Goal: Task Accomplishment & Management: Manage account settings

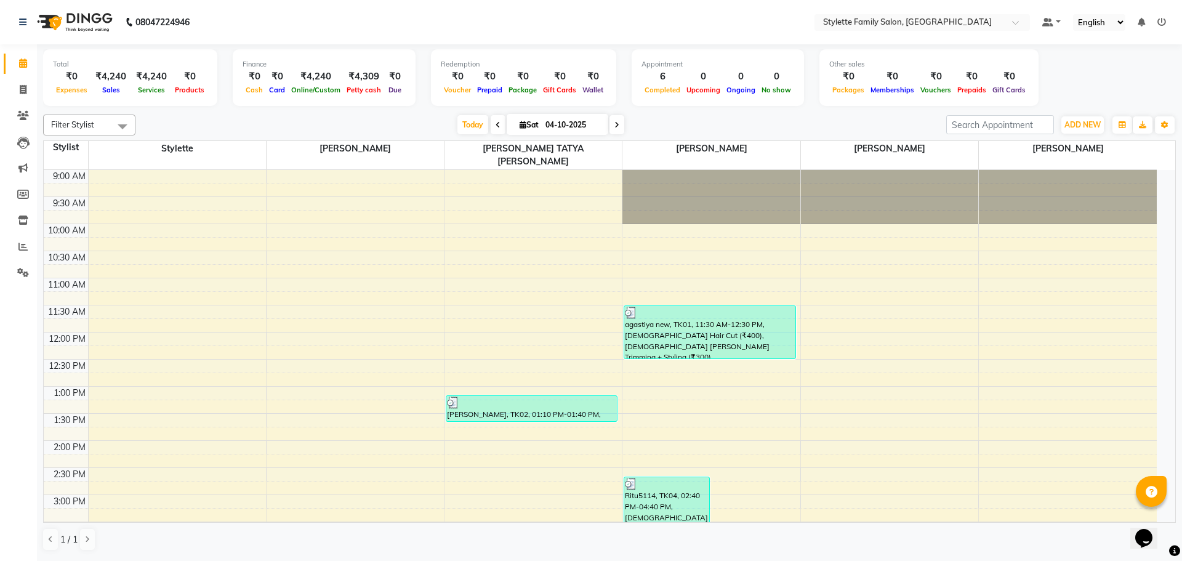
scroll to position [393, 0]
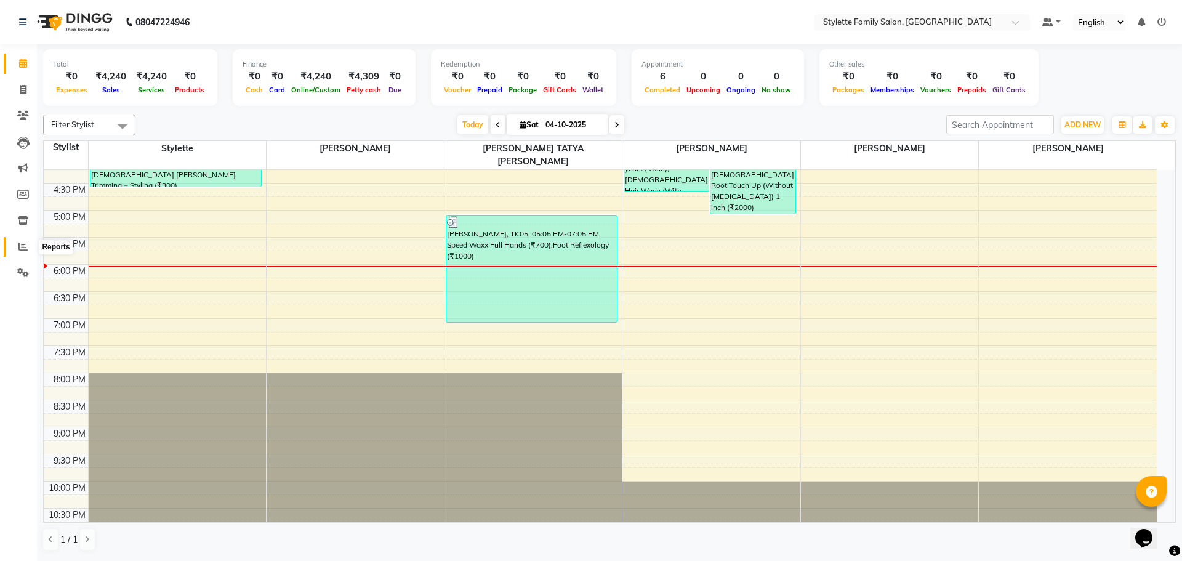
click at [20, 242] on icon at bounding box center [22, 246] width 9 height 9
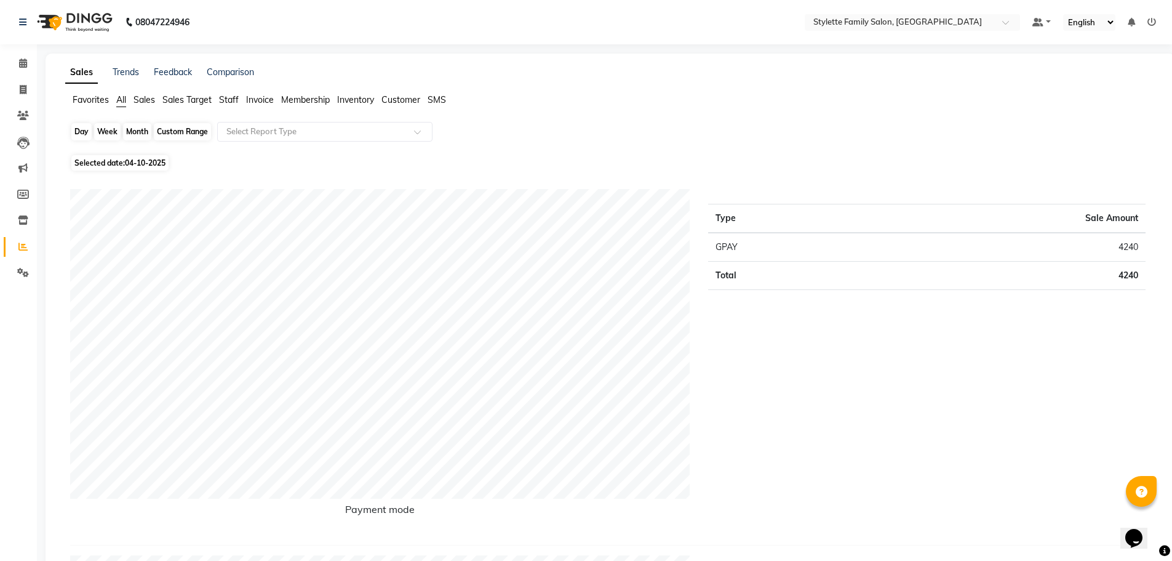
click at [79, 132] on div "Day" at bounding box center [81, 131] width 20 height 17
select select "10"
select select "2025"
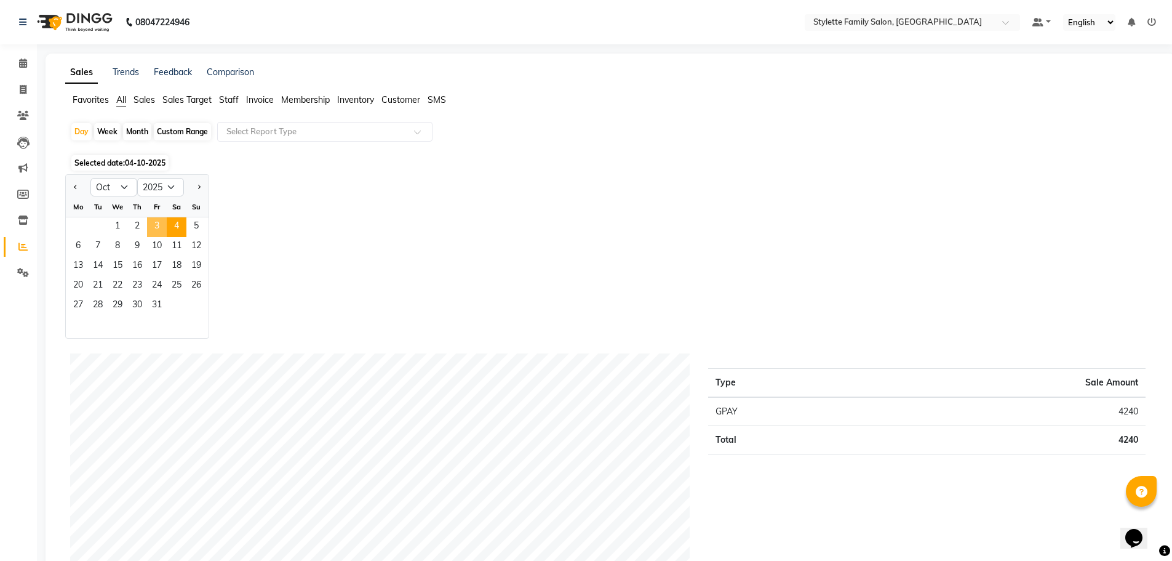
click at [148, 229] on span "3" at bounding box center [157, 227] width 20 height 20
click at [148, 223] on span "3" at bounding box center [157, 227] width 20 height 20
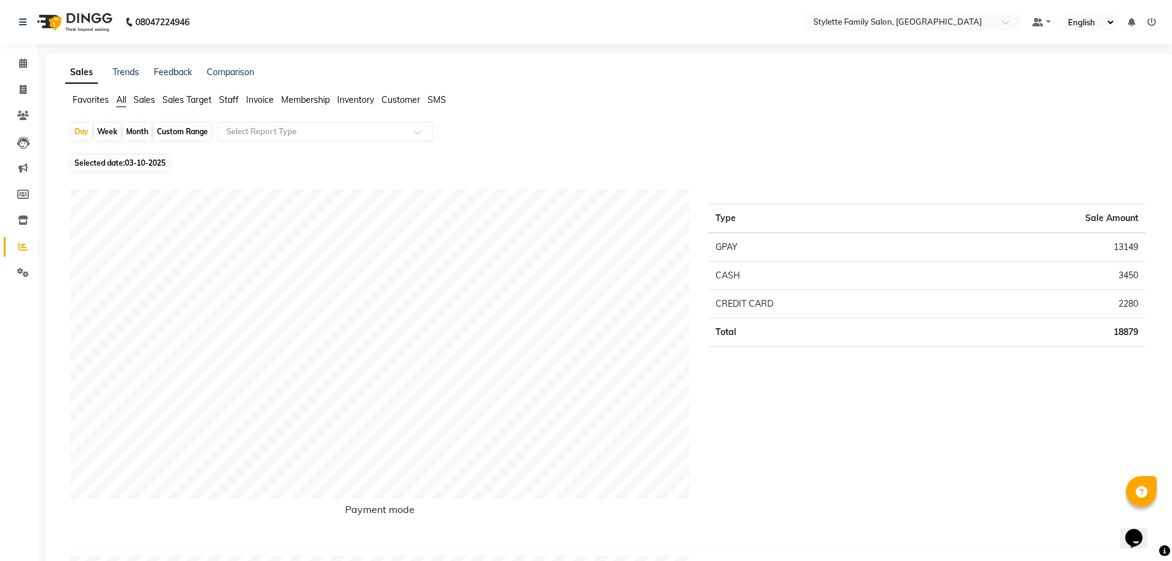
click at [139, 131] on div "Month" at bounding box center [137, 131] width 28 height 17
select select "10"
select select "2025"
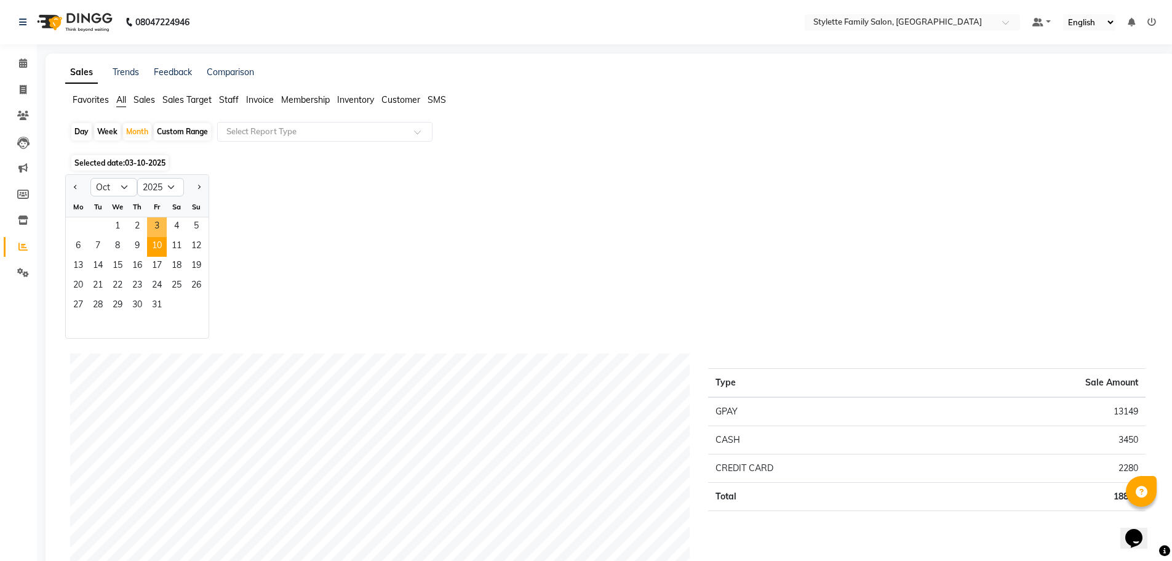
click at [154, 239] on ngb-datepicker-month "Mo Tu We Th Fr Sa Su 1 2 3 4 5 6 7 8 9 10 11 12 13 14 15 16 17 18 19 20 21 22 2…" at bounding box center [137, 267] width 143 height 141
click at [154, 234] on span "3" at bounding box center [157, 227] width 20 height 20
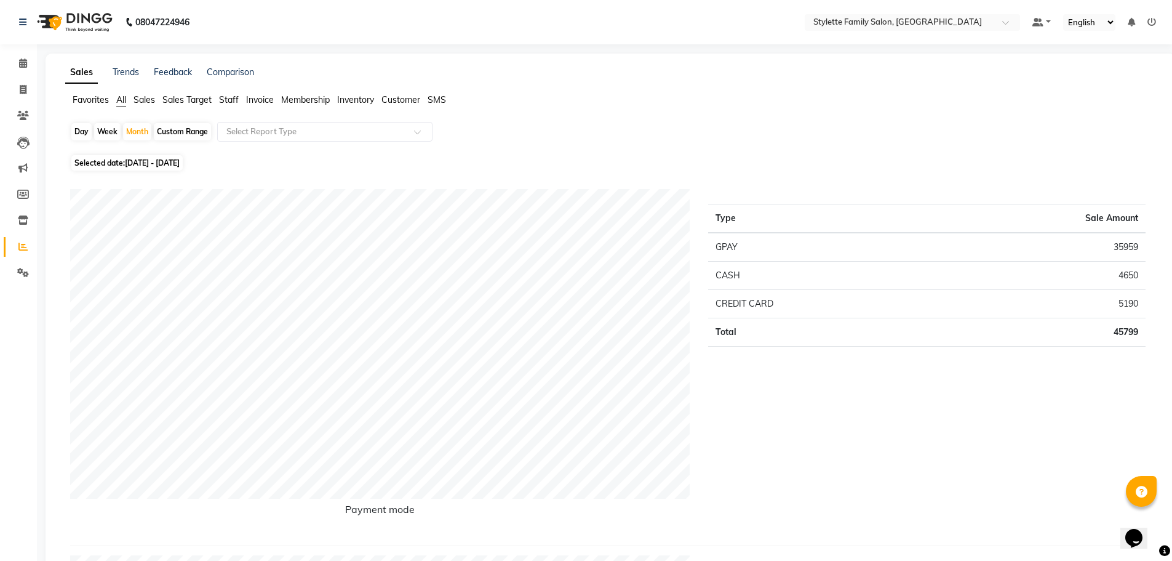
click at [79, 129] on div "Day" at bounding box center [81, 131] width 20 height 17
select select "10"
select select "2025"
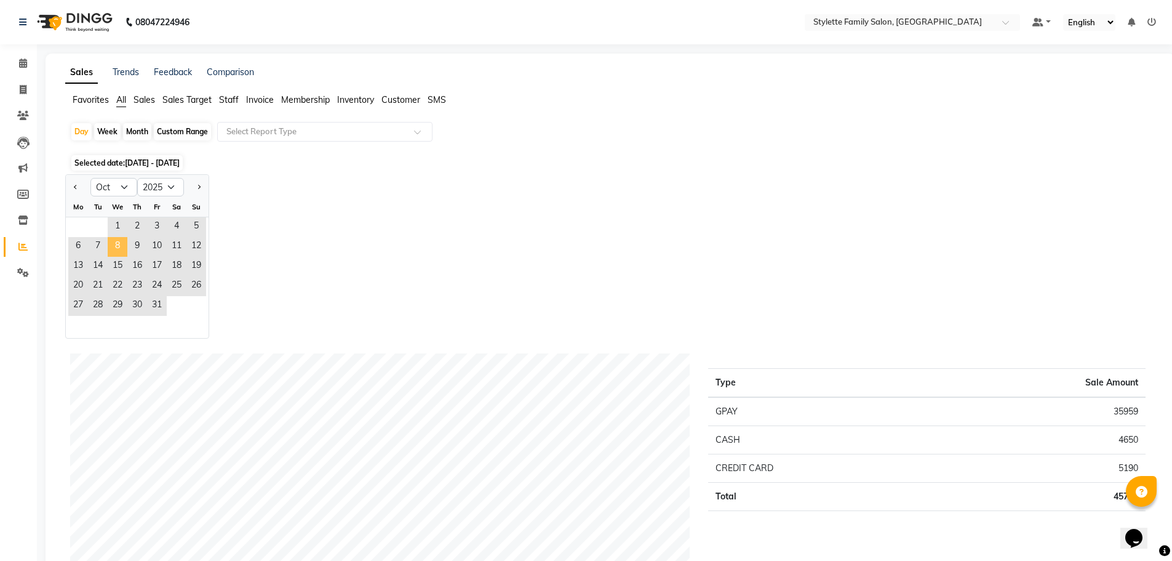
click at [110, 252] on span "8" at bounding box center [118, 247] width 20 height 20
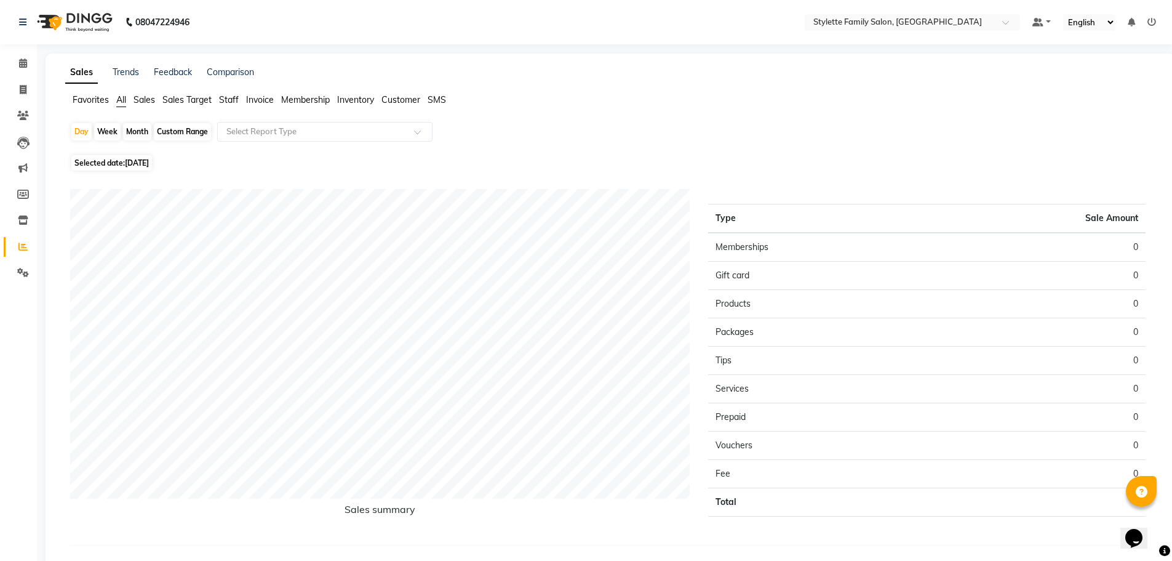
click at [140, 135] on div "Month" at bounding box center [137, 131] width 28 height 17
select select "10"
select select "2025"
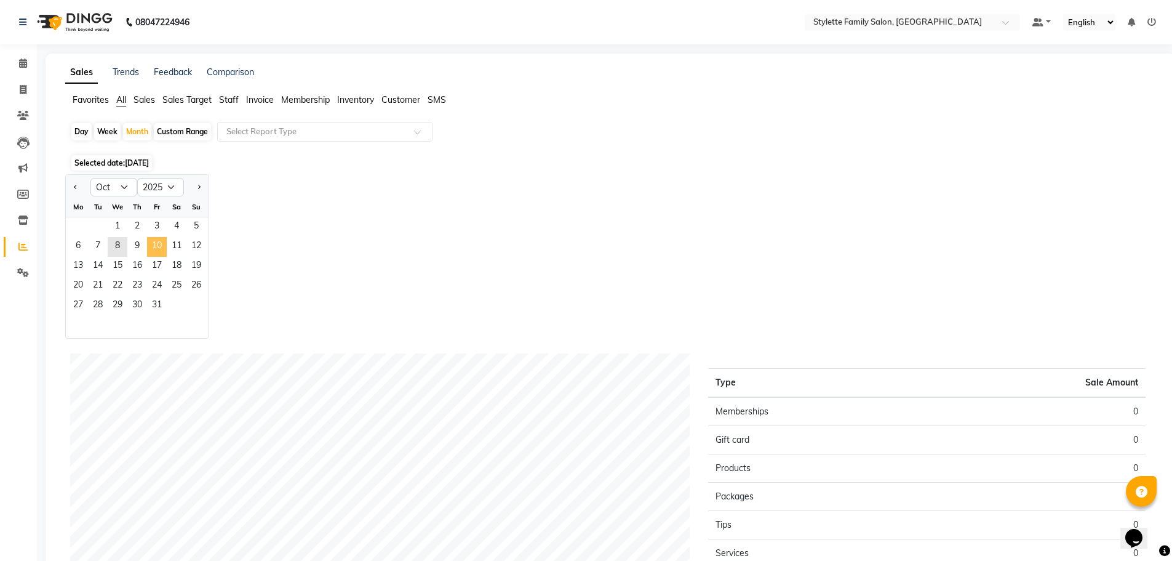
click at [150, 252] on span "10" at bounding box center [157, 247] width 20 height 20
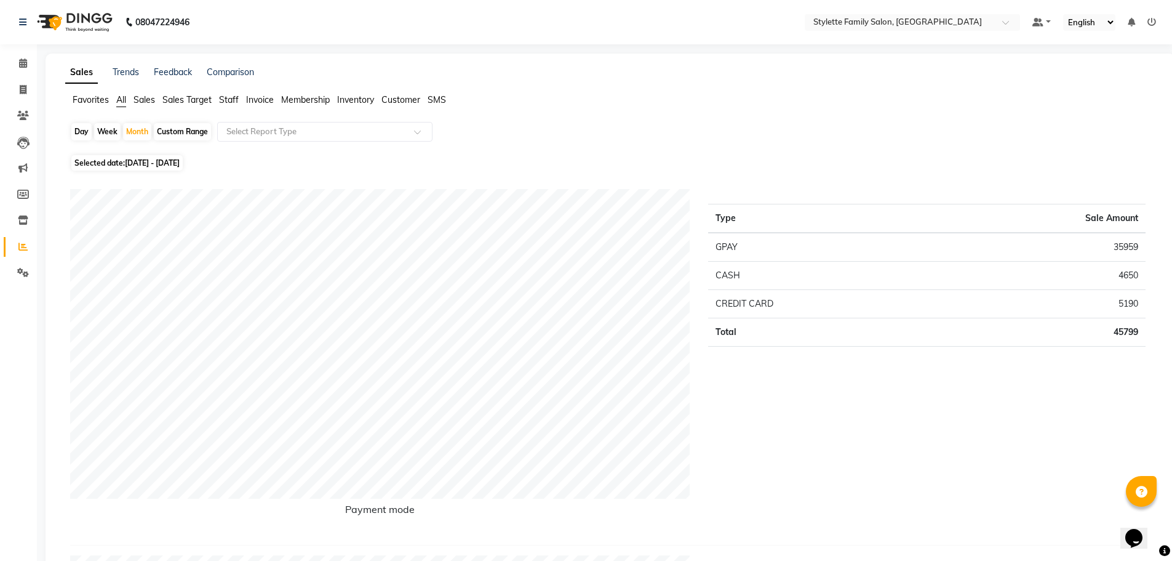
click at [77, 129] on div "Day" at bounding box center [81, 131] width 20 height 17
select select "10"
select select "2025"
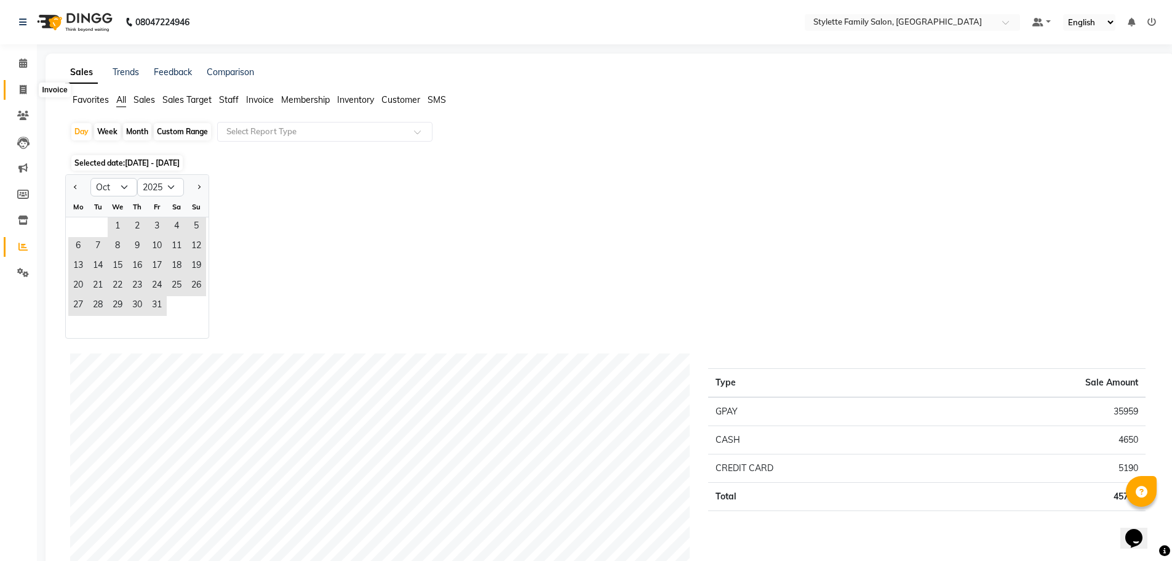
click at [14, 93] on span at bounding box center [23, 90] width 22 height 14
select select "service"
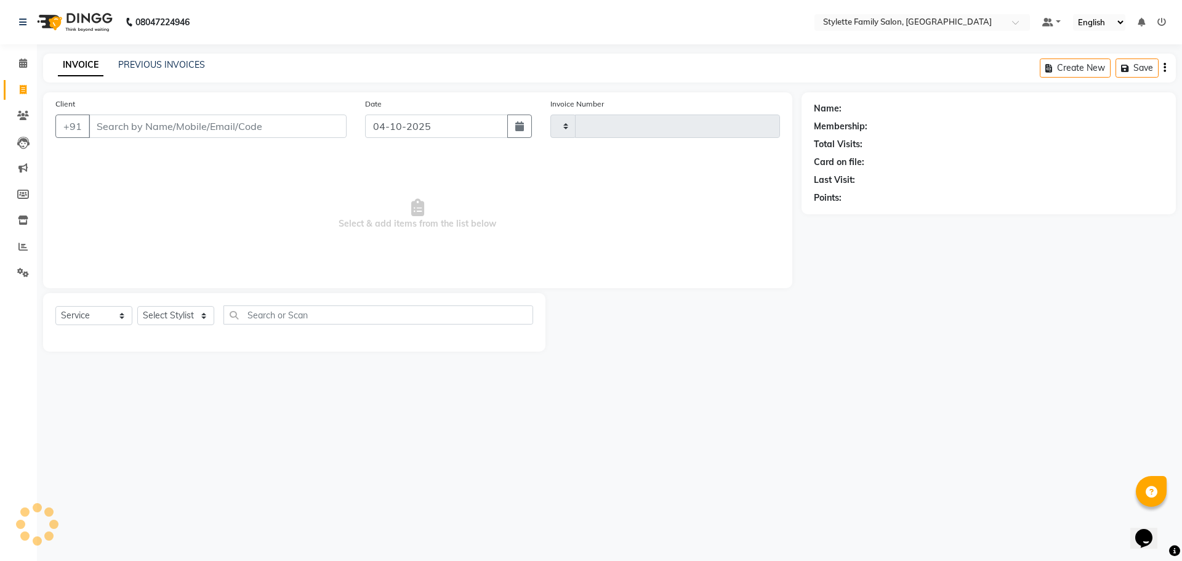
type input "1320"
select select "6990"
click at [20, 247] on icon at bounding box center [22, 246] width 9 height 9
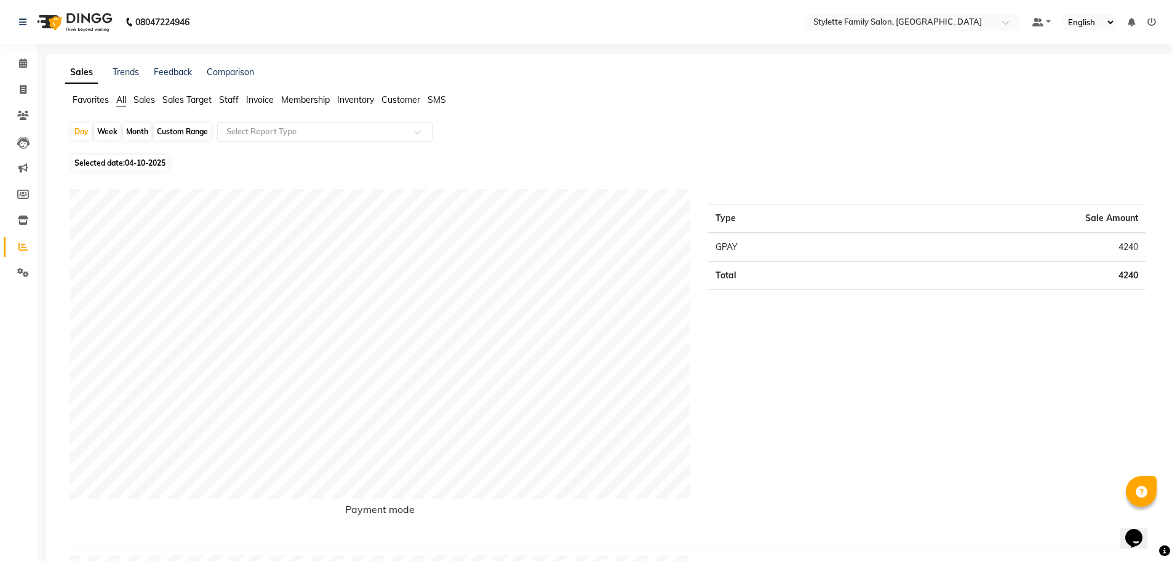
click at [166, 101] on span "Sales Target" at bounding box center [186, 99] width 49 height 11
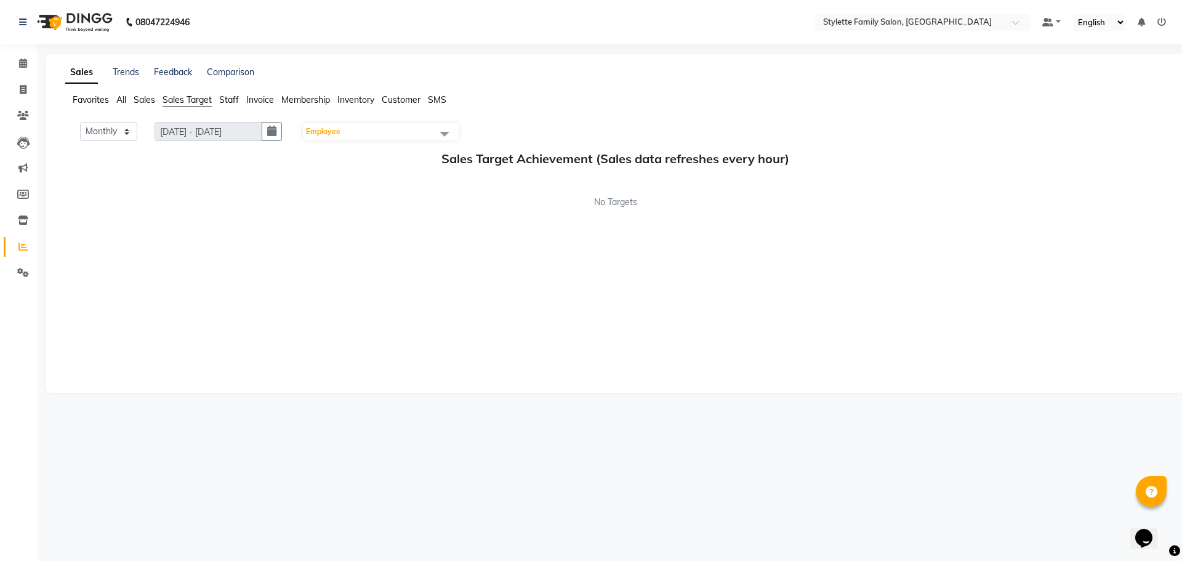
click at [340, 131] on span "Employee" at bounding box center [323, 131] width 34 height 9
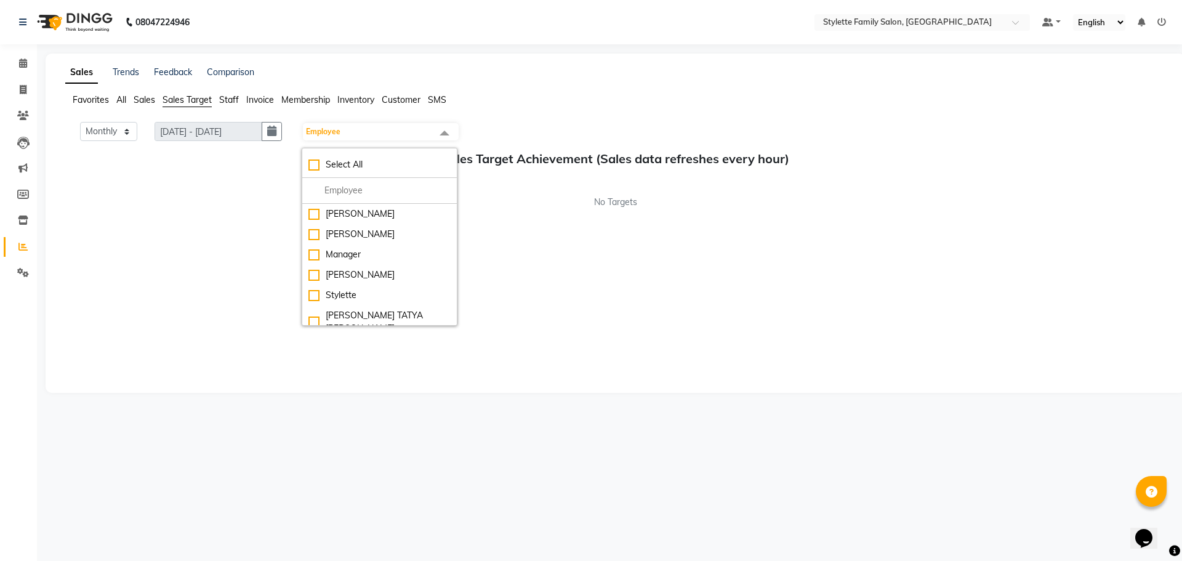
click at [380, 100] on ul "Favorites All Sales Sales Target Staff Invoice Membership Inventory Customer SMS" at bounding box center [615, 101] width 1100 height 14
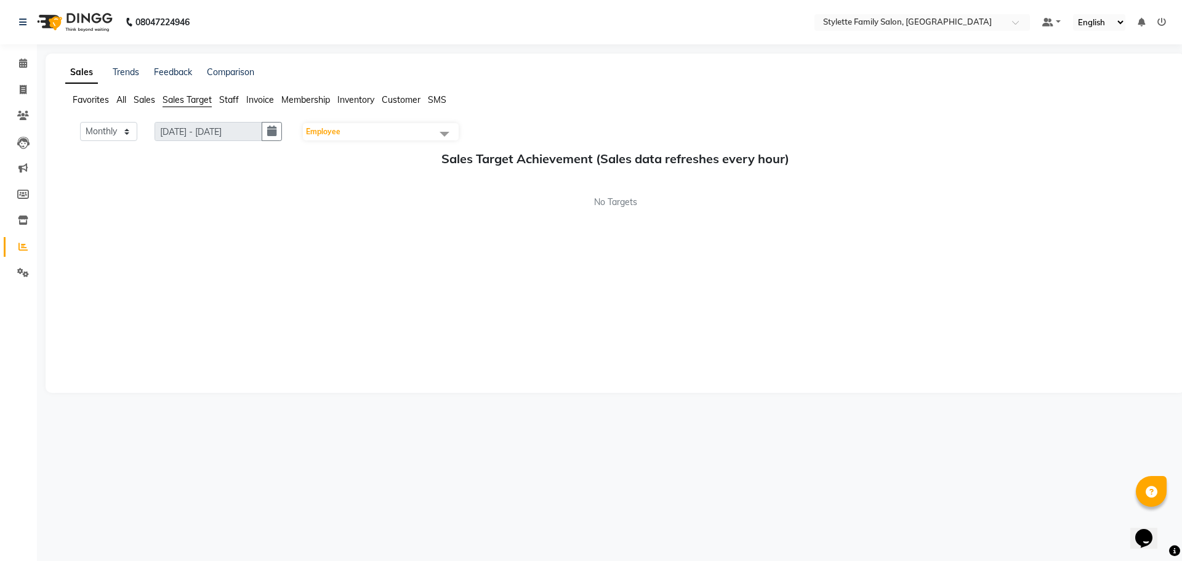
click at [126, 100] on span "All" at bounding box center [121, 99] width 10 height 11
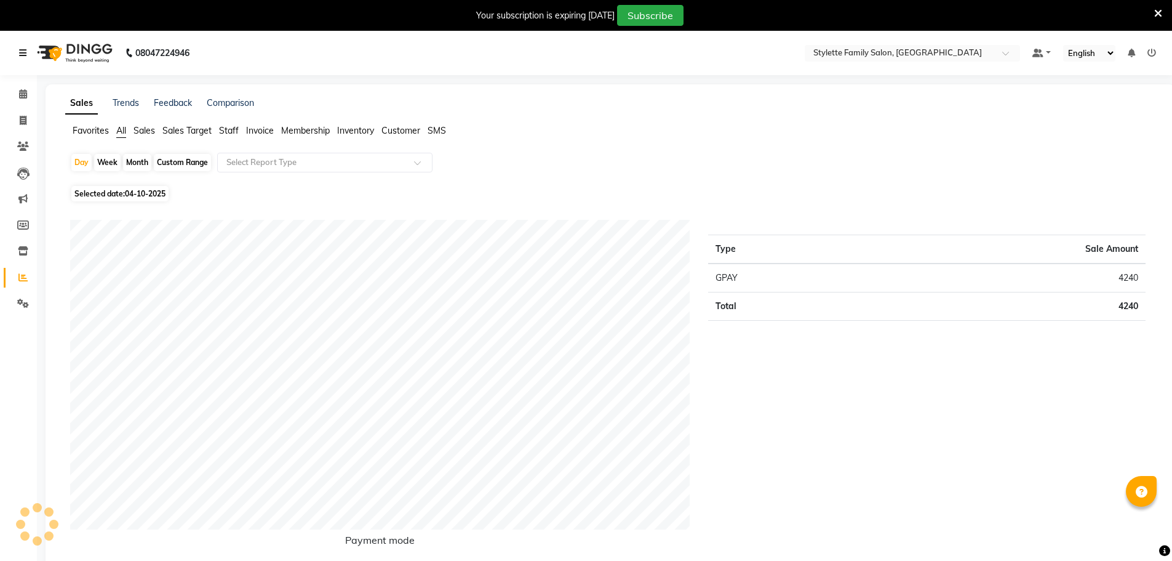
click at [26, 62] on link at bounding box center [25, 53] width 12 height 34
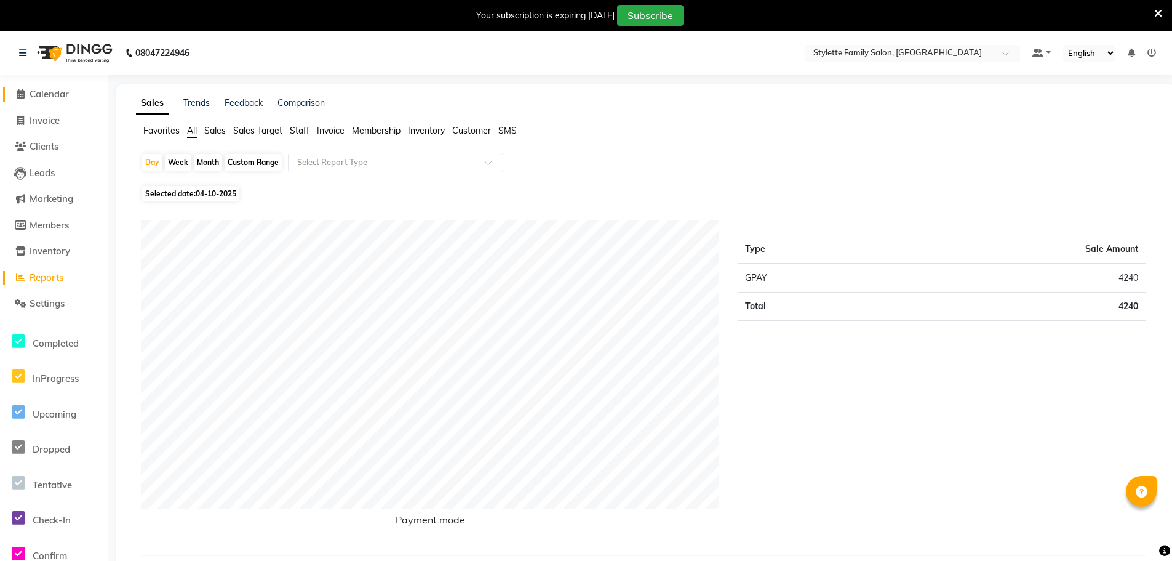
click at [25, 91] on span at bounding box center [20, 94] width 18 height 14
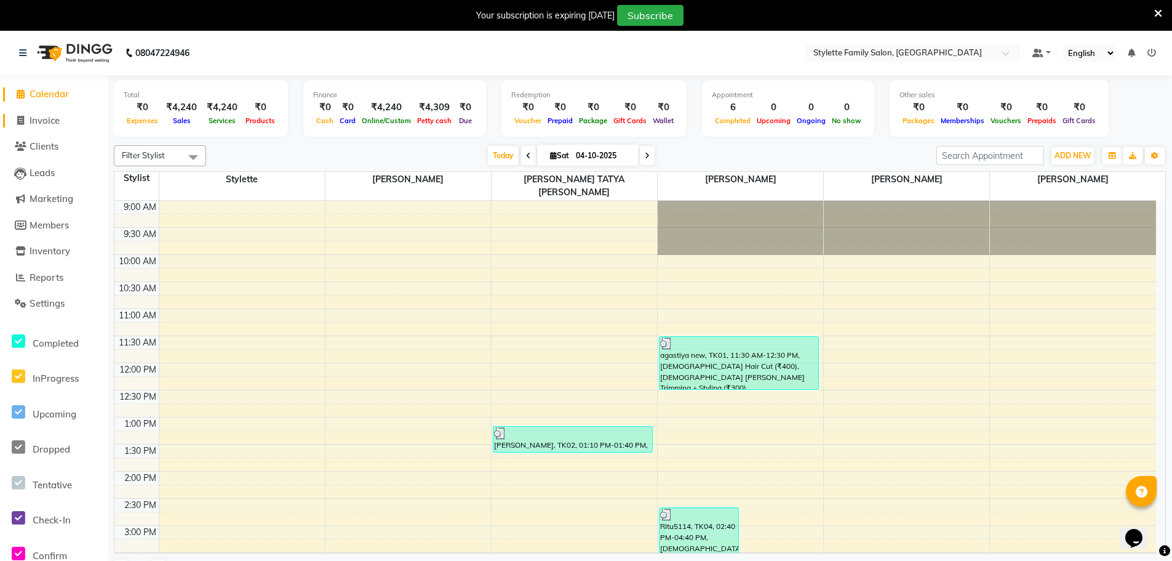
drag, startPoint x: 36, startPoint y: 118, endPoint x: 64, endPoint y: 130, distance: 30.1
click at [36, 118] on span "Invoice" at bounding box center [45, 120] width 30 height 12
select select "service"
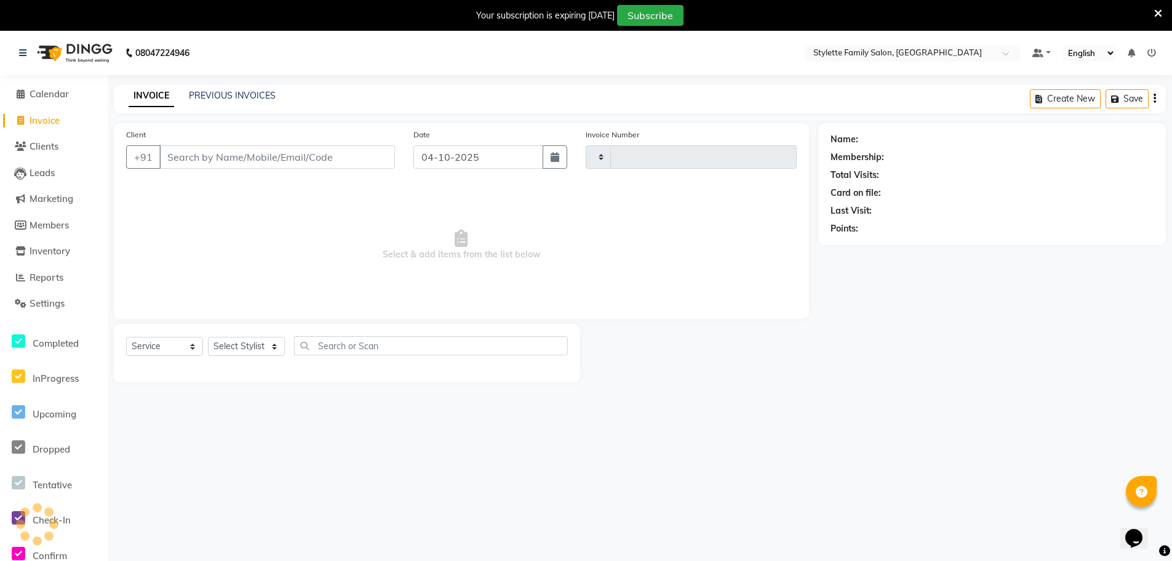
type input "1320"
select select "6990"
click at [234, 156] on input "Client" at bounding box center [277, 156] width 236 height 23
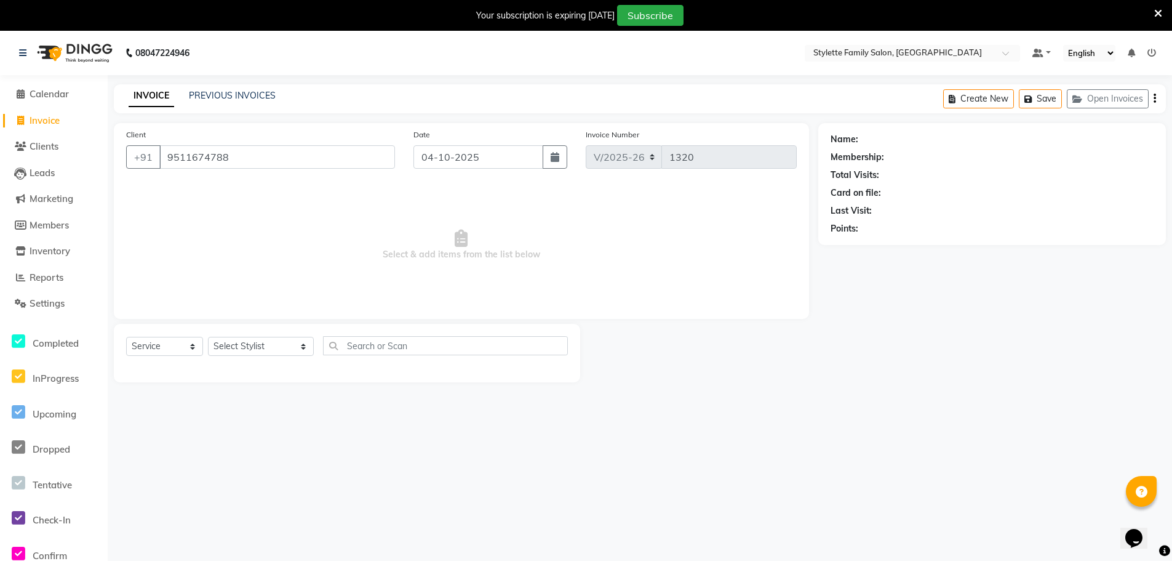
type input "9511674788"
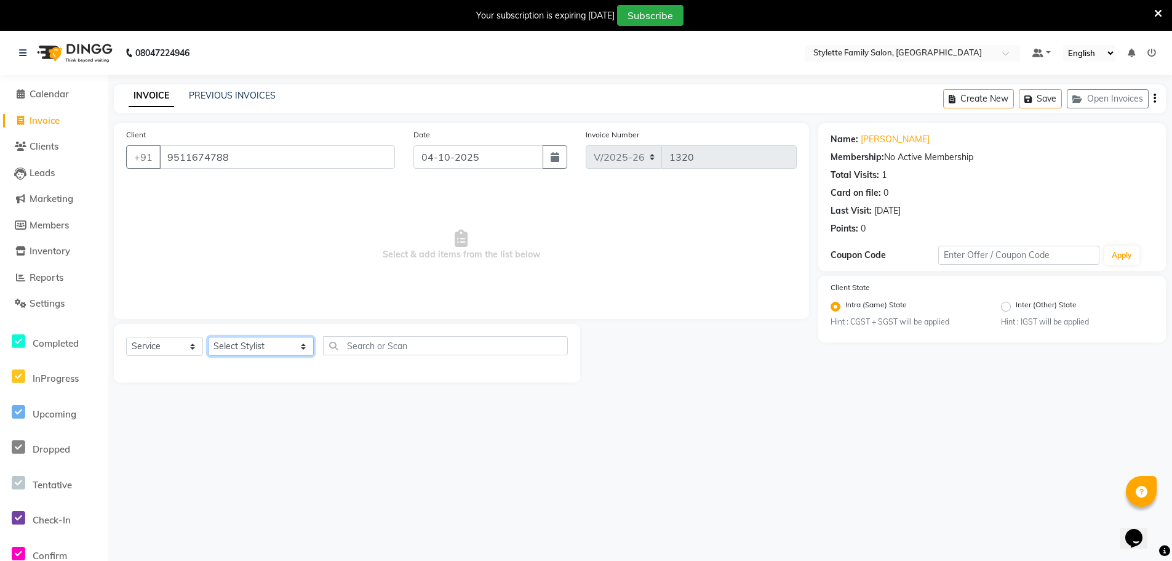
click at [234, 348] on select "Select Stylist Abhishek dhomble [PERSON_NAME] Manager [PERSON_NAME] Stylette [P…" at bounding box center [261, 346] width 106 height 19
select select "58415"
click at [208, 337] on select "Select Stylist Abhishek dhomble [PERSON_NAME] Manager [PERSON_NAME] Stylette [P…" at bounding box center [261, 346] width 106 height 19
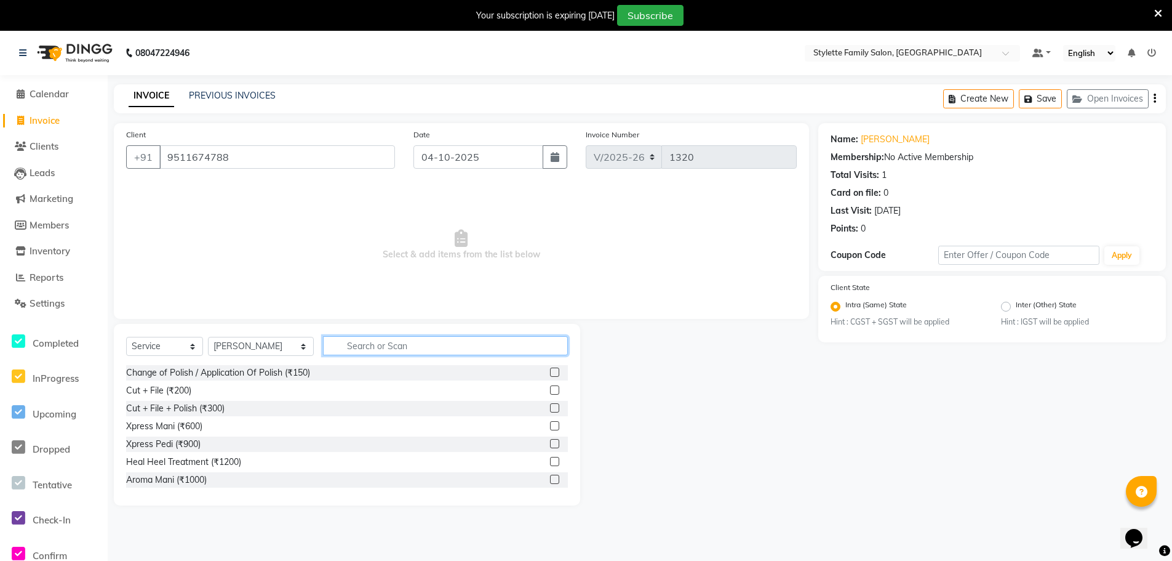
click at [335, 346] on input "text" at bounding box center [445, 345] width 245 height 19
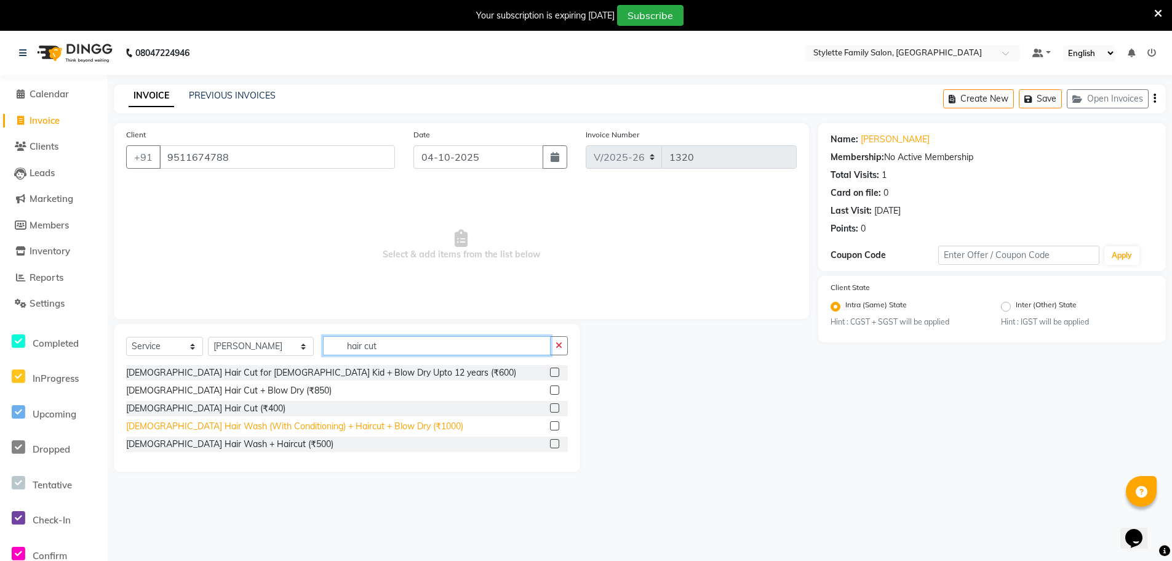
type input "hair cut"
click at [289, 425] on div "[DEMOGRAPHIC_DATA] Hair Wash (With Conditioning) + Haircut + Blow Dry (₹1000)" at bounding box center [294, 426] width 337 height 13
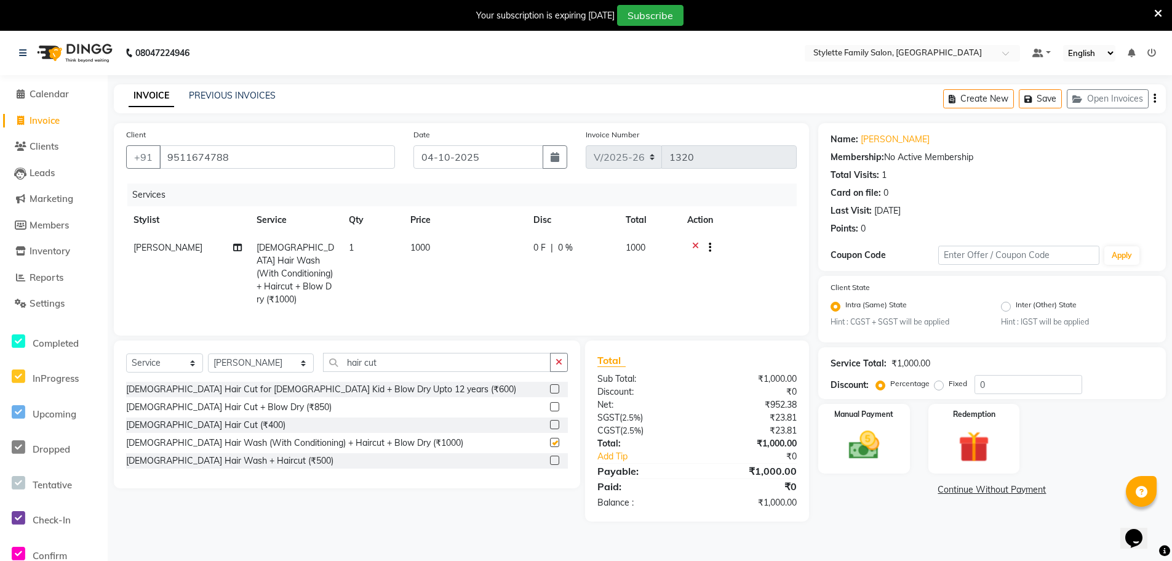
checkbox input "false"
click at [555, 246] on div "0 F | 0 %" at bounding box center [573, 247] width 78 height 13
select select "58415"
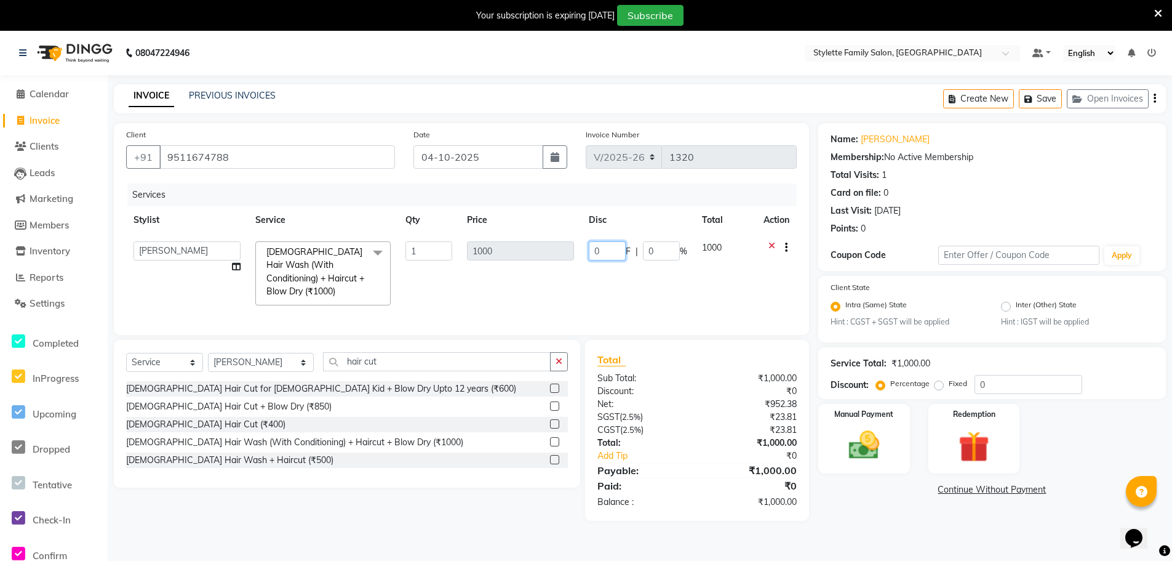
drag, startPoint x: 605, startPoint y: 246, endPoint x: 575, endPoint y: 247, distance: 29.6
click at [579, 248] on tr "Abhishek dhomble KAJAL [PERSON_NAME] Manager [PERSON_NAME] YADAV Stylette [PERS…" at bounding box center [461, 273] width 671 height 79
type input "250"
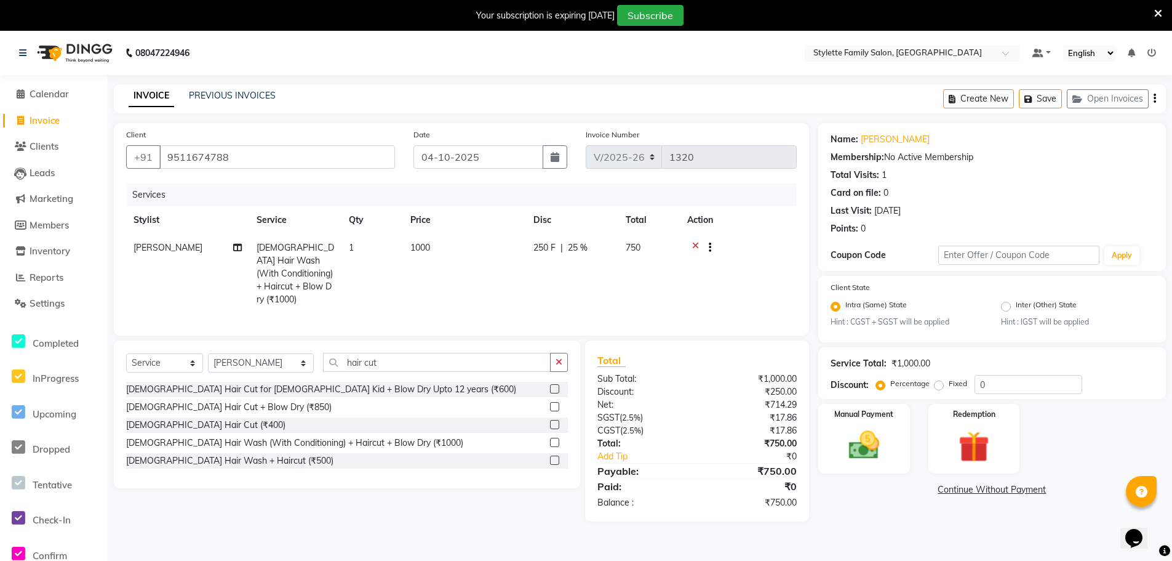
click at [571, 276] on tr "[PERSON_NAME] [DEMOGRAPHIC_DATA] Hair Wash (With Conditioning) + Haircut + Blow…" at bounding box center [461, 273] width 671 height 79
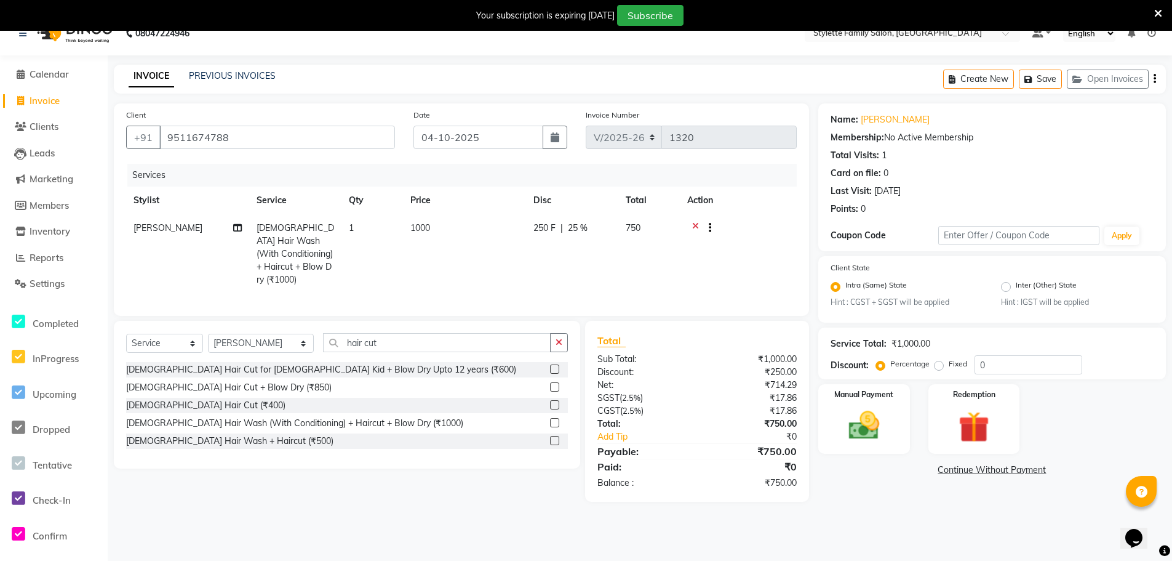
scroll to position [31, 0]
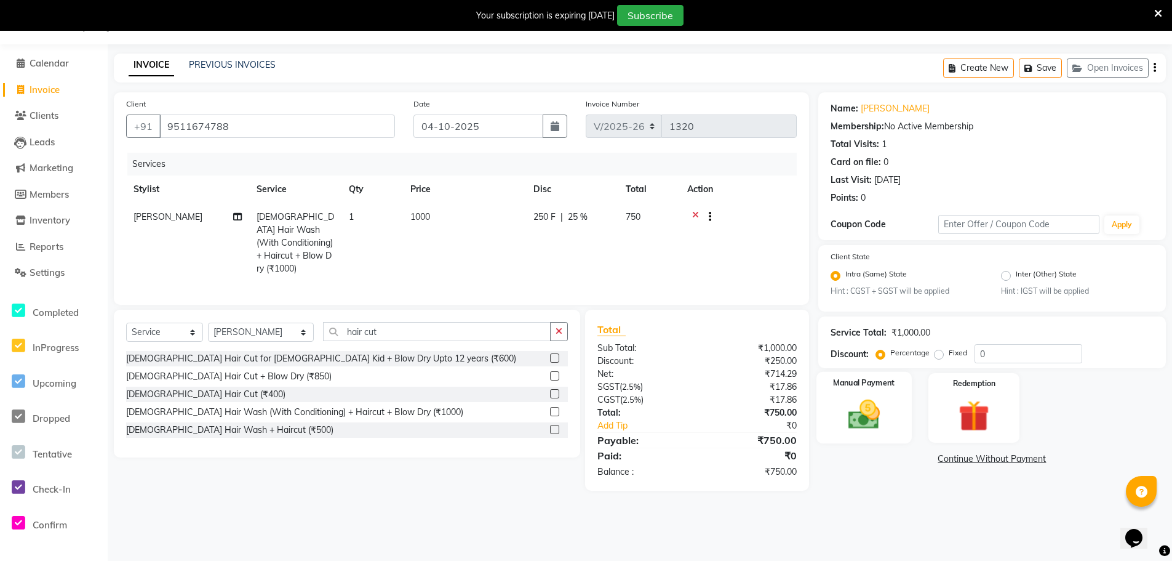
click at [854, 411] on img at bounding box center [864, 414] width 52 height 37
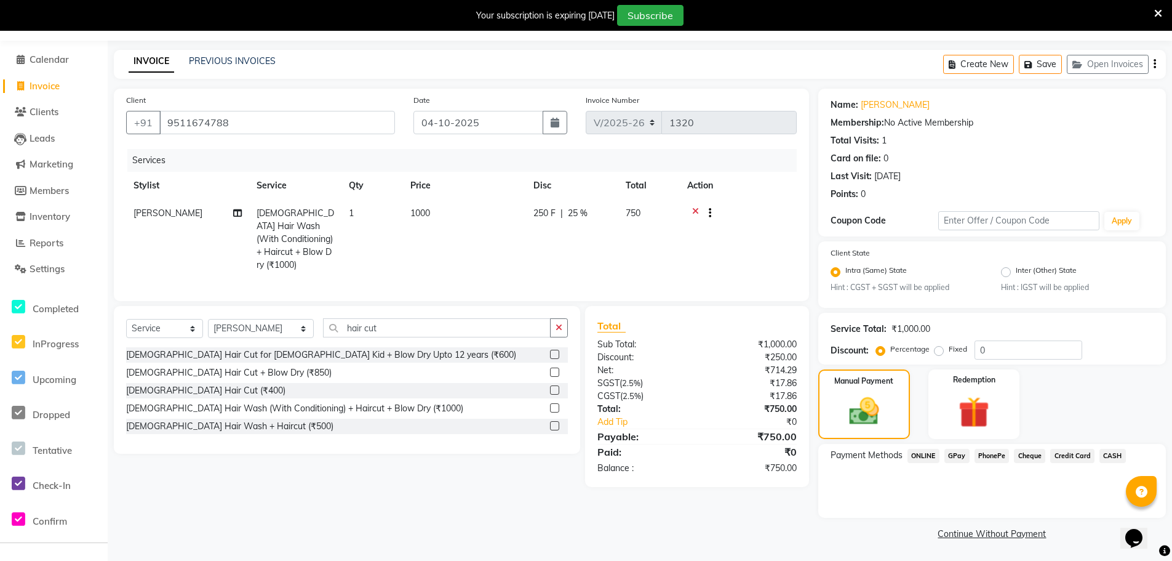
scroll to position [35, 0]
click at [1108, 454] on span "CASH" at bounding box center [1113, 455] width 26 height 14
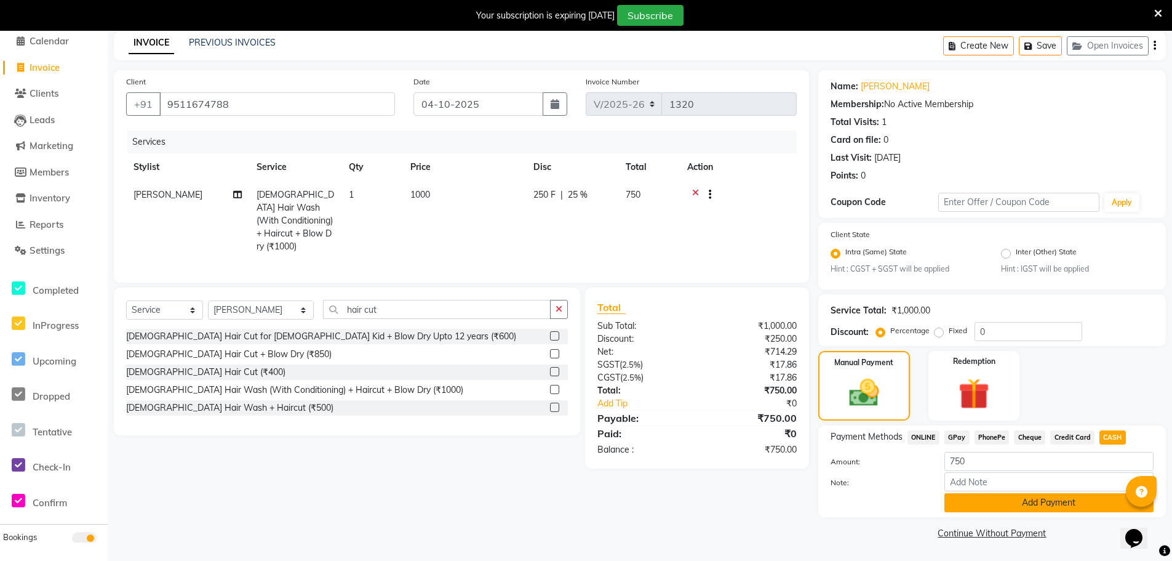
click at [1055, 505] on button "Add Payment" at bounding box center [1049, 502] width 209 height 19
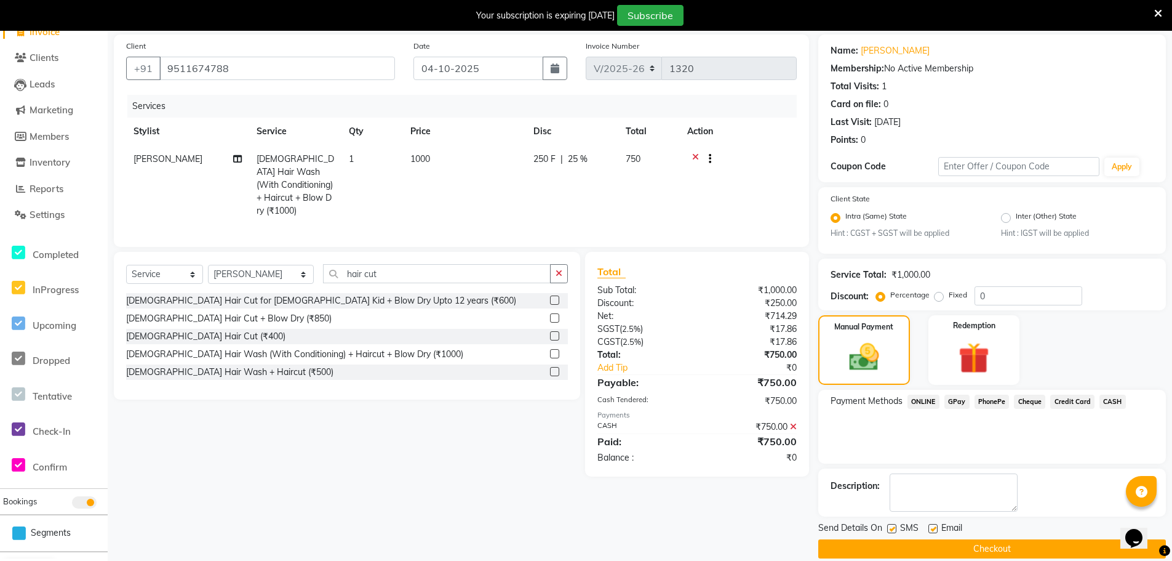
scroll to position [105, 0]
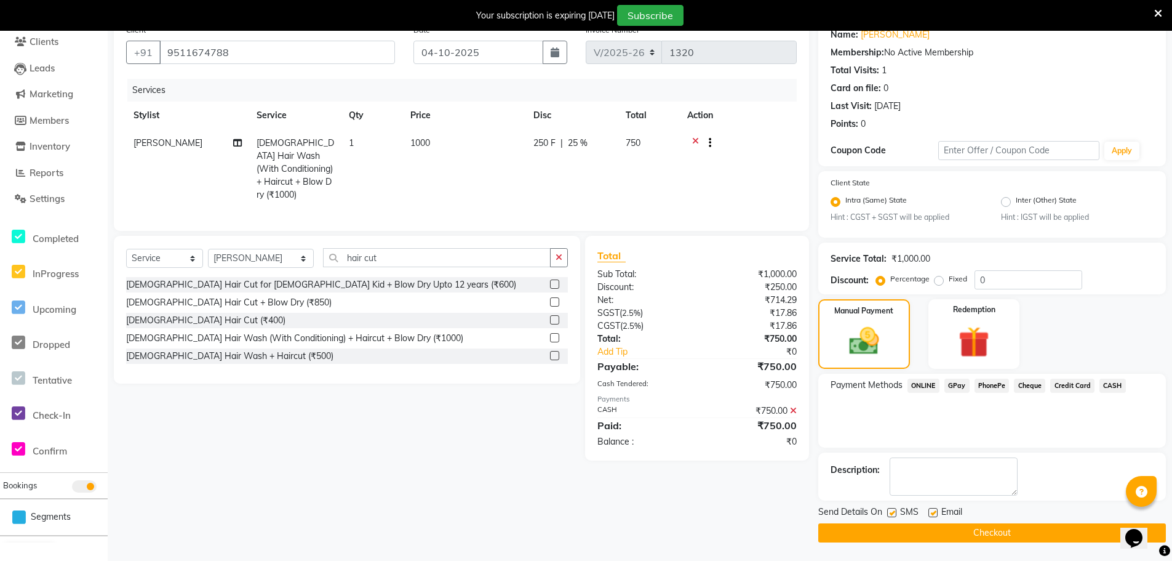
click at [1030, 531] on button "Checkout" at bounding box center [993, 532] width 348 height 19
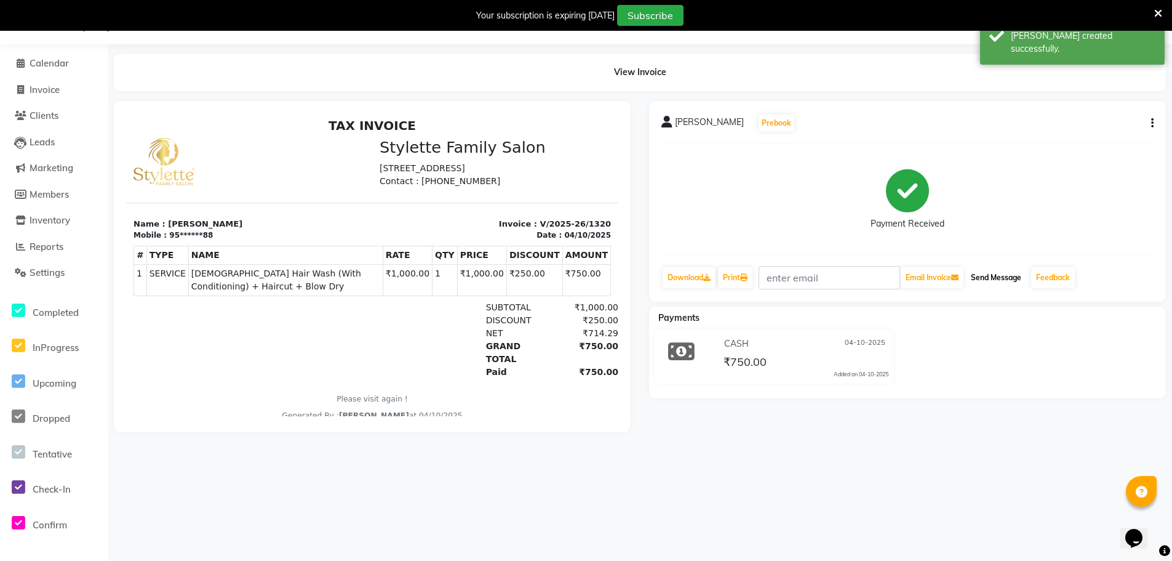
click at [996, 276] on button "Send Message" at bounding box center [996, 277] width 60 height 21
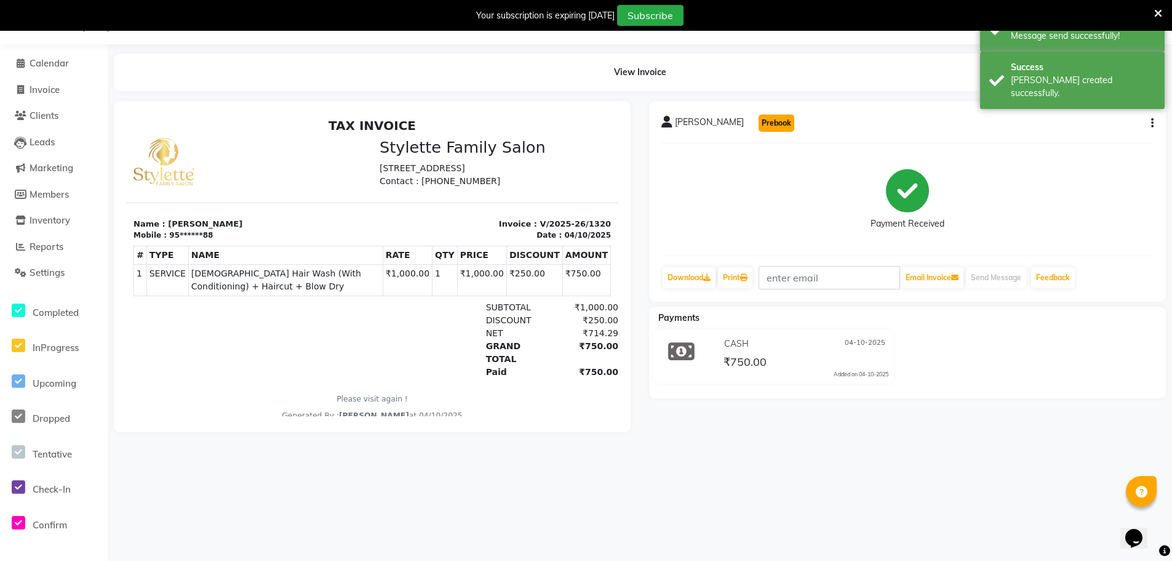
click at [768, 124] on button "Prebook" at bounding box center [777, 122] width 36 height 17
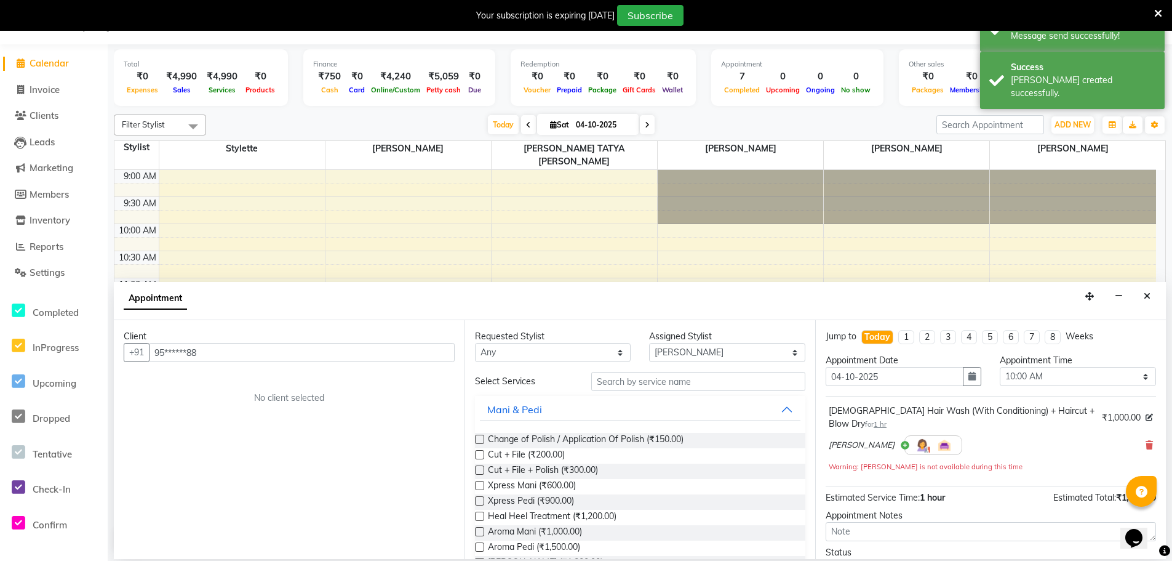
click at [1148, 297] on icon "Close" at bounding box center [1147, 296] width 7 height 9
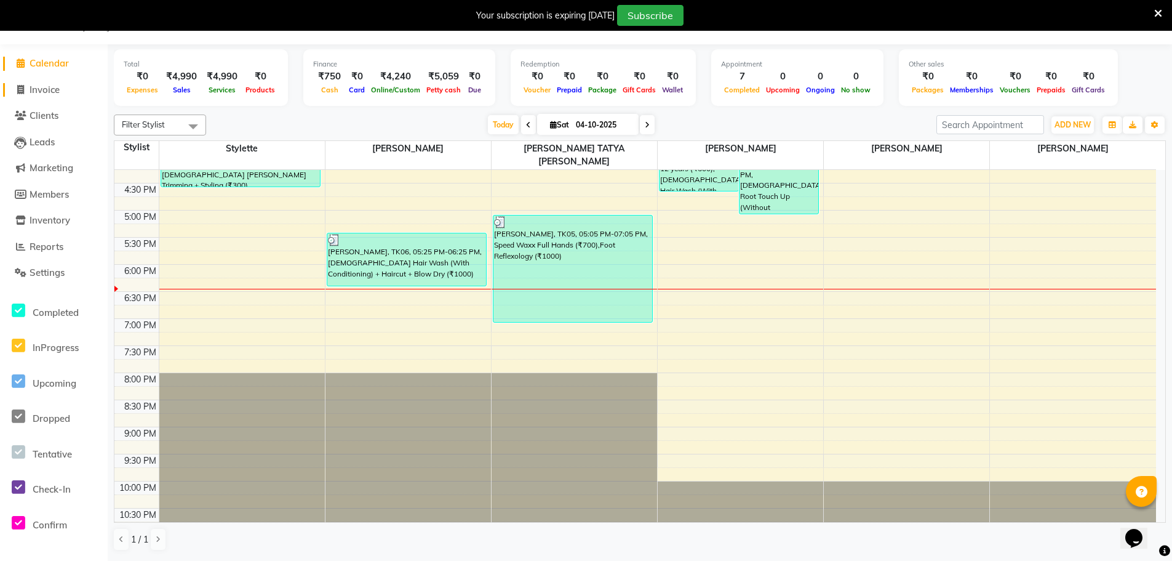
click at [38, 90] on span "Invoice" at bounding box center [45, 90] width 30 height 12
select select "service"
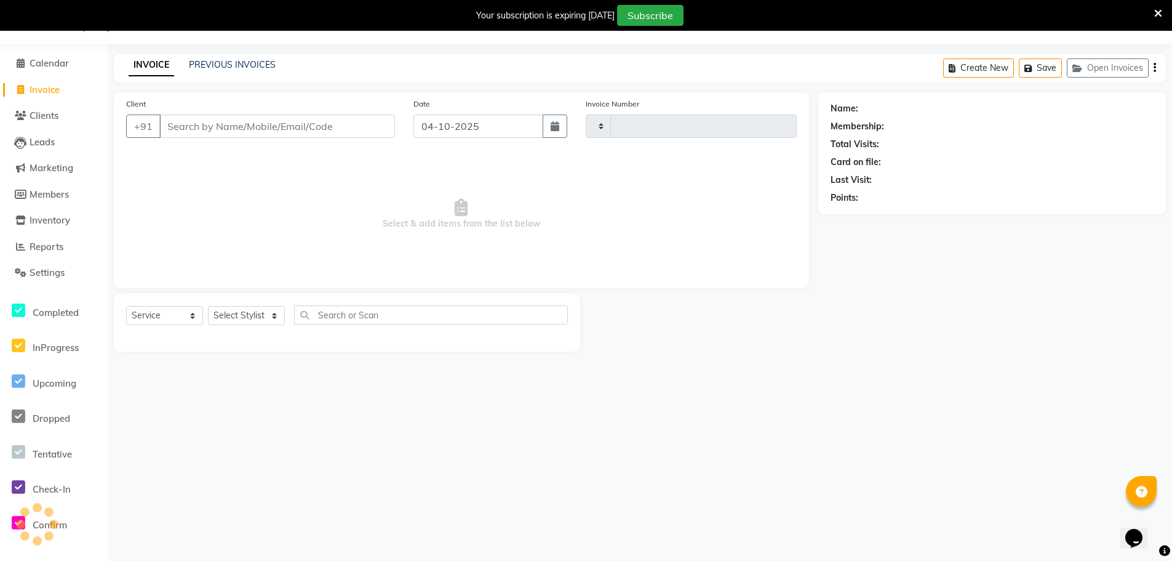
click at [233, 127] on input "Client" at bounding box center [277, 125] width 236 height 23
type input "1321"
select select "6990"
type input "9970945114"
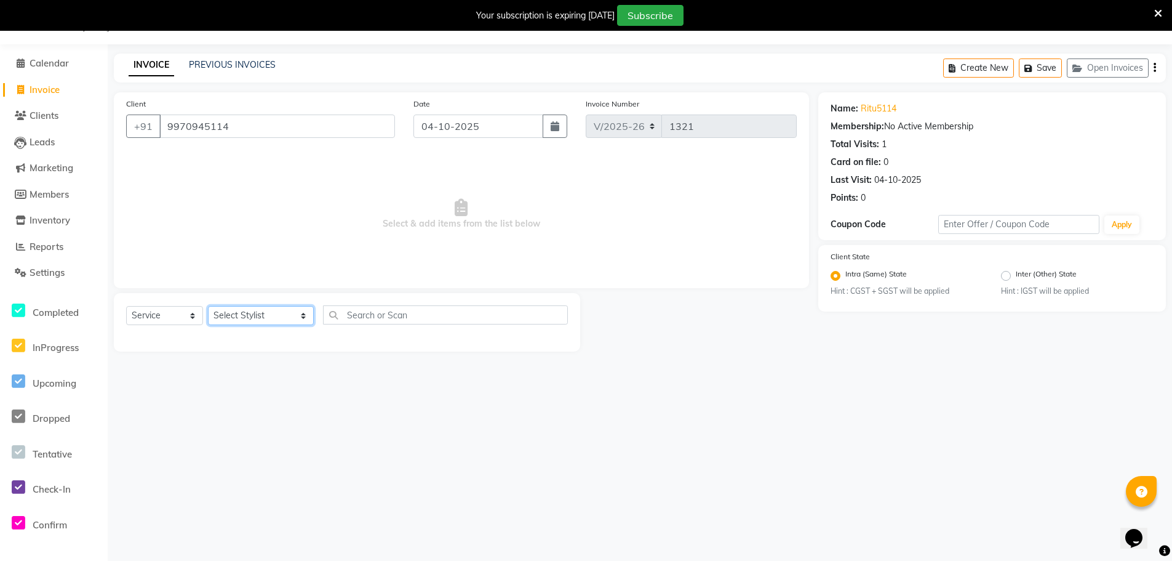
click at [255, 313] on select "Select Stylist Abhishek dhomble [PERSON_NAME] Manager [PERSON_NAME] Stylette [P…" at bounding box center [261, 315] width 106 height 19
select select "57177"
click at [208, 306] on select "Select Stylist Abhishek dhomble [PERSON_NAME] Manager [PERSON_NAME] Stylette [P…" at bounding box center [261, 315] width 106 height 19
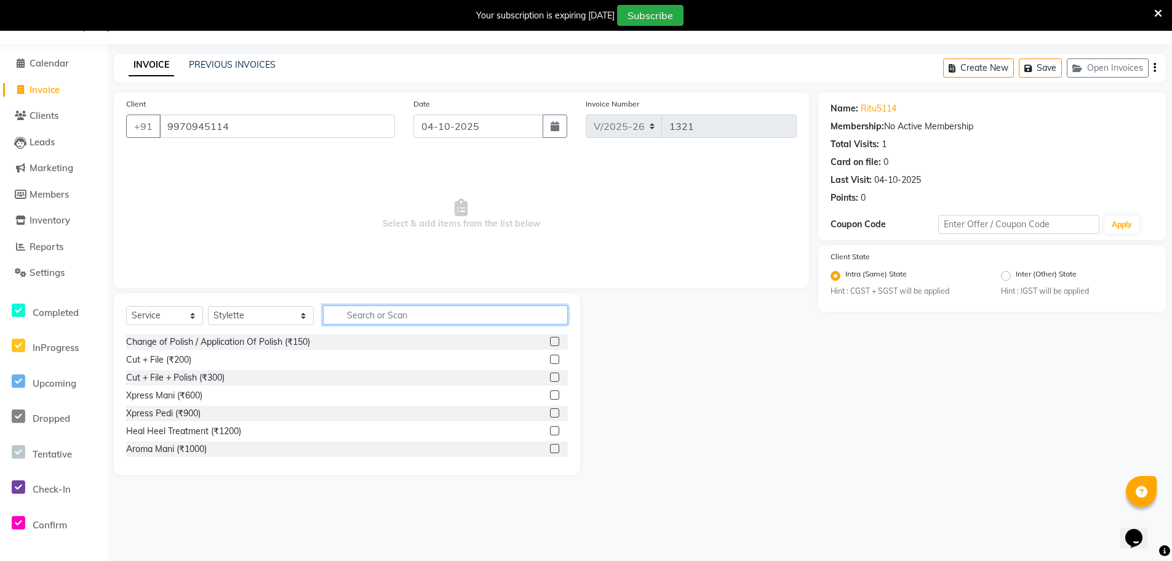
click at [348, 309] on input "text" at bounding box center [445, 314] width 245 height 19
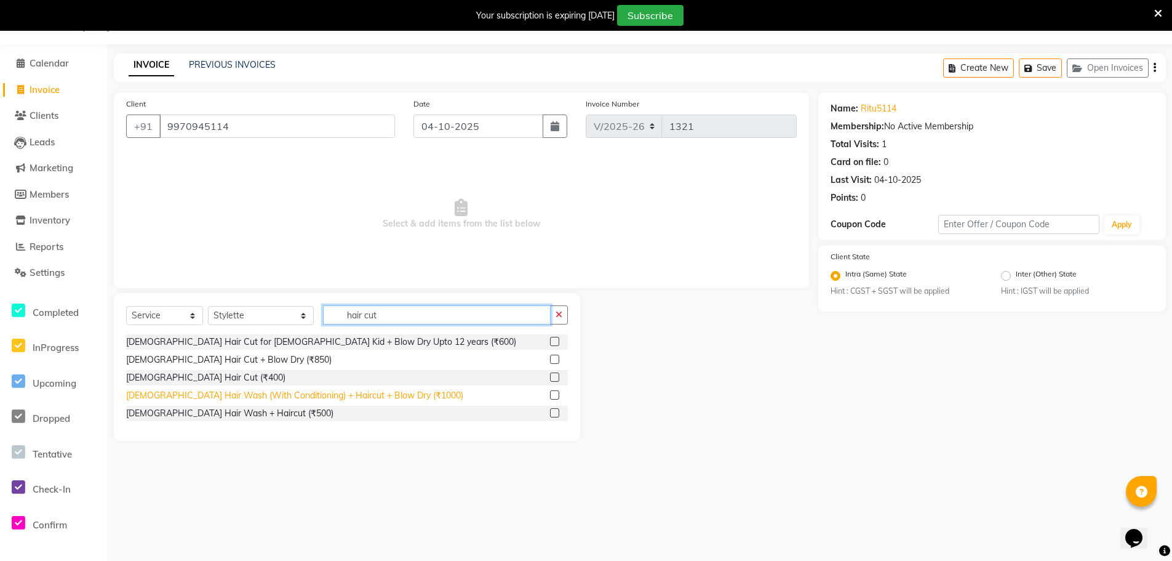
type input "hair cut"
click at [284, 398] on div "[DEMOGRAPHIC_DATA] Hair Wash (With Conditioning) + Haircut + Blow Dry (₹1000)" at bounding box center [294, 395] width 337 height 13
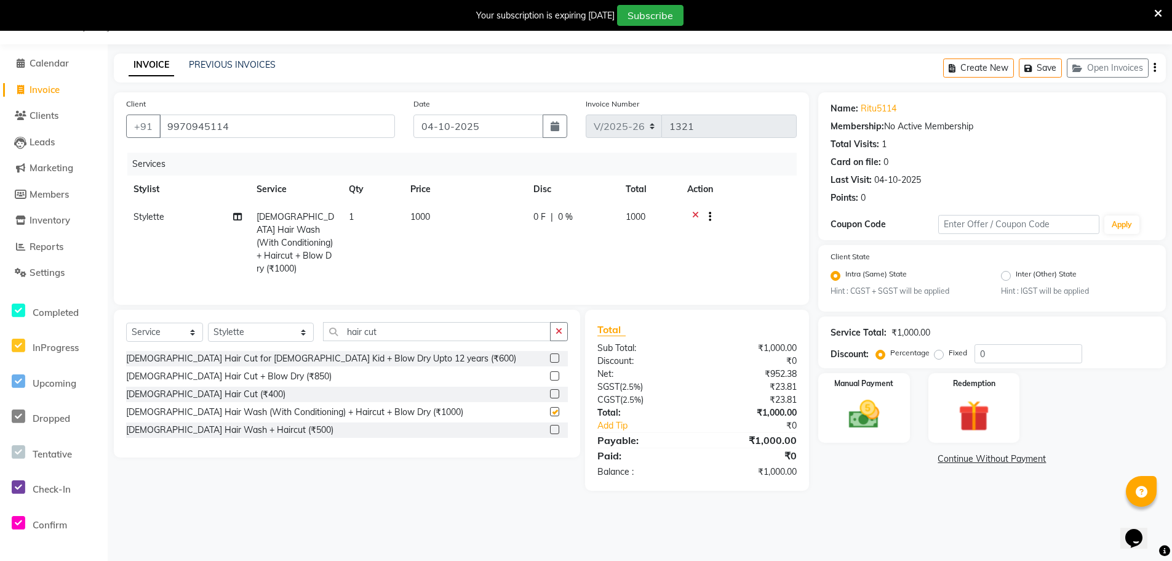
checkbox input "false"
click at [536, 215] on span "0 F" at bounding box center [540, 216] width 12 height 13
select select "57177"
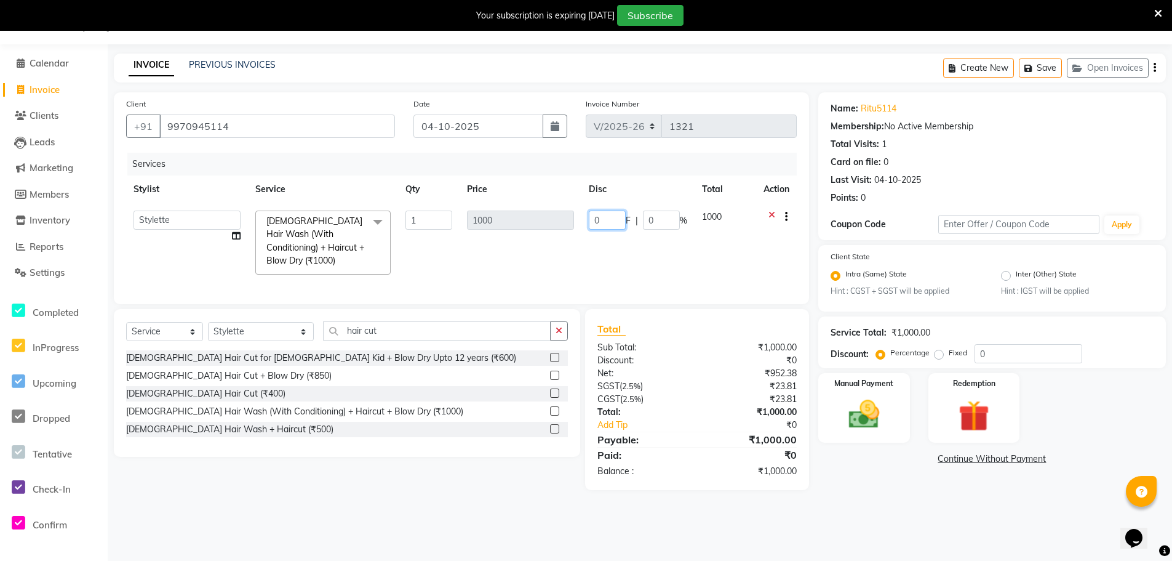
click at [573, 223] on tr "Abhishek dhomble KAJAL [PERSON_NAME] Manager [PERSON_NAME] YADAV Stylette [PERS…" at bounding box center [461, 242] width 671 height 79
type input "250"
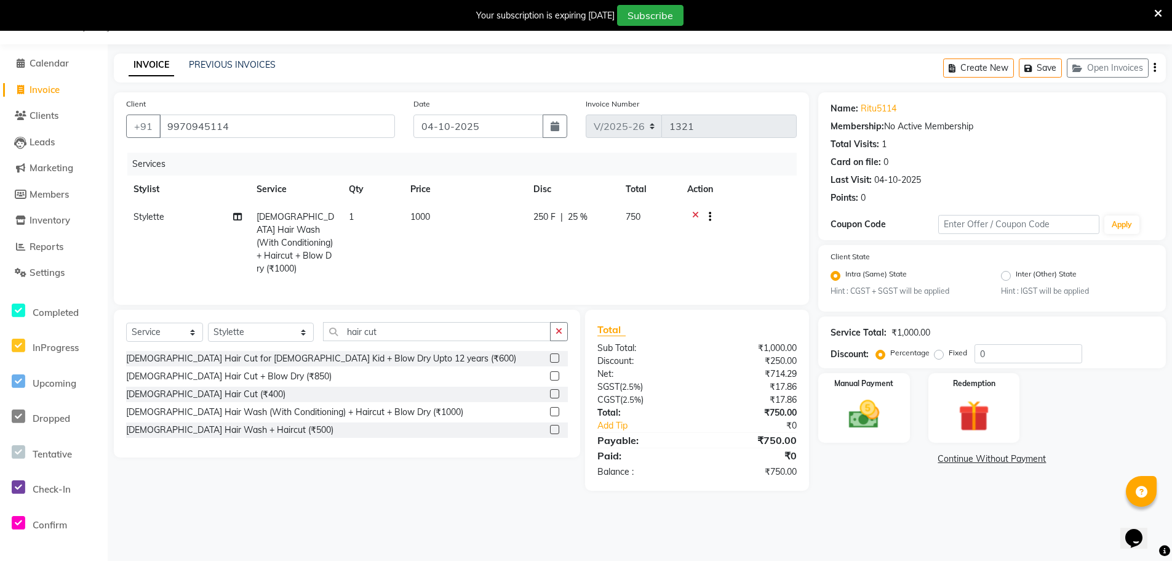
click at [570, 265] on tr "Stylette [DEMOGRAPHIC_DATA] Hair Wash (With Conditioning) + Haircut + Blow Dry …" at bounding box center [461, 242] width 671 height 79
click at [865, 406] on img at bounding box center [864, 414] width 52 height 37
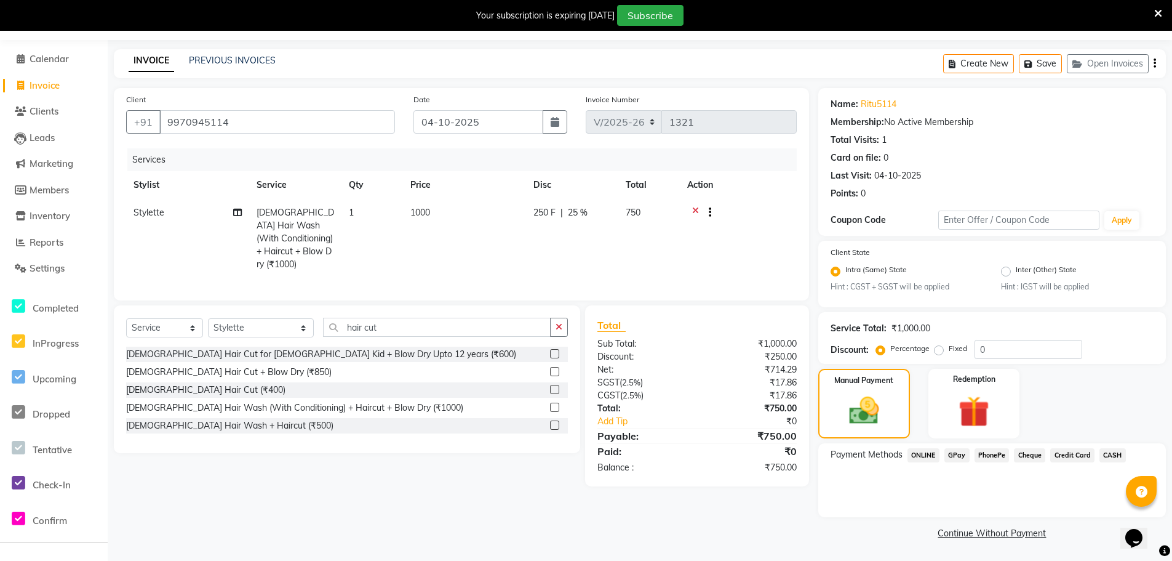
click at [956, 454] on span "GPay" at bounding box center [957, 455] width 25 height 14
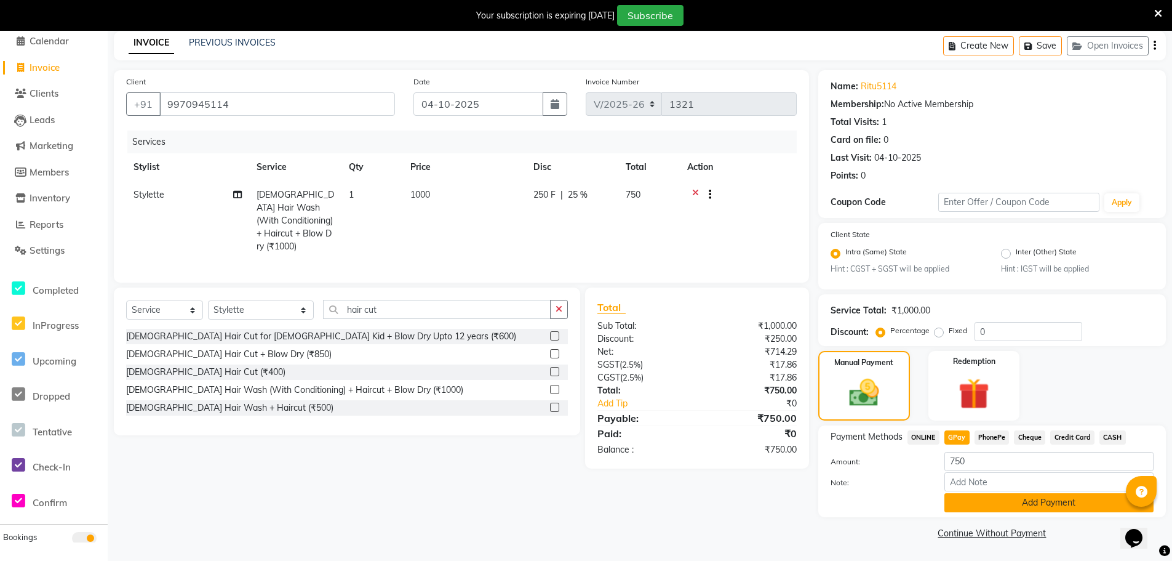
click at [983, 501] on button "Add Payment" at bounding box center [1049, 502] width 209 height 19
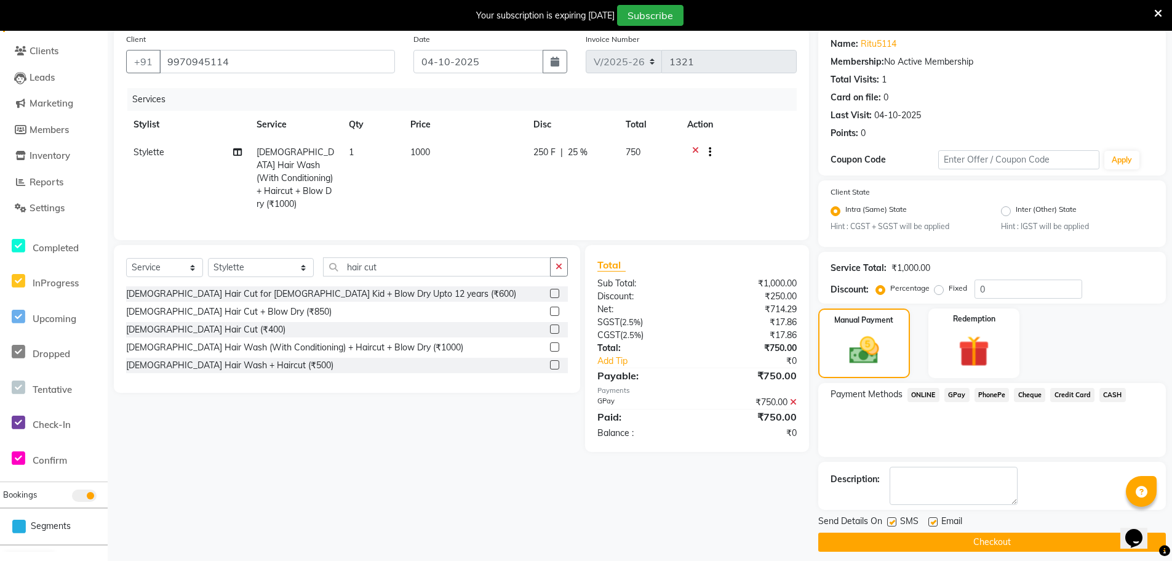
scroll to position [105, 0]
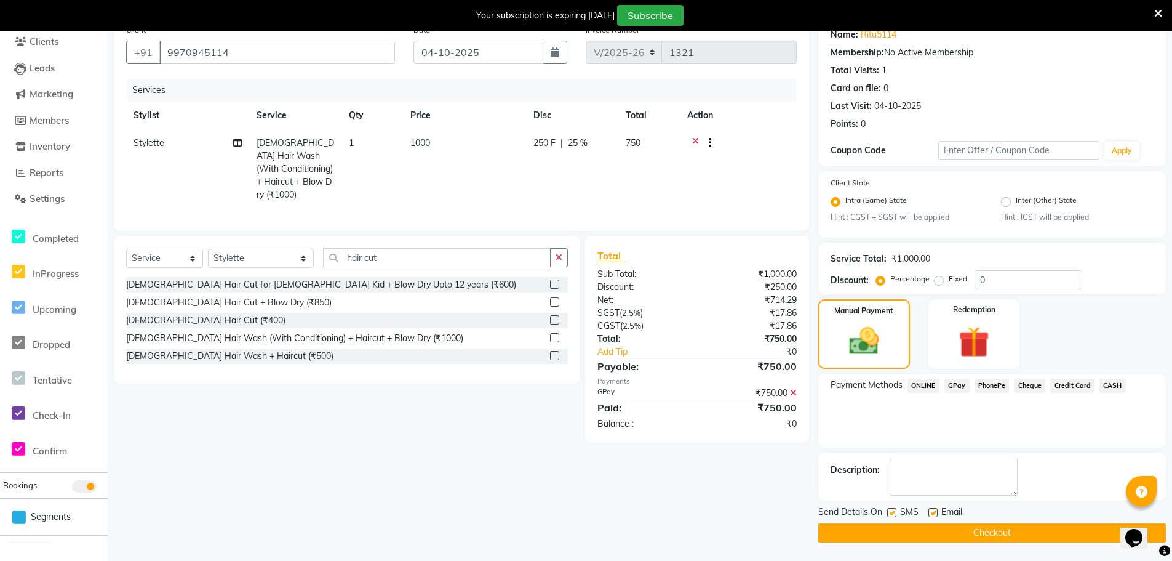
click at [979, 532] on button "Checkout" at bounding box center [993, 532] width 348 height 19
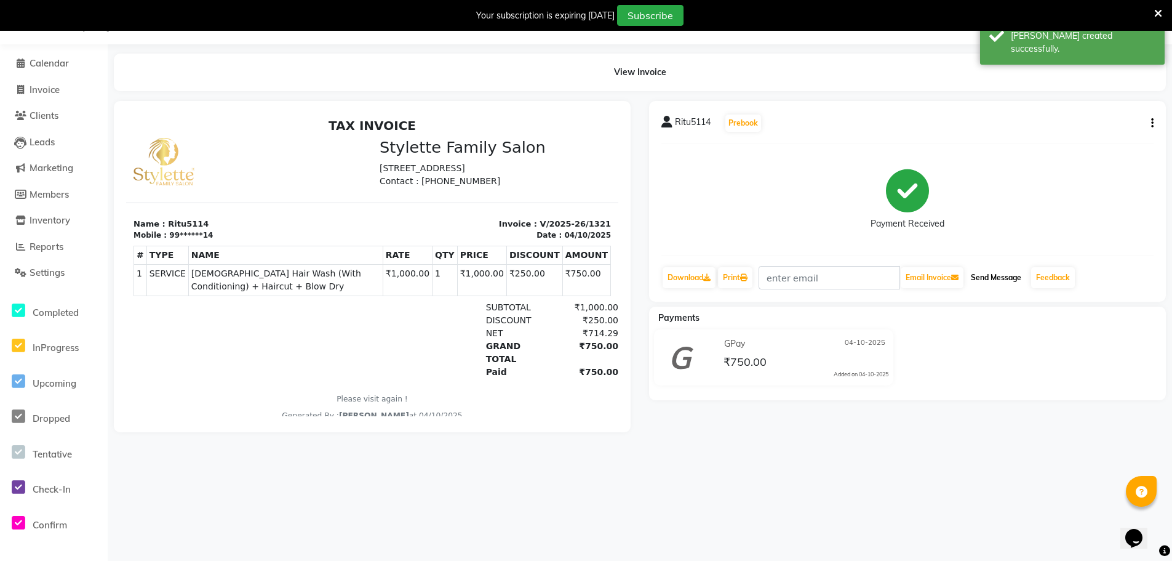
click at [1000, 274] on button "Send Message" at bounding box center [996, 277] width 60 height 21
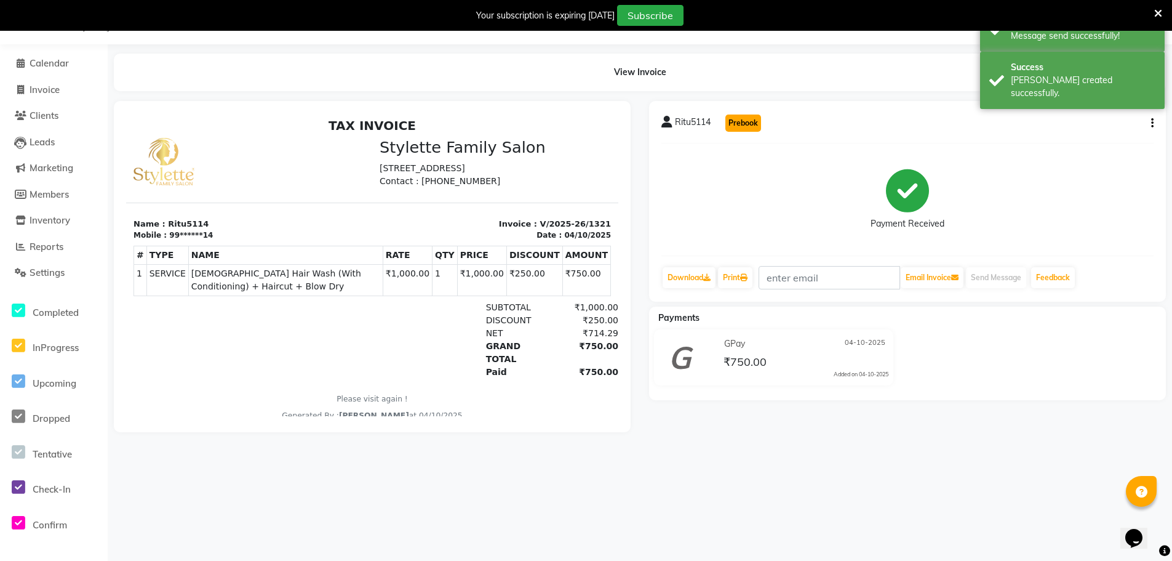
click at [746, 121] on button "Prebook" at bounding box center [744, 122] width 36 height 17
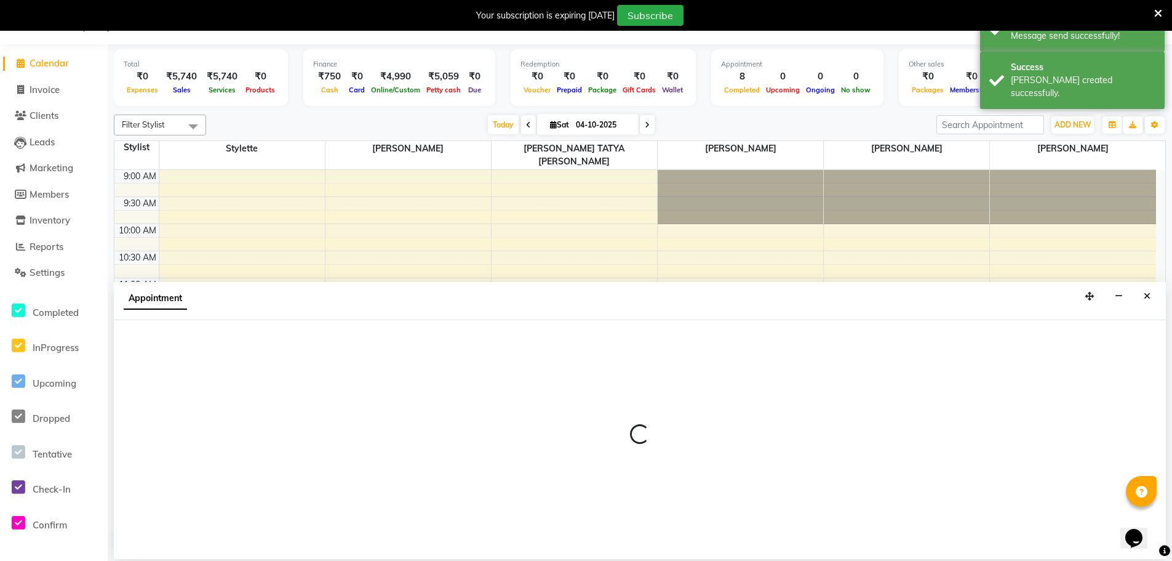
scroll to position [393, 0]
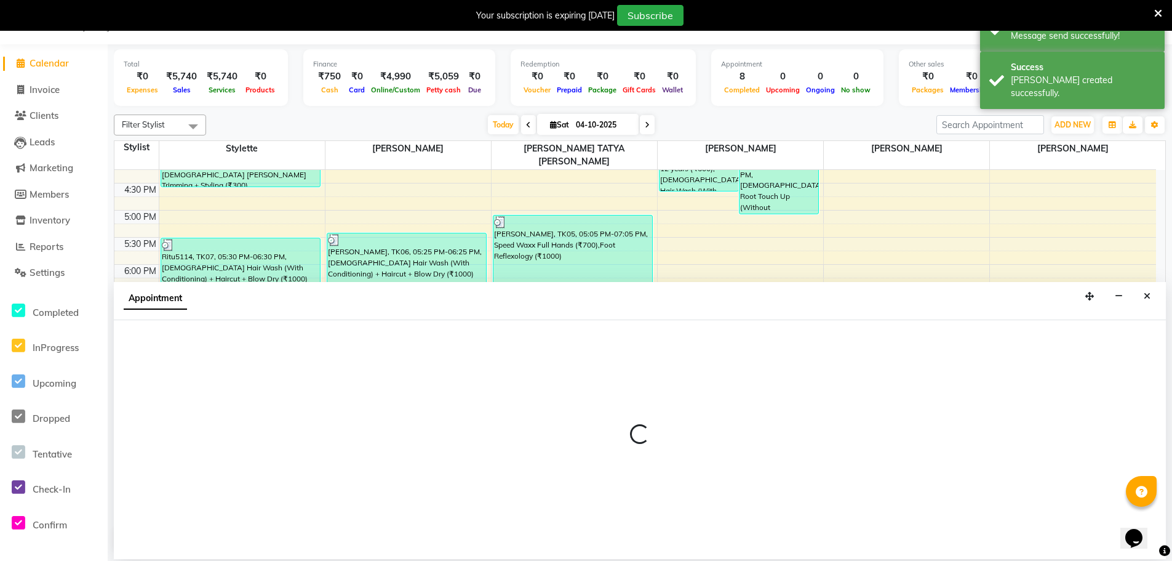
select select "57177"
select select "600"
select select "tentative"
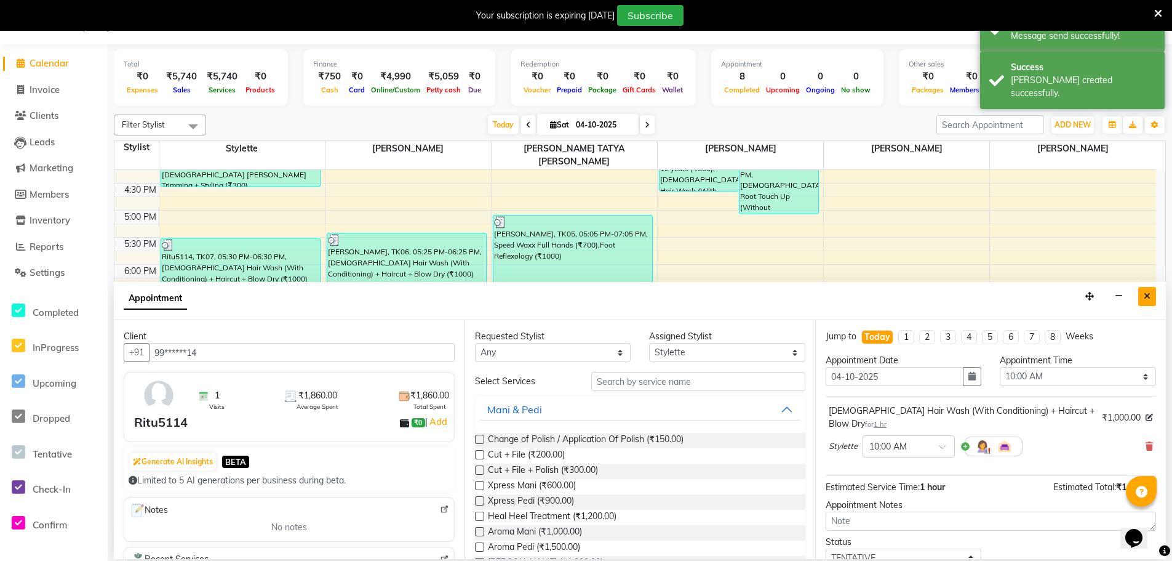
click at [1146, 295] on icon "Close" at bounding box center [1147, 296] width 7 height 9
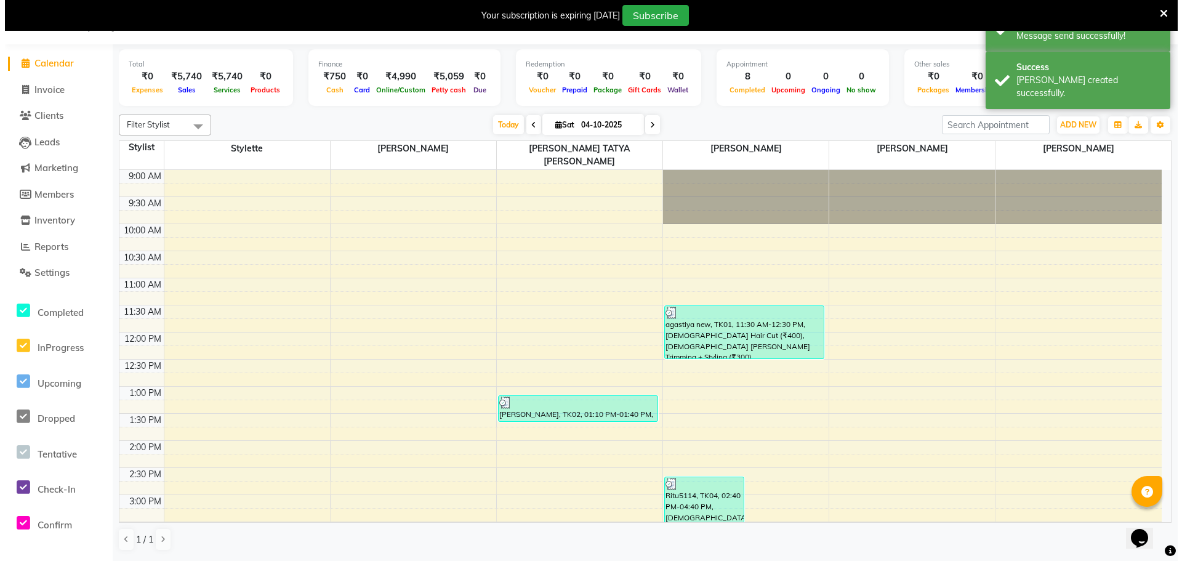
scroll to position [0, 0]
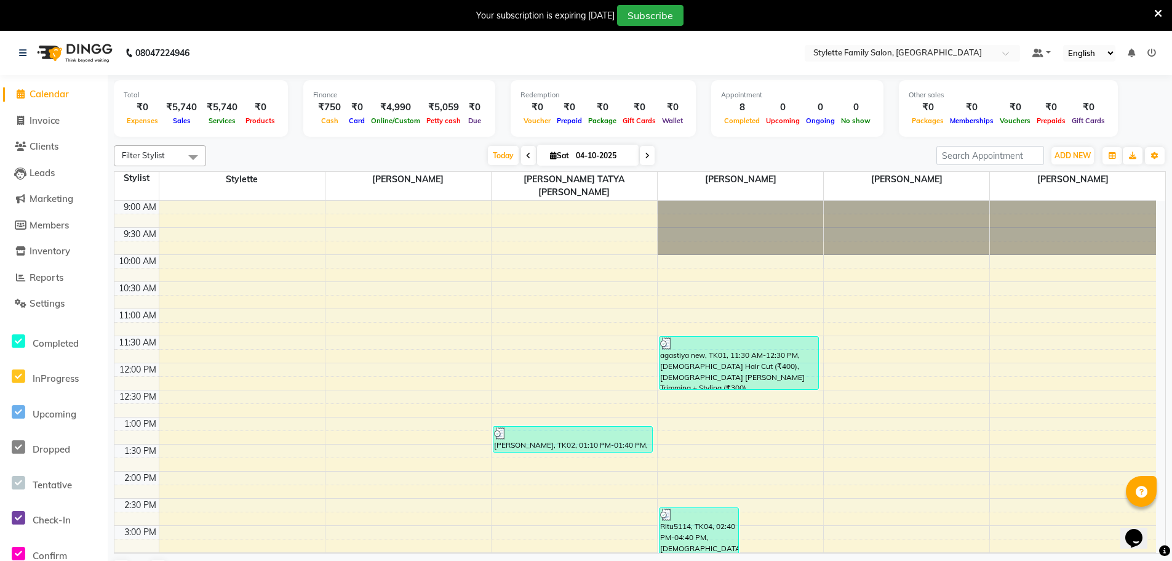
click at [1158, 12] on icon at bounding box center [1159, 13] width 8 height 11
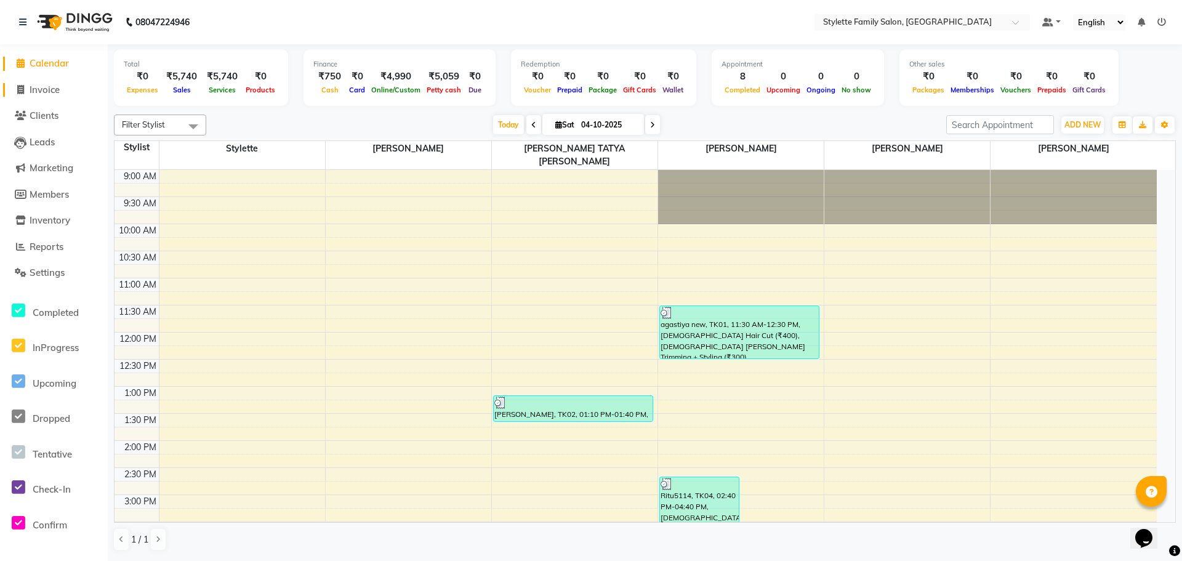
drag, startPoint x: 35, startPoint y: 86, endPoint x: 65, endPoint y: 92, distance: 30.8
click at [35, 86] on span "Invoice" at bounding box center [45, 90] width 30 height 12
select select "service"
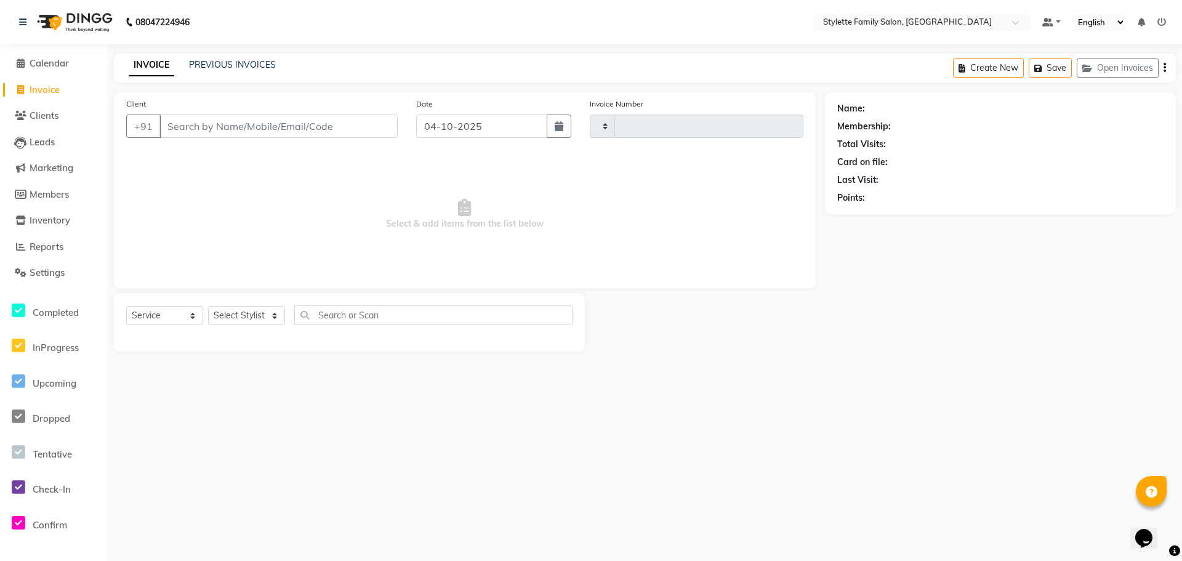
type input "1322"
select select "6990"
click at [183, 121] on input "Client" at bounding box center [278, 125] width 238 height 23
type input "7507006868"
select select "1: Object"
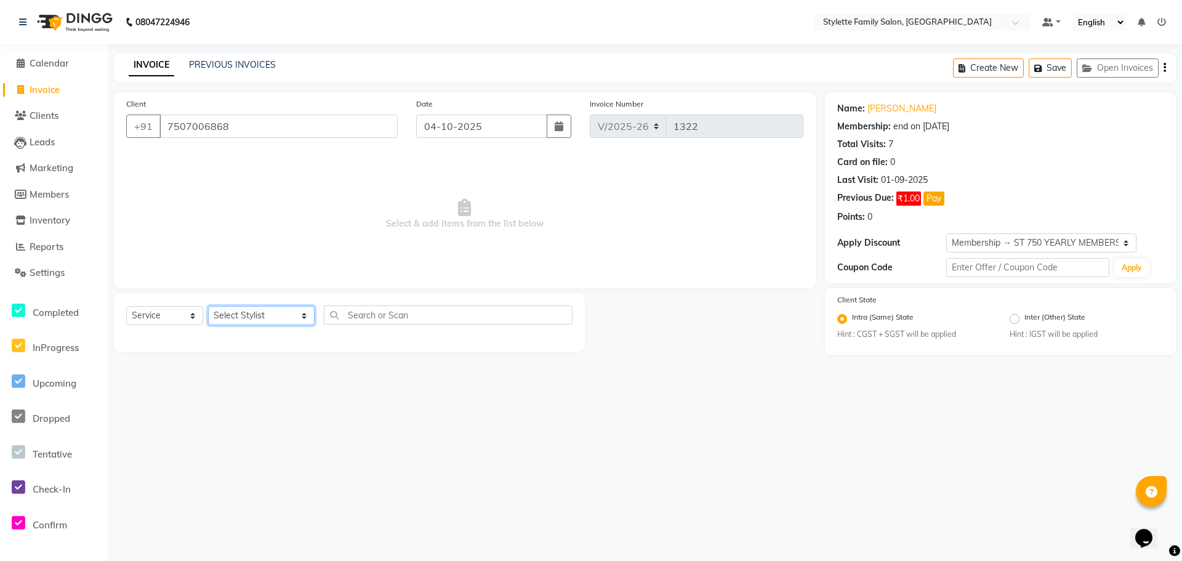
click at [257, 312] on select "Select Stylist Abhishek dhomble [PERSON_NAME] Manager [PERSON_NAME] Stylette [P…" at bounding box center [261, 315] width 106 height 19
select select "93538"
click at [208, 306] on select "Select Stylist Abhishek dhomble [PERSON_NAME] Manager [PERSON_NAME] Stylette [P…" at bounding box center [261, 315] width 106 height 19
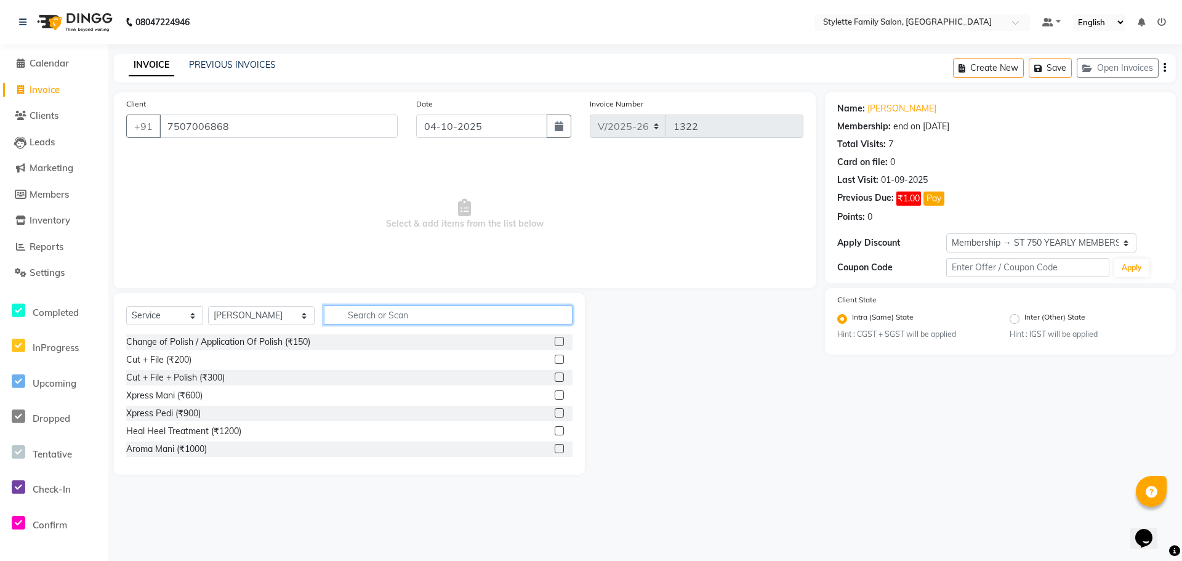
click at [348, 314] on input "text" at bounding box center [448, 314] width 249 height 19
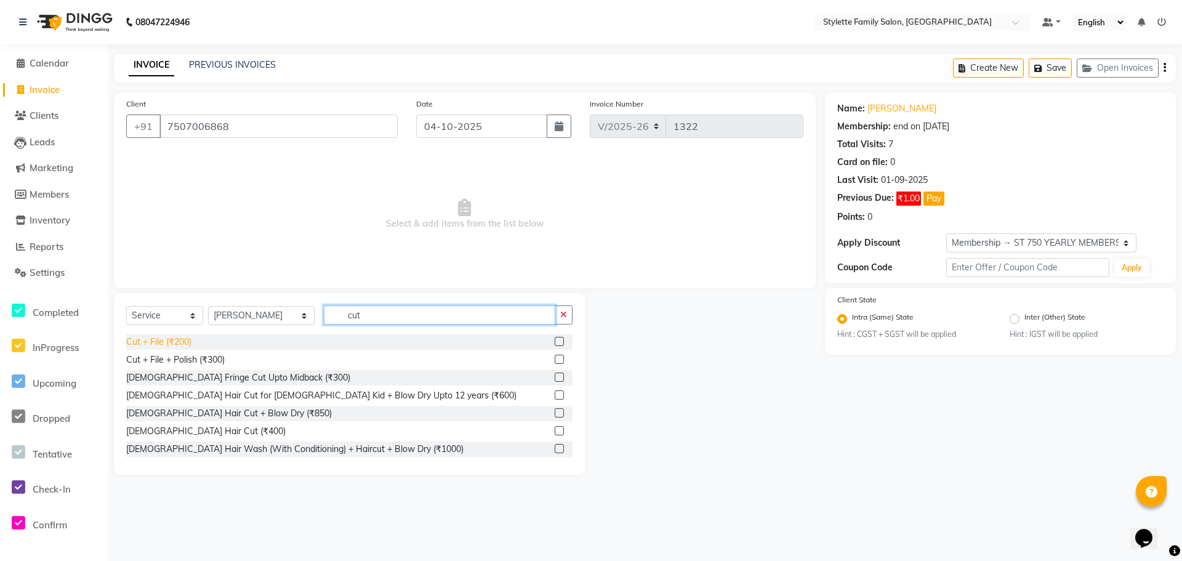
type input "cut"
click at [181, 342] on div "Cut + File (₹200)" at bounding box center [158, 341] width 65 height 13
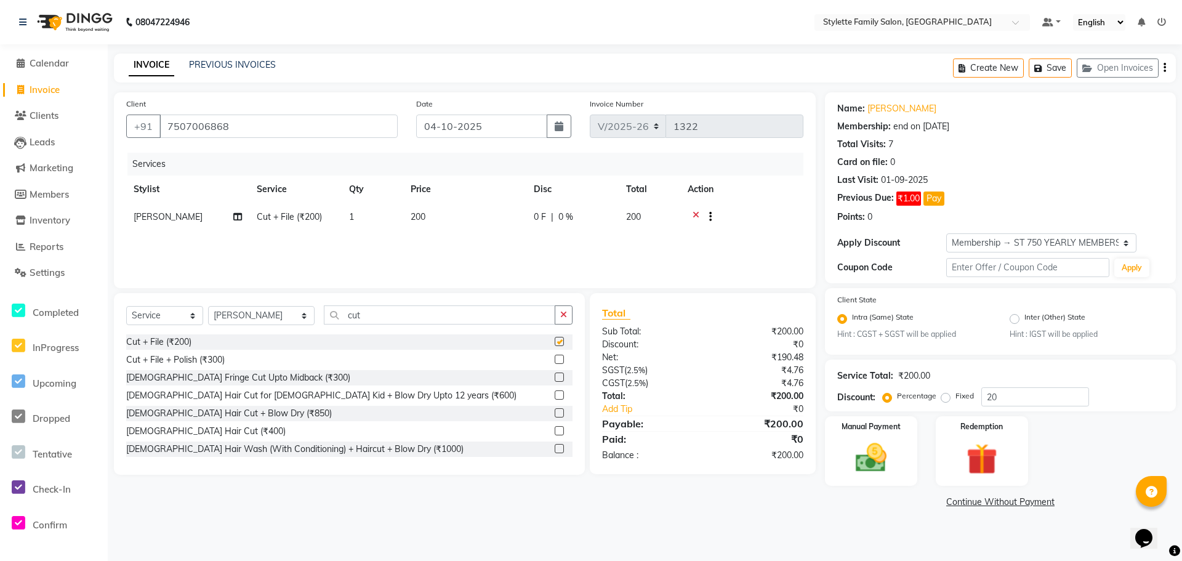
checkbox input "false"
drag, startPoint x: 343, startPoint y: 314, endPoint x: 299, endPoint y: 319, distance: 44.7
click at [299, 319] on div "Select Service Product Membership Package Voucher Prepaid Gift Card Select Styl…" at bounding box center [349, 319] width 446 height 29
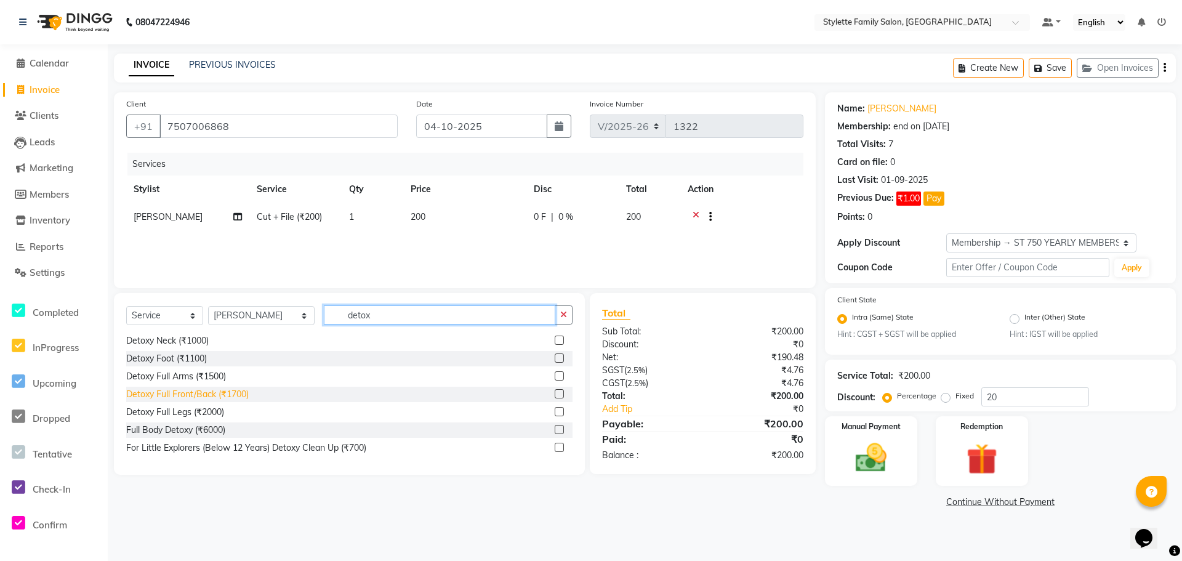
scroll to position [38, 0]
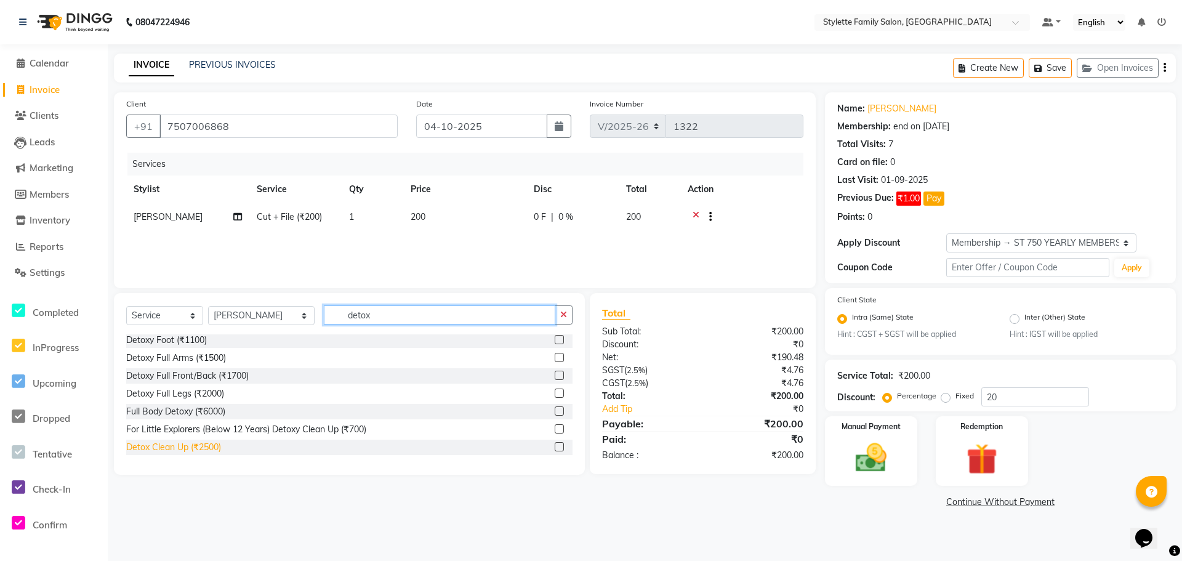
type input "detox"
click at [202, 447] on div "Detox Clean Up (₹2500)" at bounding box center [173, 447] width 95 height 13
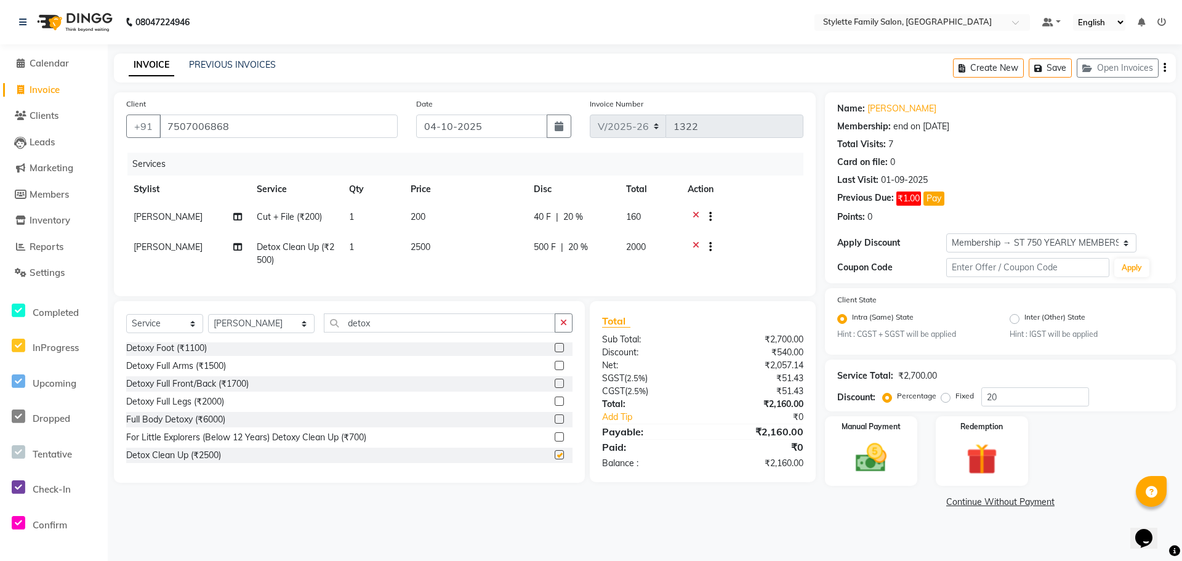
checkbox input "false"
click at [246, 332] on select "Select Stylist Abhishek dhomble [PERSON_NAME] Manager [PERSON_NAME] Stylette [P…" at bounding box center [261, 323] width 106 height 19
select select "57177"
click at [208, 323] on select "Select Stylist Abhishek dhomble [PERSON_NAME] Manager [PERSON_NAME] Stylette [P…" at bounding box center [261, 323] width 106 height 19
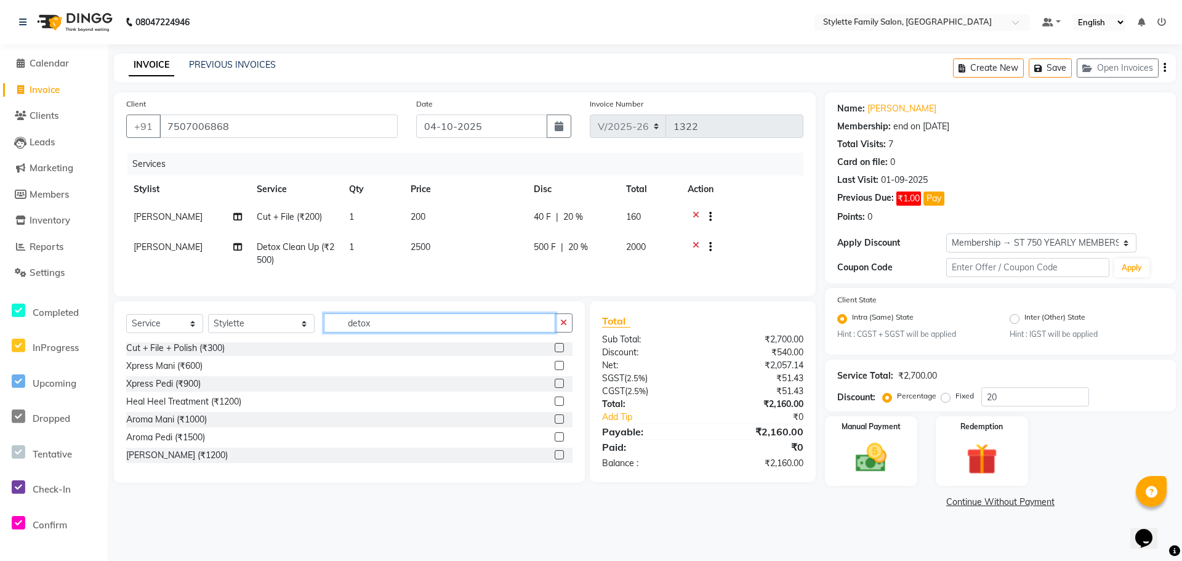
drag, startPoint x: 352, startPoint y: 330, endPoint x: 305, endPoint y: 330, distance: 47.4
click at [324, 330] on input "detox" at bounding box center [439, 322] width 231 height 19
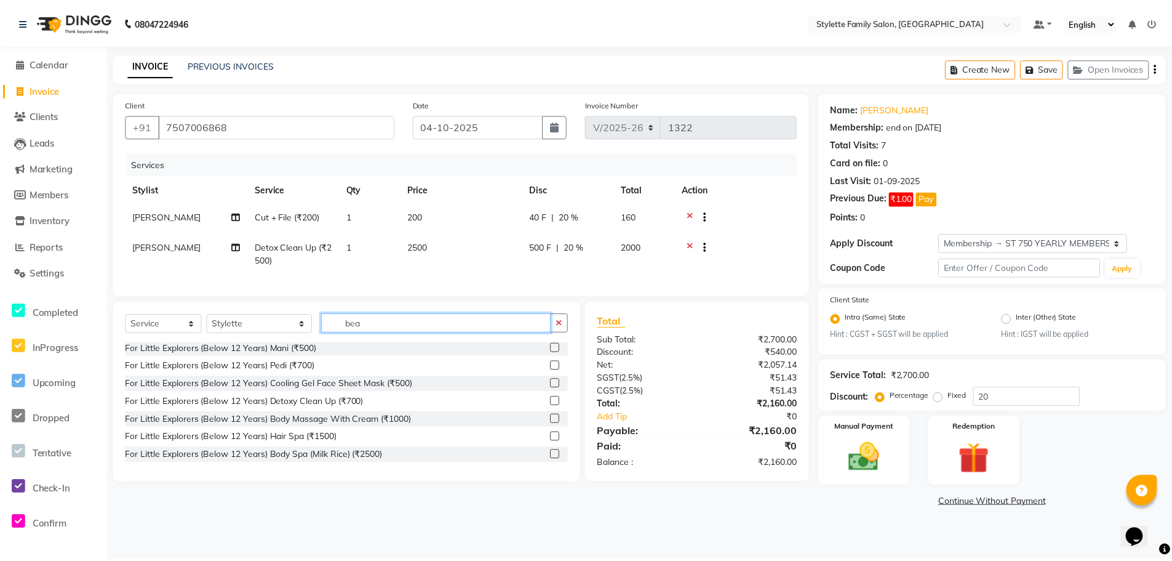
scroll to position [0, 0]
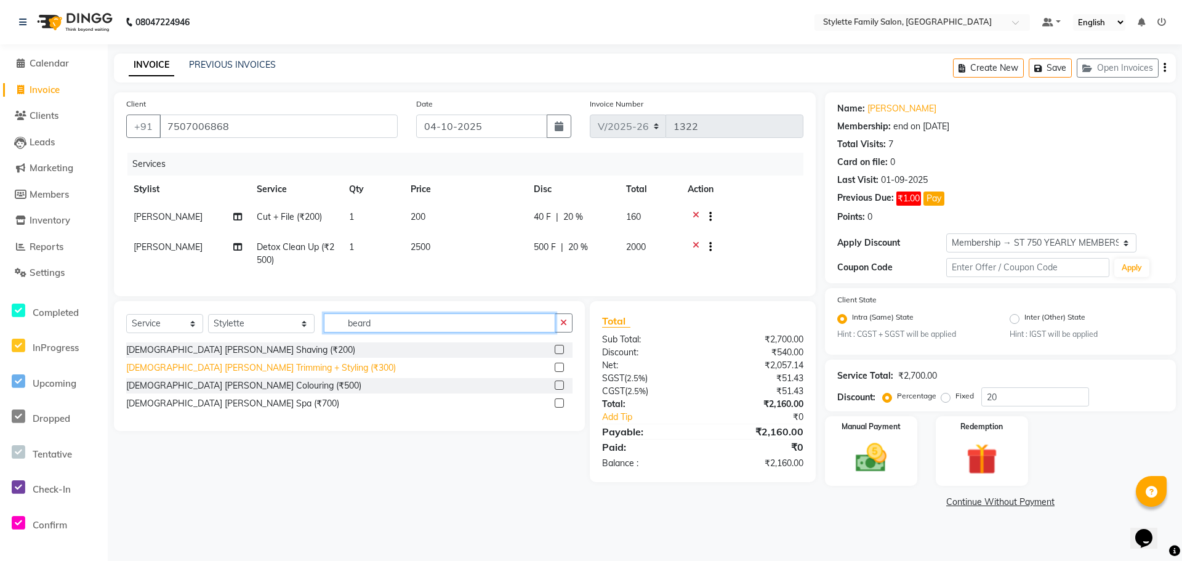
type input "beard"
click at [256, 374] on div "[DEMOGRAPHIC_DATA] [PERSON_NAME] Trimming + Styling (₹300)" at bounding box center [261, 367] width 270 height 13
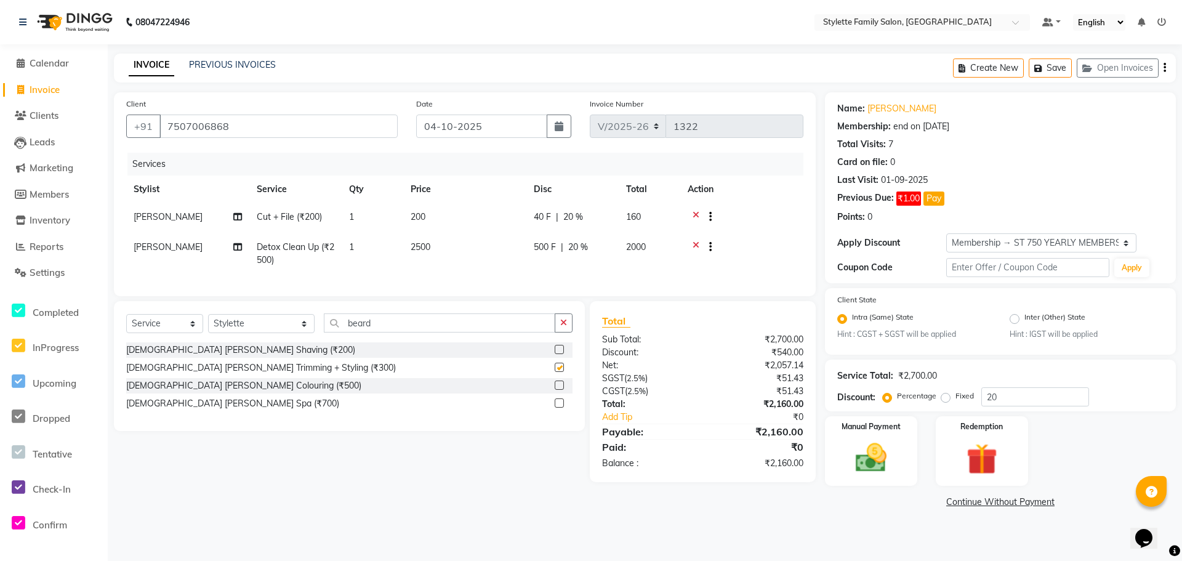
checkbox input "false"
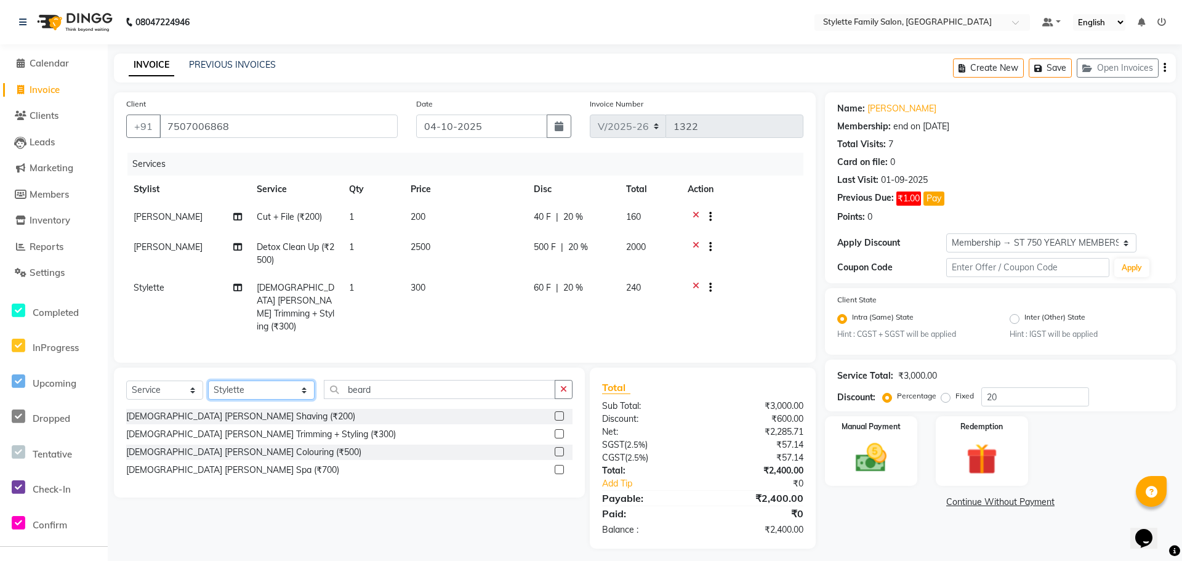
click at [247, 380] on select "Select Stylist Abhishek dhomble [PERSON_NAME] Manager [PERSON_NAME] Stylette [P…" at bounding box center [261, 389] width 106 height 19
select select "90340"
click at [208, 380] on select "Select Stylist Abhishek dhomble [PERSON_NAME] Manager [PERSON_NAME] Stylette [P…" at bounding box center [261, 389] width 106 height 19
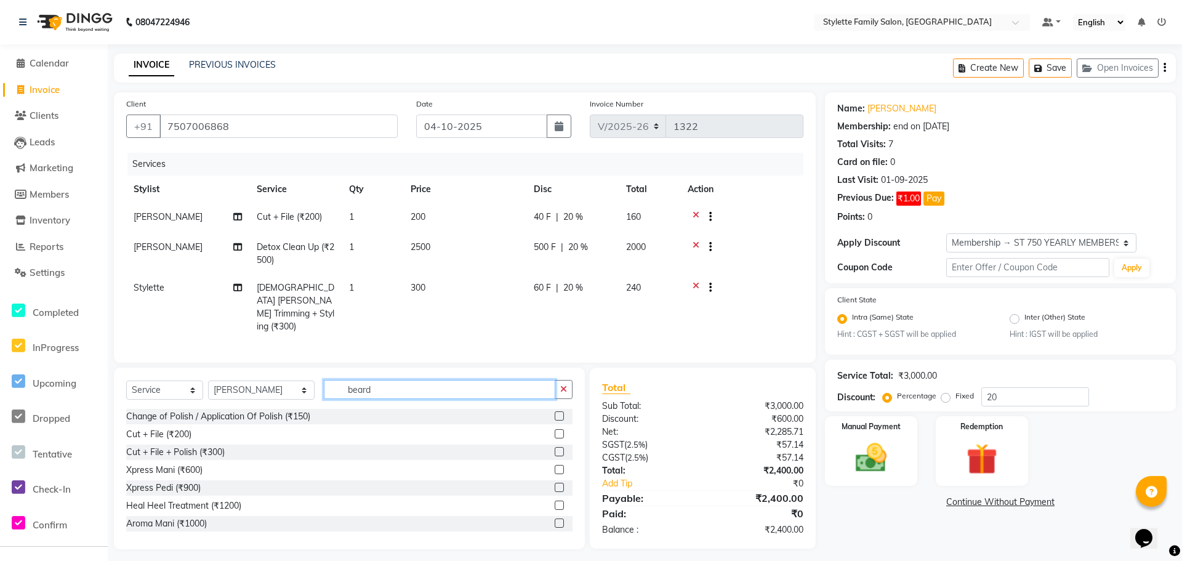
drag, startPoint x: 362, startPoint y: 376, endPoint x: 303, endPoint y: 376, distance: 59.1
click at [324, 380] on input "beard" at bounding box center [439, 389] width 231 height 19
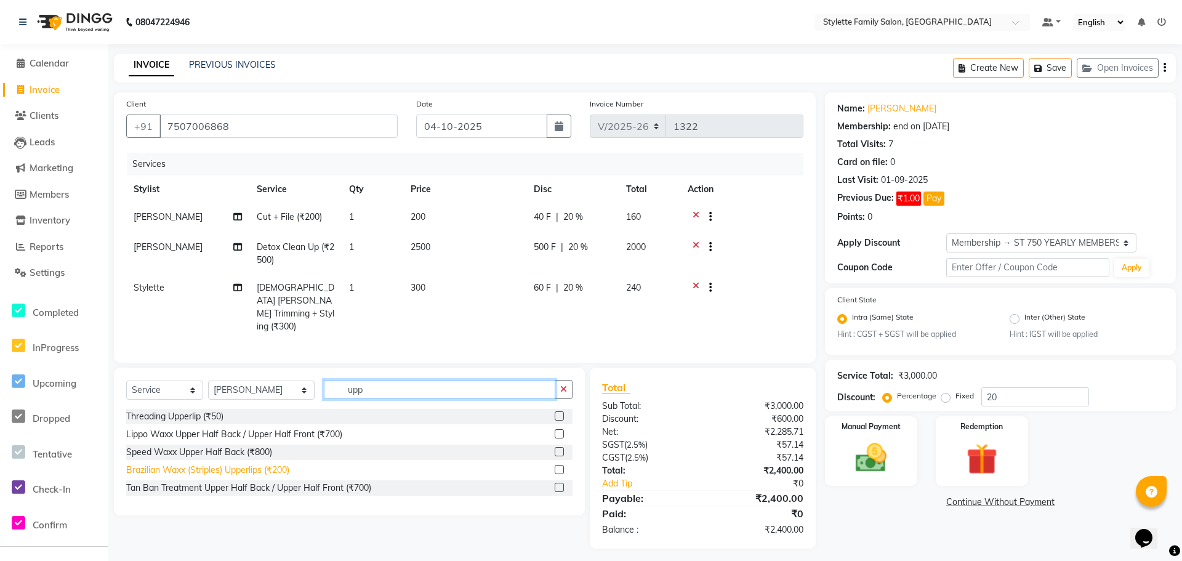
type input "upp"
click at [258, 463] on div "Brazilian Waxx (Striples) Upperlips (₹200)" at bounding box center [207, 469] width 163 height 13
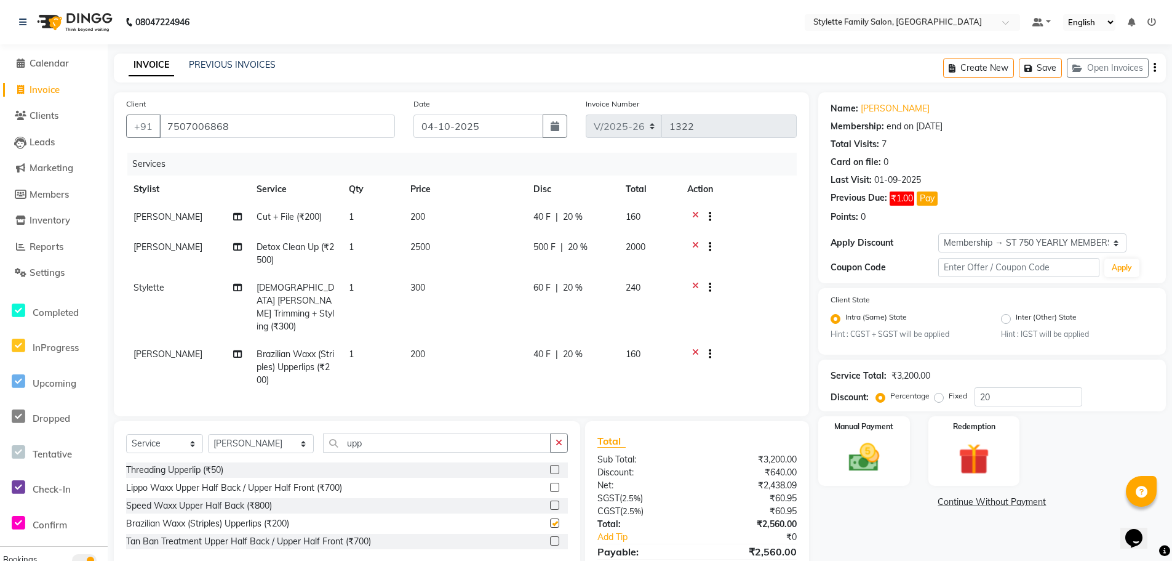
checkbox input "false"
drag, startPoint x: 350, startPoint y: 429, endPoint x: 290, endPoint y: 429, distance: 59.1
click at [290, 433] on div "Select Service Product Membership Package Voucher Prepaid Gift Card Select Styl…" at bounding box center [347, 447] width 442 height 29
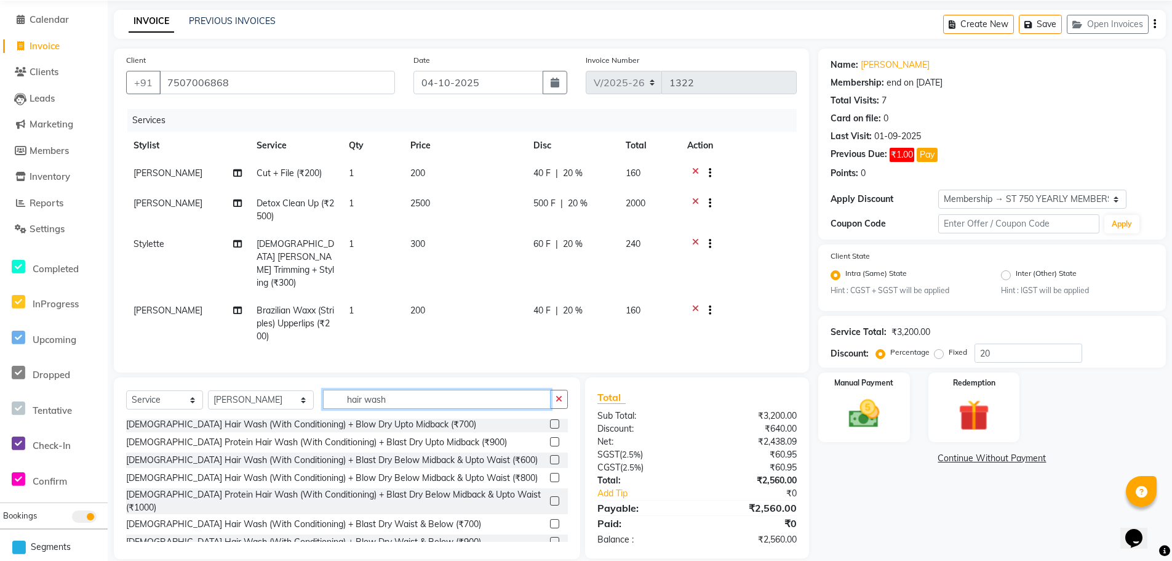
scroll to position [57, 0]
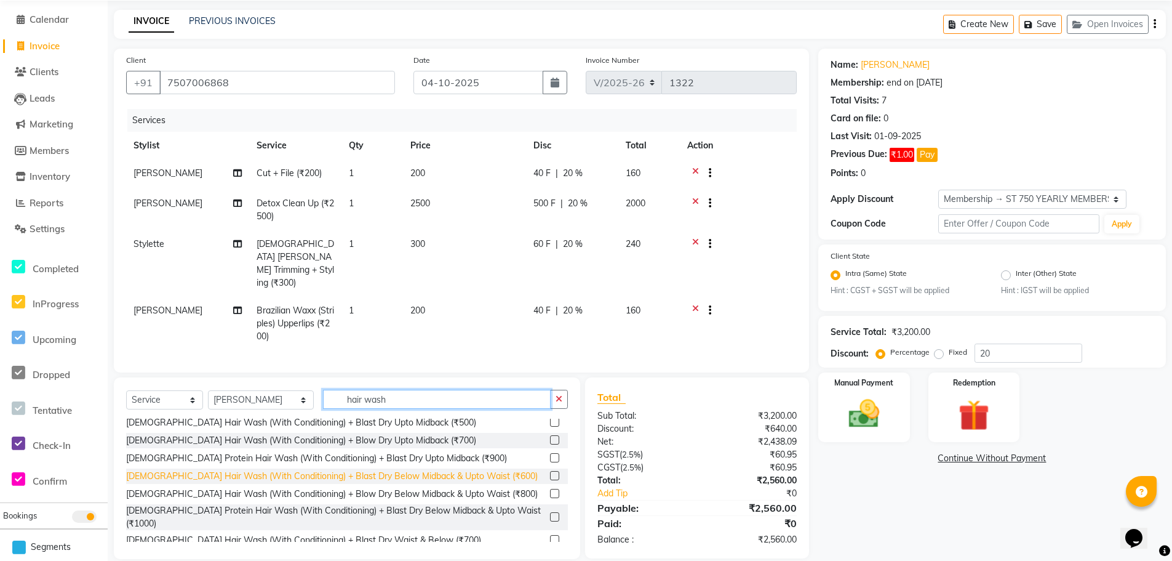
type input "hair wash"
click at [346, 470] on div "[DEMOGRAPHIC_DATA] Hair Wash (With Conditioning) + Blast Dry Below Midback & Up…" at bounding box center [332, 476] width 412 height 13
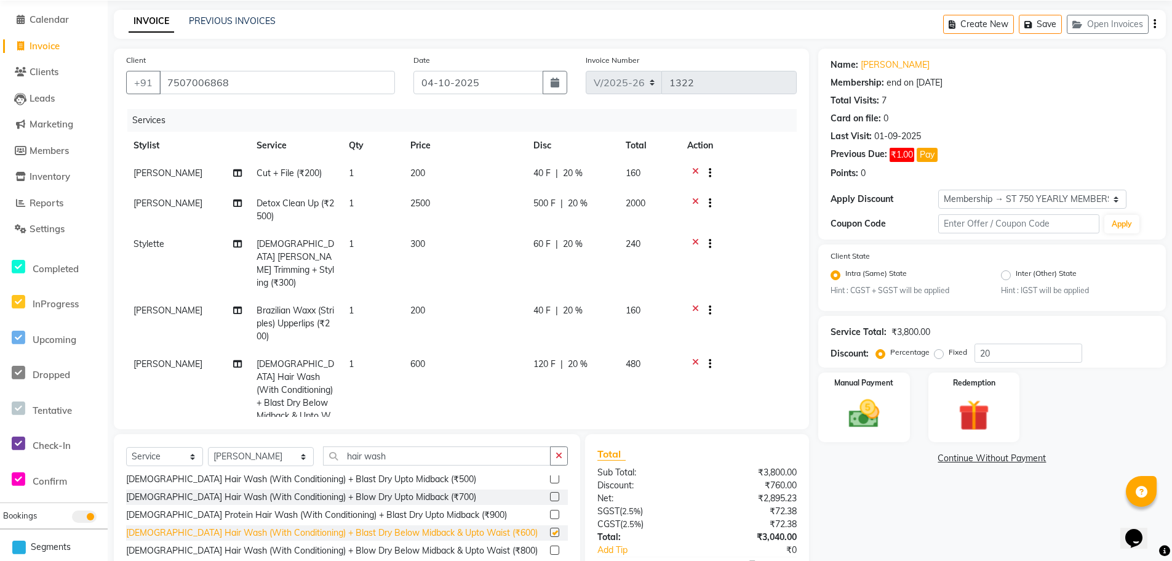
checkbox input "false"
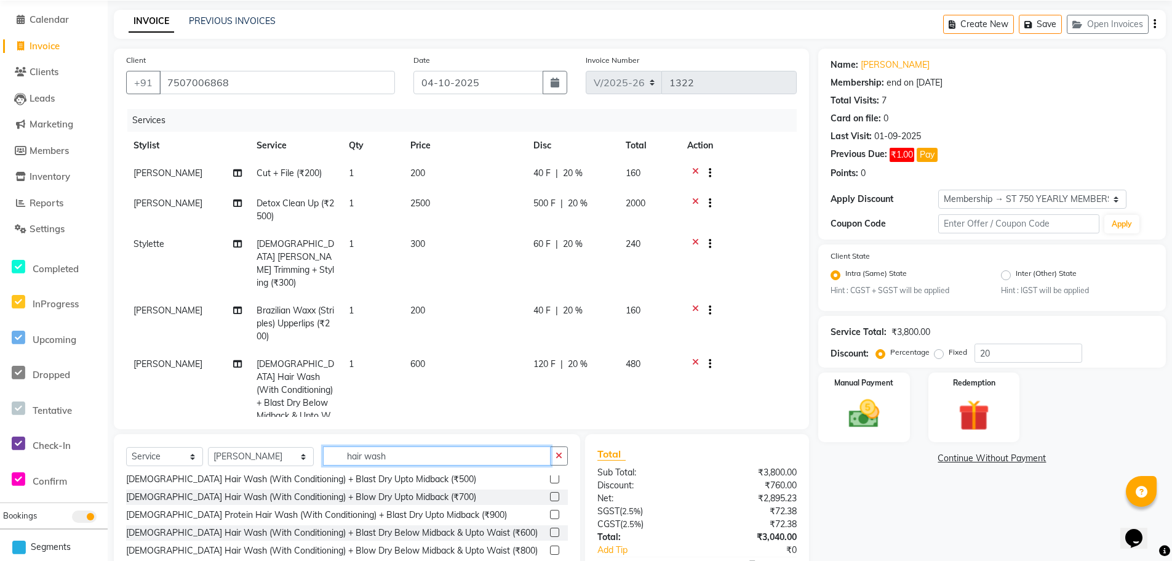
drag, startPoint x: 377, startPoint y: 455, endPoint x: 284, endPoint y: 460, distance: 93.1
click at [284, 460] on div "Select Service Product Membership Package Voucher Prepaid Gift Card Select Styl…" at bounding box center [347, 460] width 442 height 29
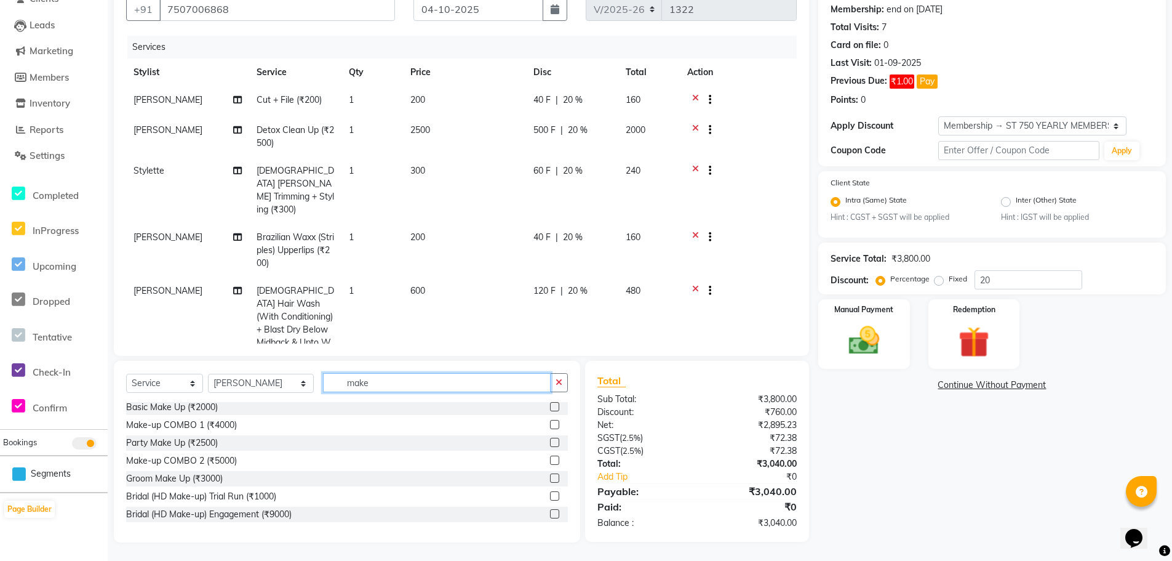
scroll to position [0, 0]
type input "make"
click at [174, 410] on div "Basic Make Up (₹2000)" at bounding box center [172, 409] width 92 height 13
checkbox input "false"
click at [258, 391] on select "Select Stylist Abhishek dhomble [PERSON_NAME] Manager [PERSON_NAME] Stylette [P…" at bounding box center [261, 383] width 106 height 19
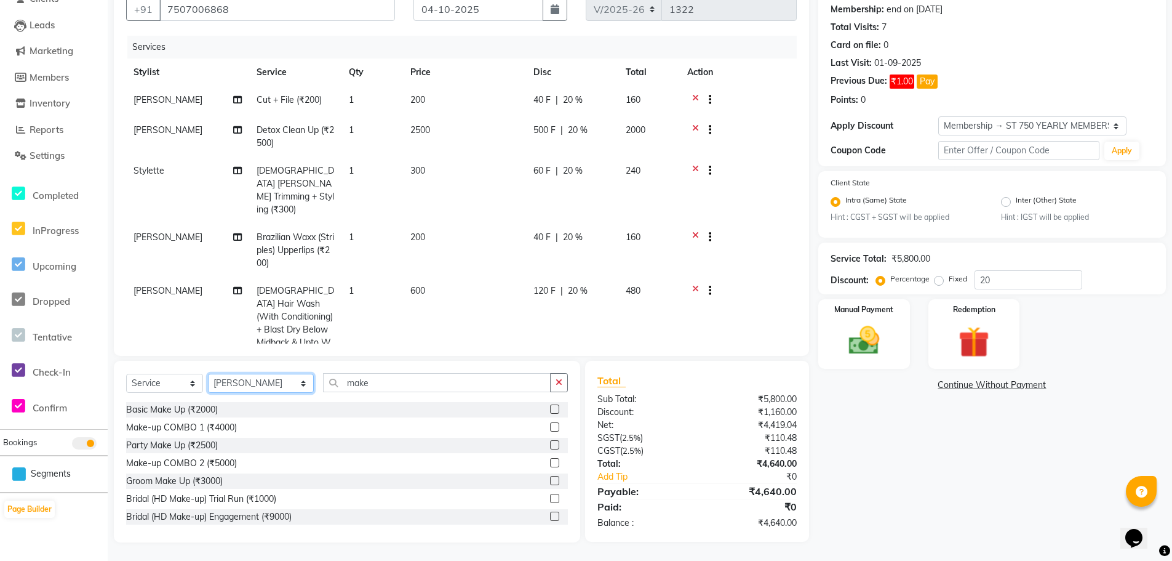
select select "58415"
click at [208, 374] on select "Select Stylist Abhishek dhomble [PERSON_NAME] Manager [PERSON_NAME] Stylette [P…" at bounding box center [261, 383] width 106 height 19
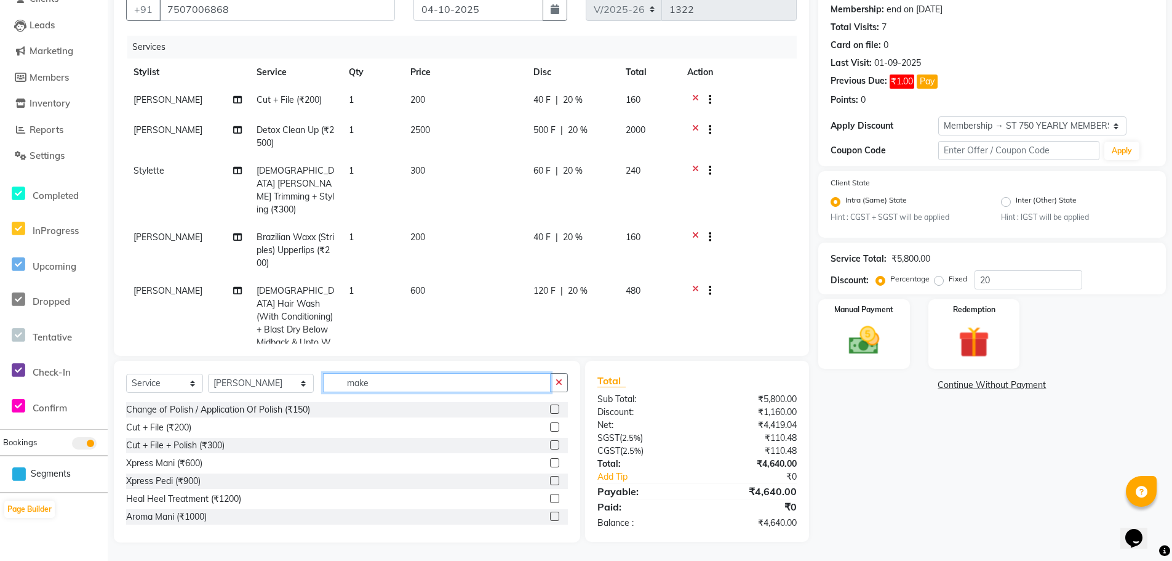
drag, startPoint x: 355, startPoint y: 386, endPoint x: 273, endPoint y: 386, distance: 82.5
click at [273, 386] on div "Select Service Product Membership Package Voucher Prepaid Gift Card Select Styl…" at bounding box center [347, 387] width 442 height 29
type input "p"
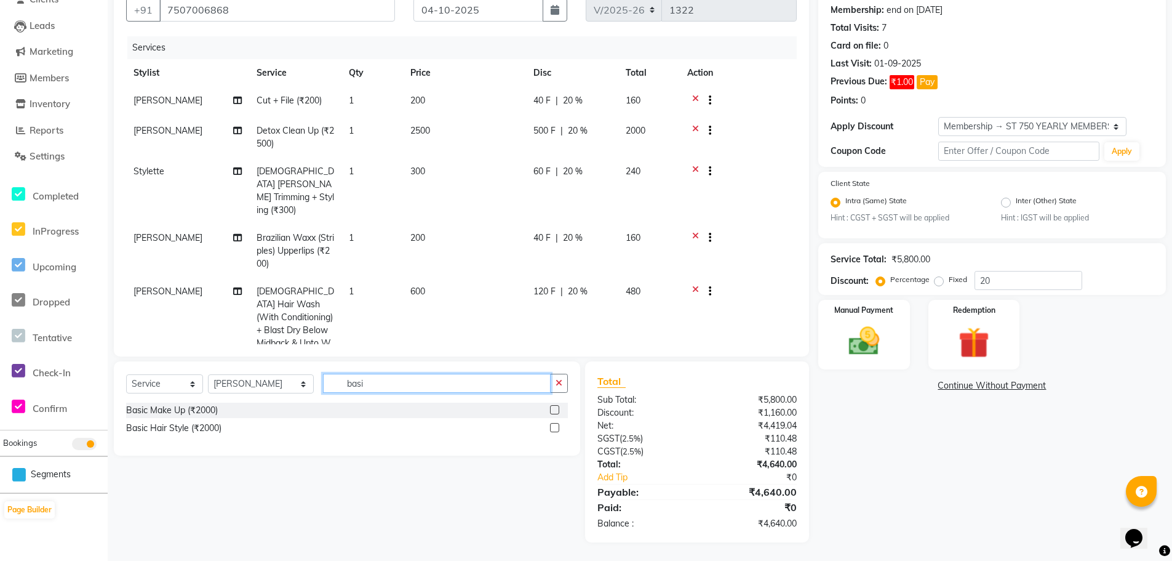
scroll to position [116, 0]
type input "basic"
click at [198, 427] on div "Basic Hair Style (₹2000)" at bounding box center [173, 428] width 95 height 13
checkbox input "false"
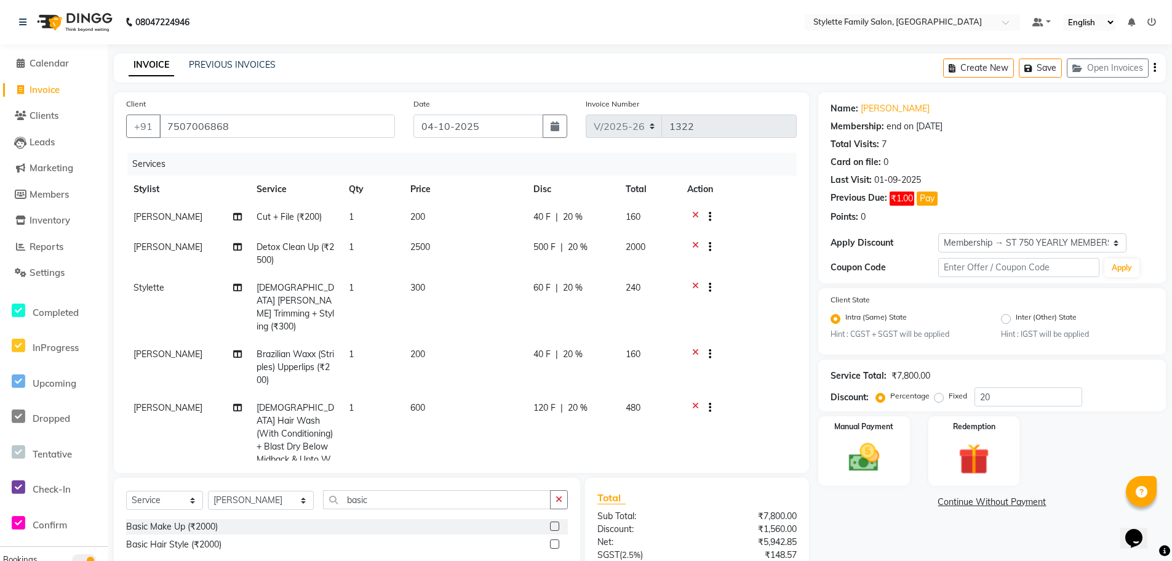
click at [572, 212] on span "20 %" at bounding box center [573, 216] width 20 height 13
select select "93538"
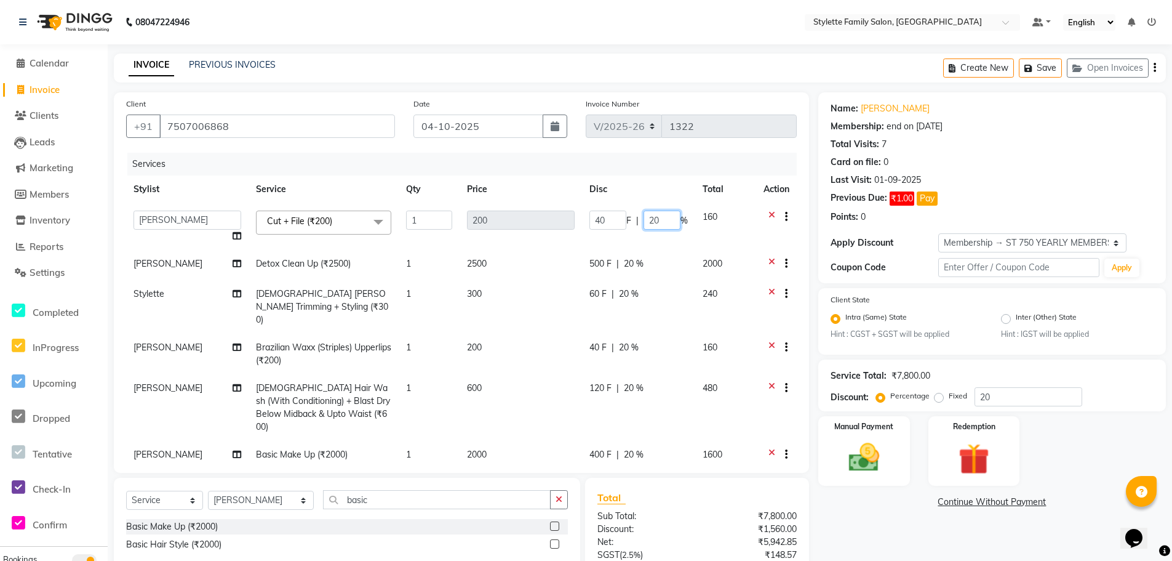
drag, startPoint x: 655, startPoint y: 220, endPoint x: 638, endPoint y: 221, distance: 17.3
click at [644, 221] on input "20" at bounding box center [662, 219] width 37 height 19
type input "40"
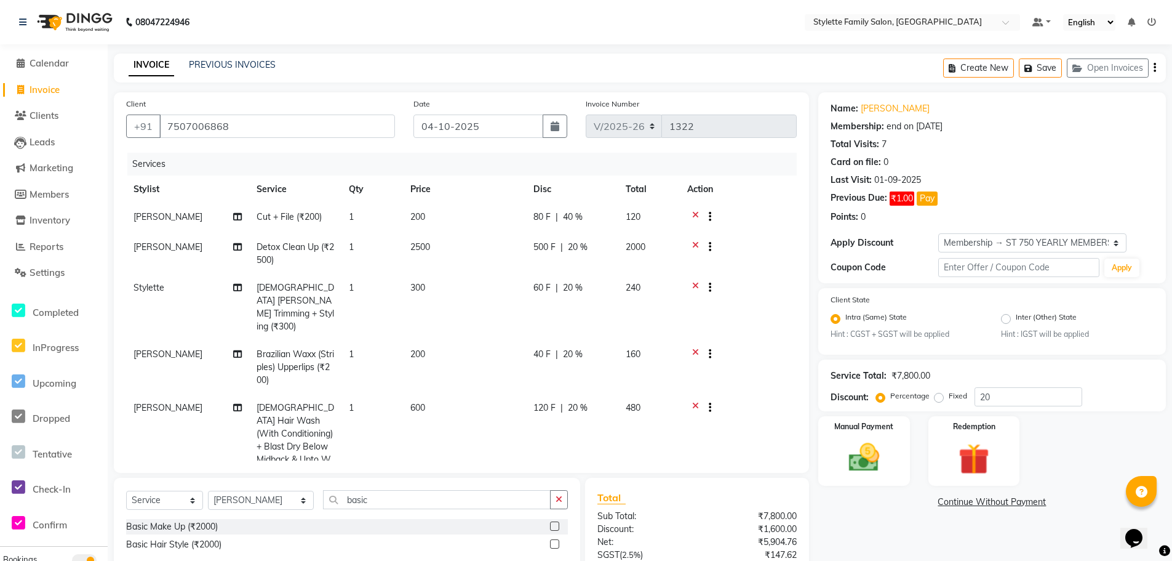
click at [631, 236] on tbody "[PERSON_NAME] Cut + File (₹200) 1 200 80 F | 40 % 120 [PERSON_NAME] Detox Clean…" at bounding box center [461, 385] width 671 height 364
click at [582, 247] on span "20 %" at bounding box center [578, 247] width 20 height 13
select select "93538"
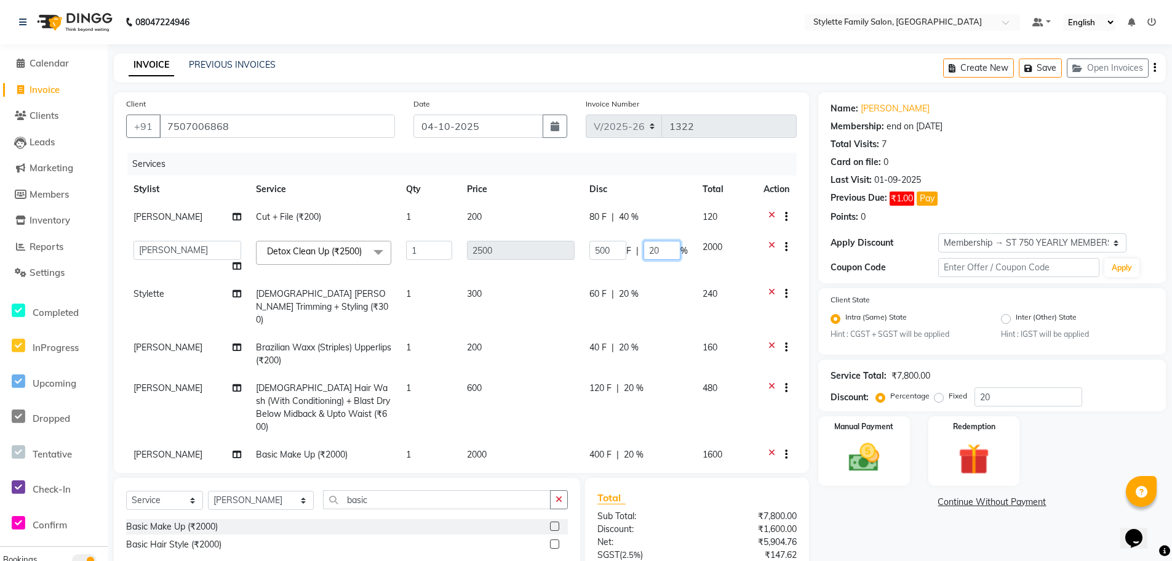
drag, startPoint x: 654, startPoint y: 247, endPoint x: 617, endPoint y: 252, distance: 37.3
click at [623, 252] on div "500 F | 20 %" at bounding box center [639, 250] width 98 height 19
type input "40"
click at [607, 278] on tbody "[PERSON_NAME] Cut + File (₹200) 1 200 80 F | 40 % 120 Abhishek dhomble KAJAL [P…" at bounding box center [461, 352] width 671 height 298
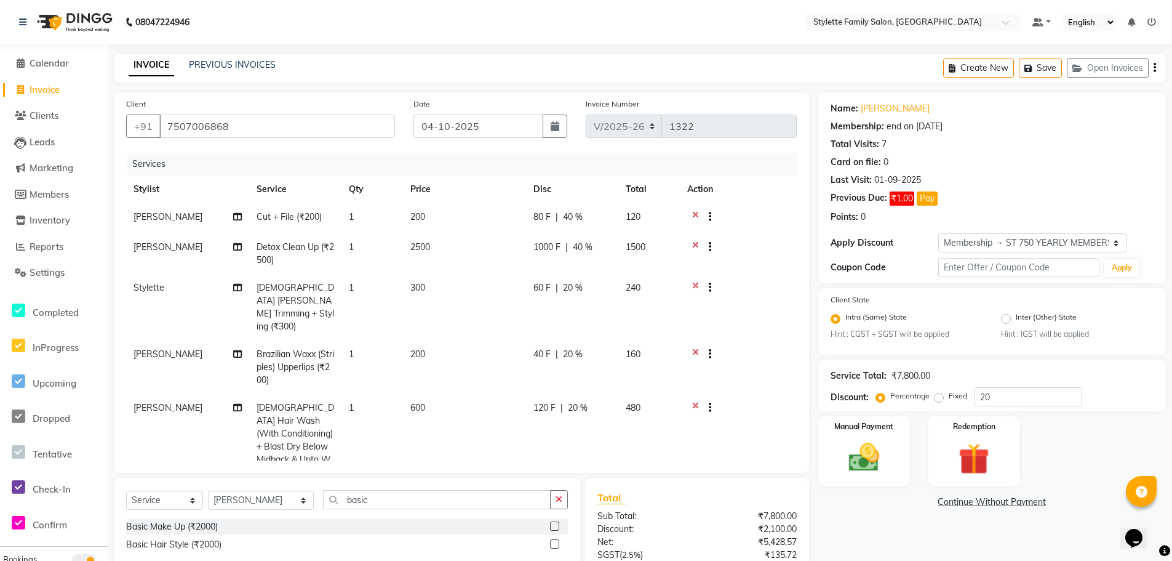
click at [568, 287] on span "20 %" at bounding box center [573, 287] width 20 height 13
select select "57177"
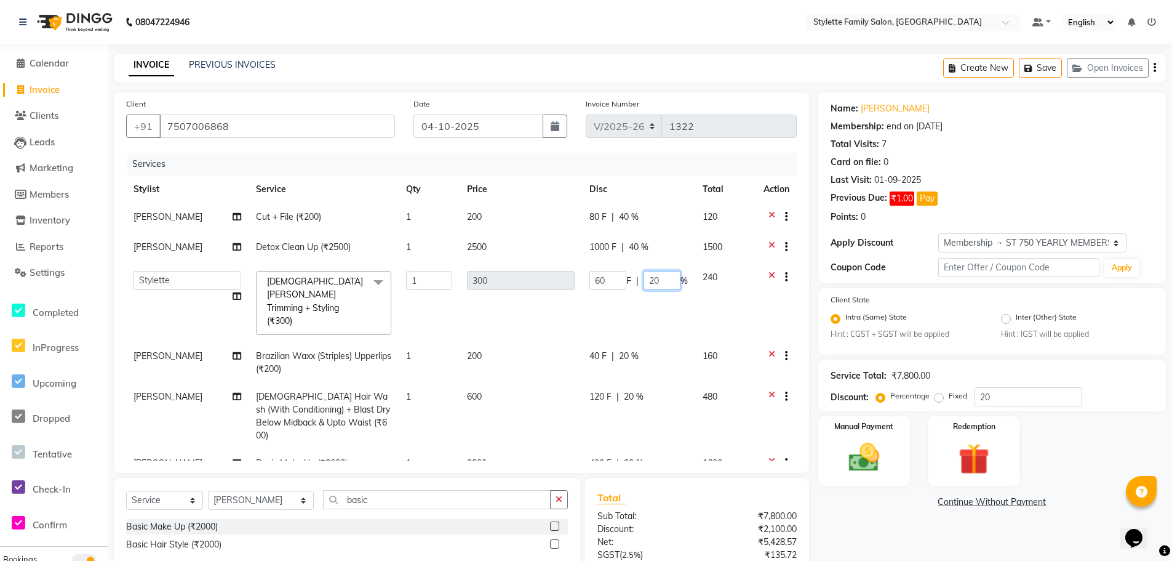
drag, startPoint x: 654, startPoint y: 279, endPoint x: 619, endPoint y: 284, distance: 34.8
click at [620, 284] on div "60 F | 20 %" at bounding box center [639, 280] width 98 height 19
type input "40"
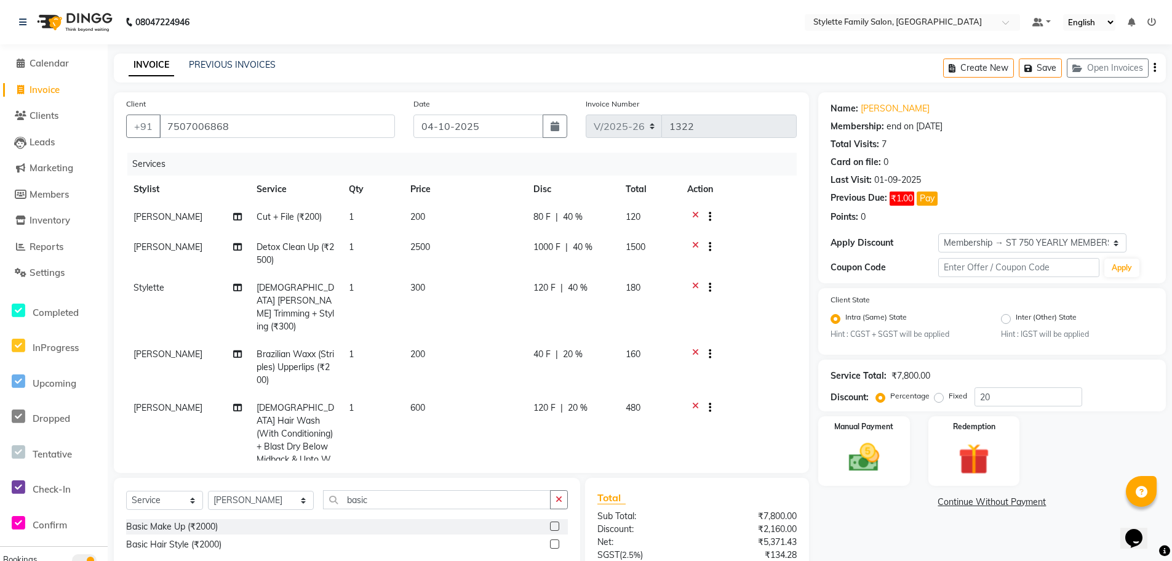
click at [609, 306] on td "120 F | 40 %" at bounding box center [572, 307] width 92 height 66
select select "57177"
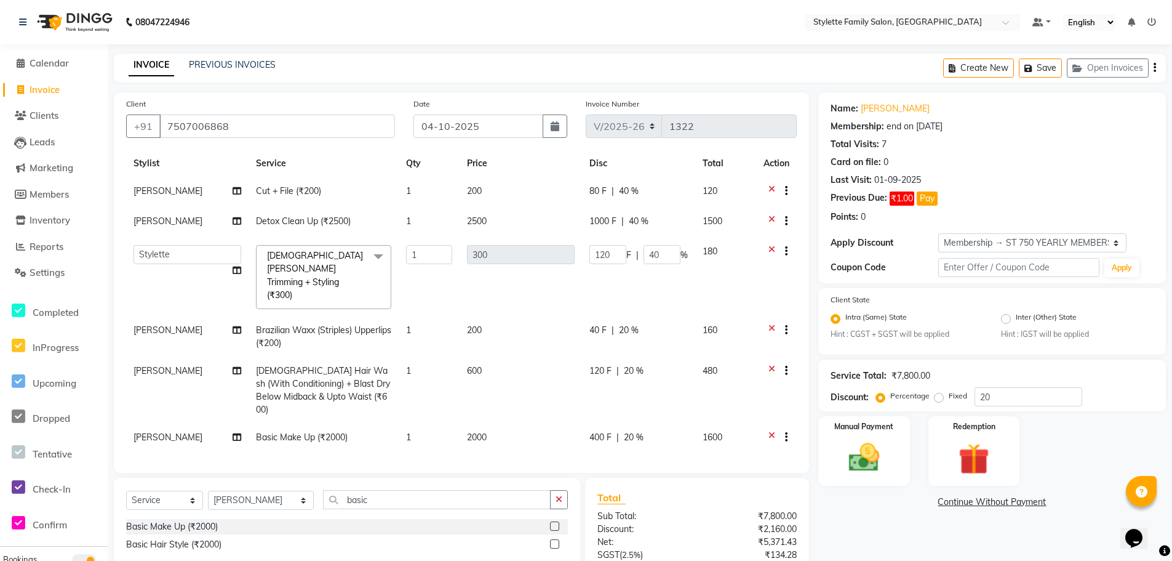
scroll to position [39, 0]
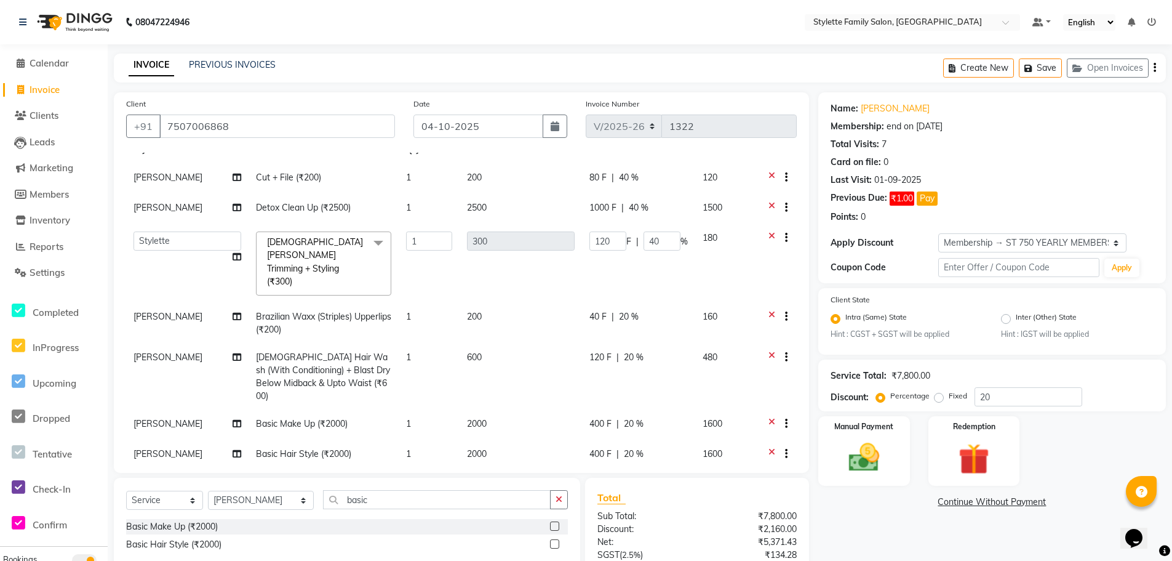
click at [620, 310] on span "20 %" at bounding box center [629, 316] width 20 height 13
select select "90340"
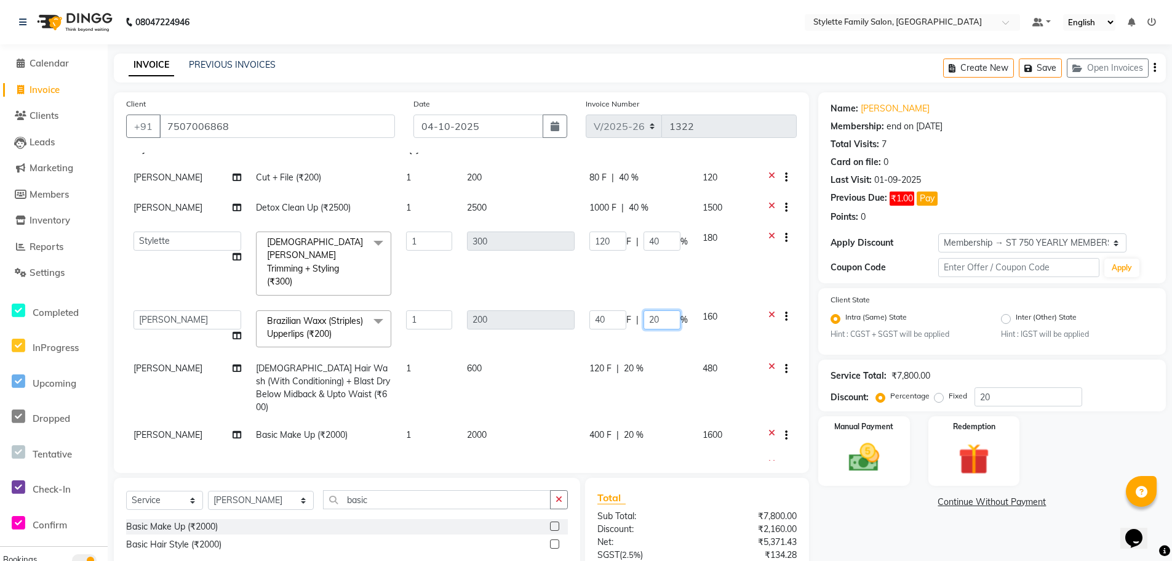
drag, startPoint x: 655, startPoint y: 294, endPoint x: 635, endPoint y: 295, distance: 20.3
click at [644, 310] on input "20" at bounding box center [662, 319] width 37 height 19
type input "40"
click at [626, 321] on tbody "[PERSON_NAME] Cut + File (₹200) 1 200 80 F | 40 % 120 [PERSON_NAME] Detox Clean…" at bounding box center [461, 323] width 671 height 318
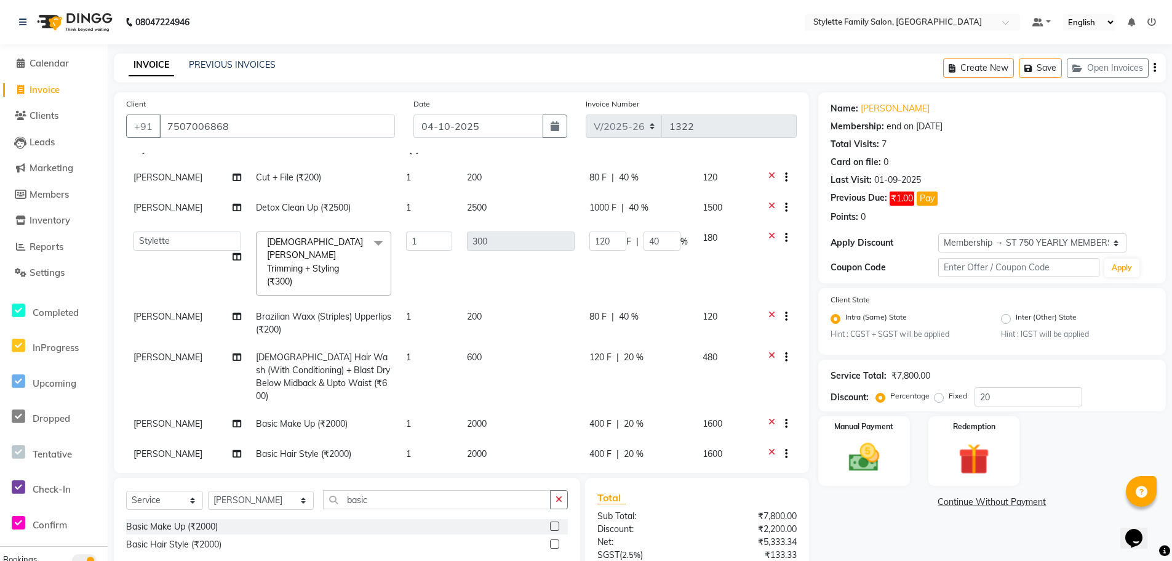
click at [625, 351] on span "20 %" at bounding box center [634, 357] width 20 height 13
select select "90340"
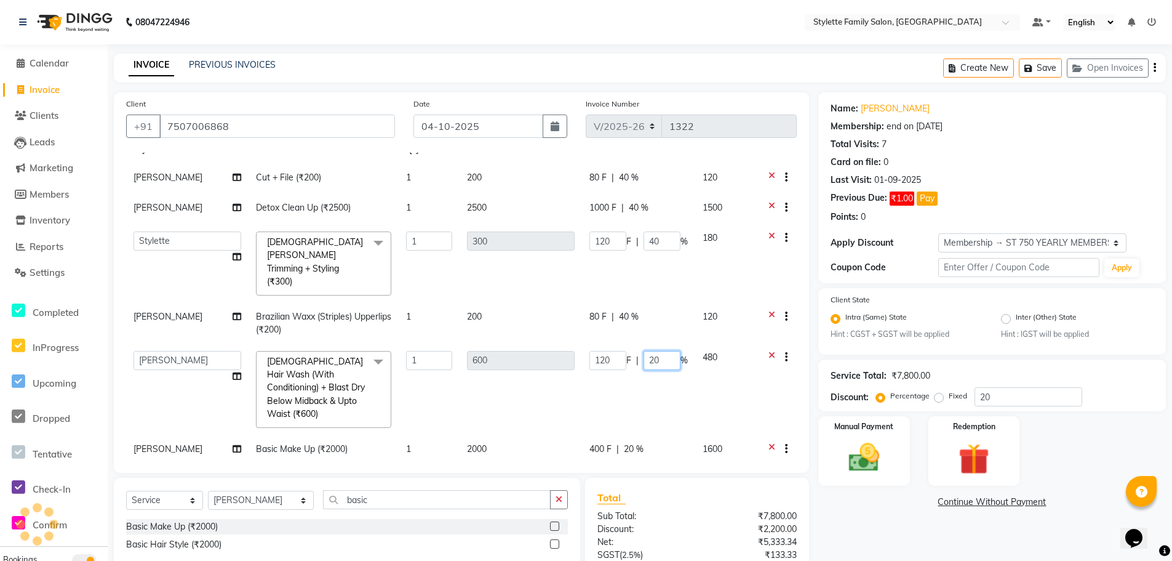
drag, startPoint x: 640, startPoint y: 334, endPoint x: 625, endPoint y: 337, distance: 15.1
click at [626, 351] on div "120 F | 20 %" at bounding box center [639, 360] width 98 height 19
type input "40"
click at [618, 374] on tbody "[PERSON_NAME] Cut + File (₹200) 1 200 80 F | 40 % 120 [PERSON_NAME] Detox Clean…" at bounding box center [461, 330] width 671 height 332
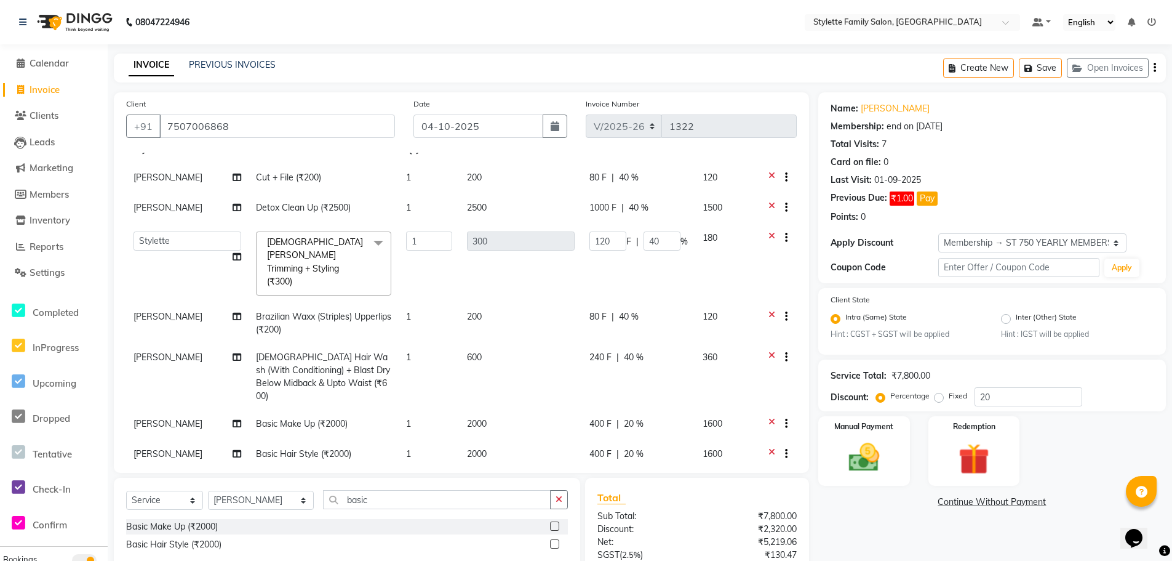
scroll to position [116, 0]
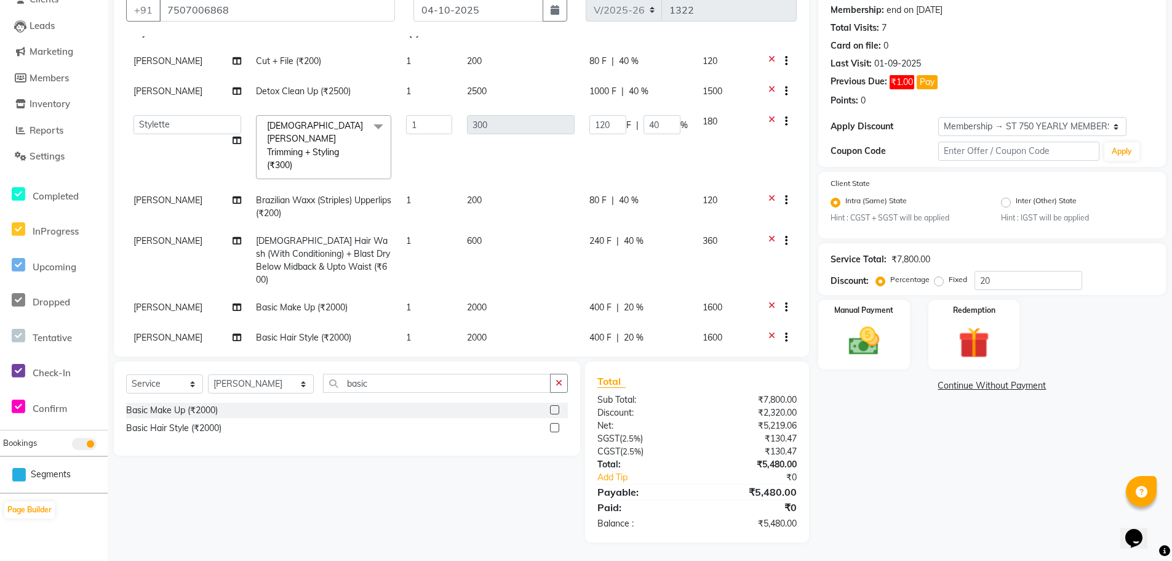
click at [625, 301] on span "20 %" at bounding box center [634, 307] width 20 height 13
select select "90340"
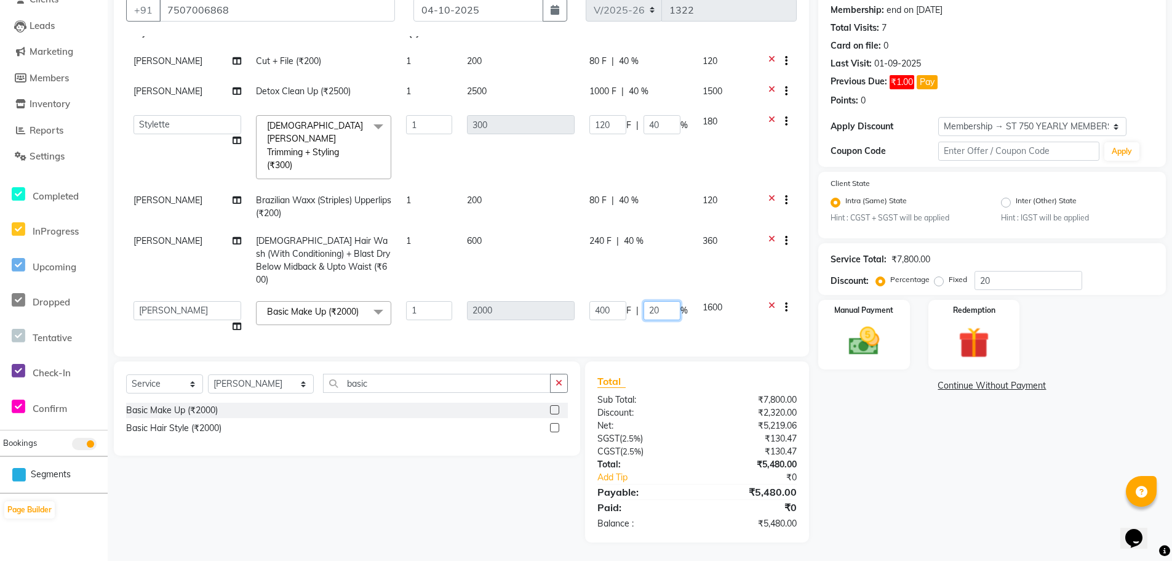
drag, startPoint x: 656, startPoint y: 273, endPoint x: 632, endPoint y: 273, distance: 24.0
click at [634, 301] on div "400 F | 20 %" at bounding box center [639, 310] width 98 height 19
type input "40"
click at [627, 294] on td "400 F | 40 %" at bounding box center [638, 317] width 113 height 47
select select "90340"
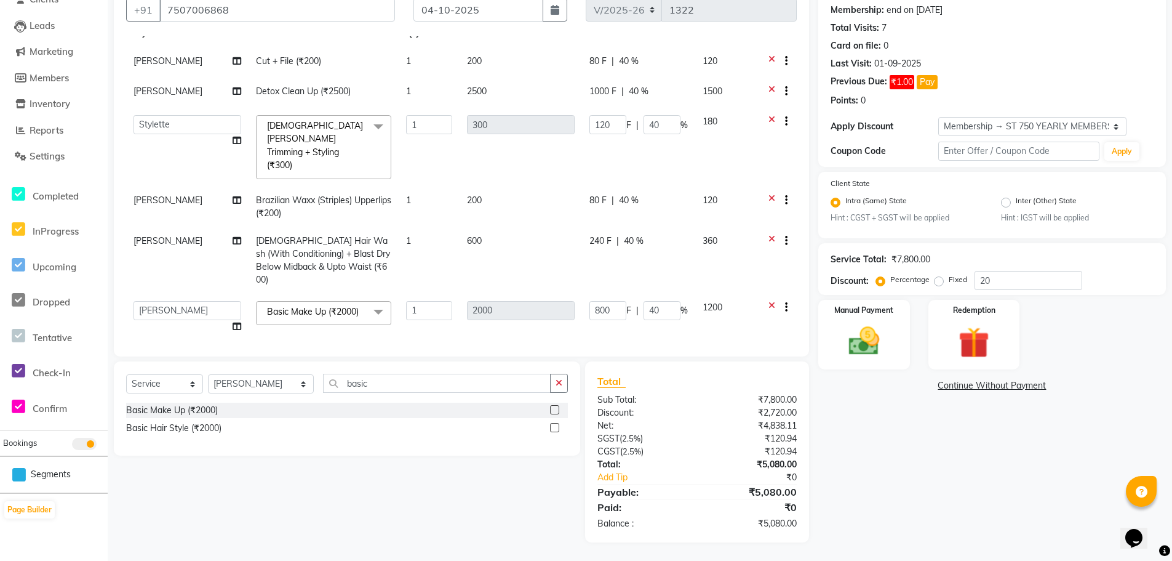
scroll to position [46, 0]
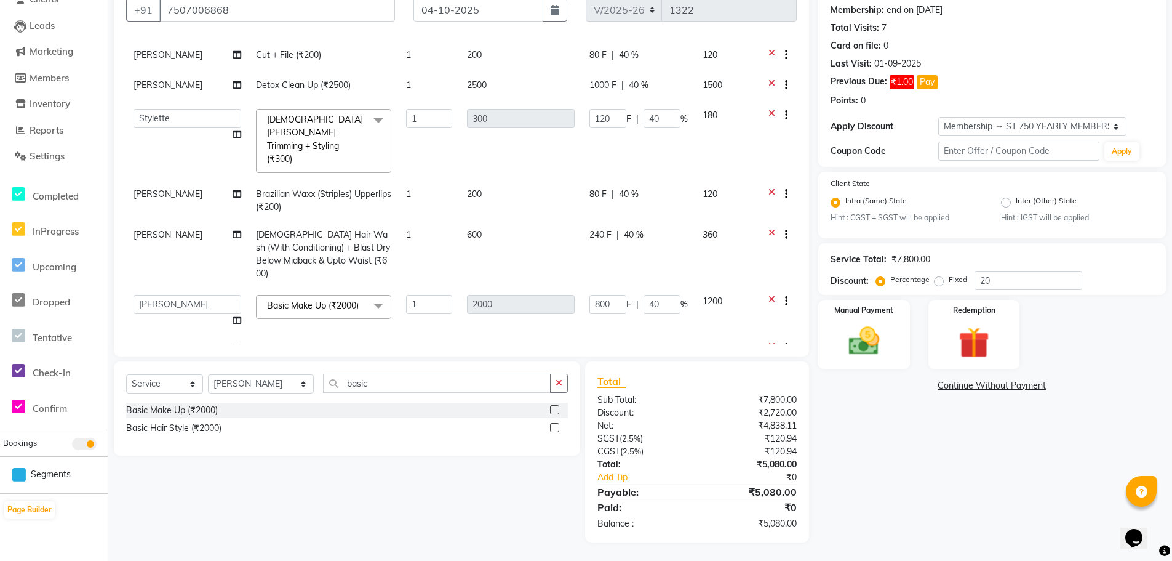
click at [624, 342] on span "20 %" at bounding box center [634, 348] width 20 height 13
select select "58415"
drag, startPoint x: 650, startPoint y: 310, endPoint x: 612, endPoint y: 304, distance: 37.9
click at [625, 342] on div "400 F | 20 %" at bounding box center [639, 351] width 98 height 19
type input "40"
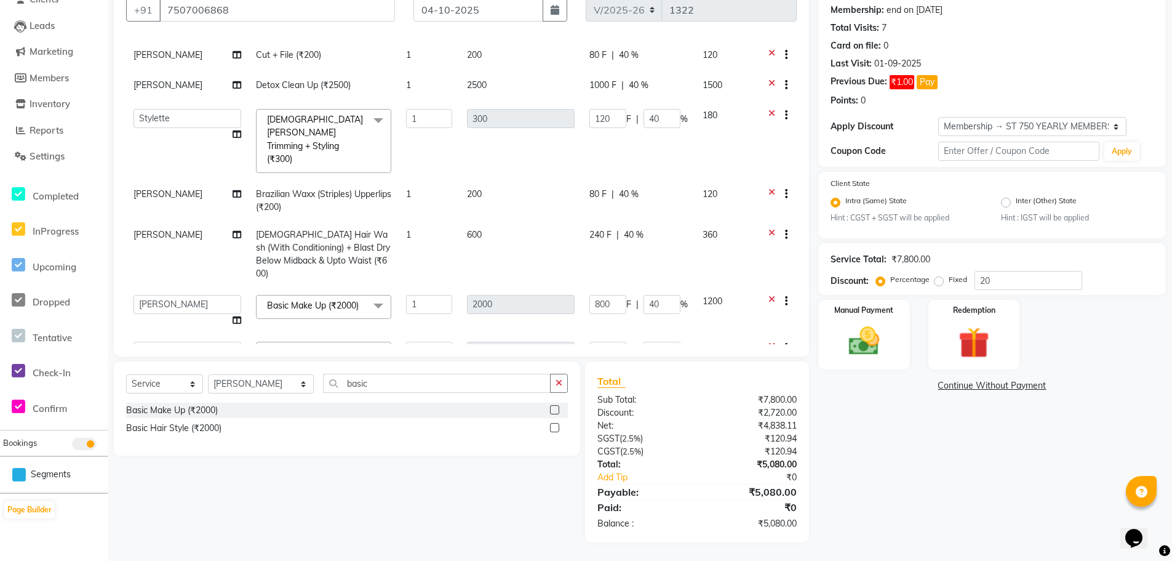
click at [582, 287] on td "800 F | 40 %" at bounding box center [638, 310] width 113 height 47
click at [871, 342] on img at bounding box center [864, 341] width 52 height 37
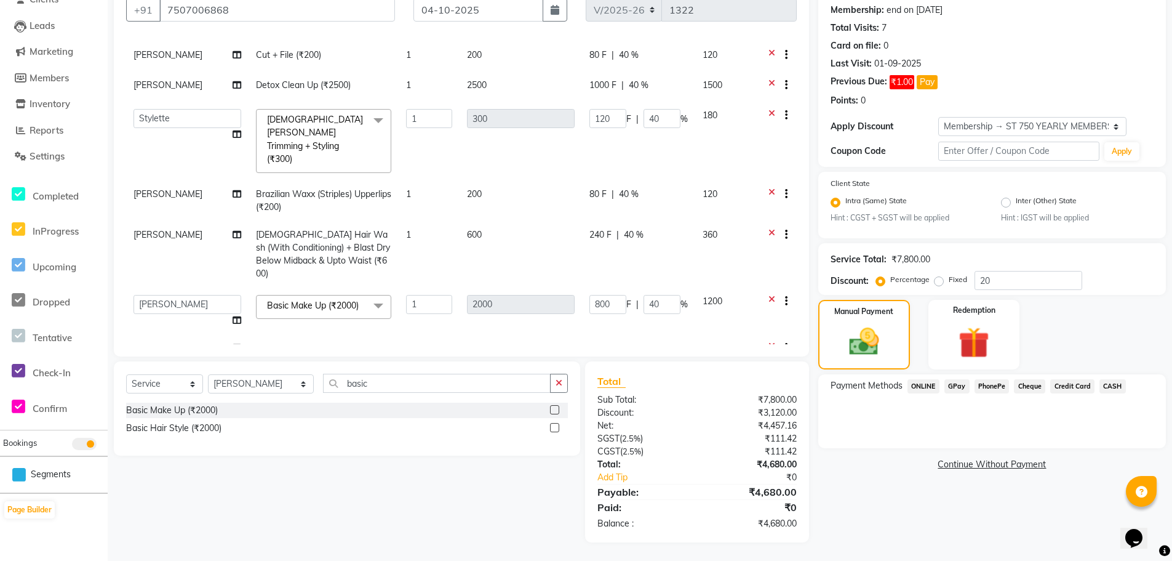
click at [952, 388] on span "GPay" at bounding box center [957, 386] width 25 height 14
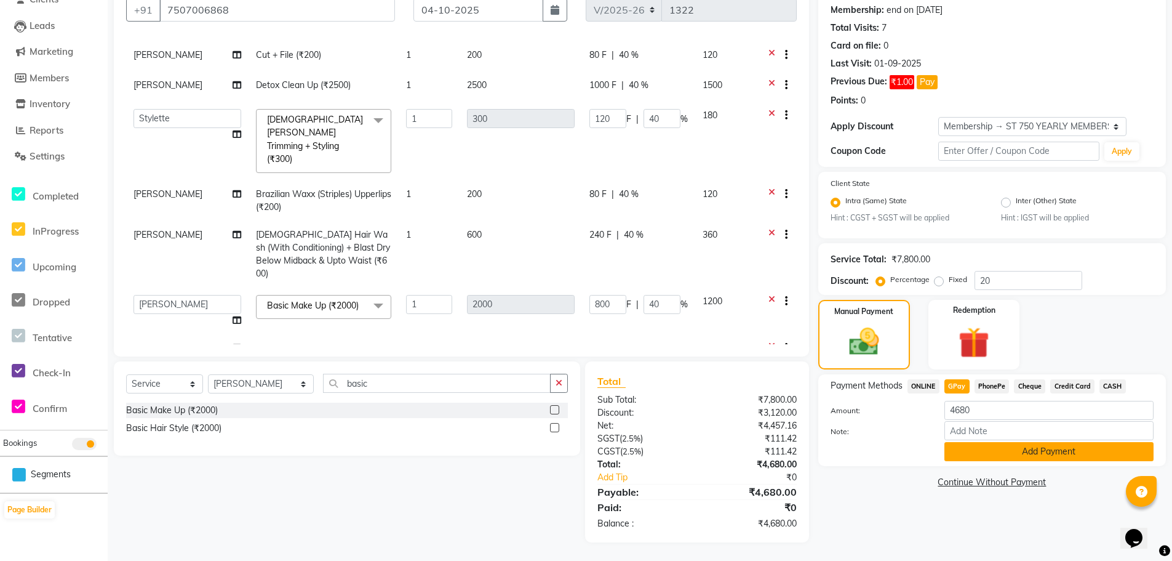
click at [980, 450] on button "Add Payment" at bounding box center [1049, 451] width 209 height 19
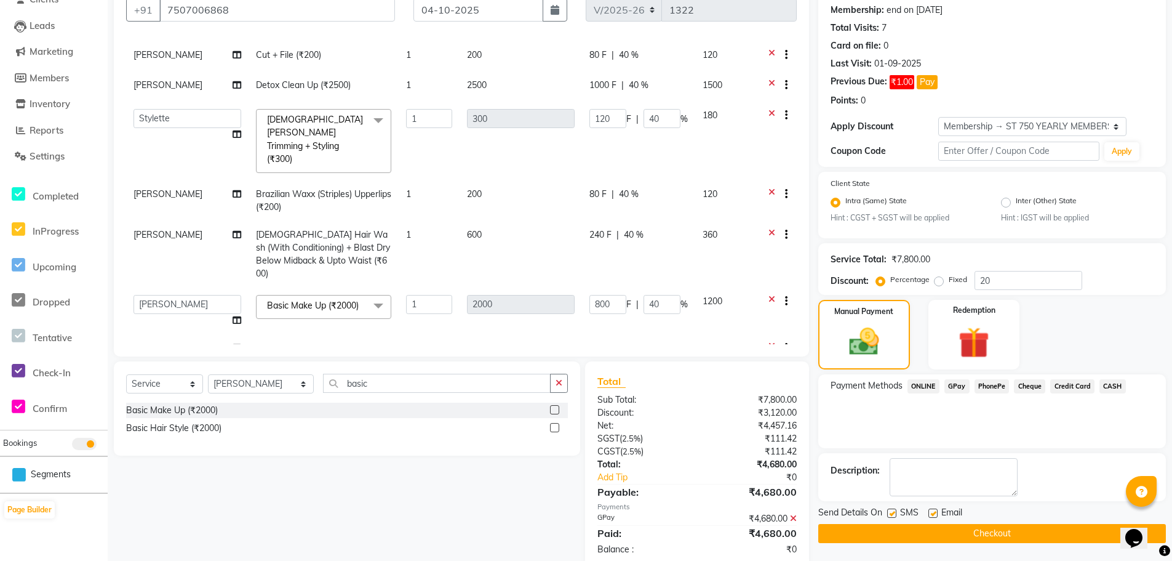
click at [983, 524] on button "Checkout" at bounding box center [993, 533] width 348 height 19
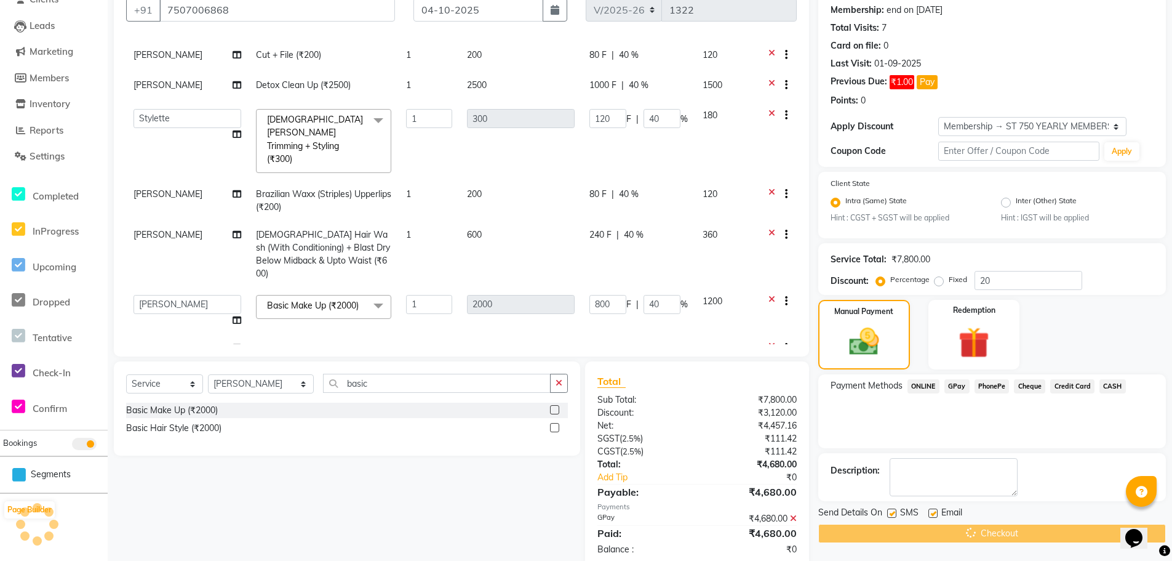
scroll to position [142, 0]
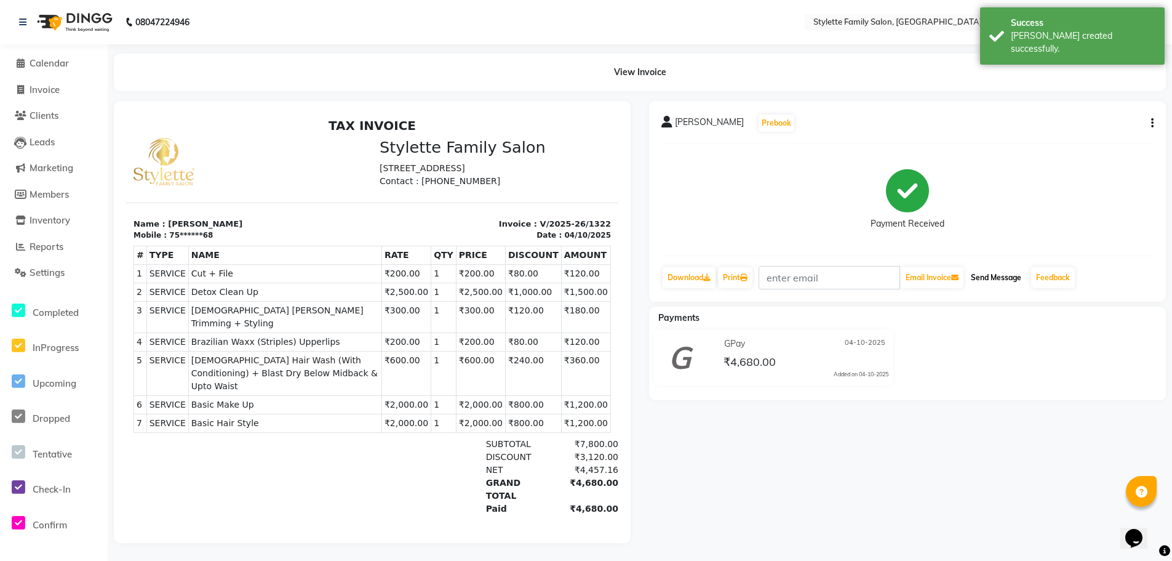
click at [988, 278] on button "Send Message" at bounding box center [996, 277] width 60 height 21
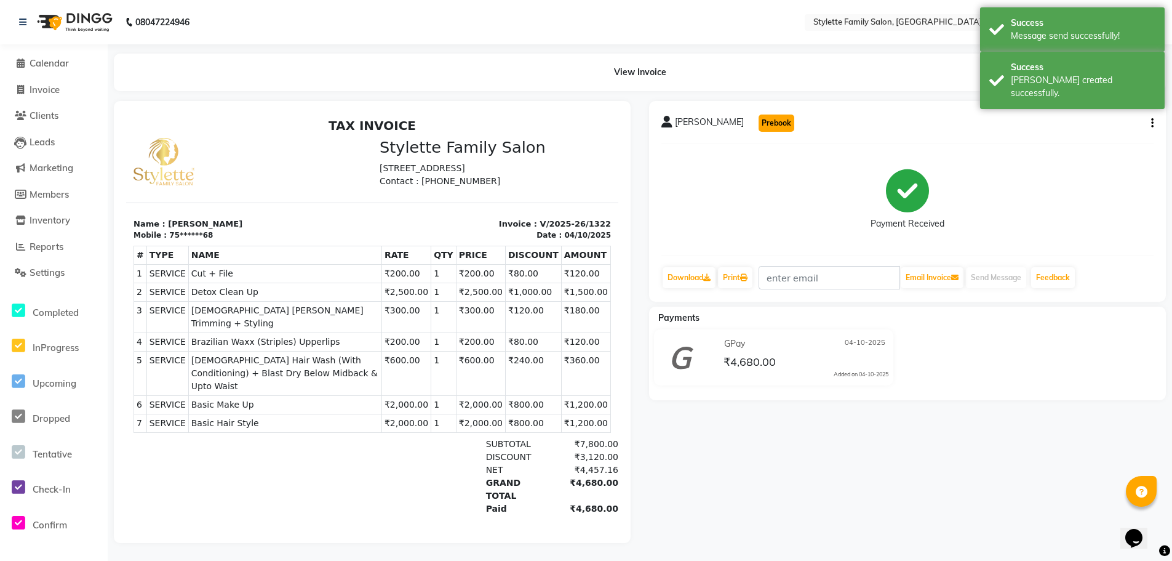
click at [759, 124] on button "Prebook" at bounding box center [777, 122] width 36 height 17
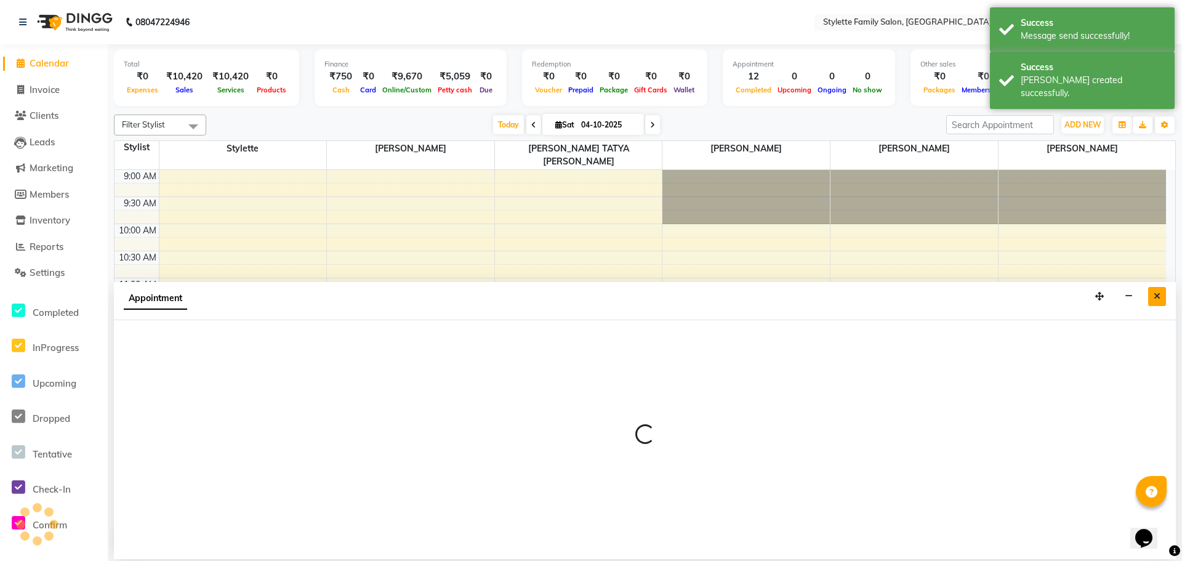
select select "93538"
select select "600"
select select "tentative"
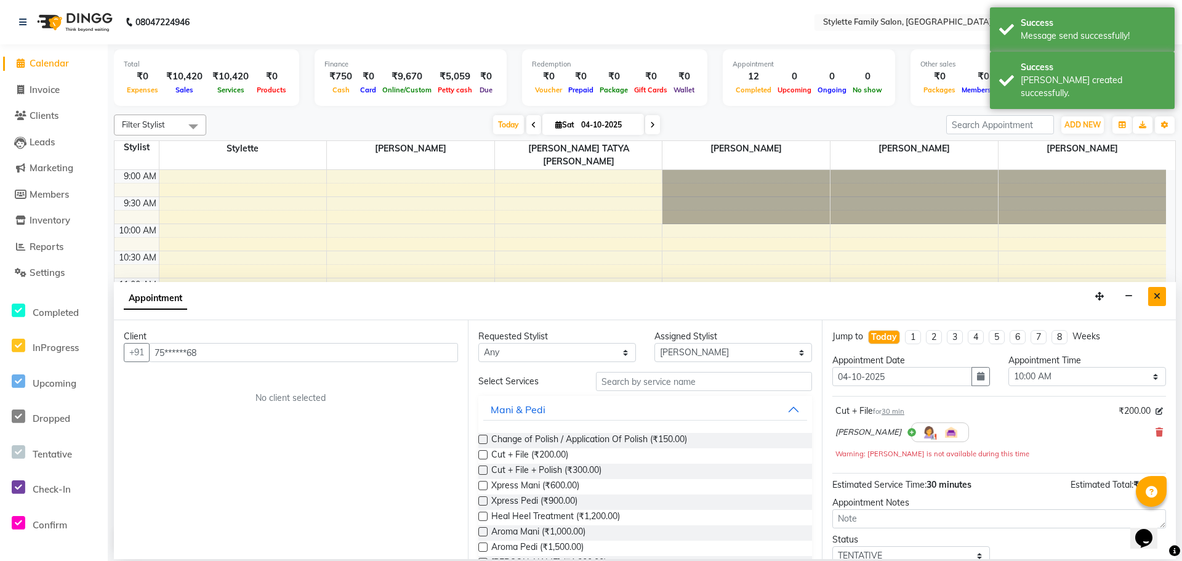
scroll to position [393, 0]
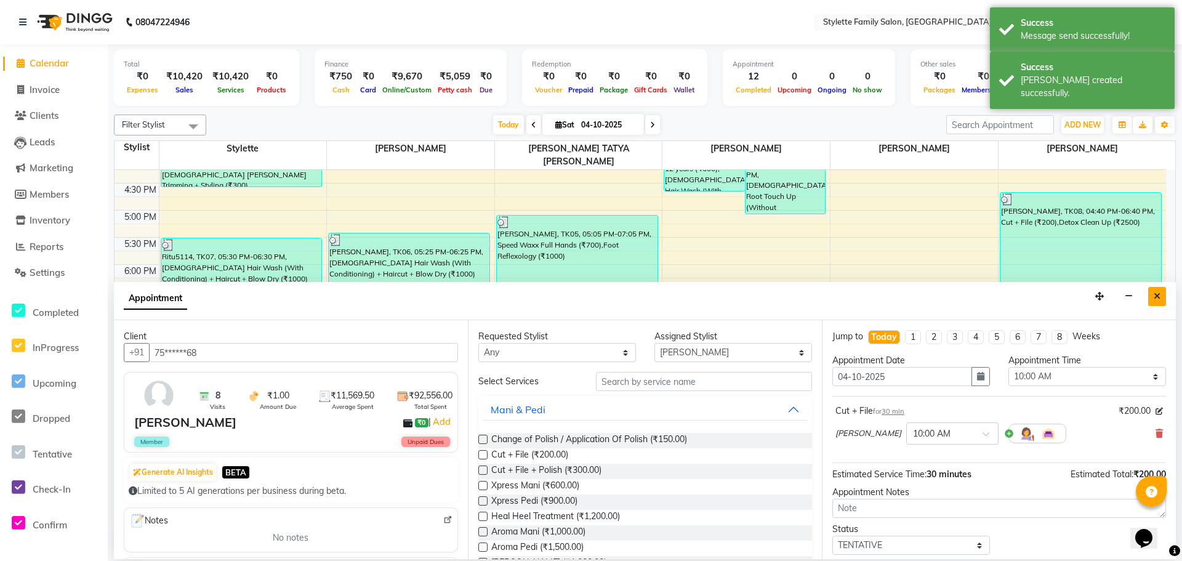
click at [1160, 294] on button "Close" at bounding box center [1157, 296] width 18 height 19
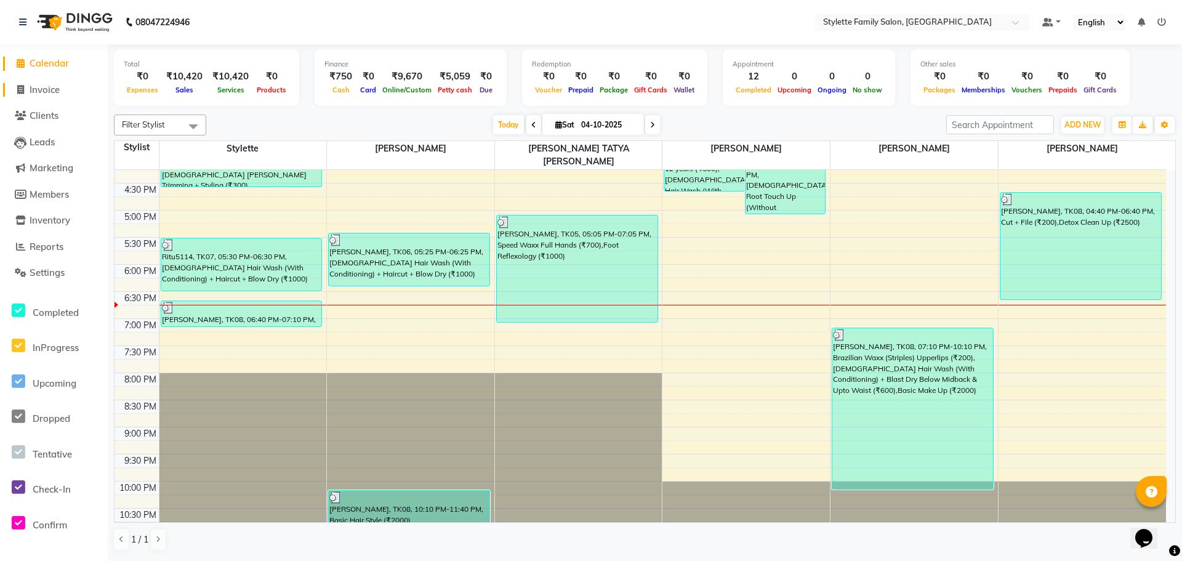
click at [54, 89] on span "Invoice" at bounding box center [45, 90] width 30 height 12
select select "service"
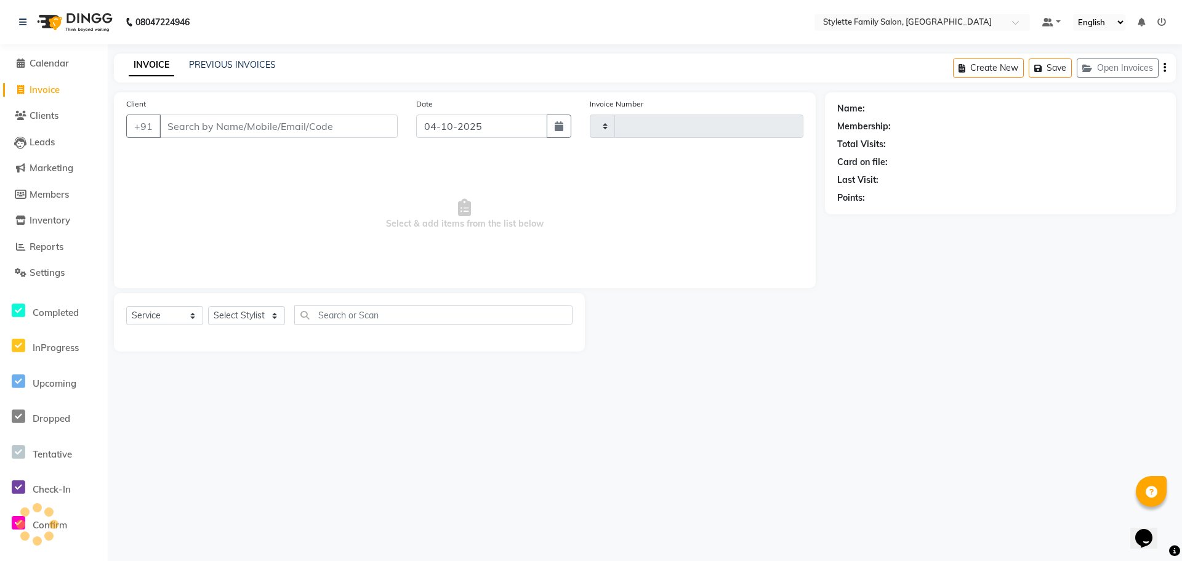
type input "1323"
select select "6990"
click at [54, 64] on span "Calendar" at bounding box center [49, 63] width 39 height 12
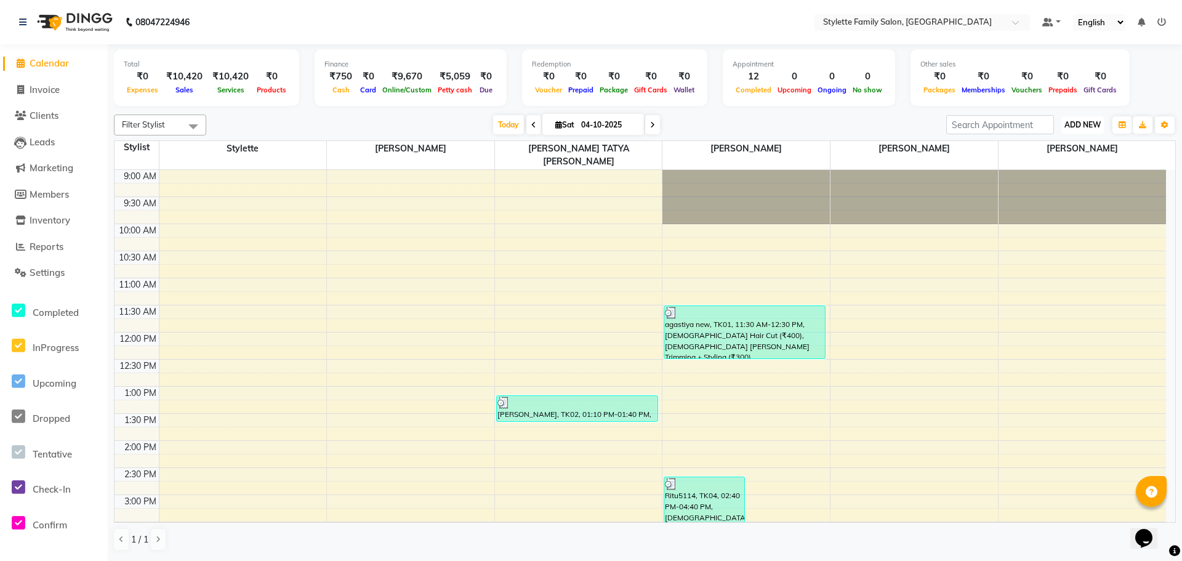
click at [1067, 122] on span "ADD NEW" at bounding box center [1082, 124] width 36 height 9
click at [1037, 177] on link "Add Expense" at bounding box center [1054, 180] width 97 height 16
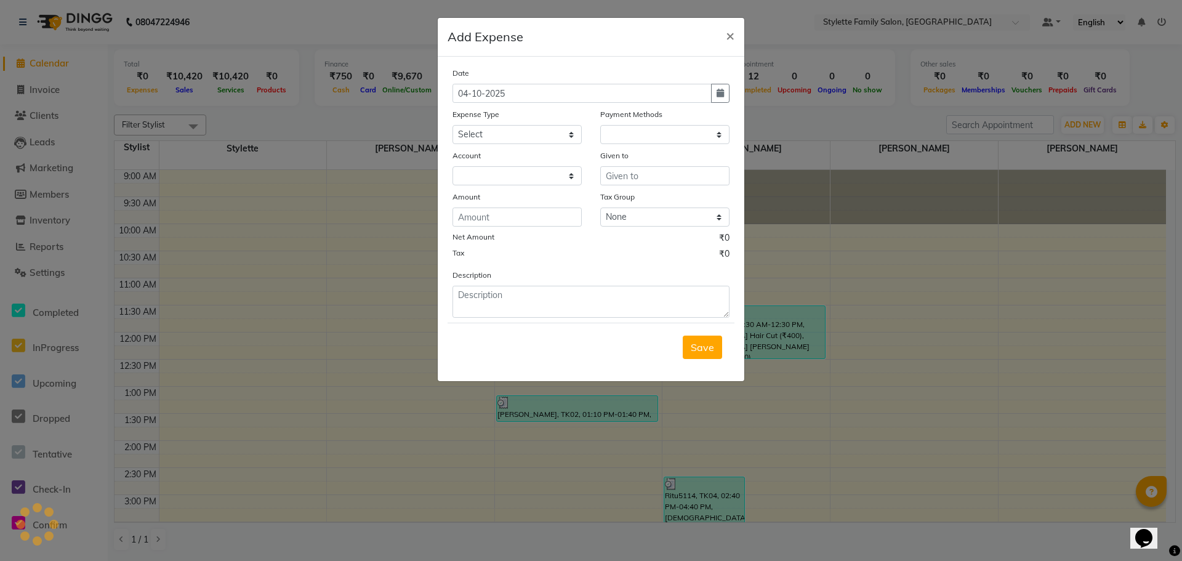
select select "1"
select select "6050"
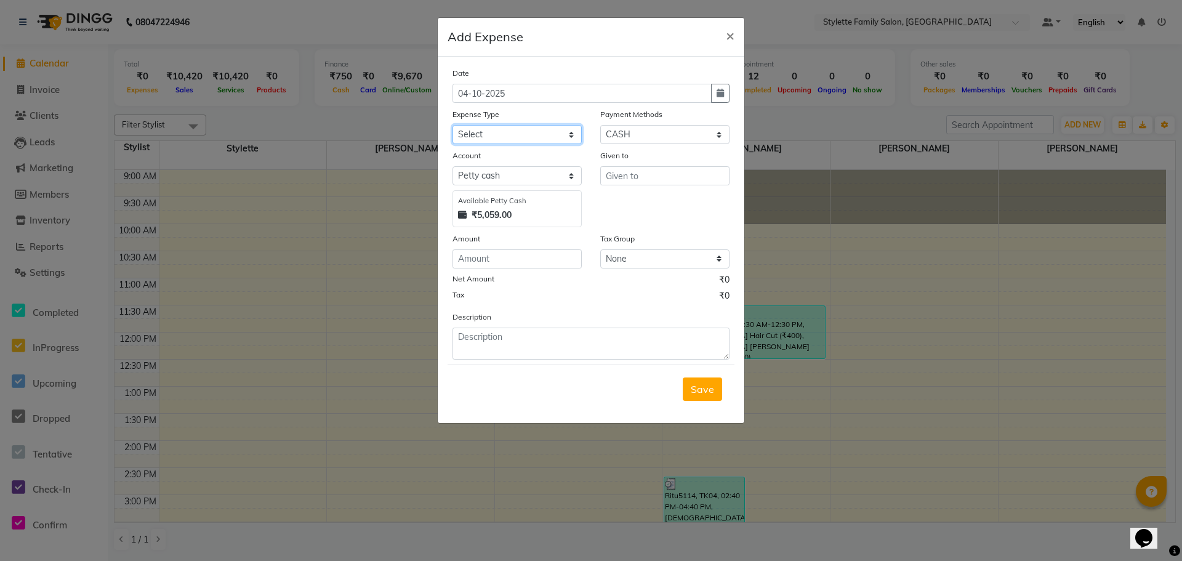
drag, startPoint x: 511, startPoint y: 135, endPoint x: 511, endPoint y: 143, distance: 7.4
click at [511, 135] on select "Select Advance Salary Bank charges Car maintenance Cash transfer to bank Cash t…" at bounding box center [516, 134] width 129 height 19
select select "18706"
click at [452, 125] on select "Select Advance Salary Bank charges Car maintenance Cash transfer to bank Cash t…" at bounding box center [516, 134] width 129 height 19
click at [613, 171] on input "text" at bounding box center [664, 175] width 129 height 19
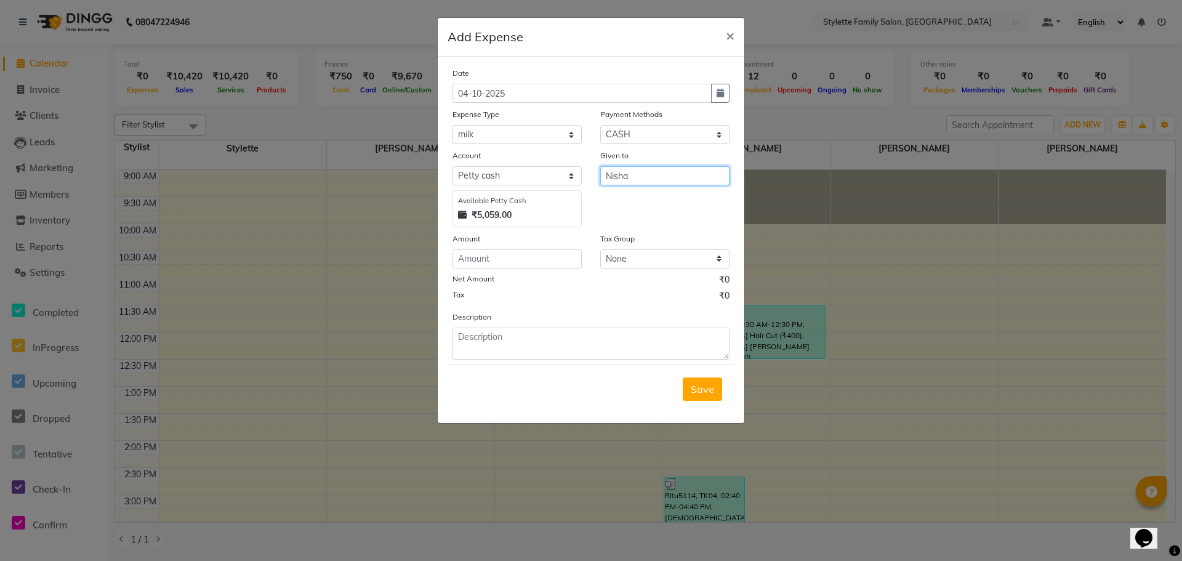
type input "Nisha"
click at [482, 265] on input "number" at bounding box center [516, 258] width 129 height 19
type input "58"
click at [703, 386] on span "Save" at bounding box center [702, 389] width 23 height 12
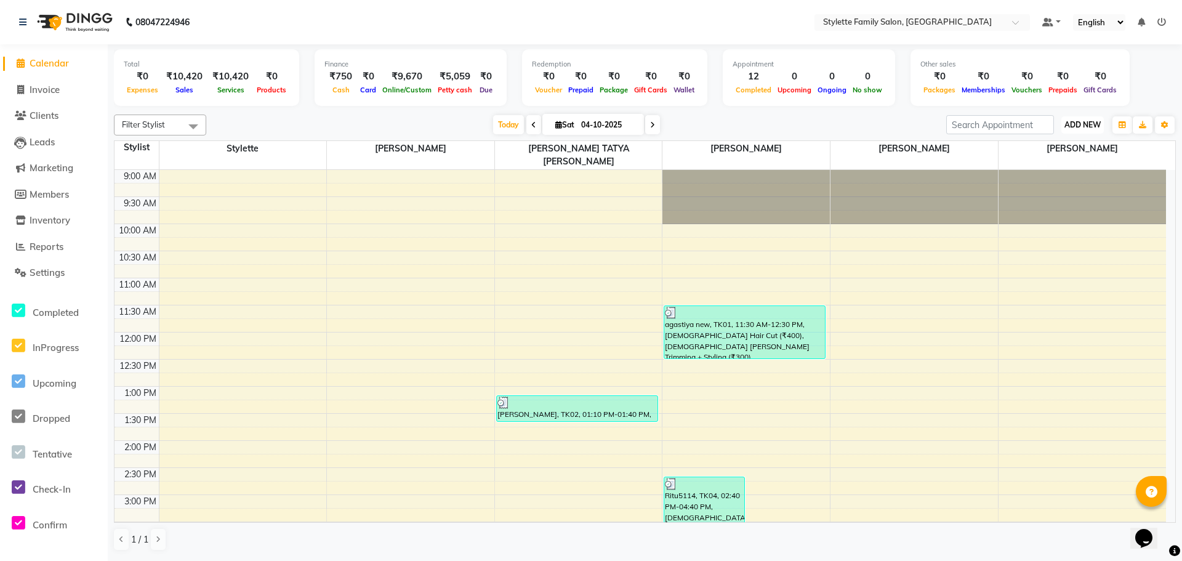
click at [1075, 131] on button "ADD NEW Toggle Dropdown" at bounding box center [1082, 124] width 42 height 17
click at [1044, 181] on link "Add Expense" at bounding box center [1054, 180] width 97 height 16
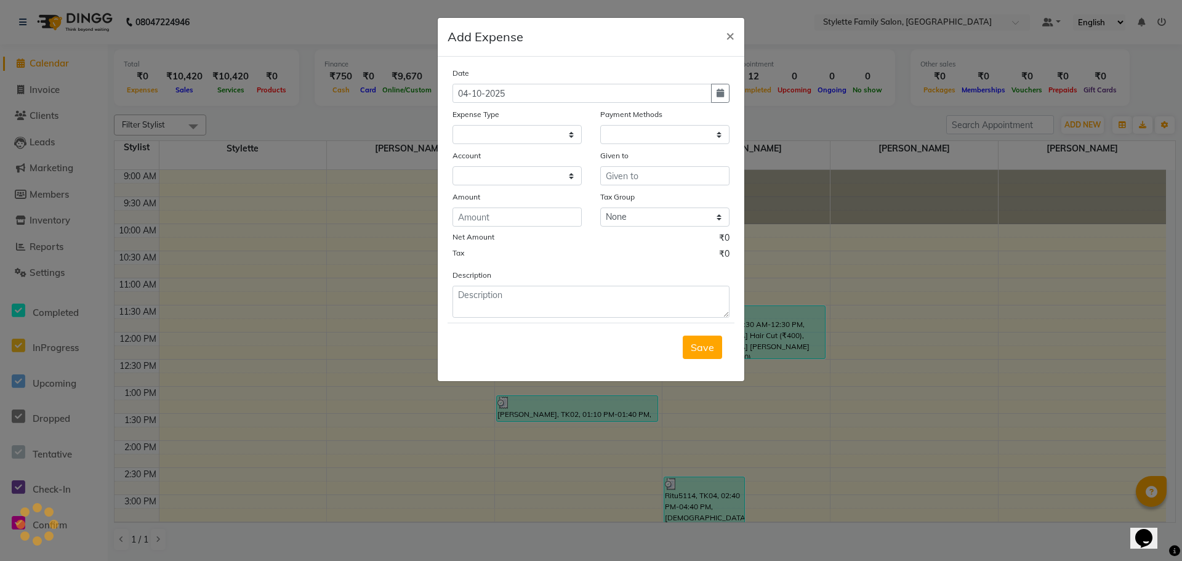
select select "1"
select select "6050"
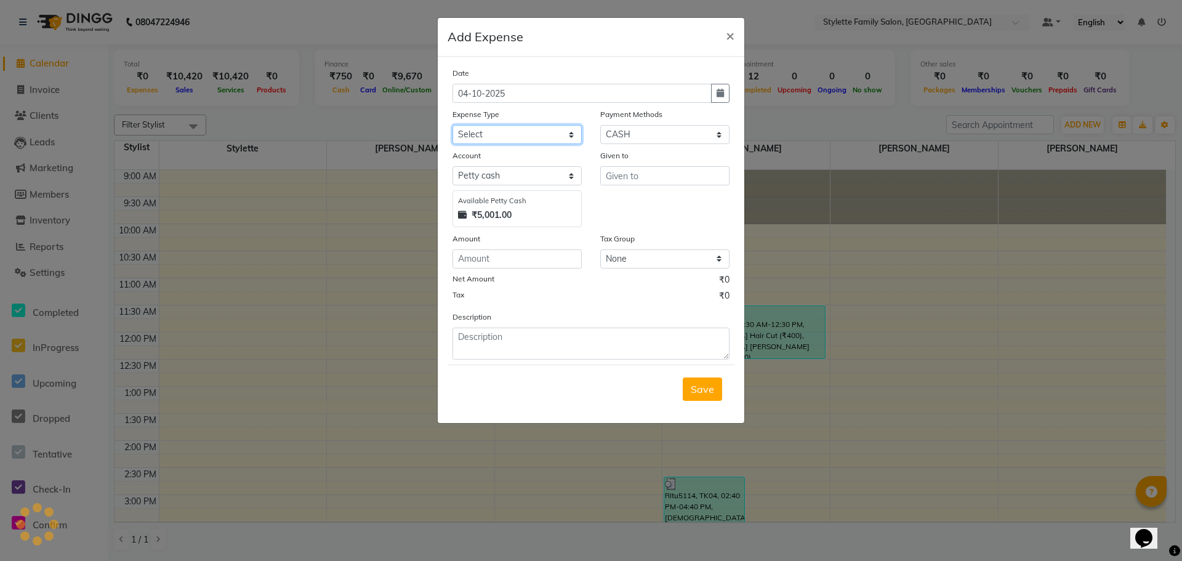
click at [501, 135] on select "Select Advance Salary Bank charges Car maintenance Cash transfer to bank Cash t…" at bounding box center [516, 134] width 129 height 19
select select "18573"
click at [452, 125] on select "Select Advance Salary Bank charges Car maintenance Cash transfer to bank Cash t…" at bounding box center [516, 134] width 129 height 19
click at [617, 174] on input "text" at bounding box center [664, 175] width 129 height 19
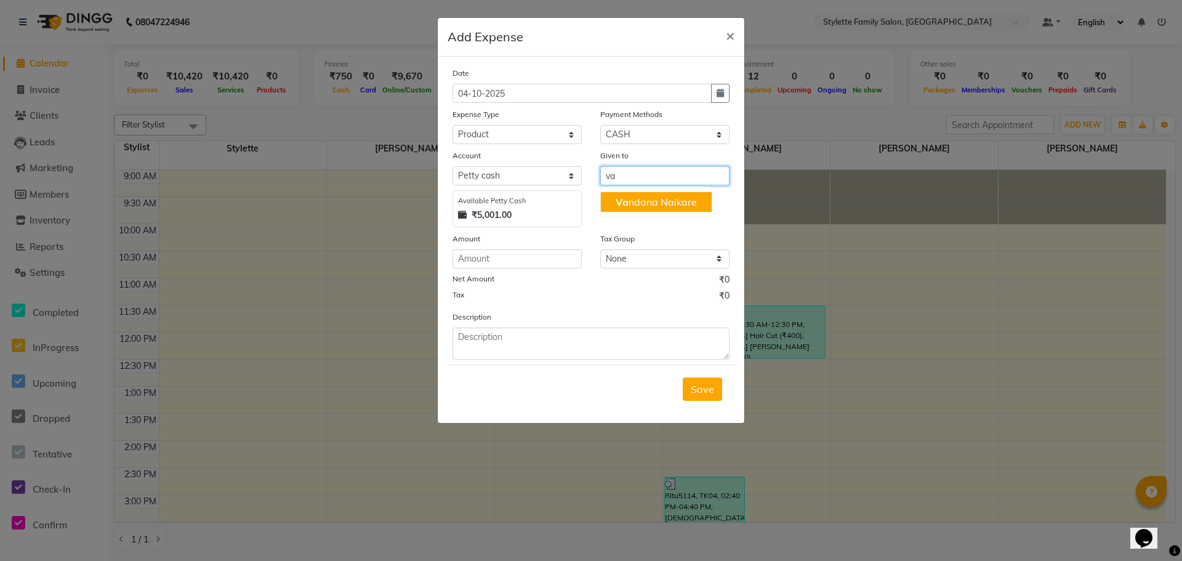
click at [629, 194] on button "Va ndana Naikare" at bounding box center [656, 202] width 111 height 20
type input "[PERSON_NAME]"
click at [497, 265] on input "number" at bounding box center [516, 258] width 129 height 19
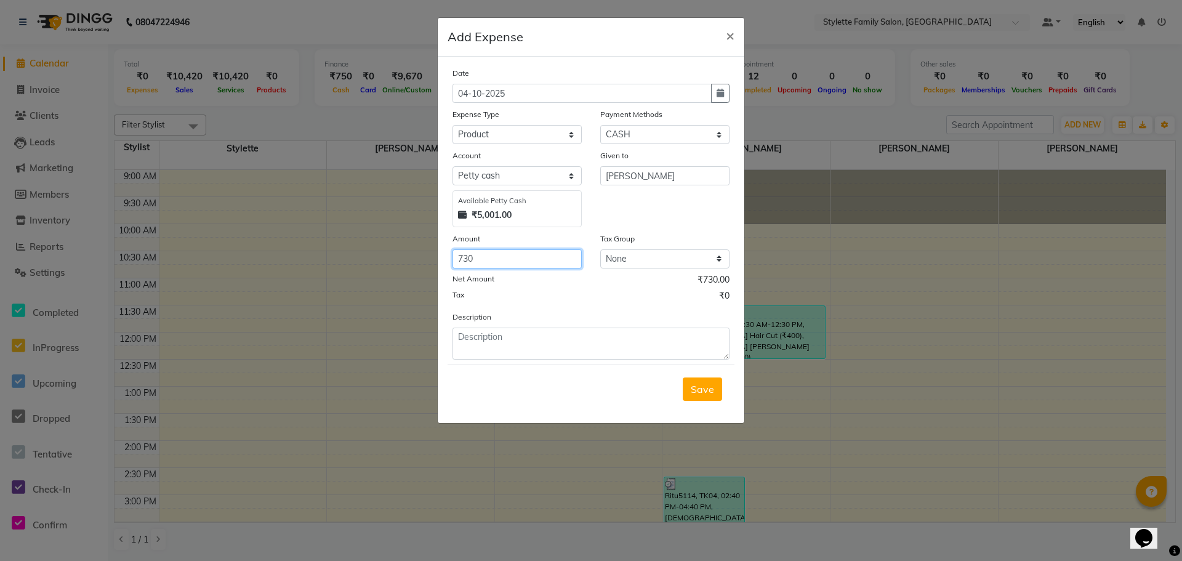
type input "730"
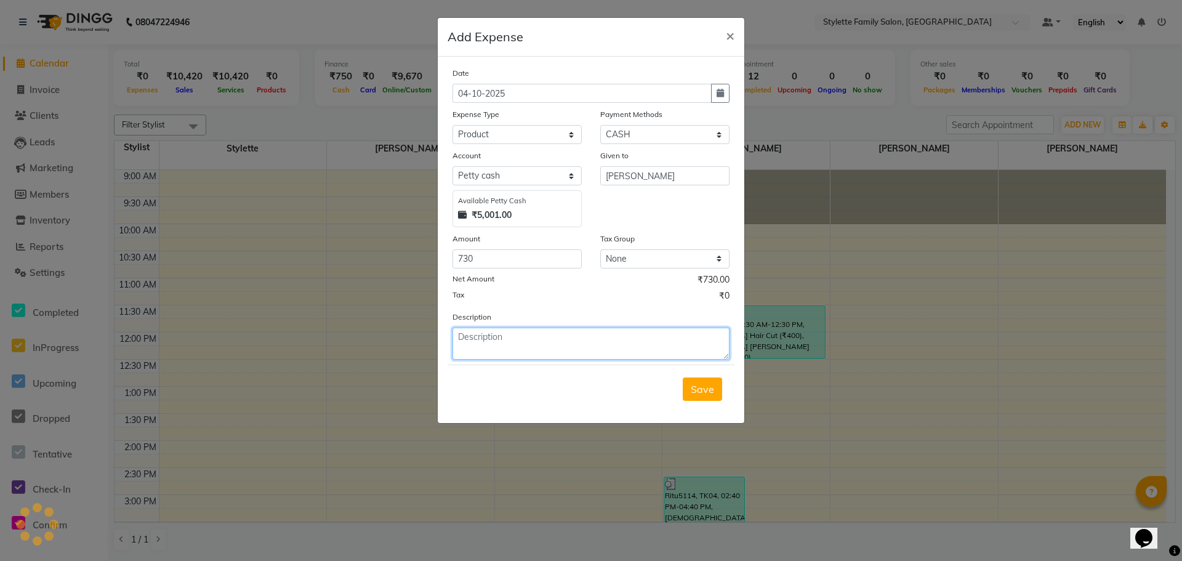
click at [508, 343] on textarea at bounding box center [590, 343] width 277 height 32
type textarea "24k Gold Electric Facial Massager"
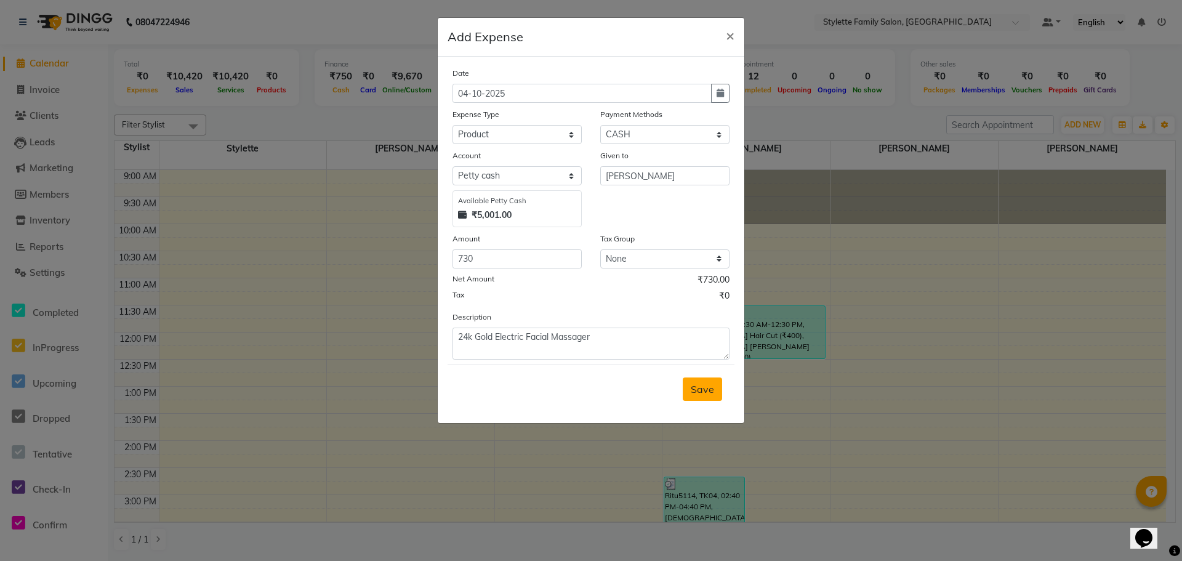
click at [695, 387] on span "Save" at bounding box center [702, 389] width 23 height 12
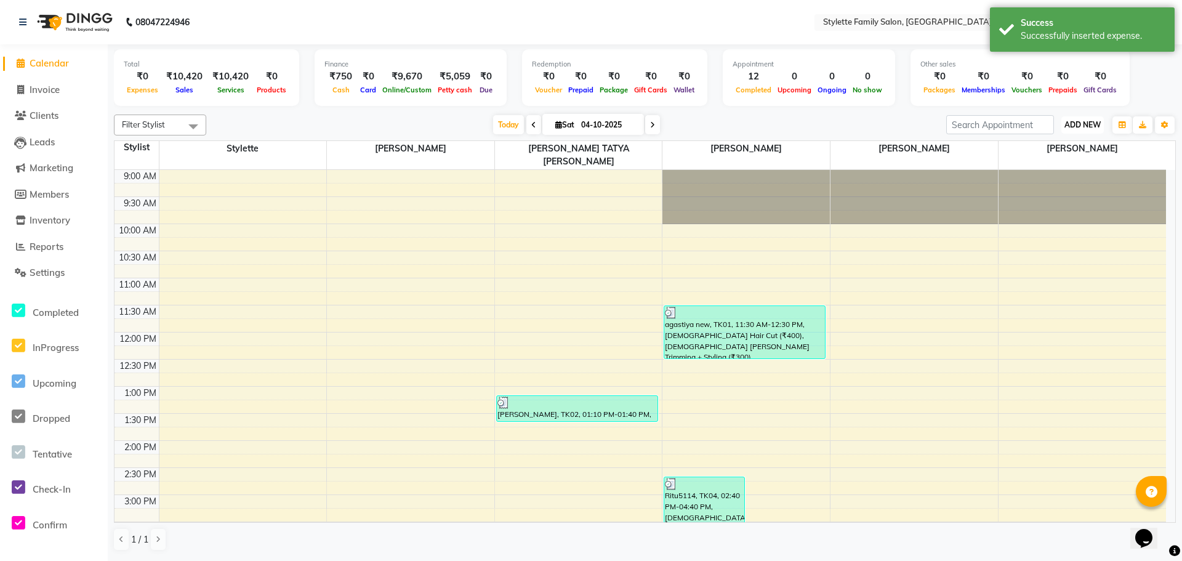
click at [1093, 127] on span "ADD NEW" at bounding box center [1082, 124] width 36 height 9
click at [1060, 178] on link "Add Expense" at bounding box center [1054, 180] width 97 height 16
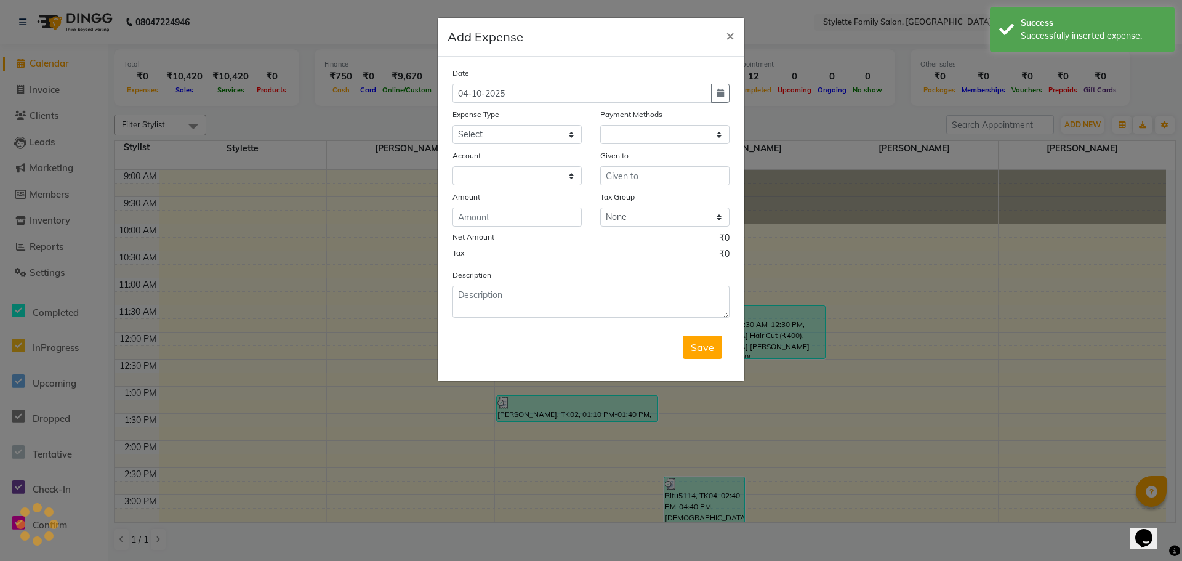
select select "1"
select select "6050"
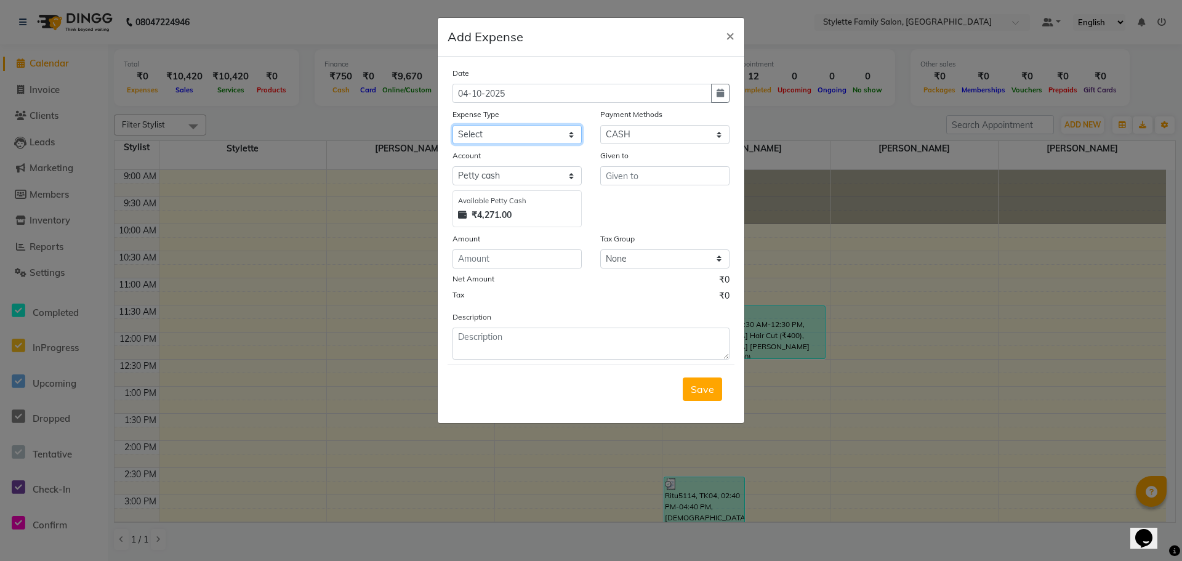
click at [497, 133] on select "Select Advance Salary Bank charges Car maintenance Cash transfer to bank Cash t…" at bounding box center [516, 134] width 129 height 19
select select "18575"
click at [452, 125] on select "Select Advance Salary Bank charges Car maintenance Cash transfer to bank Cash t…" at bounding box center [516, 134] width 129 height 19
click at [619, 172] on input "text" at bounding box center [664, 175] width 129 height 19
type input "Nisha"
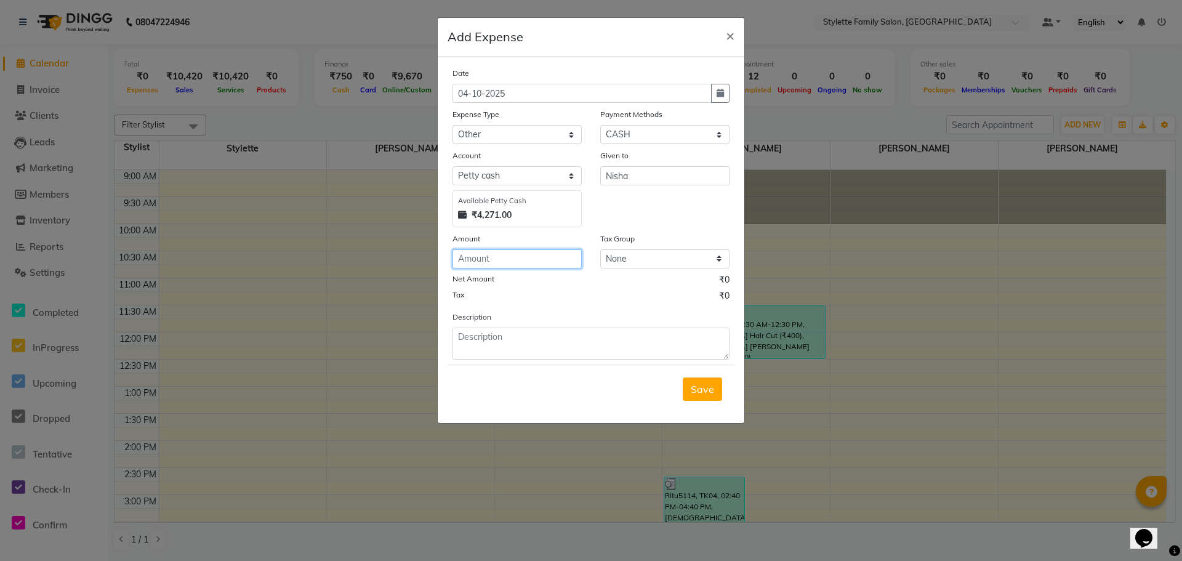
click at [504, 257] on input "number" at bounding box center [516, 258] width 129 height 19
type input "10"
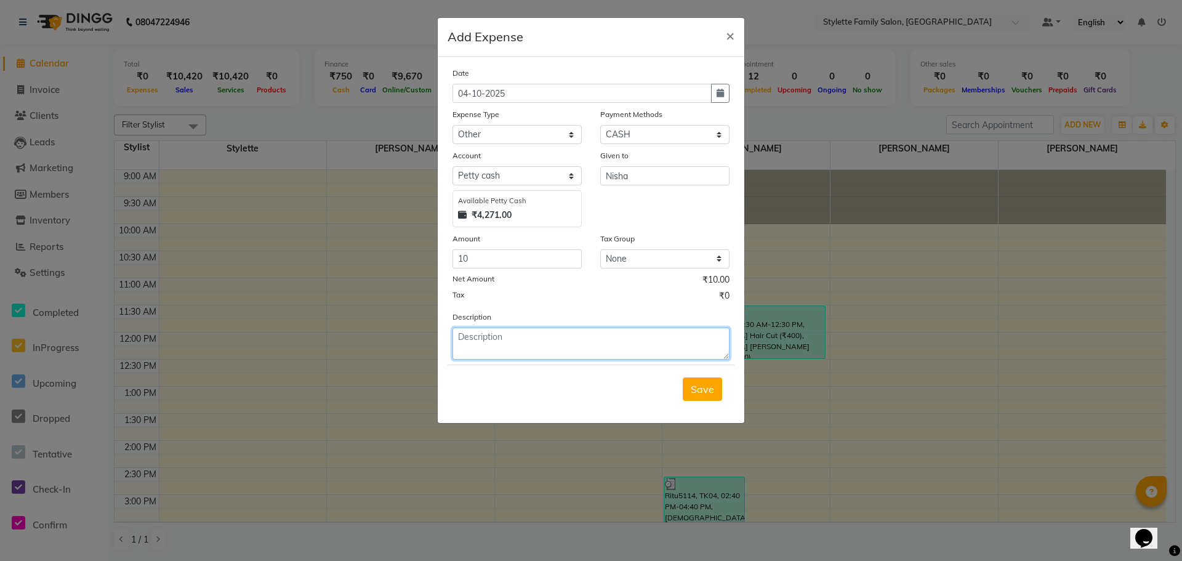
click at [487, 342] on textarea at bounding box center [590, 343] width 277 height 32
type textarea "[PERSON_NAME]"
click at [699, 388] on span "Save" at bounding box center [702, 389] width 23 height 12
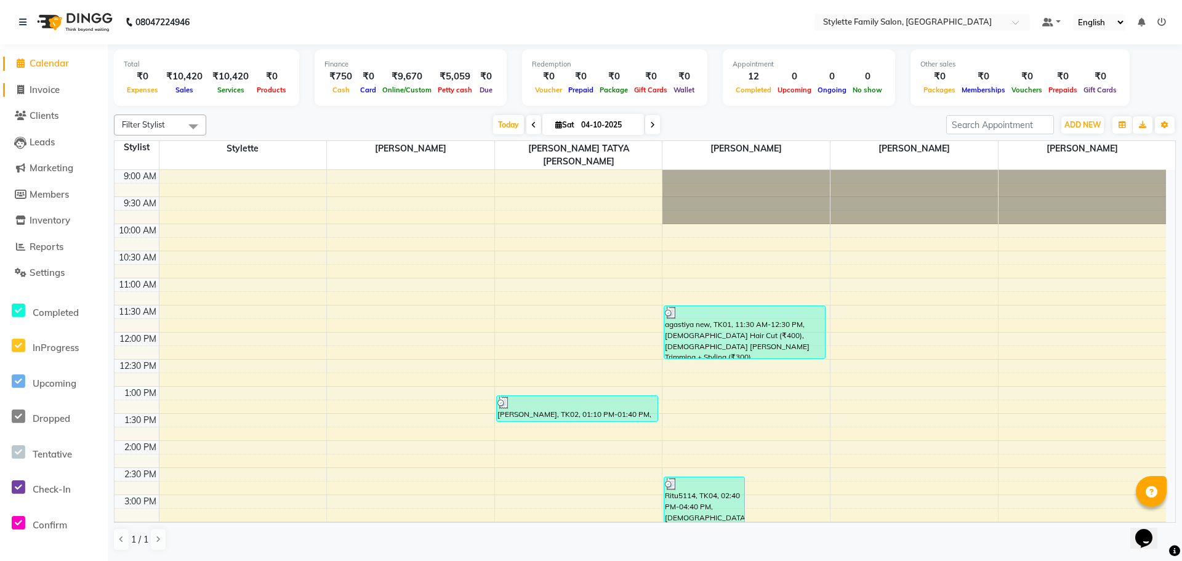
click at [51, 88] on span "Invoice" at bounding box center [45, 90] width 30 height 12
select select "6990"
select select "service"
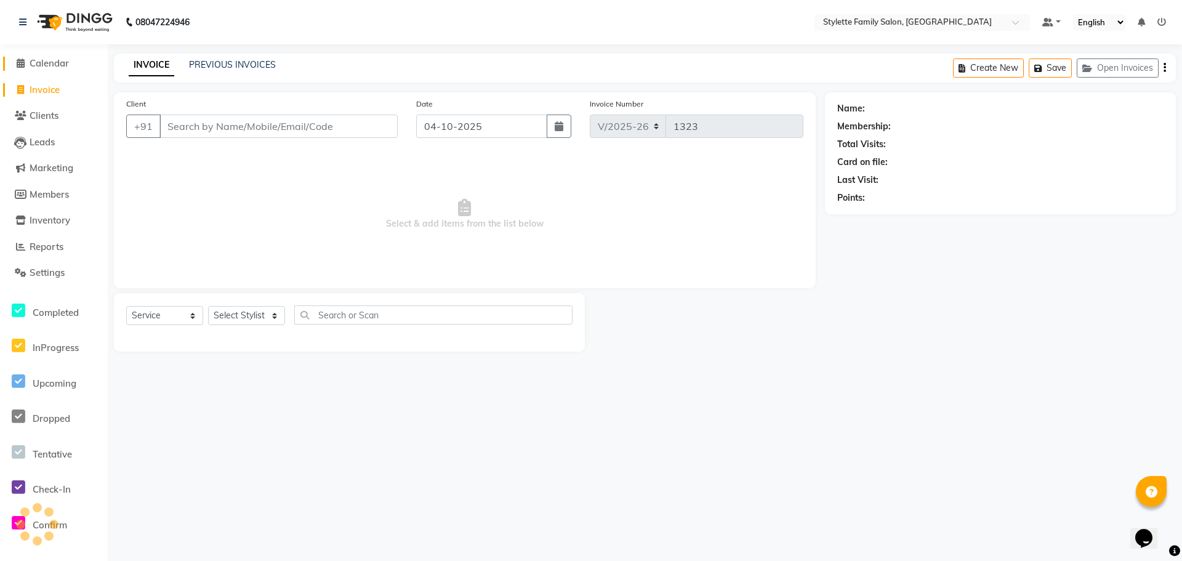
click at [44, 61] on span "Calendar" at bounding box center [49, 63] width 39 height 12
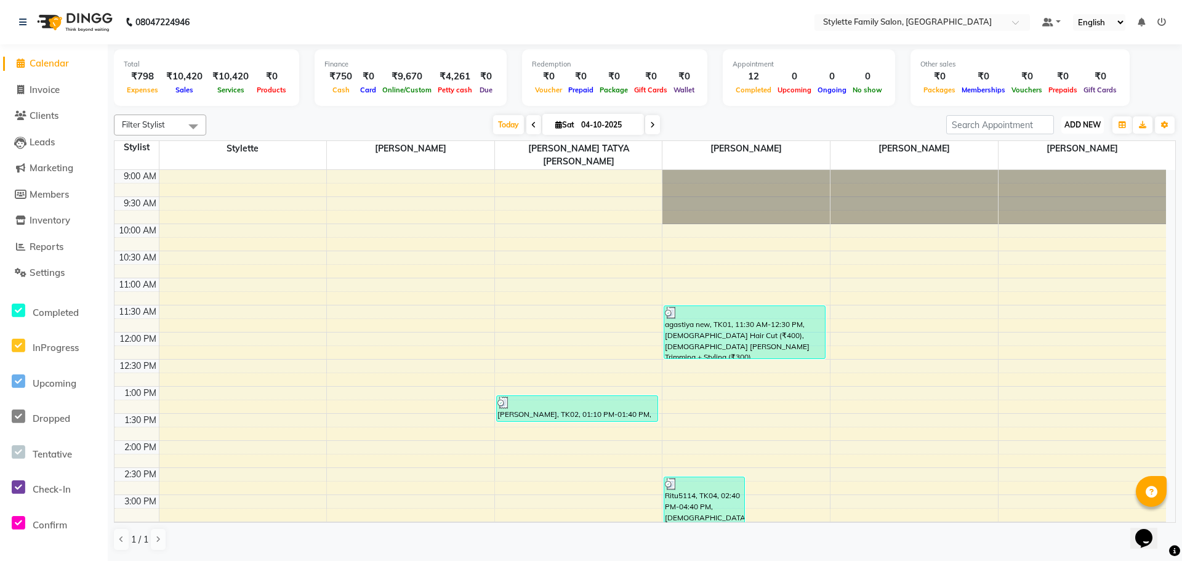
click at [1081, 123] on span "ADD NEW" at bounding box center [1082, 124] width 36 height 9
click at [1045, 180] on link "Add Expense" at bounding box center [1054, 180] width 97 height 16
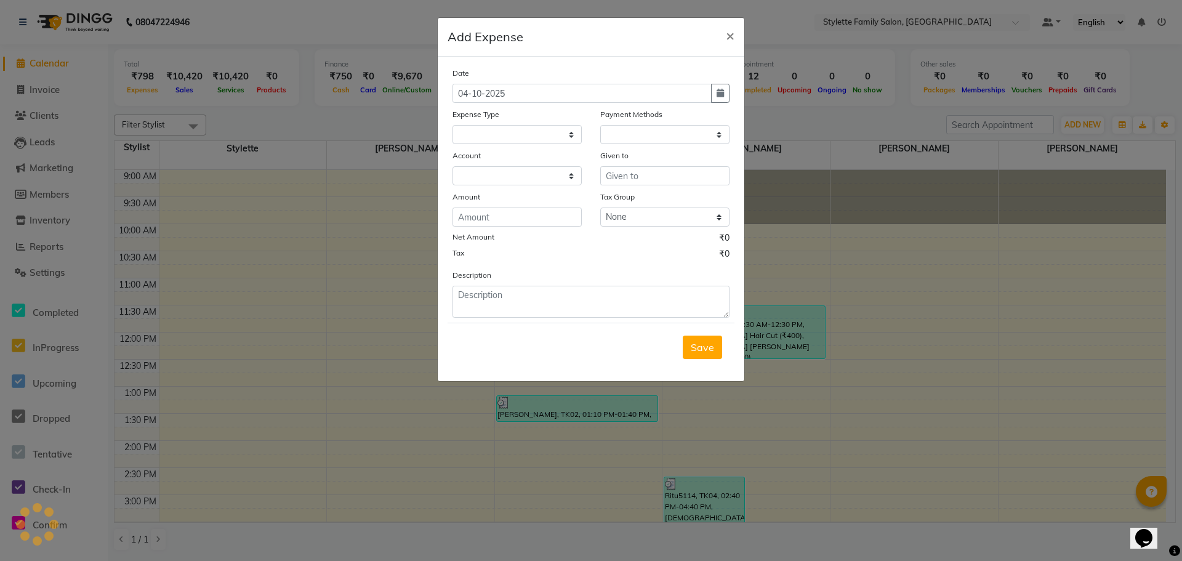
select select
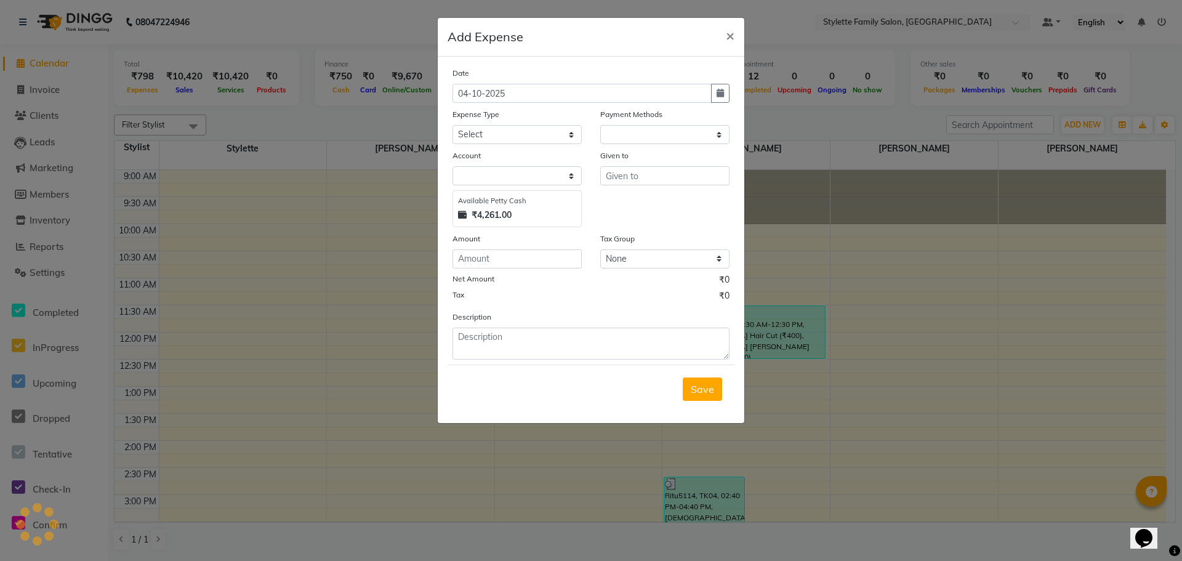
select select "1"
select select "6050"
click at [499, 124] on div "Expense Type" at bounding box center [516, 116] width 129 height 17
click at [505, 135] on select "Select Advance Salary Bank charges Car maintenance Cash transfer to bank Cash t…" at bounding box center [516, 134] width 129 height 19
select select "21315"
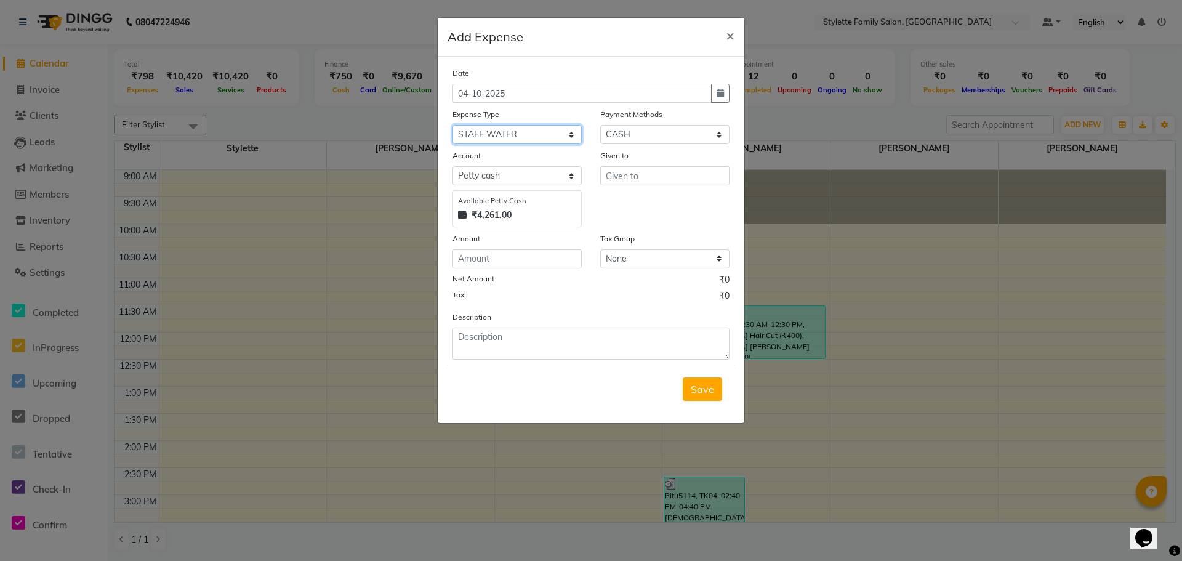
click at [452, 125] on select "Select Advance Salary Bank charges Car maintenance Cash transfer to bank Cash t…" at bounding box center [516, 134] width 129 height 19
click at [619, 173] on input "text" at bounding box center [664, 175] width 129 height 19
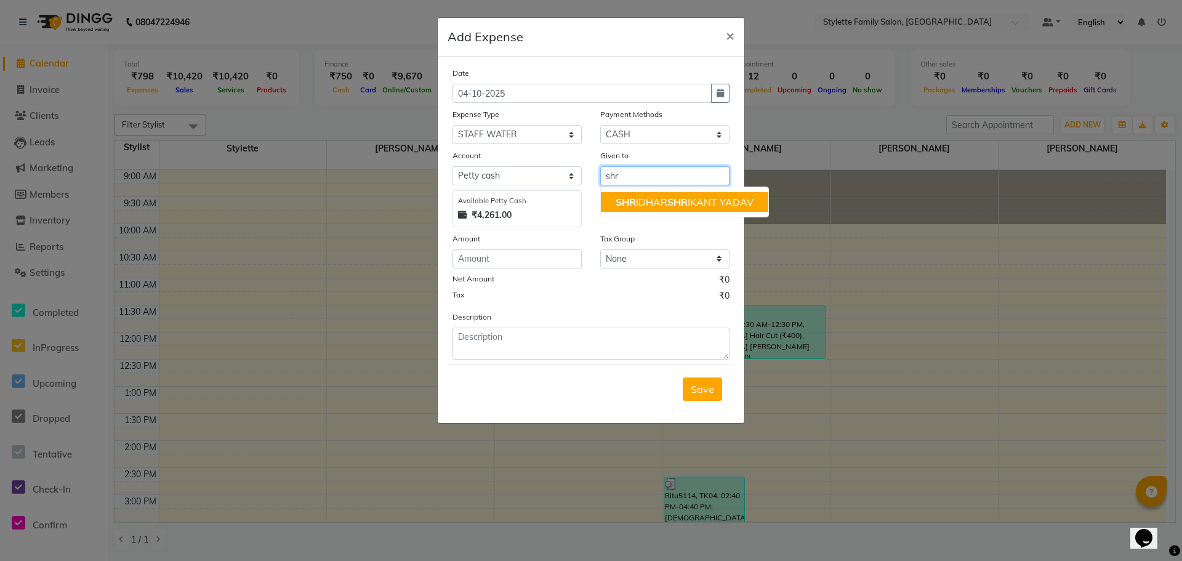
click at [641, 199] on ngb-highlight "SHR IDHAR SHR IKANT YADAV" at bounding box center [684, 202] width 138 height 12
type input "[PERSON_NAME]"
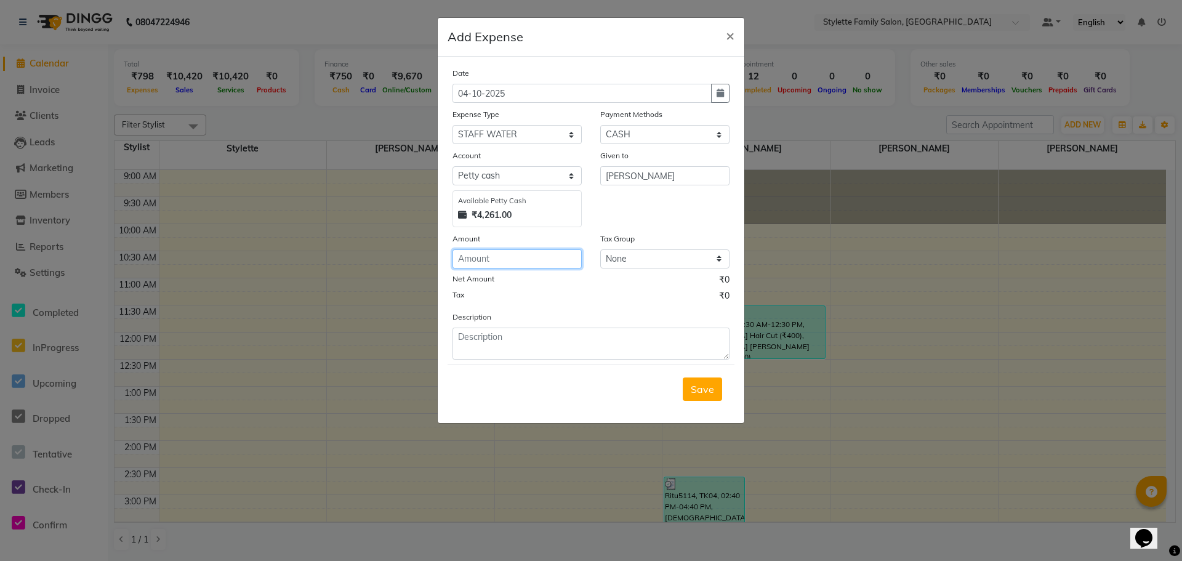
click at [487, 258] on input "number" at bounding box center [516, 258] width 129 height 19
type input "140"
click at [707, 390] on span "Save" at bounding box center [702, 389] width 23 height 12
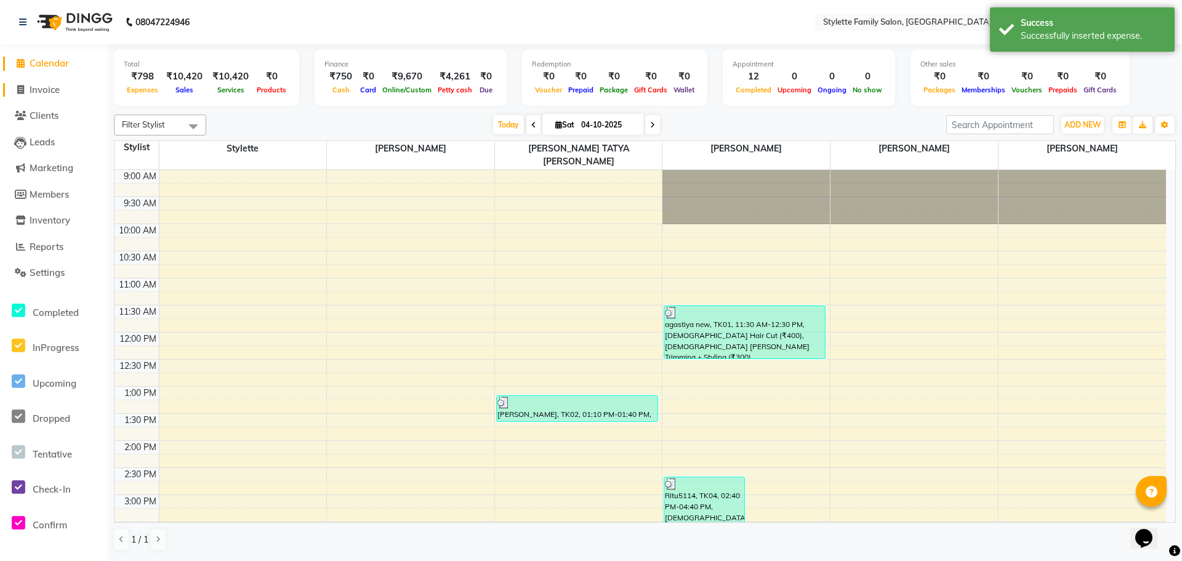
click at [41, 93] on span "Invoice" at bounding box center [45, 90] width 30 height 12
select select "6990"
select select "service"
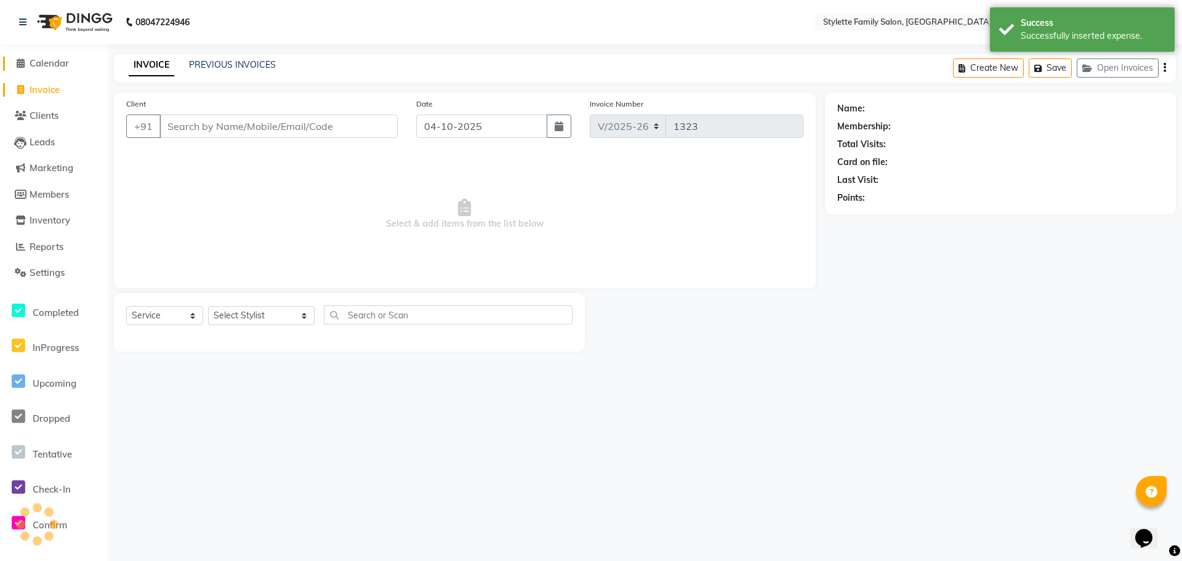
click at [48, 63] on span "Calendar" at bounding box center [49, 63] width 39 height 12
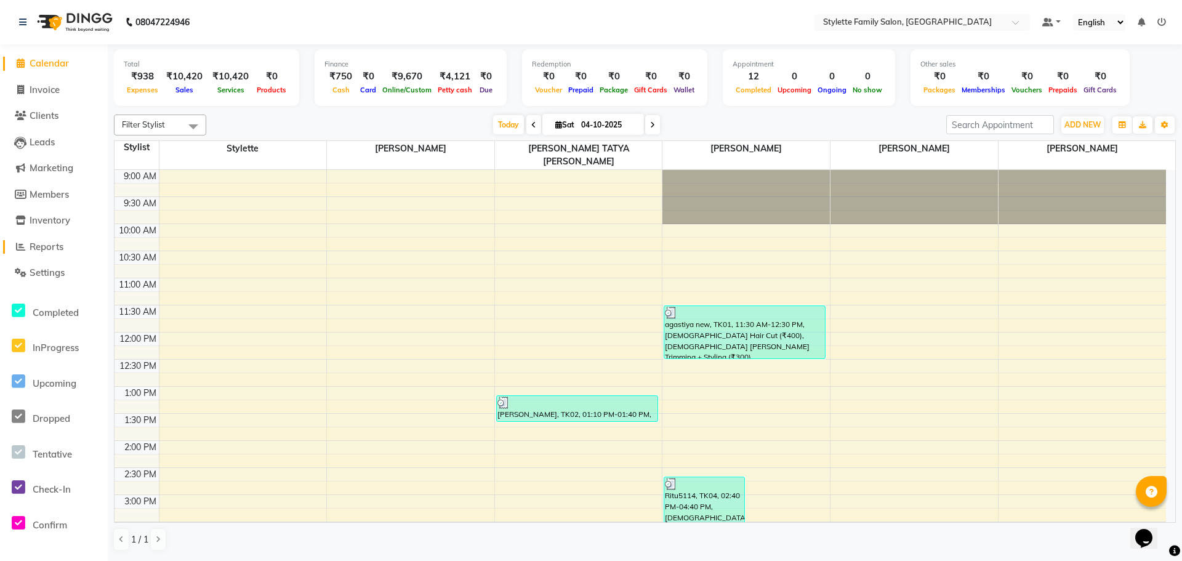
click at [47, 249] on span "Reports" at bounding box center [47, 247] width 34 height 12
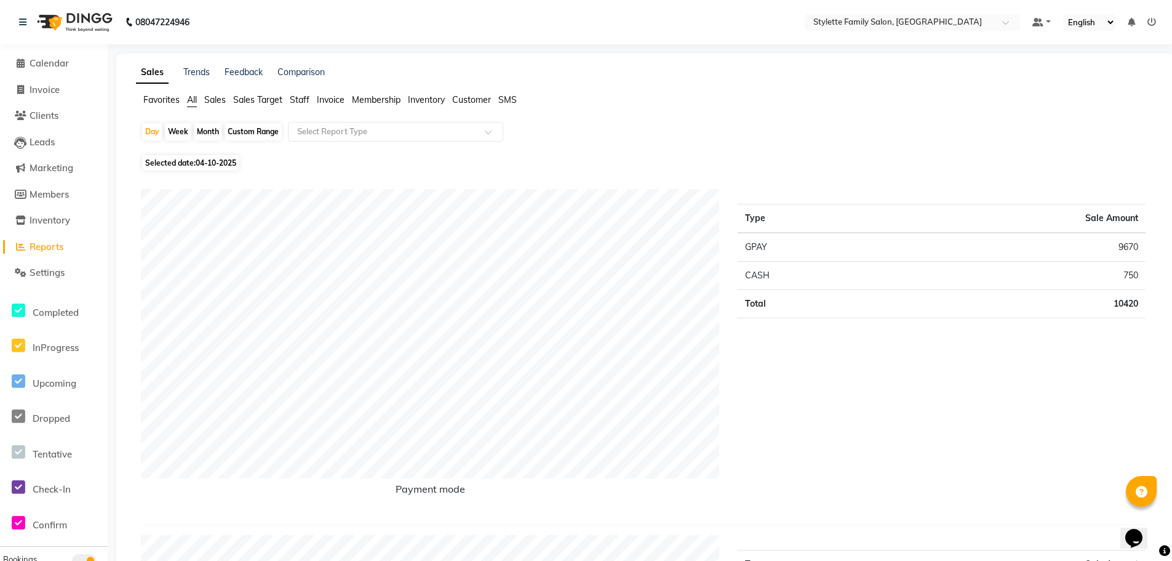
click at [201, 130] on div "Month" at bounding box center [208, 131] width 28 height 17
select select "10"
select select "2025"
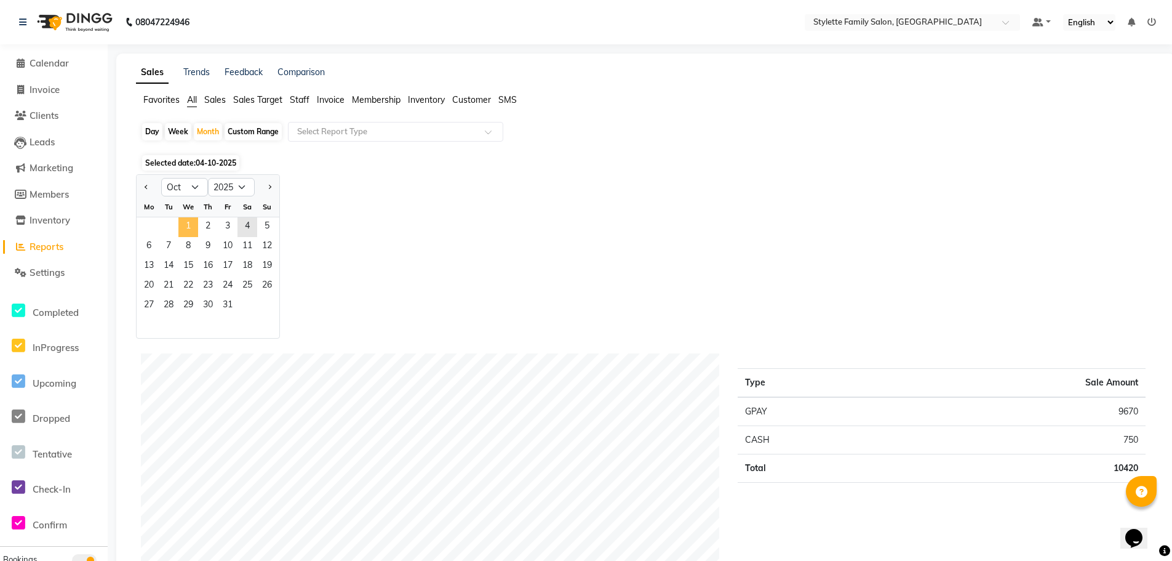
click at [185, 226] on span "1" at bounding box center [188, 227] width 20 height 20
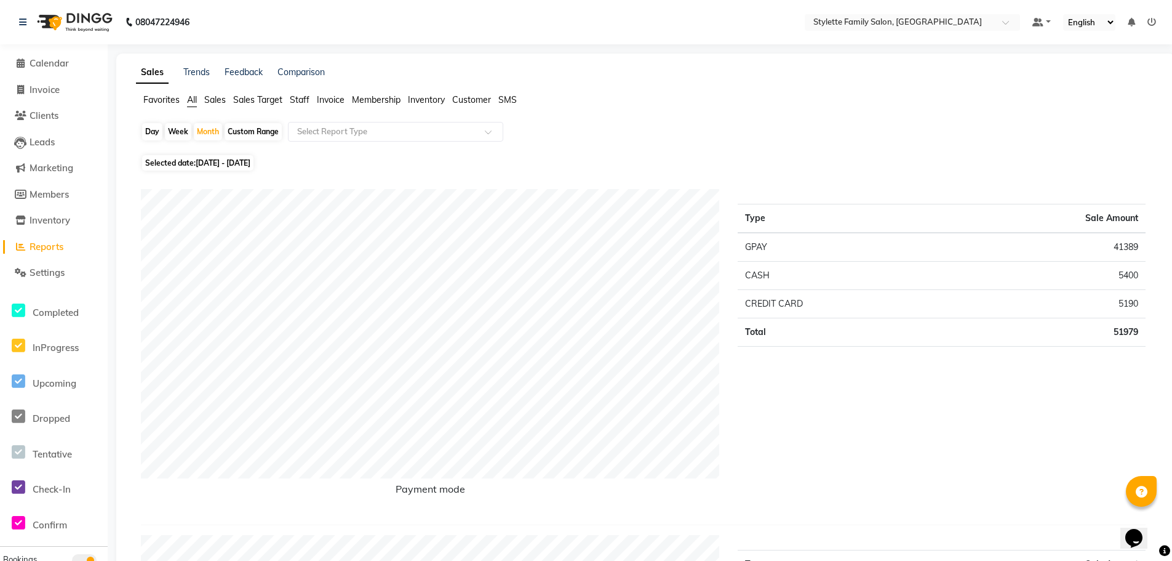
click at [885, 411] on div "Type Sale Amount GPAY 41389 CASH 5400 CREDIT CARD 5190 Total 51979" at bounding box center [942, 352] width 427 height 326
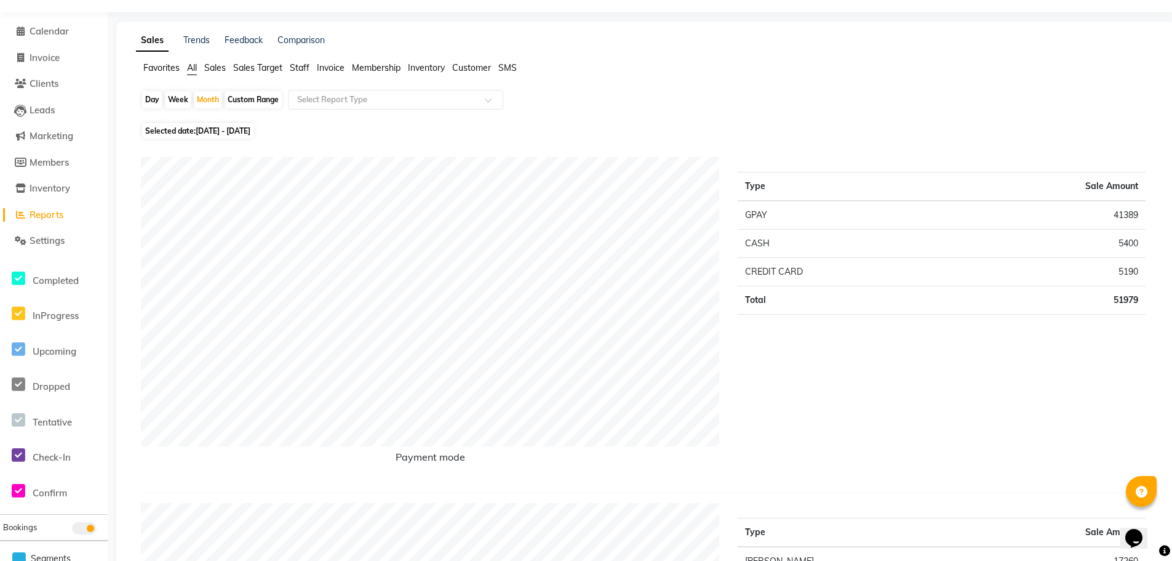
scroll to position [62, 0]
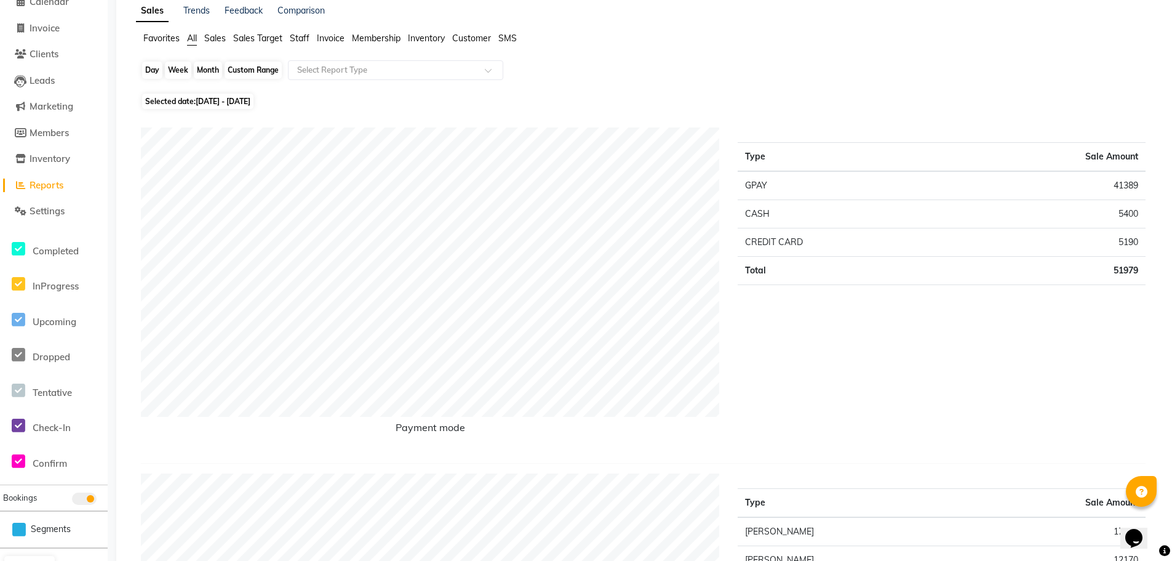
click at [208, 71] on div "Month" at bounding box center [208, 70] width 28 height 17
select select "10"
select select "2025"
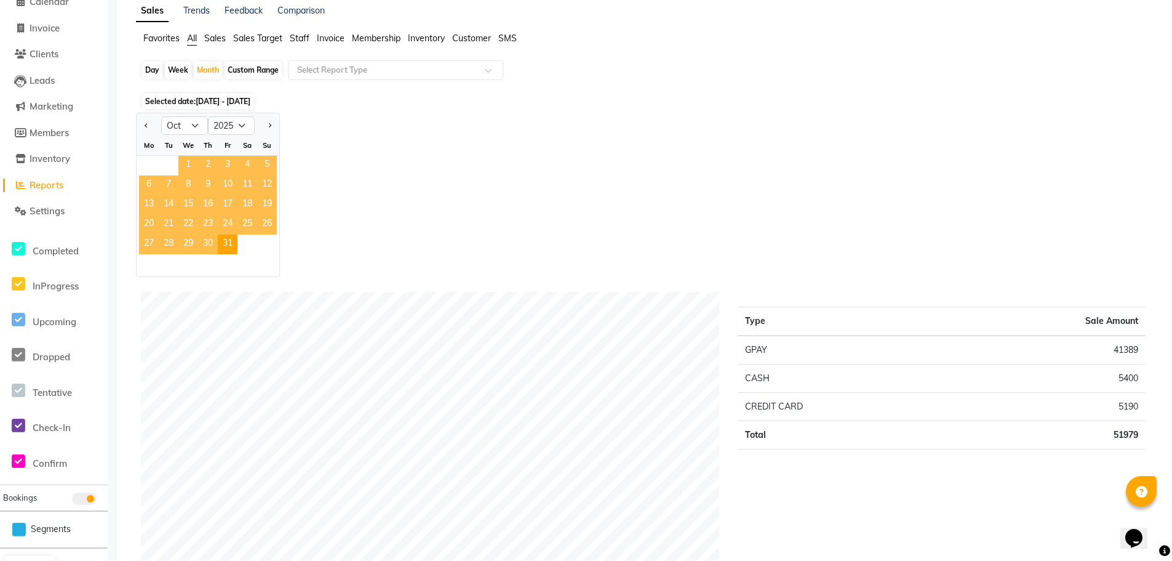
click at [192, 162] on span "1" at bounding box center [188, 166] width 20 height 20
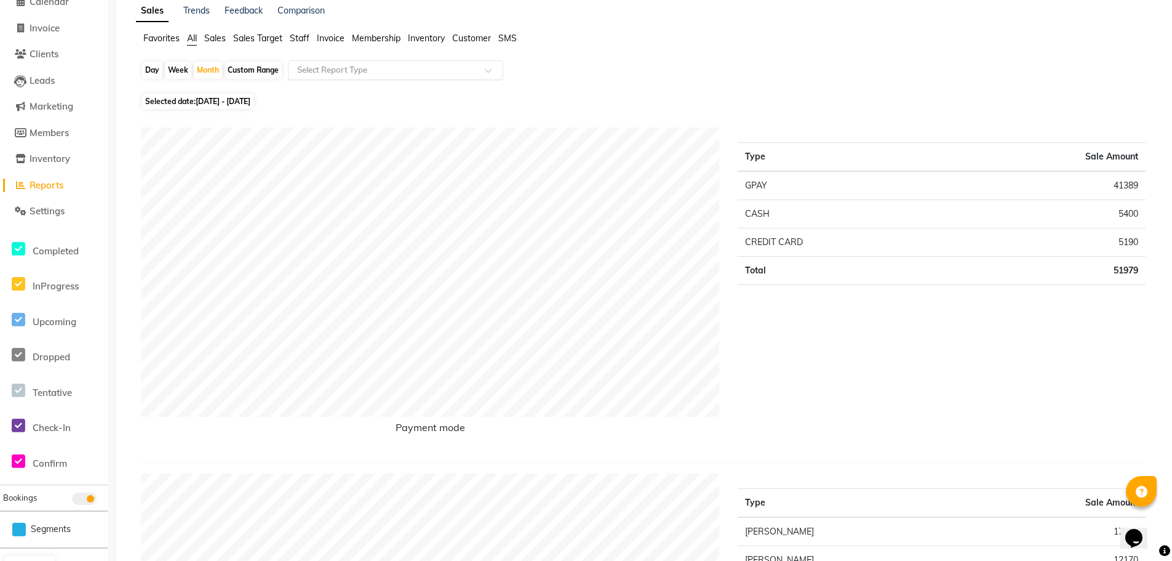
click at [364, 76] on input "text" at bounding box center [383, 70] width 177 height 12
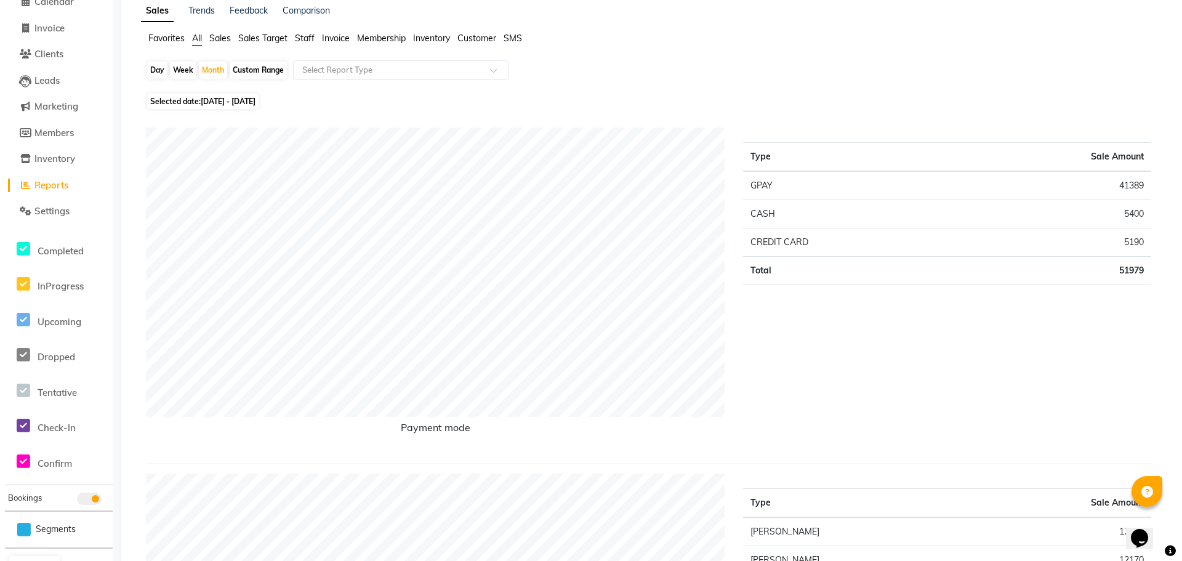
scroll to position [0, 0]
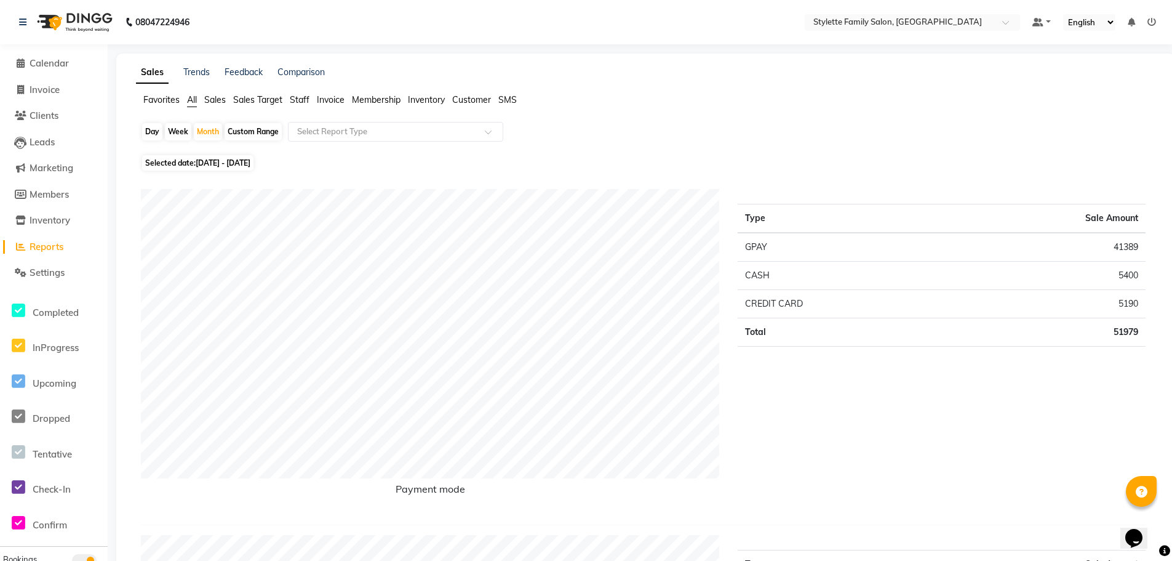
click at [847, 449] on div "Type Sale Amount GPAY 41389 CASH 5400 CREDIT CARD 5190 Total 51979" at bounding box center [942, 352] width 427 height 326
click at [48, 62] on span "Calendar" at bounding box center [49, 63] width 39 height 12
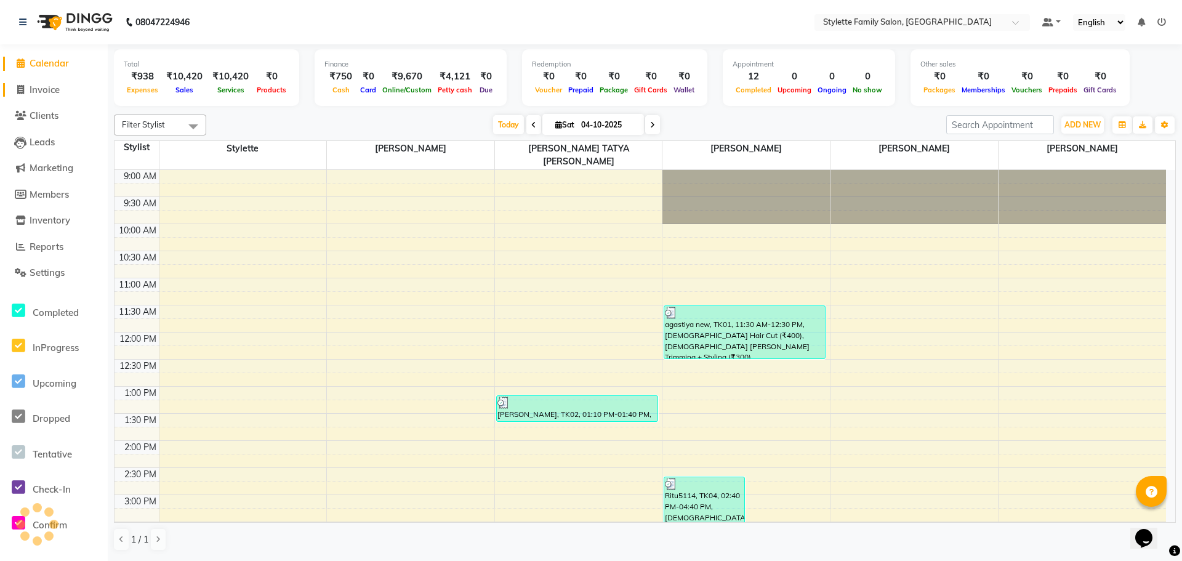
click at [47, 93] on span "Invoice" at bounding box center [45, 90] width 30 height 12
select select "service"
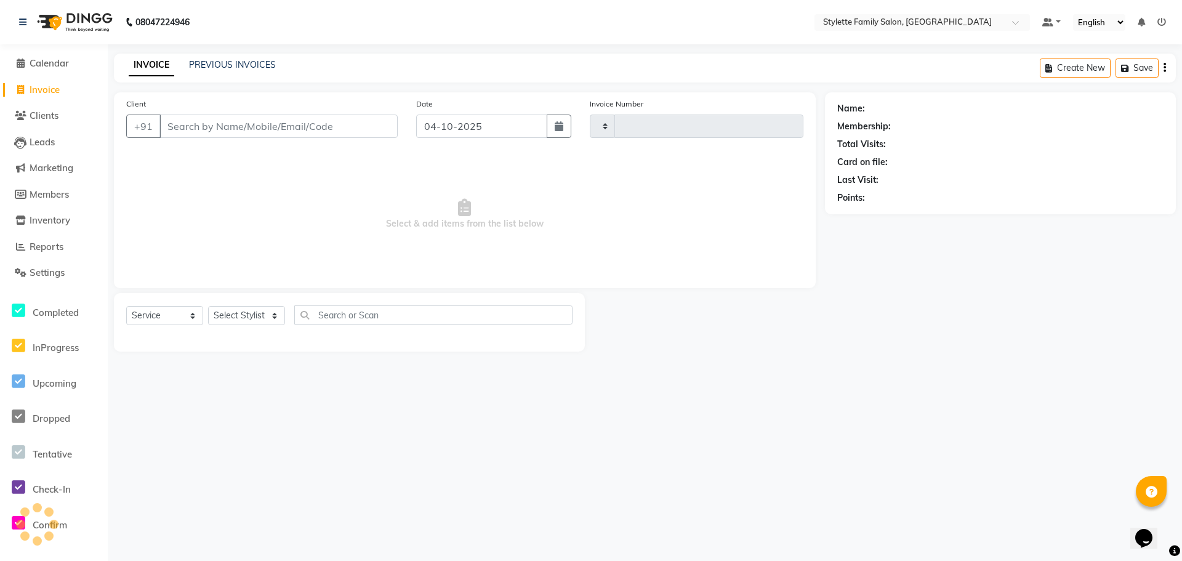
type input "1323"
select select "6990"
click at [58, 65] on span "Calendar" at bounding box center [49, 63] width 39 height 12
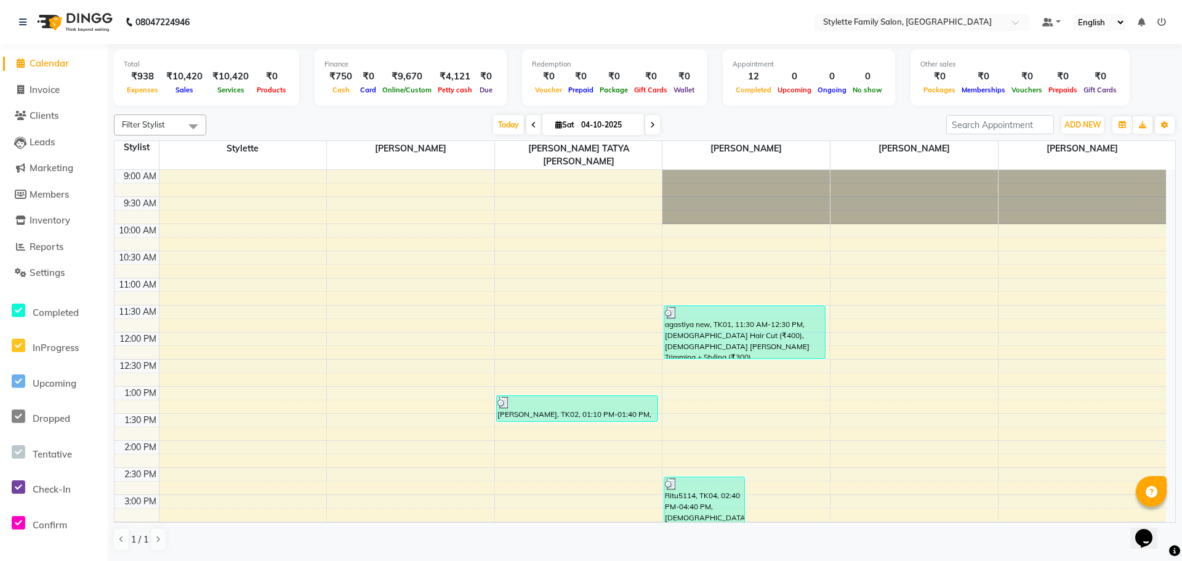
click at [527, 123] on span at bounding box center [533, 124] width 15 height 19
type input "03-10-2025"
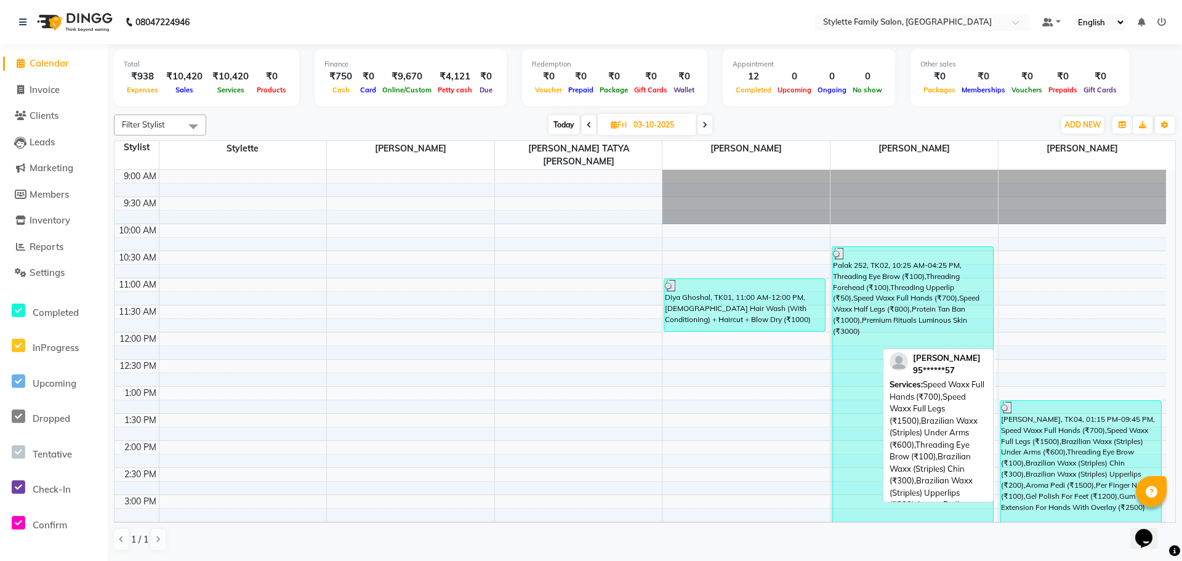
select select "3"
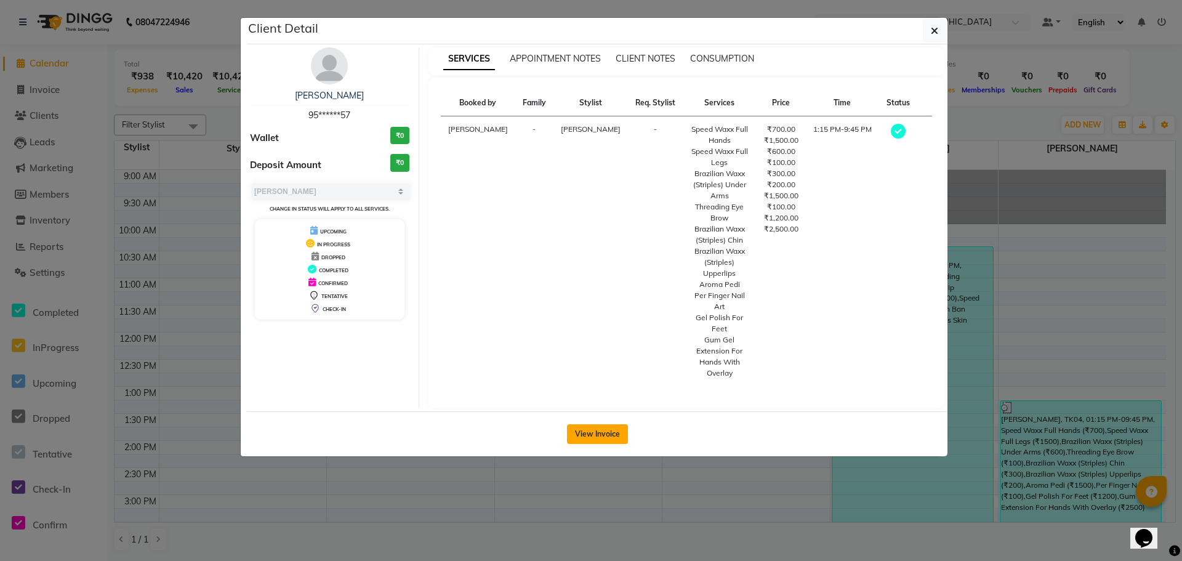
click at [604, 444] on button "View Invoice" at bounding box center [597, 434] width 61 height 20
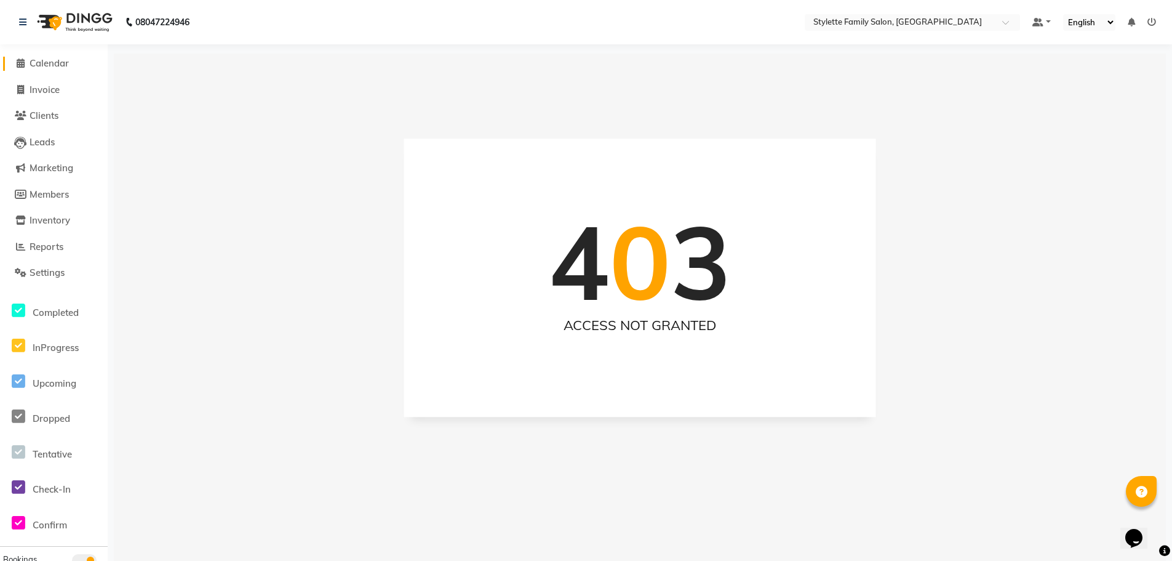
click at [69, 66] on span "Calendar" at bounding box center [49, 63] width 39 height 12
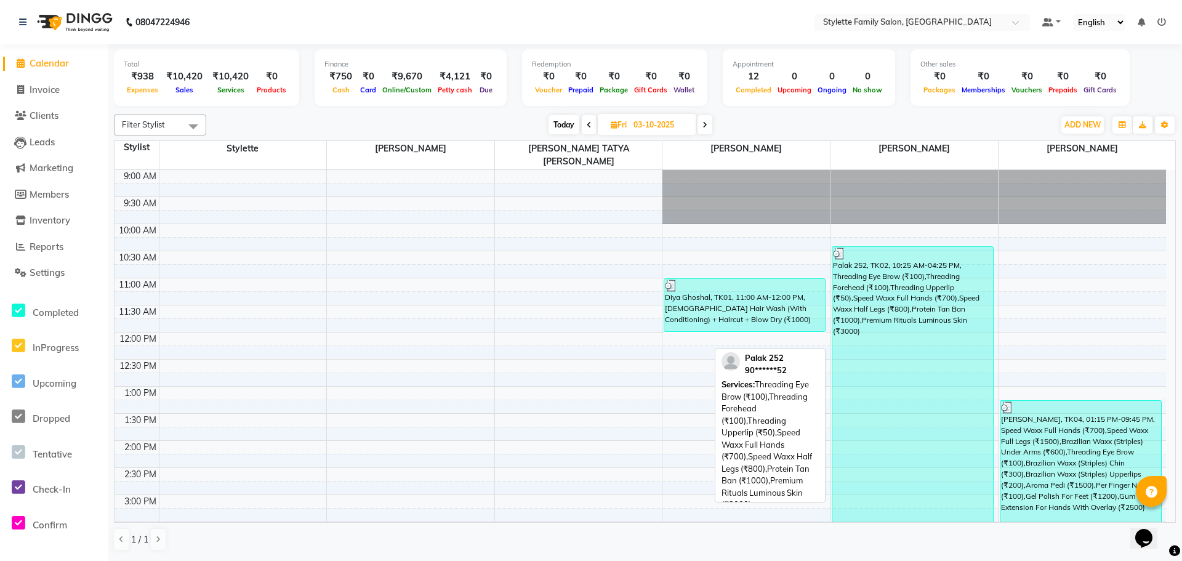
click at [835, 311] on div "Palak 252, TK02, 10:25 AM-04:25 PM, Threading Eye Brow (₹100),Threading Forehea…" at bounding box center [912, 408] width 161 height 323
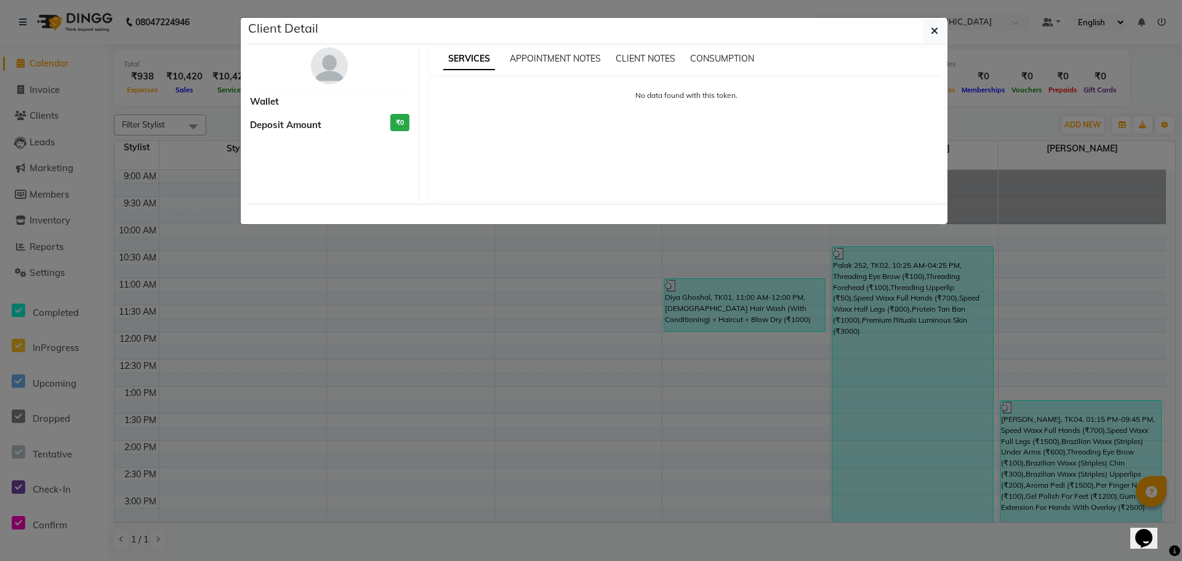
select select "3"
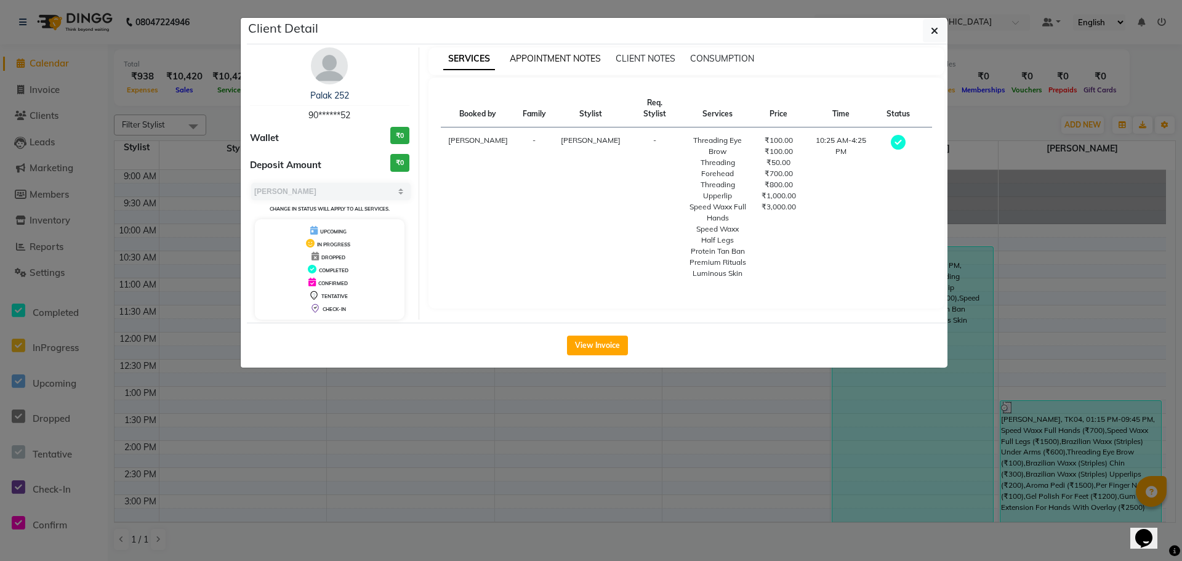
click at [545, 56] on span "APPOINTMENT NOTES" at bounding box center [555, 58] width 91 height 11
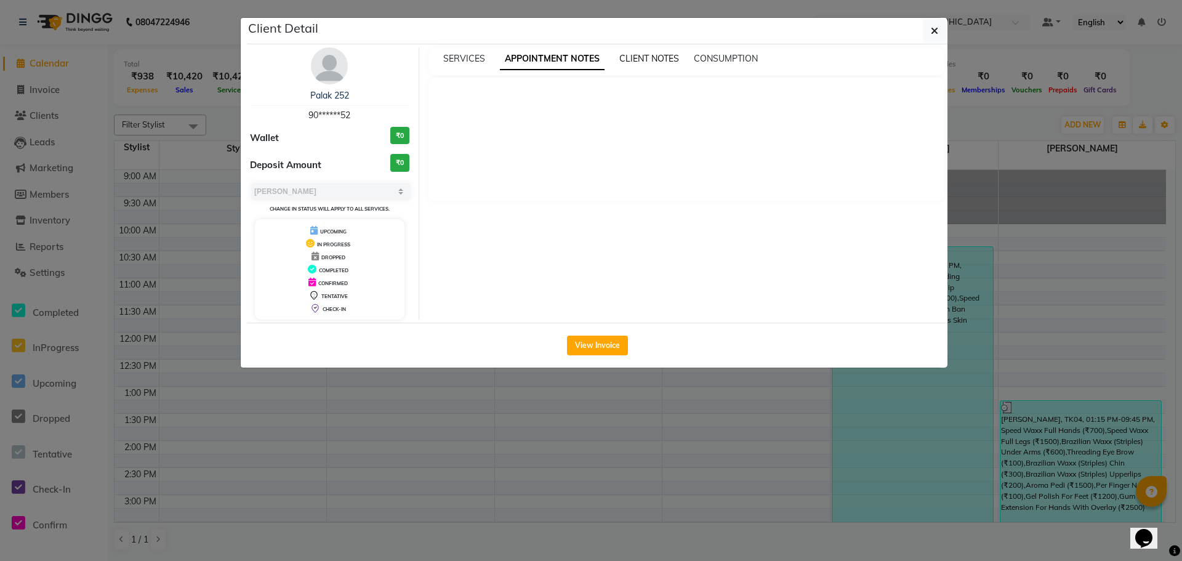
click at [649, 63] on span "CLIENT NOTES" at bounding box center [649, 58] width 60 height 11
click at [719, 61] on span "CONSUMPTION" at bounding box center [724, 58] width 64 height 11
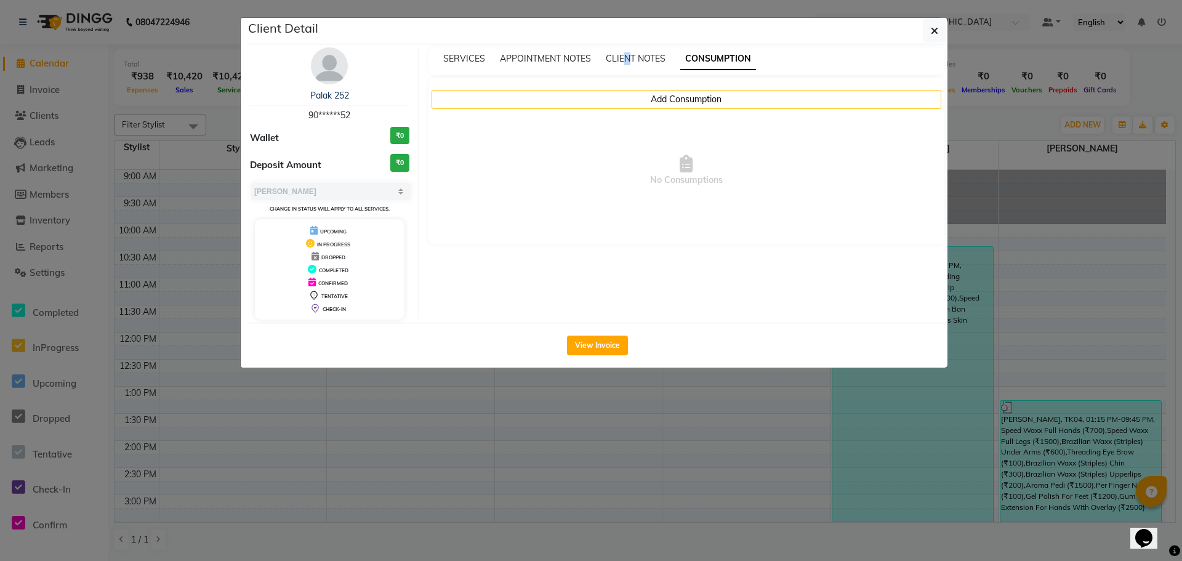
click at [626, 70] on div "SERVICES APPOINTMENT NOTES CLIENT NOTES CONSUMPTION" at bounding box center [686, 61] width 516 height 28
click at [574, 68] on div "SERVICES APPOINTMENT NOTES CLIENT NOTES CONSUMPTION" at bounding box center [686, 61] width 516 height 28
click at [331, 92] on link "Palak 252" at bounding box center [329, 95] width 39 height 11
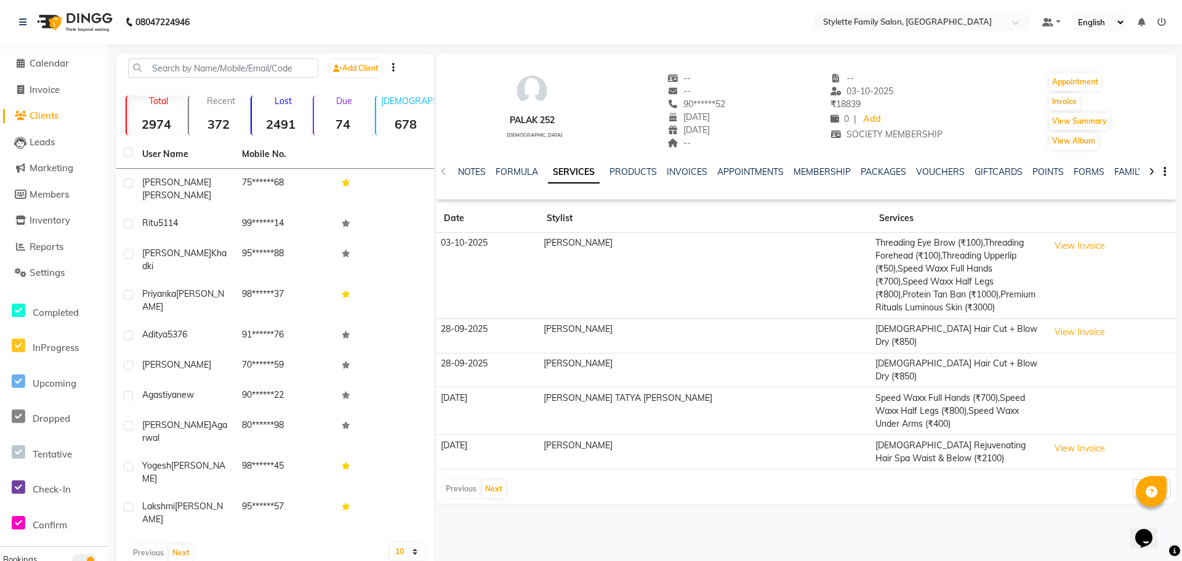
click at [1156, 174] on div at bounding box center [1151, 171] width 14 height 24
click at [1155, 174] on div at bounding box center [1151, 171] width 14 height 24
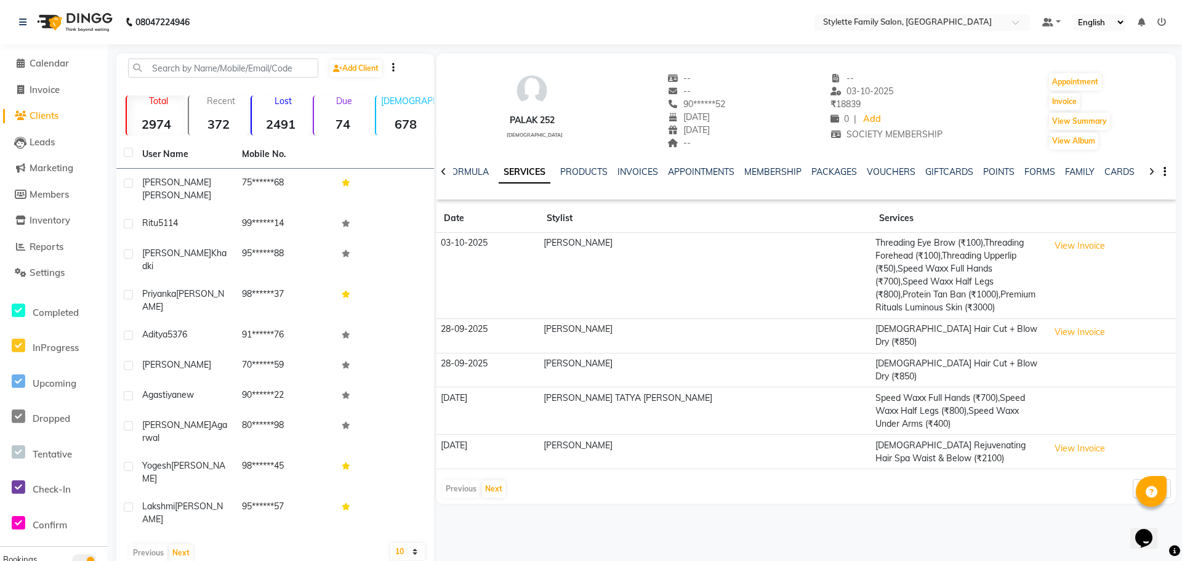
click at [1155, 174] on div at bounding box center [1151, 171] width 14 height 24
click at [1154, 174] on div at bounding box center [1151, 171] width 14 height 24
click at [1153, 174] on div at bounding box center [1151, 171] width 14 height 24
click at [1153, 173] on icon at bounding box center [1151, 171] width 6 height 9
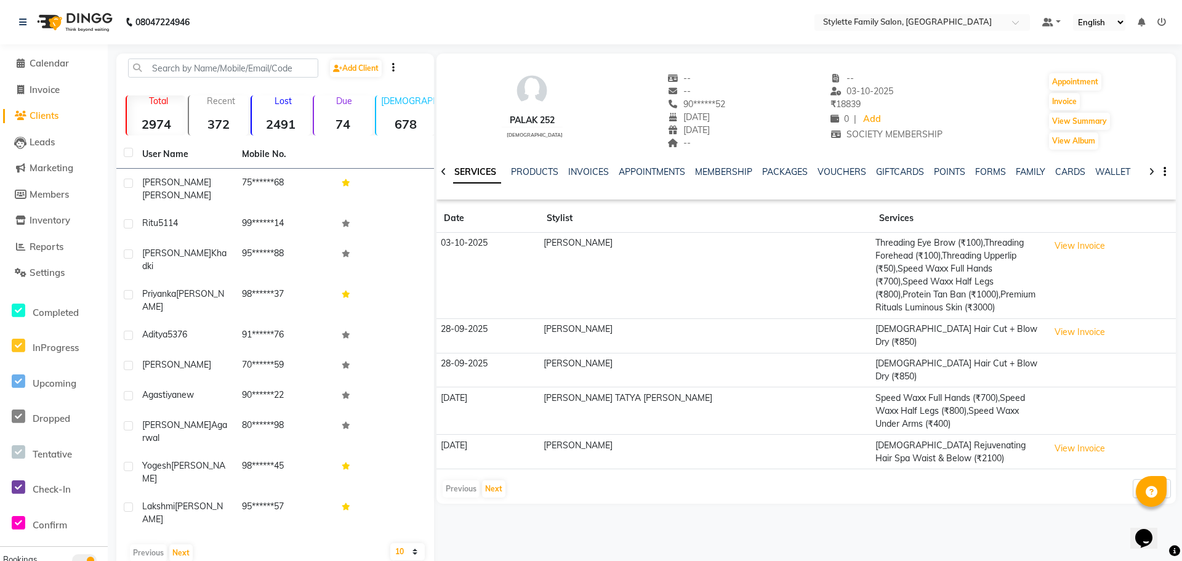
click at [1153, 174] on icon at bounding box center [1151, 171] width 6 height 9
click at [1151, 172] on icon at bounding box center [1151, 171] width 6 height 9
click at [56, 68] on span "Calendar" at bounding box center [49, 63] width 39 height 12
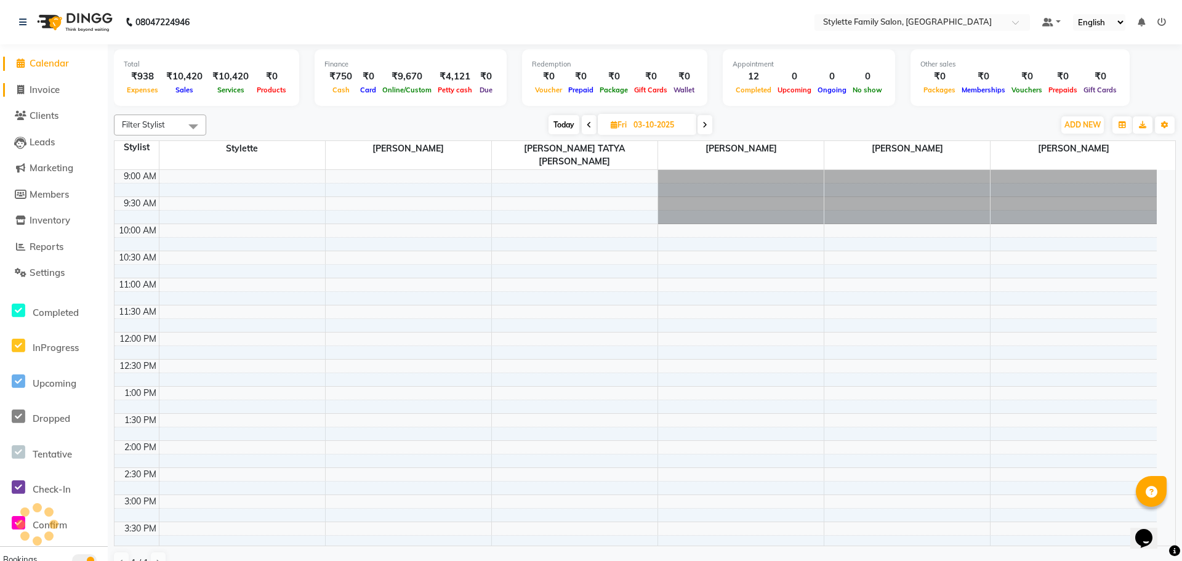
scroll to position [369, 0]
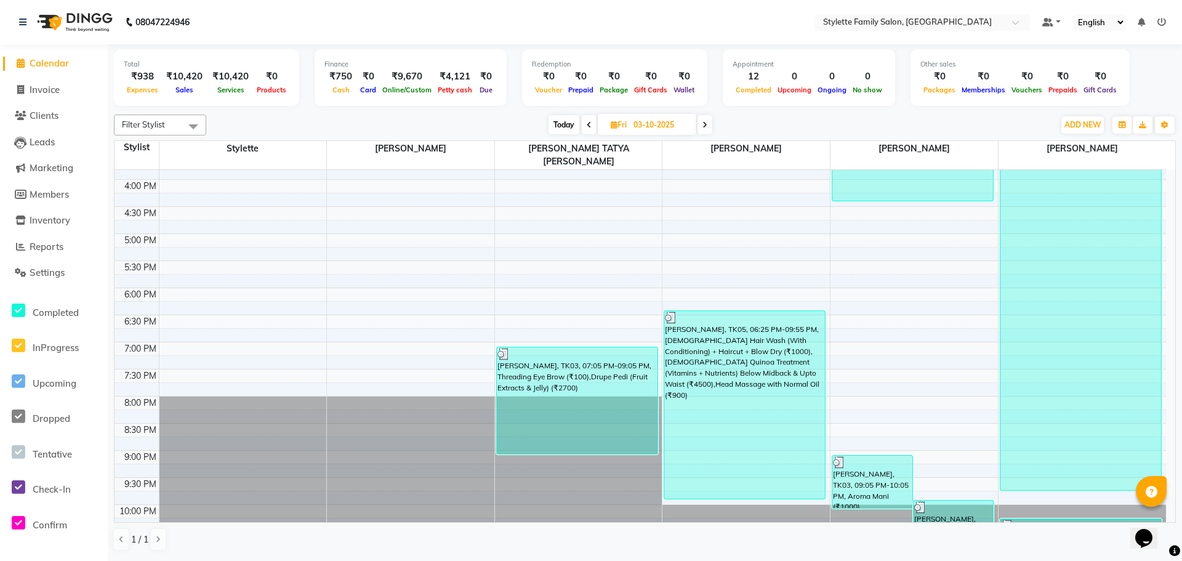
click at [703, 118] on span at bounding box center [704, 124] width 15 height 19
type input "04-10-2025"
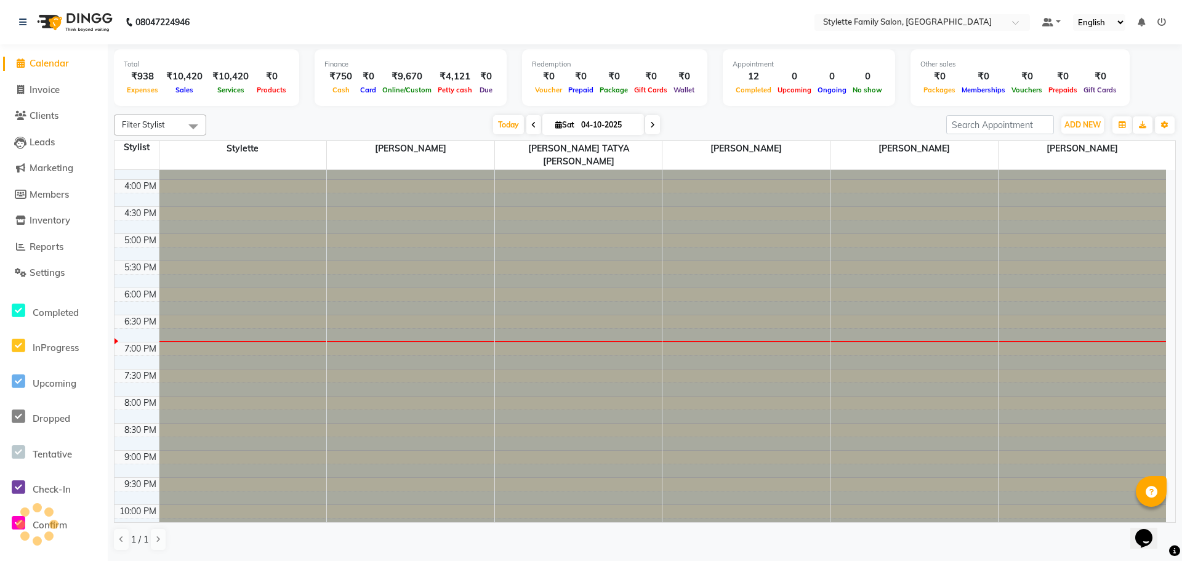
scroll to position [393, 0]
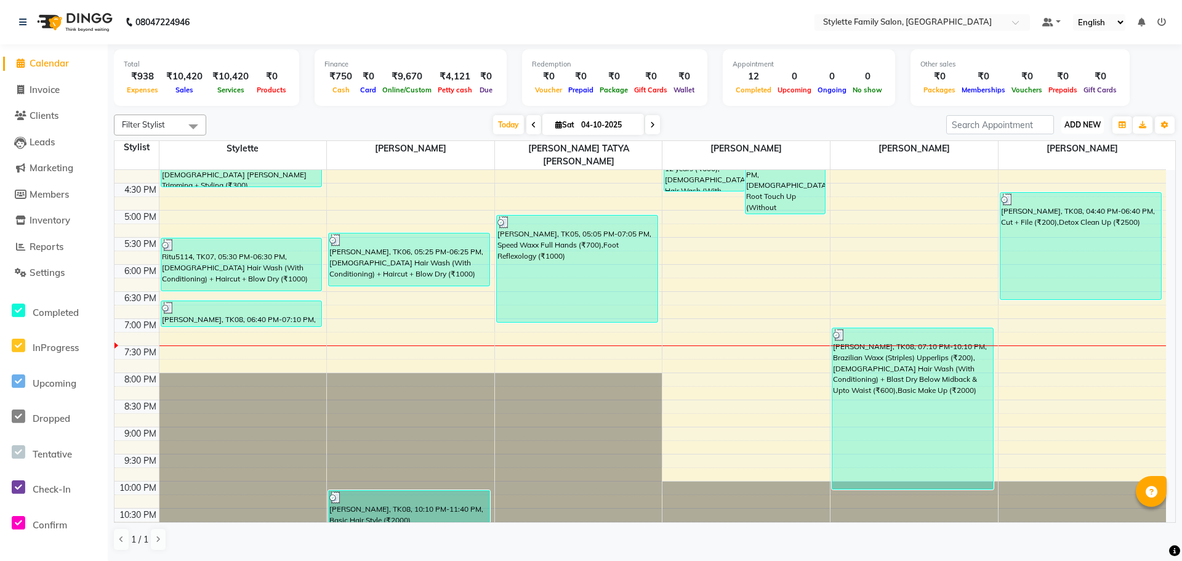
click at [1084, 126] on span "ADD NEW" at bounding box center [1082, 124] width 36 height 9
click at [1051, 180] on link "Add Expense" at bounding box center [1054, 180] width 97 height 16
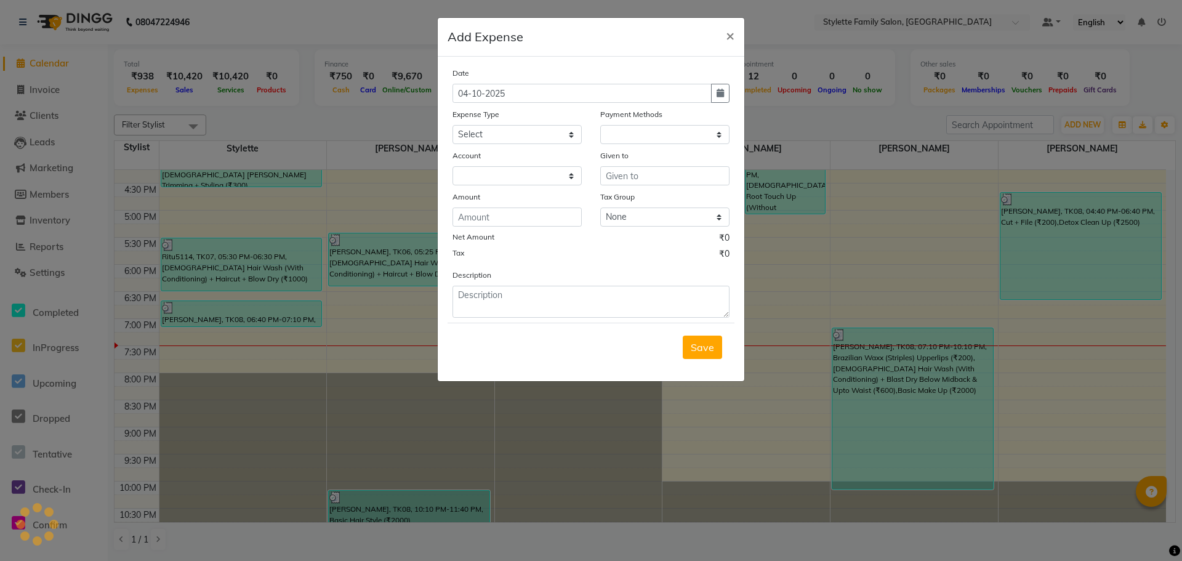
select select "1"
select select "6050"
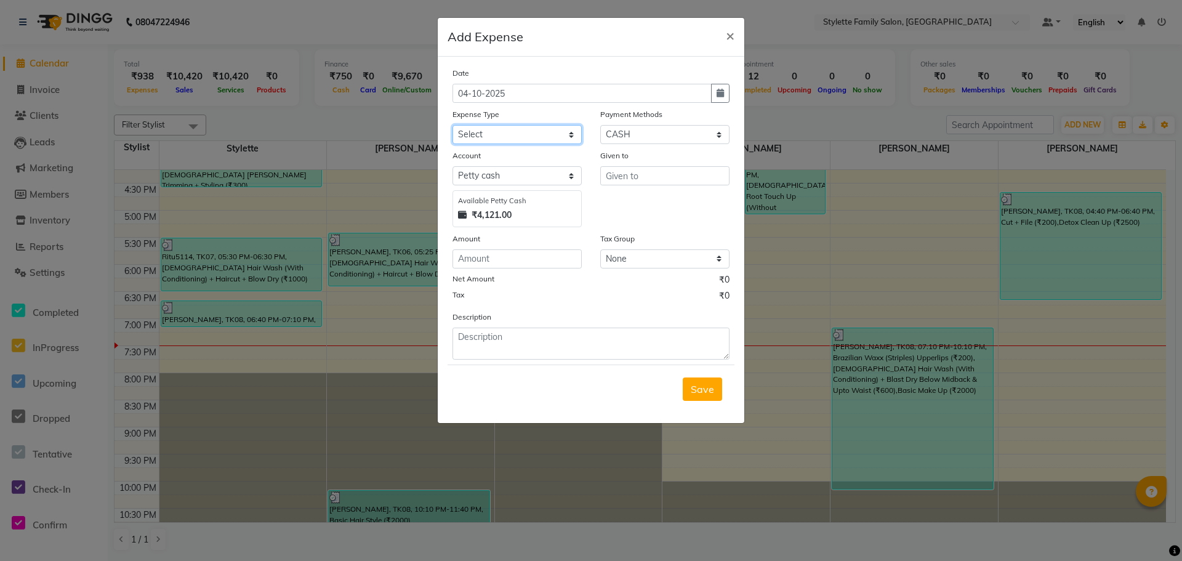
click at [499, 135] on select "Select Advance Salary Bank charges Car maintenance Cash transfer to bank Cash t…" at bounding box center [516, 134] width 129 height 19
select select "18575"
click at [452, 125] on select "Select Advance Salary Bank charges Car maintenance Cash transfer to bank Cash t…" at bounding box center [516, 134] width 129 height 19
click at [620, 175] on input "text" at bounding box center [664, 175] width 129 height 19
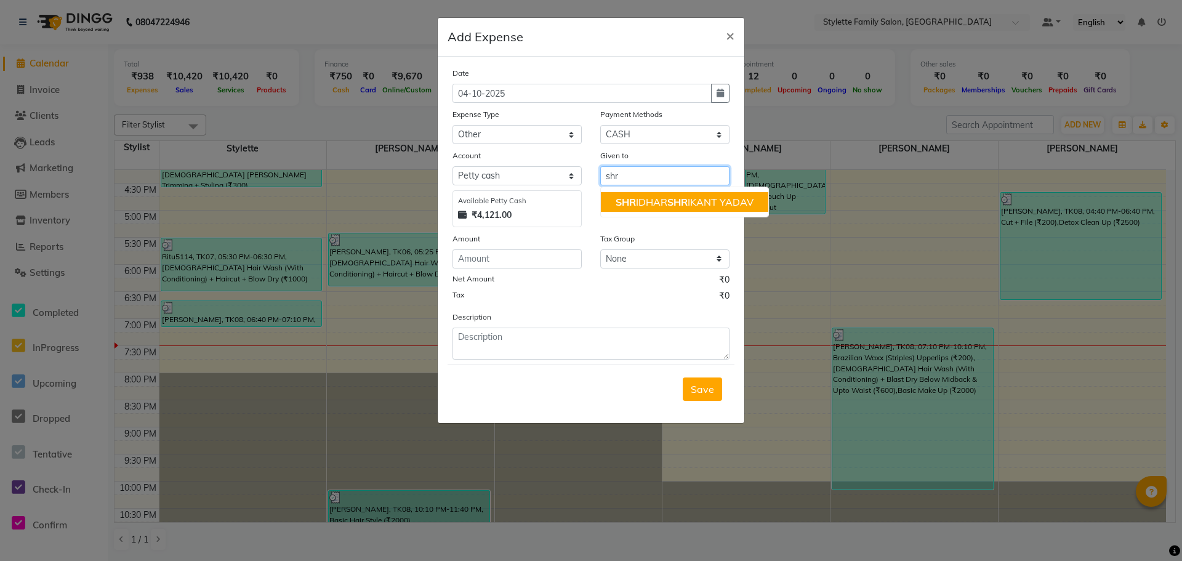
click at [633, 202] on span "SHR" at bounding box center [625, 202] width 20 height 12
type input "[PERSON_NAME]"
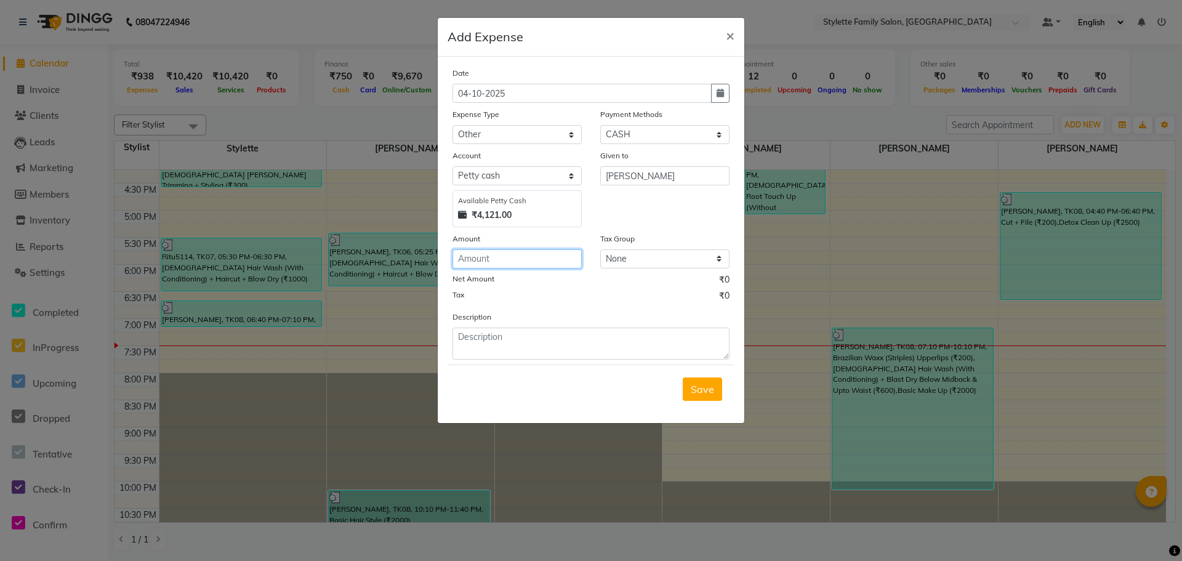
click at [497, 260] on input "number" at bounding box center [516, 258] width 129 height 19
type input "900"
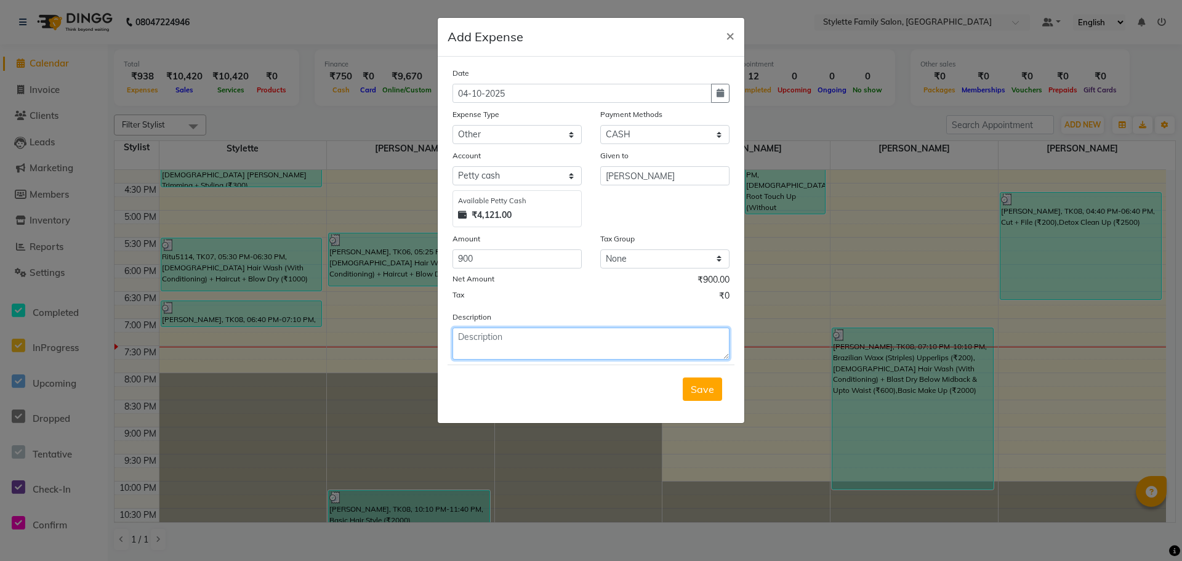
click at [491, 343] on textarea at bounding box center [590, 343] width 277 height 32
type textarea "Pedicure Push [PERSON_NAME] And plumber"
click at [704, 387] on span "Save" at bounding box center [702, 389] width 23 height 12
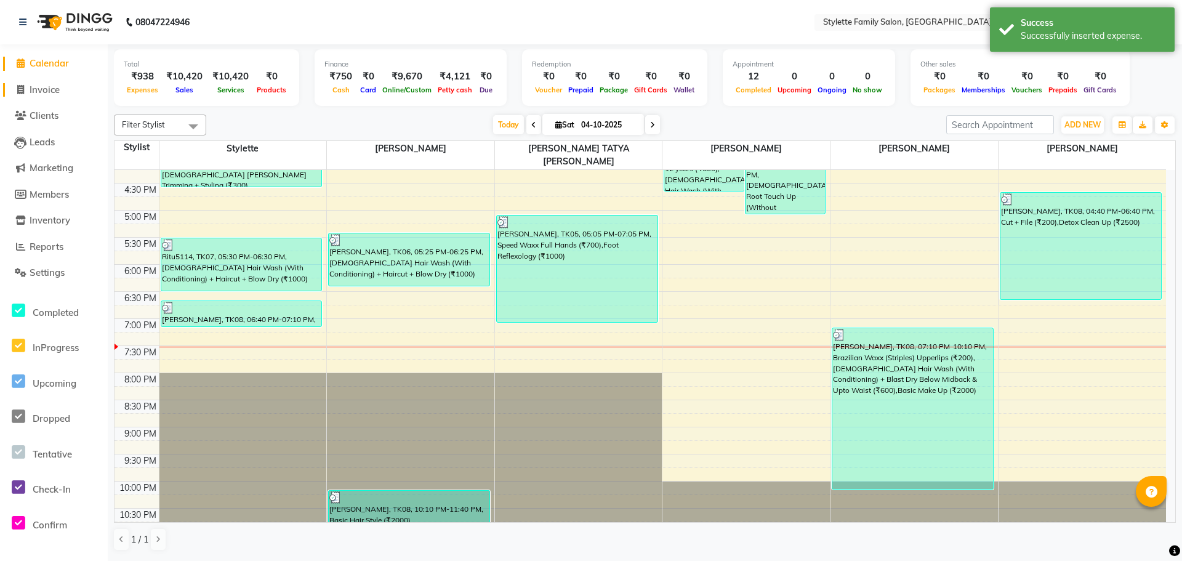
click at [60, 88] on span "Invoice" at bounding box center [45, 90] width 30 height 12
select select "6990"
select select "service"
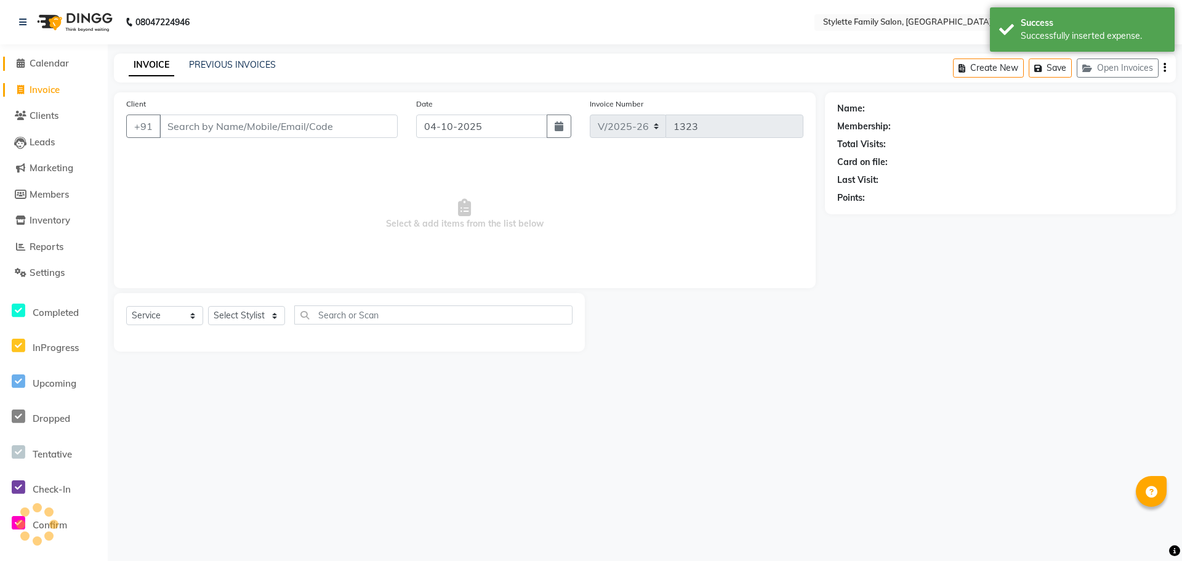
click at [56, 66] on span "Calendar" at bounding box center [49, 63] width 39 height 12
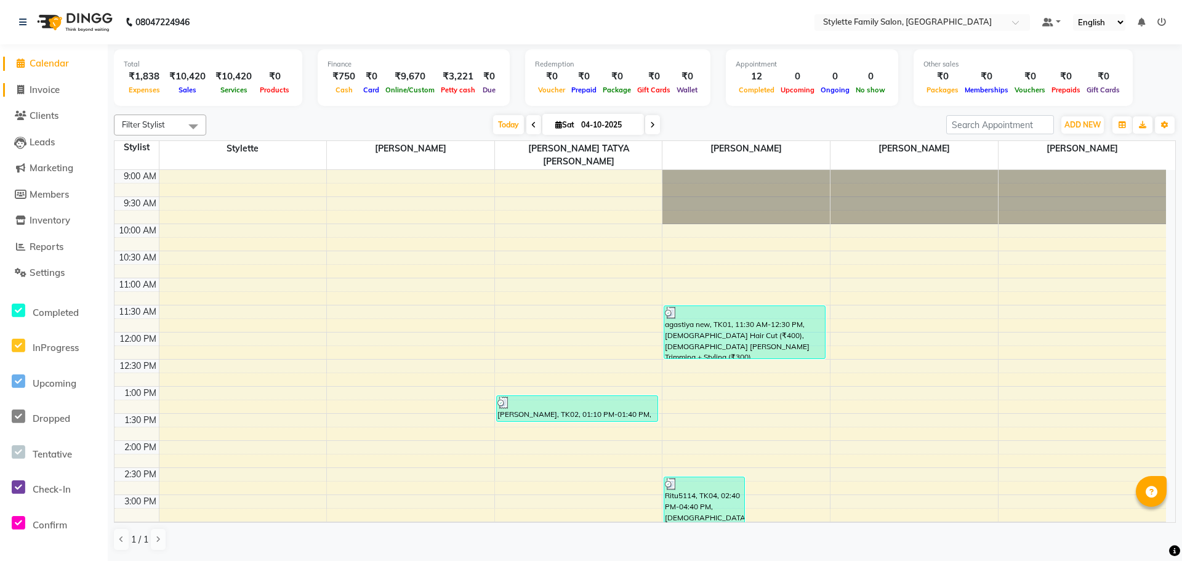
drag, startPoint x: 36, startPoint y: 92, endPoint x: 37, endPoint y: 85, distance: 6.9
click at [37, 92] on span "Invoice" at bounding box center [45, 90] width 30 height 12
select select "6990"
select select "service"
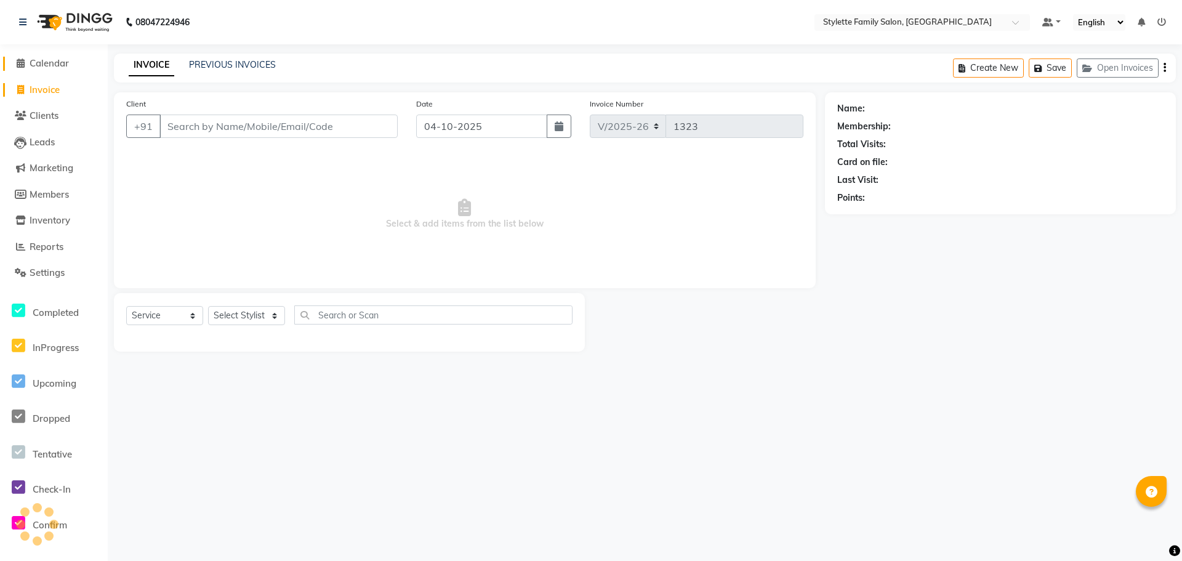
click at [41, 70] on link "Calendar" at bounding box center [54, 64] width 102 height 14
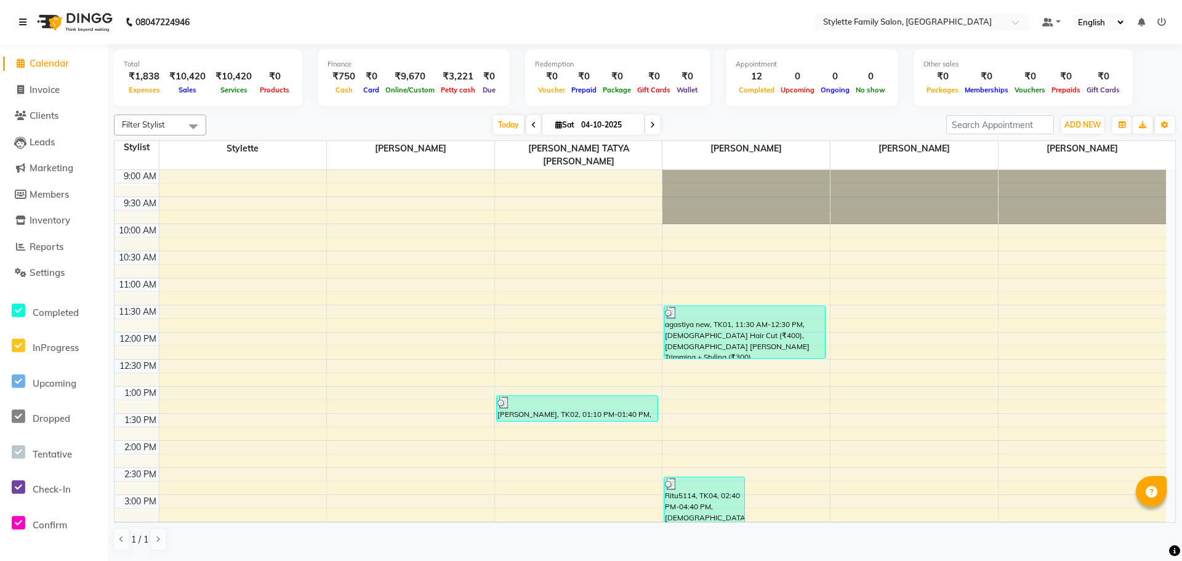
click at [23, 17] on link at bounding box center [25, 22] width 12 height 34
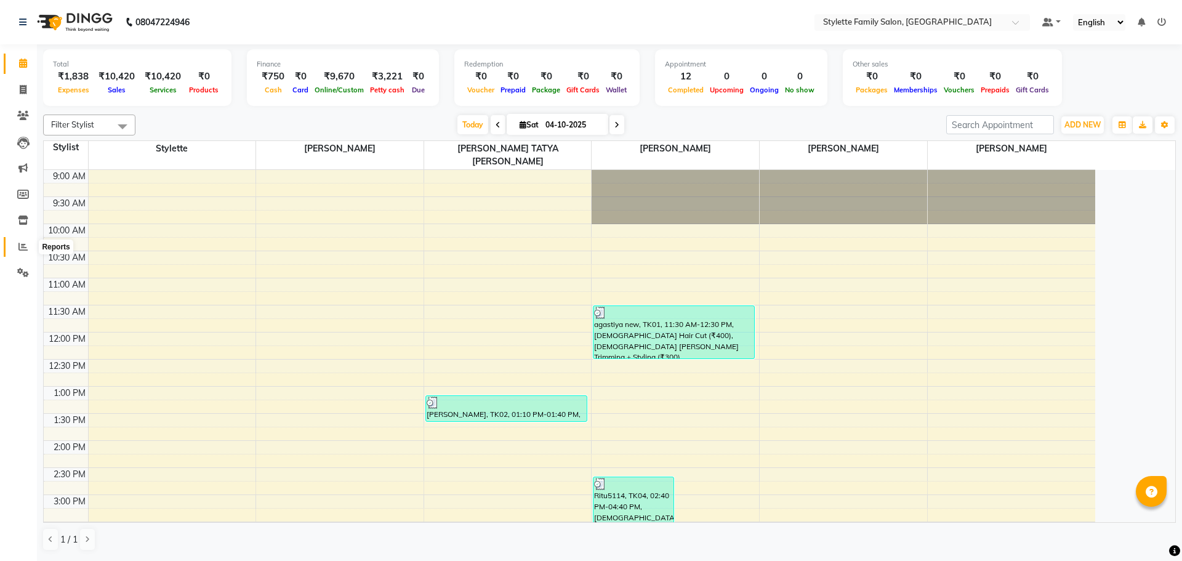
click at [23, 246] on icon at bounding box center [22, 246] width 9 height 9
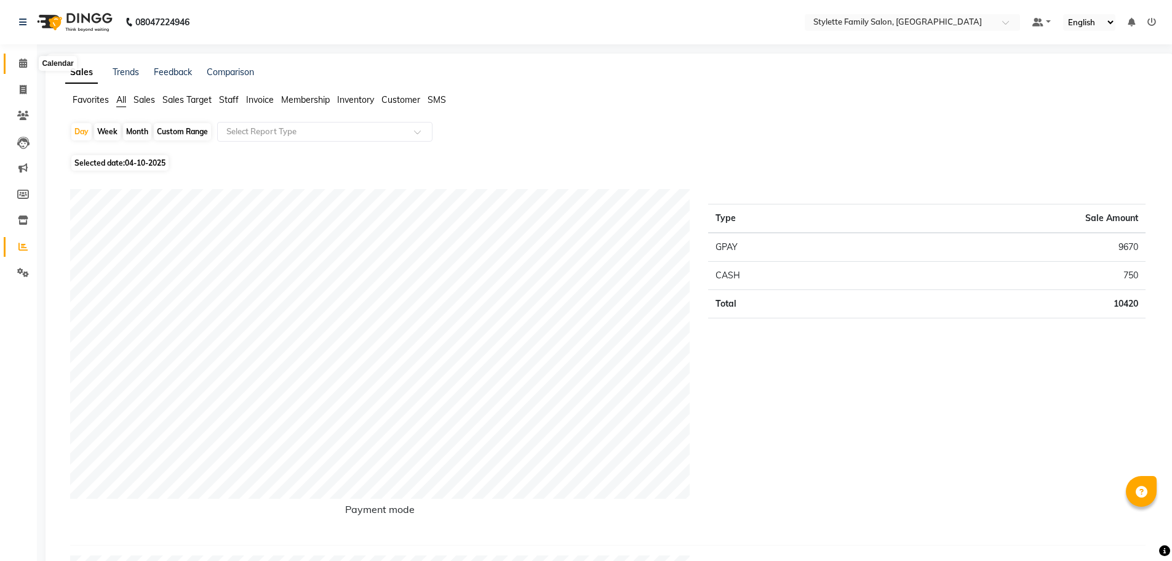
click at [19, 62] on icon at bounding box center [23, 62] width 8 height 9
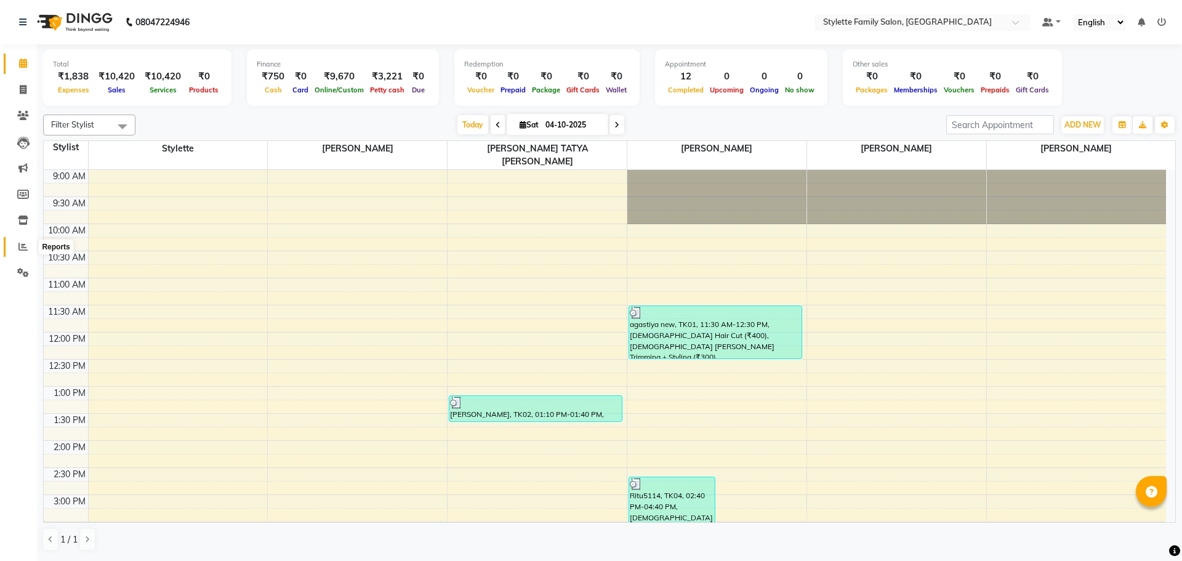
click at [22, 247] on icon at bounding box center [22, 246] width 9 height 9
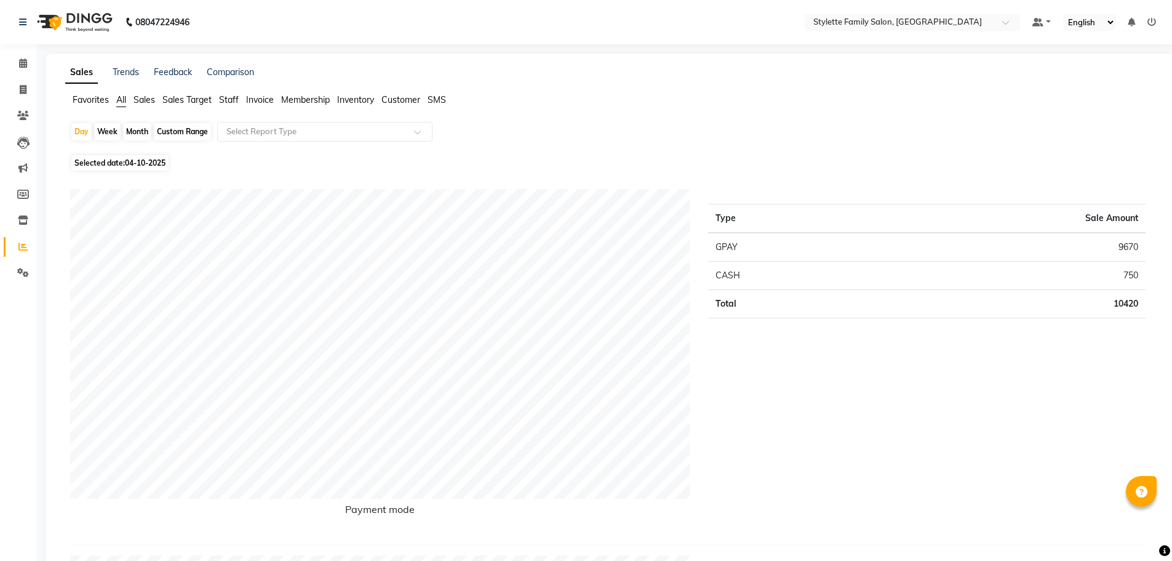
click at [130, 137] on div "Month" at bounding box center [137, 131] width 28 height 17
select select "10"
select select "2025"
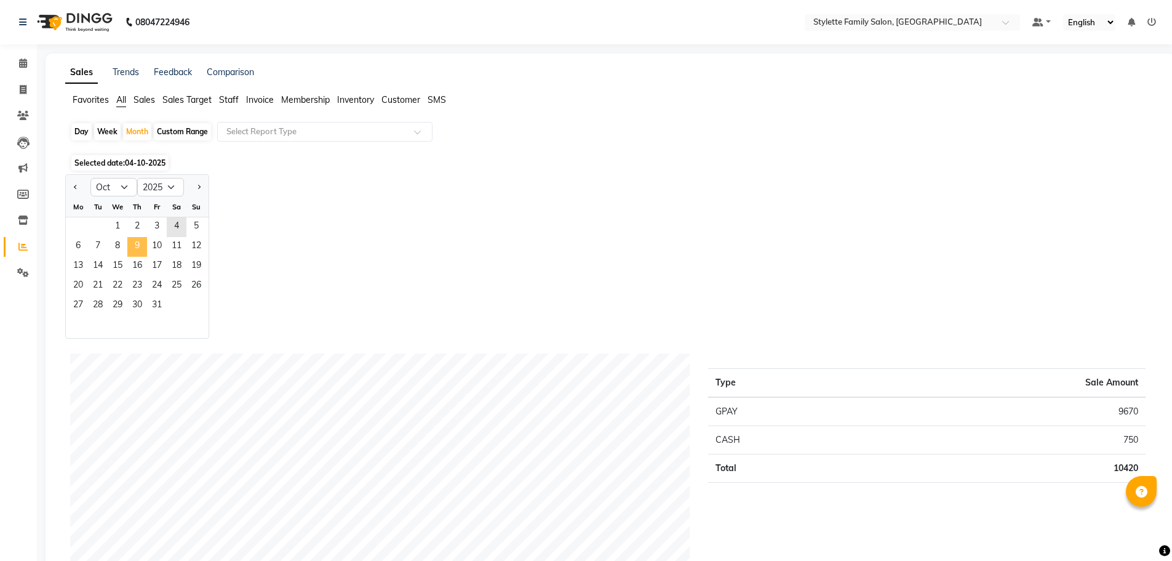
click at [135, 246] on span "9" at bounding box center [137, 247] width 20 height 20
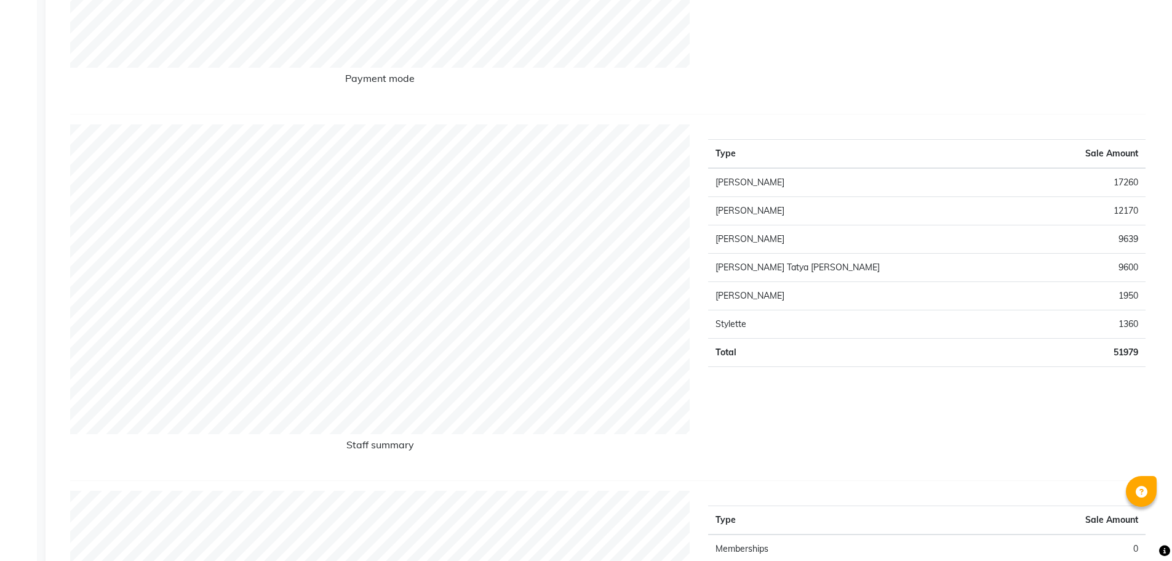
scroll to position [62, 0]
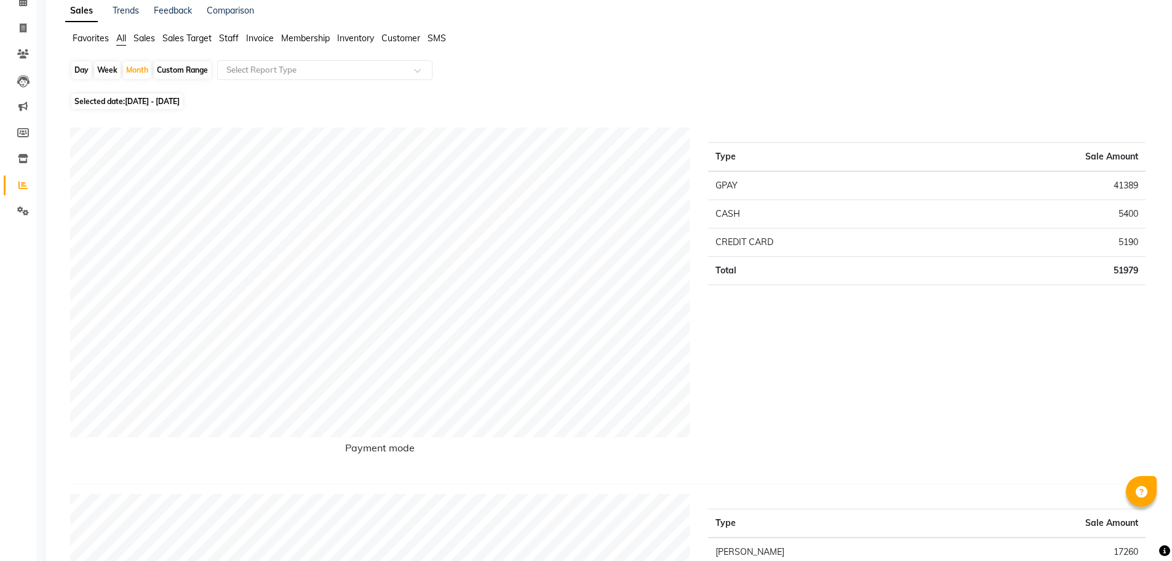
click at [79, 63] on div "Day" at bounding box center [81, 70] width 20 height 17
select select "10"
select select "2025"
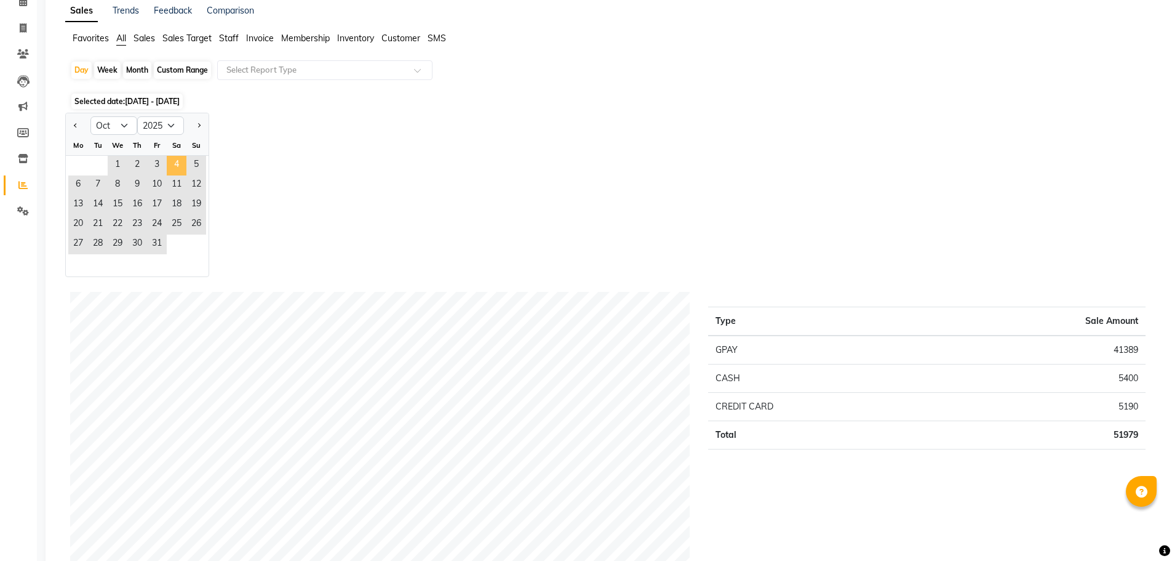
click at [185, 168] on span "4" at bounding box center [177, 166] width 20 height 20
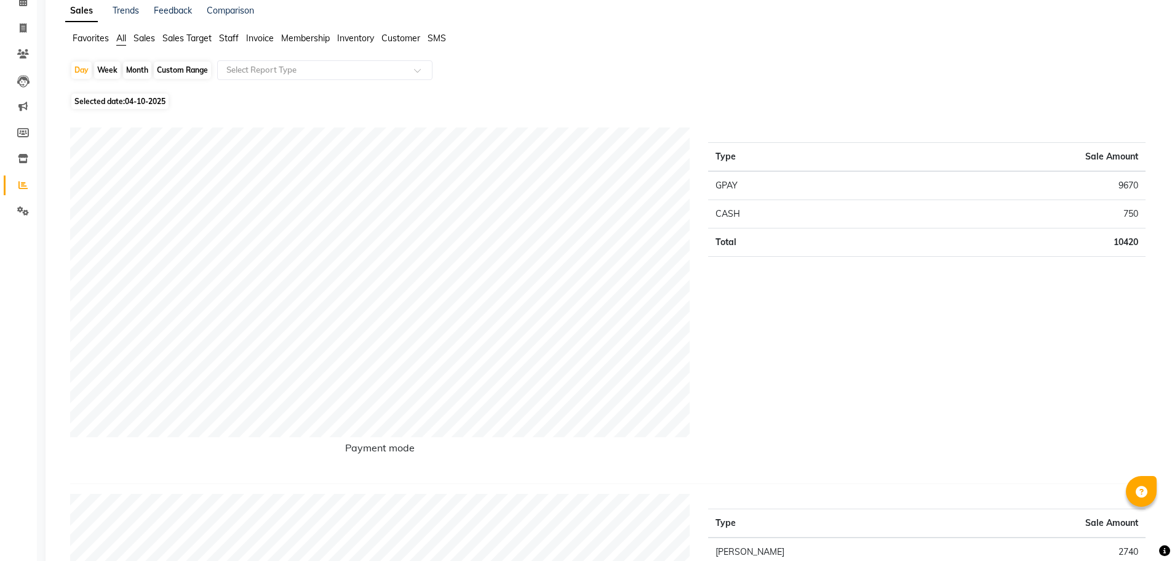
scroll to position [0, 0]
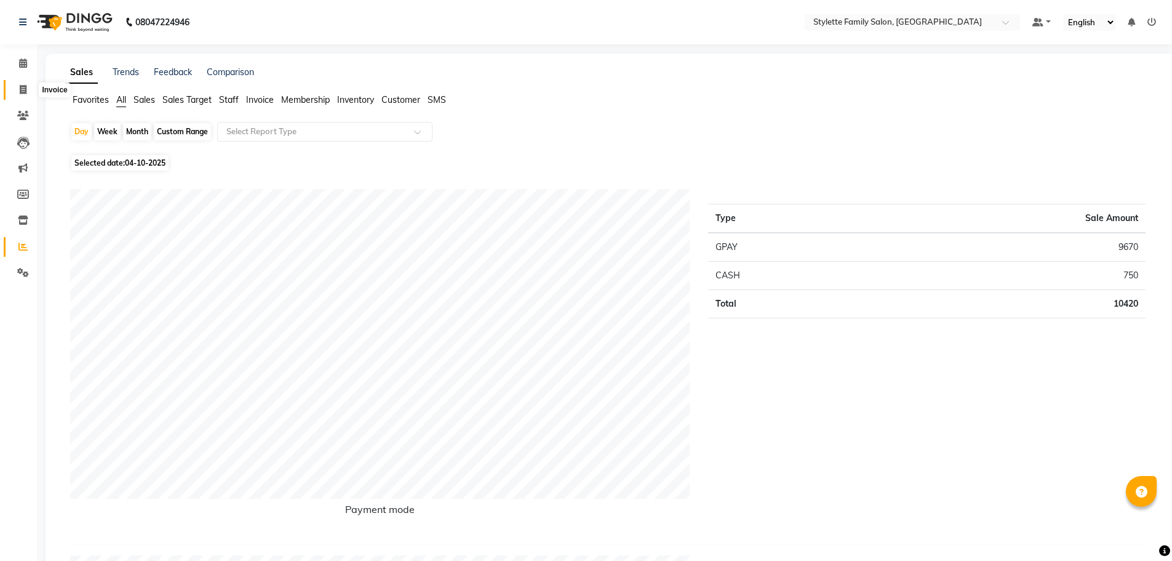
click at [24, 90] on icon at bounding box center [23, 89] width 7 height 9
select select "6990"
select select "service"
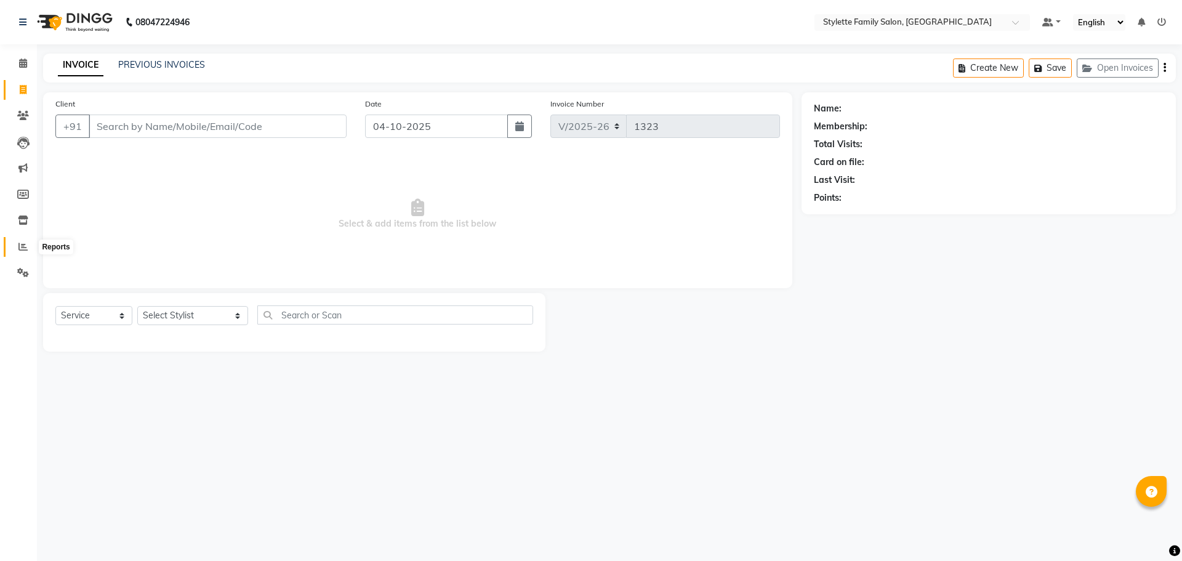
click at [22, 243] on icon at bounding box center [22, 246] width 9 height 9
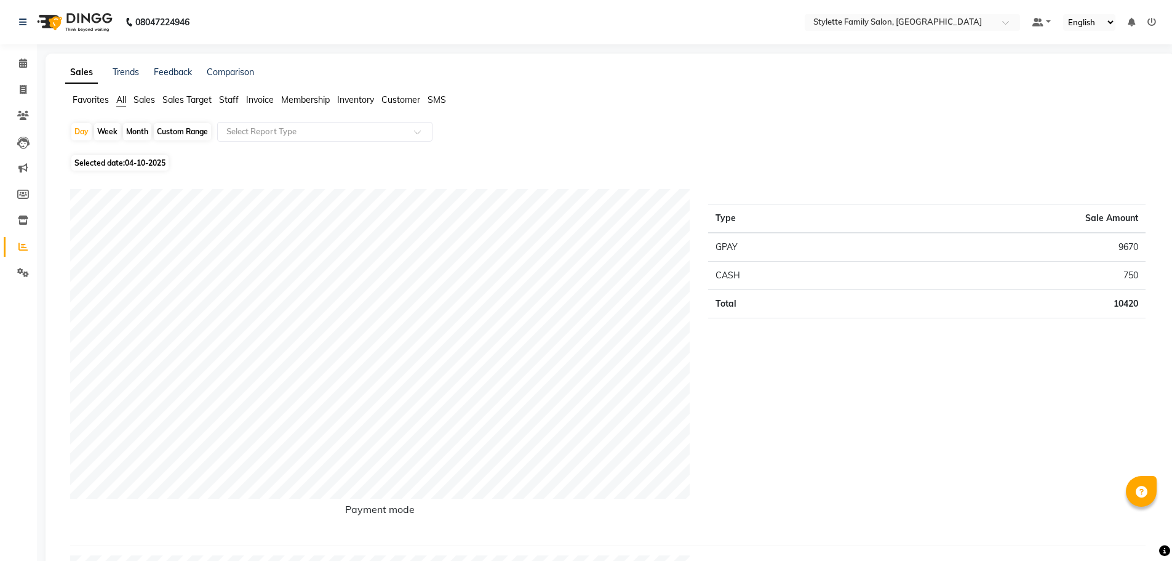
click at [154, 164] on span "04-10-2025" at bounding box center [145, 162] width 41 height 9
select select "10"
select select "2025"
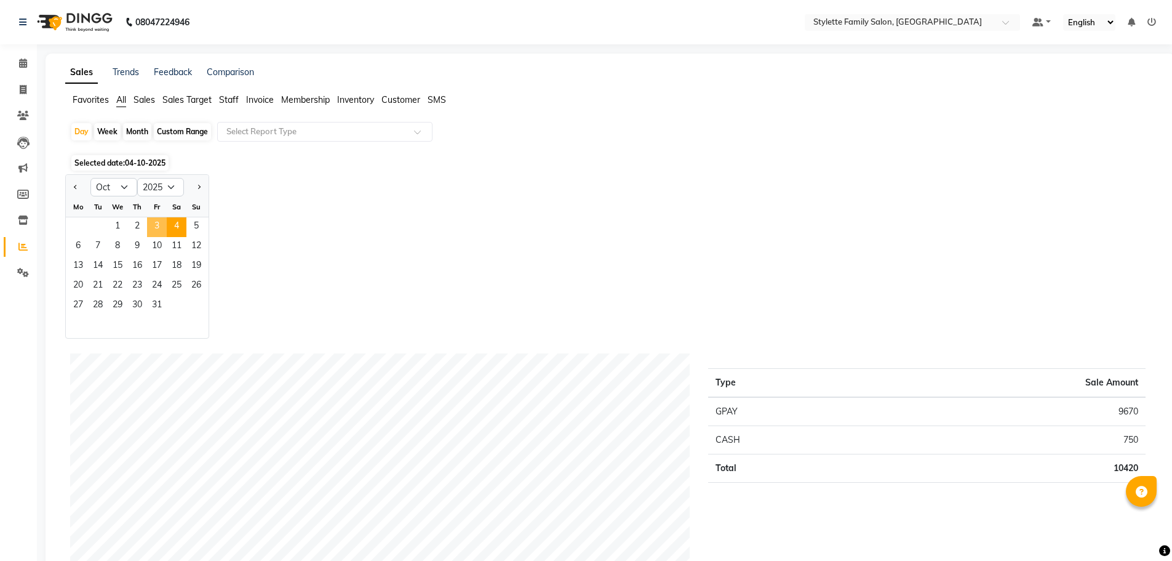
click at [158, 224] on span "3" at bounding box center [157, 227] width 20 height 20
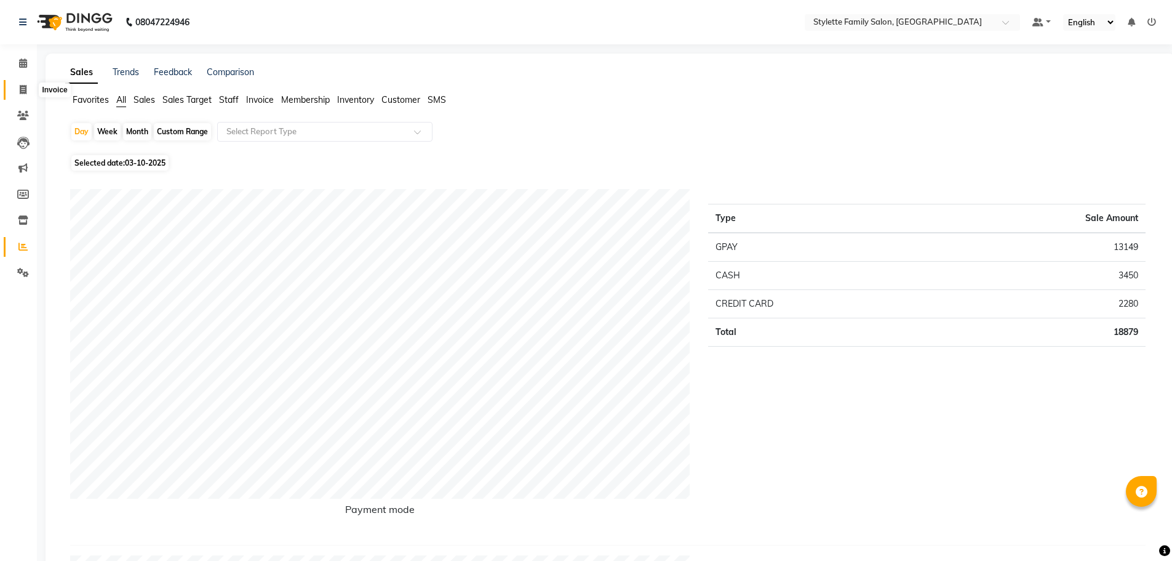
click at [23, 85] on icon at bounding box center [23, 89] width 7 height 9
select select "service"
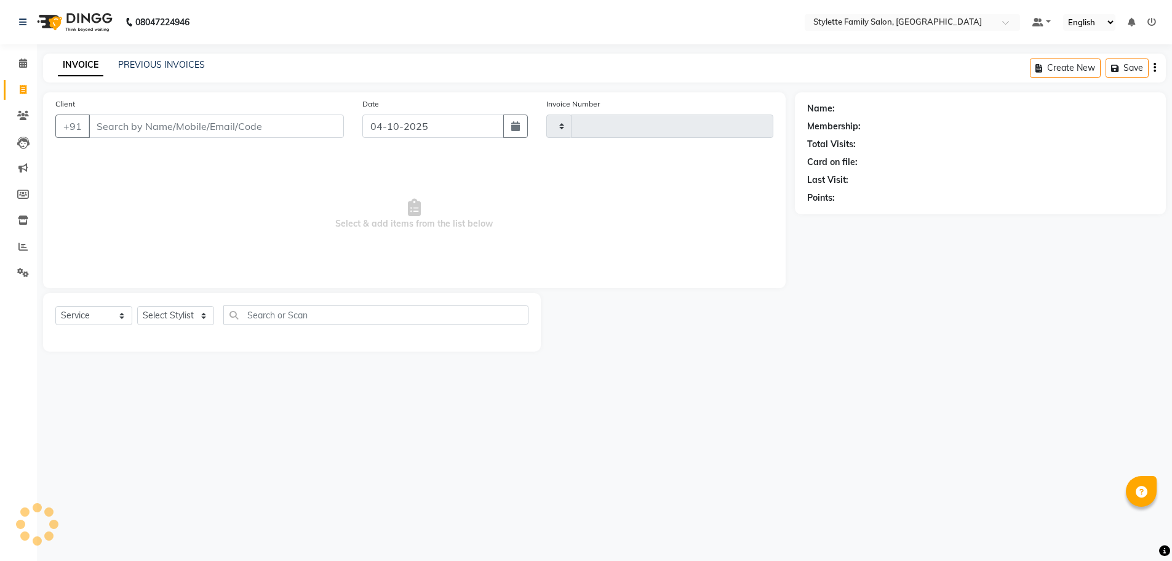
type input "1323"
select select "6990"
click at [23, 249] on icon at bounding box center [22, 246] width 9 height 9
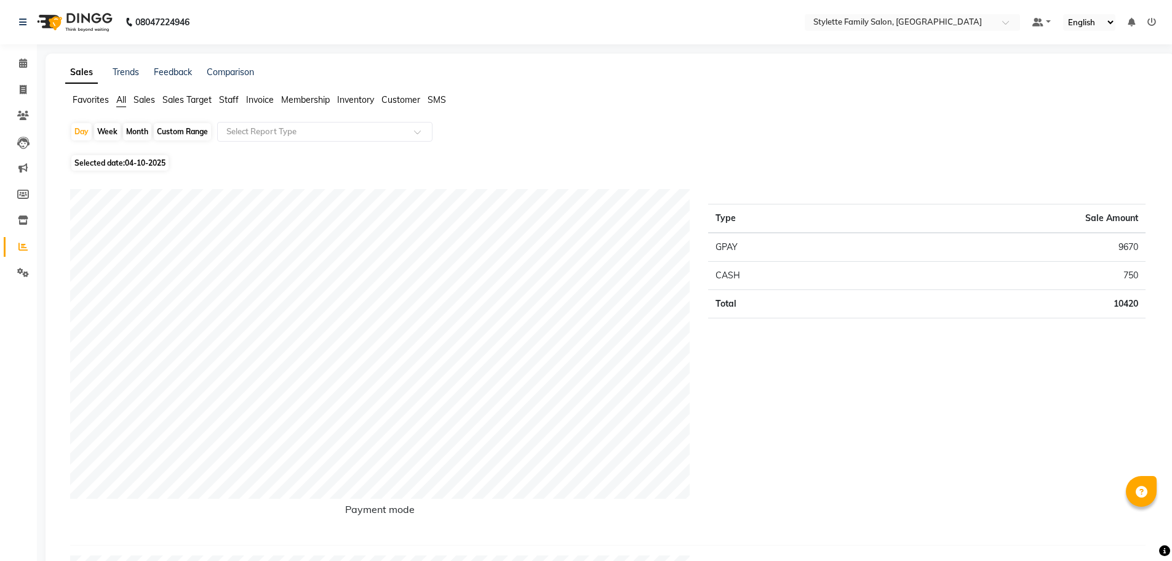
click at [134, 132] on div "Month" at bounding box center [137, 131] width 28 height 17
select select "10"
select select "2025"
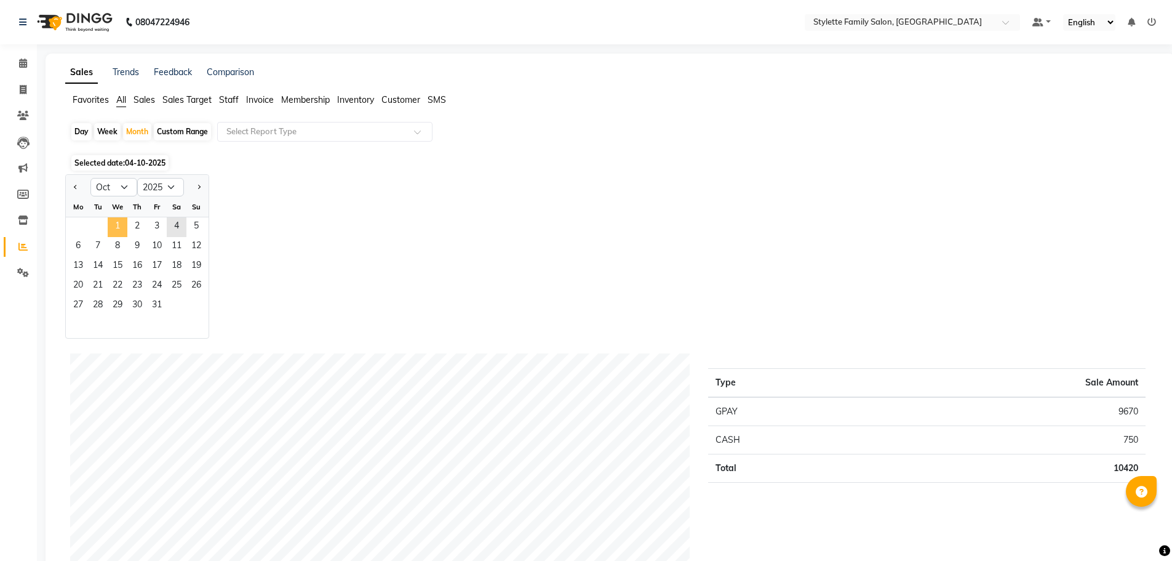
click at [113, 226] on span "1" at bounding box center [118, 227] width 20 height 20
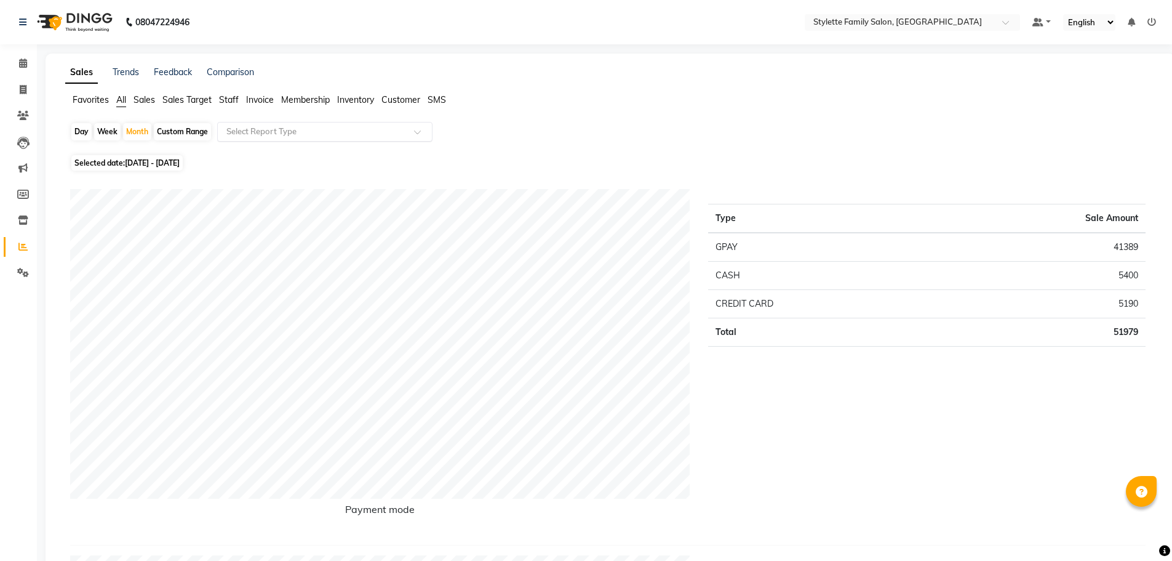
click at [250, 132] on input "text" at bounding box center [312, 132] width 177 height 12
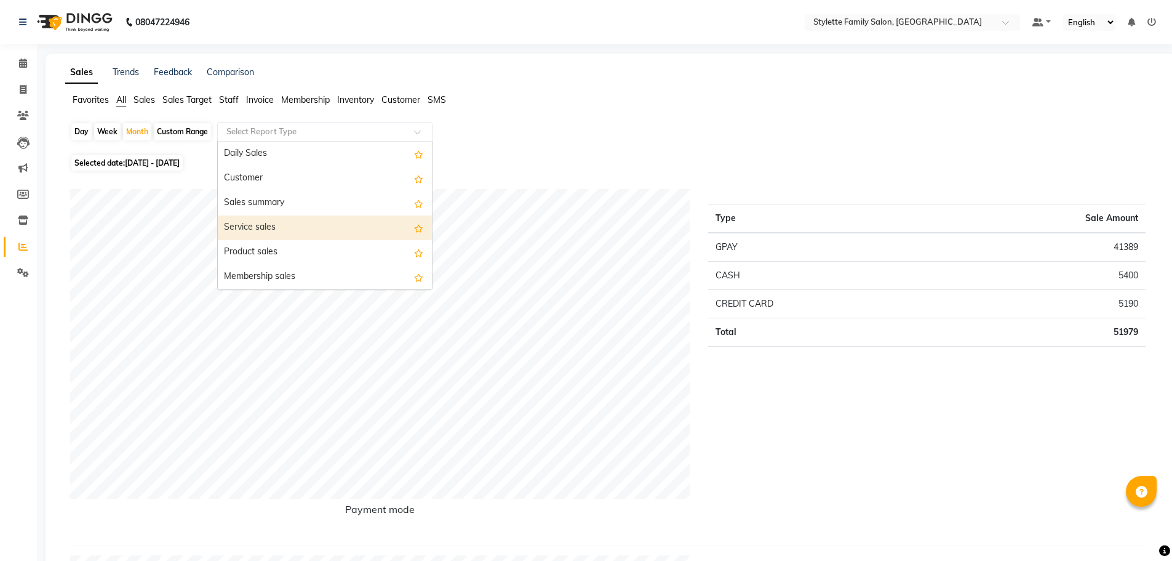
click at [249, 228] on div "Service sales" at bounding box center [325, 227] width 214 height 25
select select "pdf"
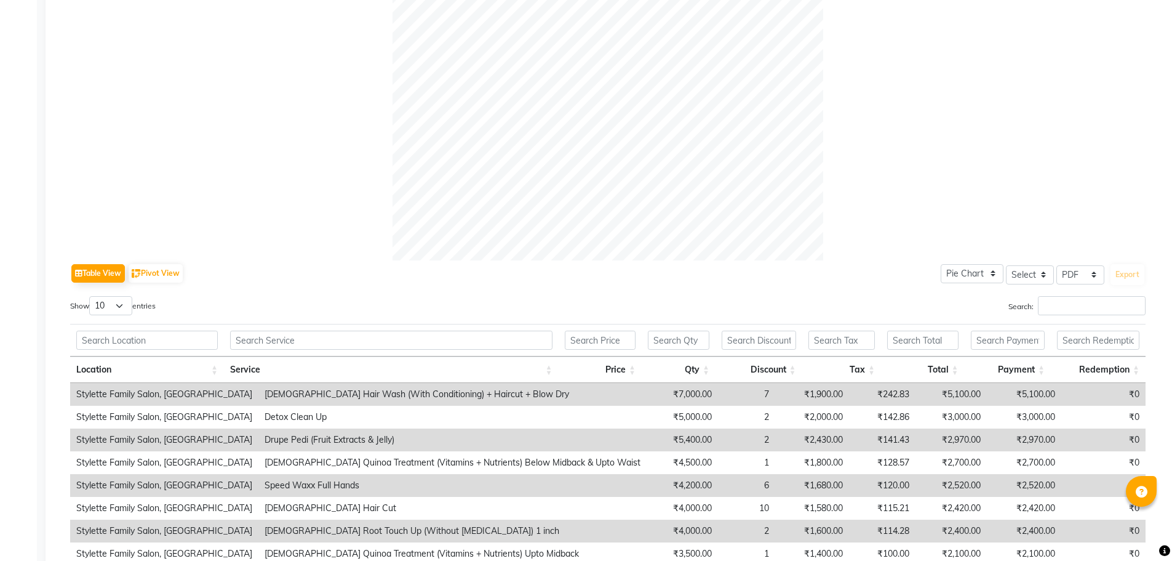
scroll to position [521, 0]
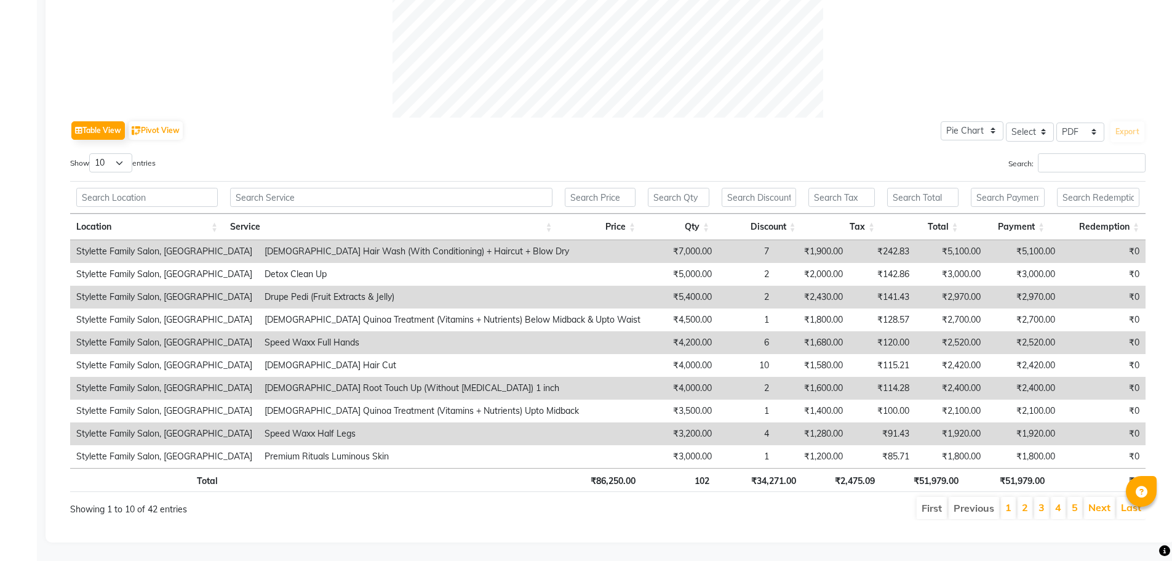
click at [835, 504] on ul "First Previous 1 2 3 4 5 Next Last" at bounding box center [836, 508] width 620 height 22
drag, startPoint x: 751, startPoint y: 469, endPoint x: 805, endPoint y: 469, distance: 53.5
click at [805, 469] on tr "Total ₹86,250.00 102 ₹34,271.00 ₹2,475.09 ₹51,979.00 ₹51,979.00 ₹0" at bounding box center [608, 480] width 1076 height 24
click at [783, 499] on ul "First Previous 1 2 3 4 5 Next Last" at bounding box center [836, 508] width 620 height 22
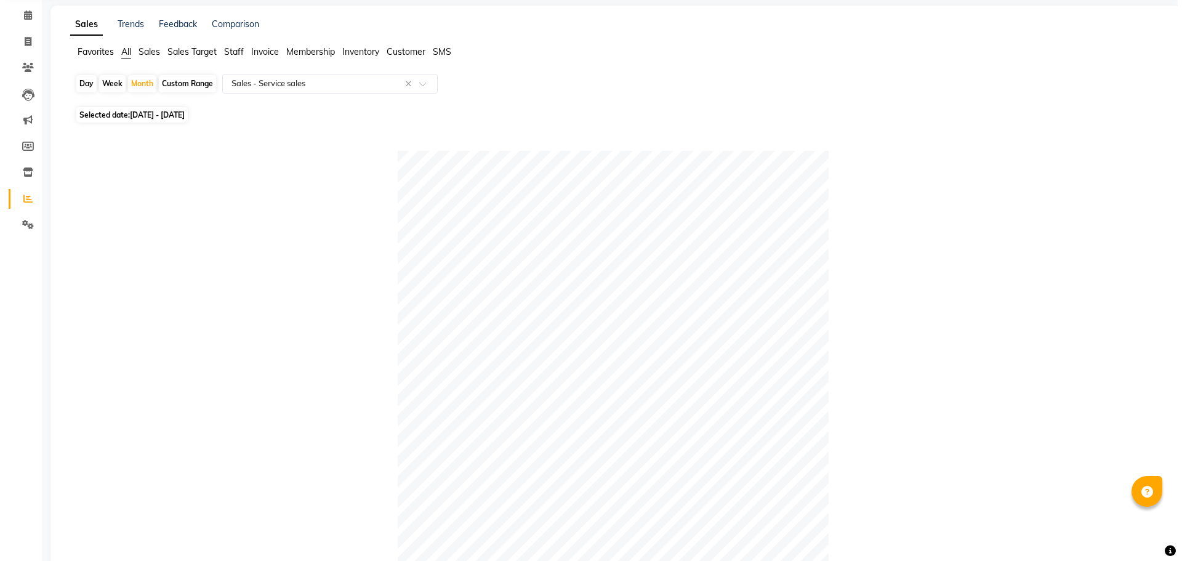
scroll to position [0, 0]
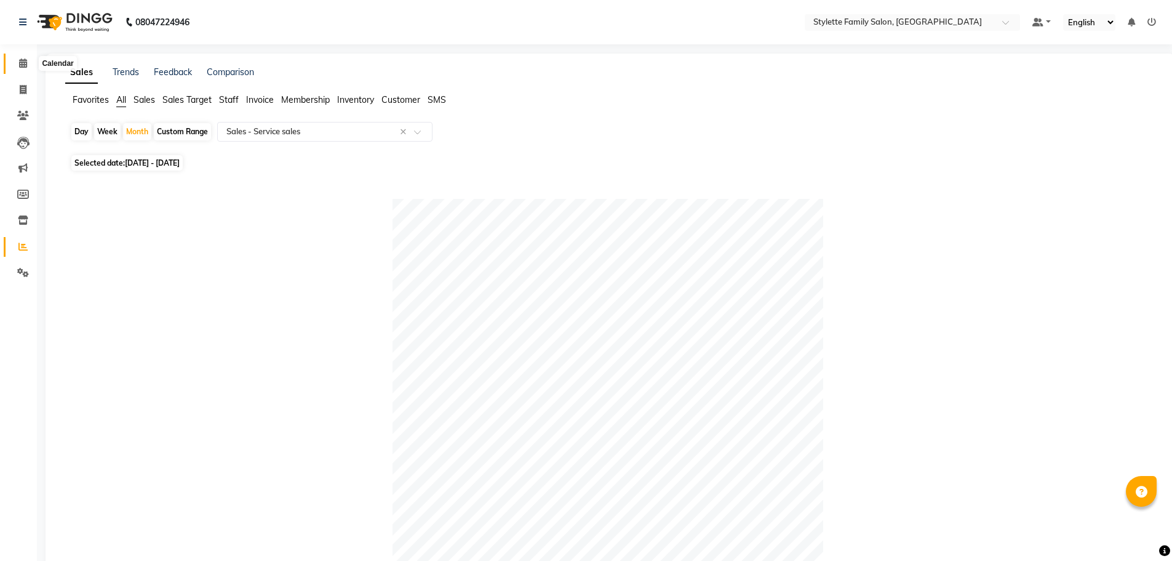
click at [23, 65] on icon at bounding box center [23, 62] width 8 height 9
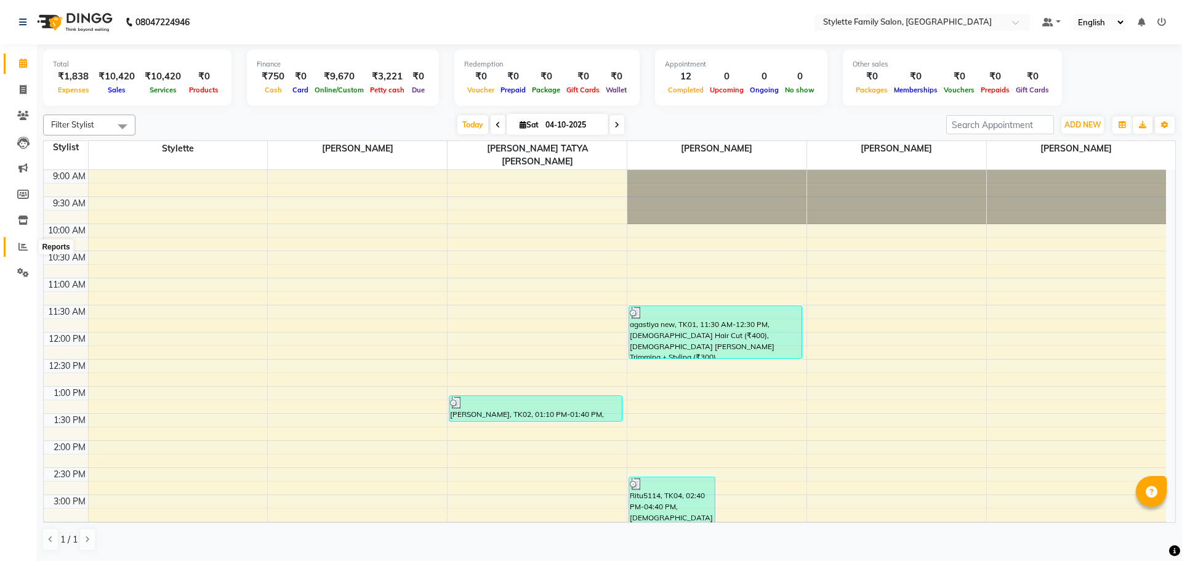
click at [22, 246] on icon at bounding box center [22, 246] width 9 height 9
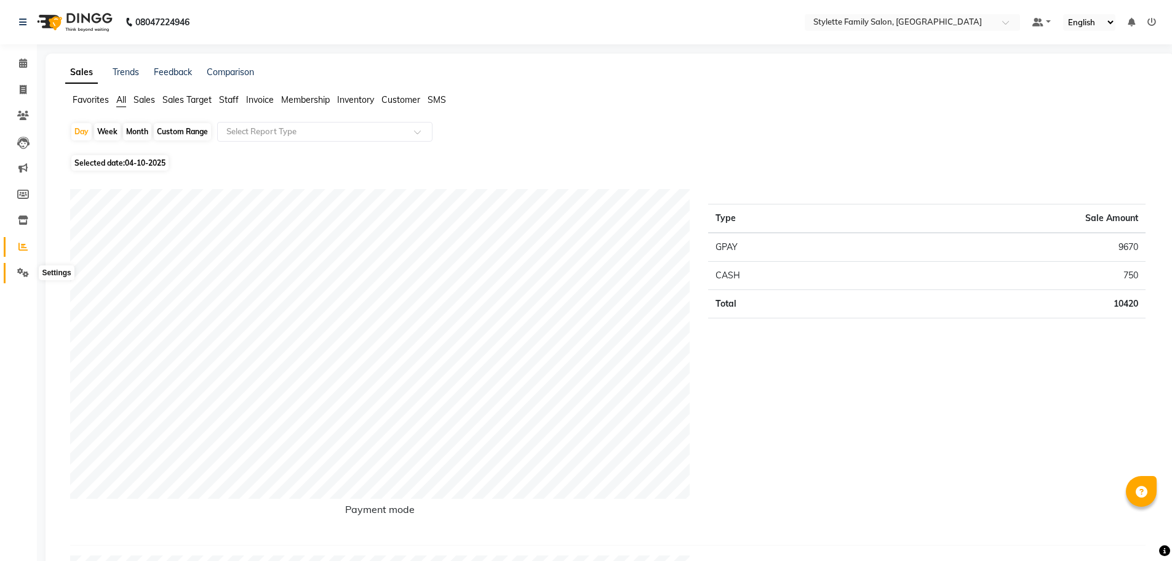
click at [15, 276] on span at bounding box center [23, 273] width 22 height 14
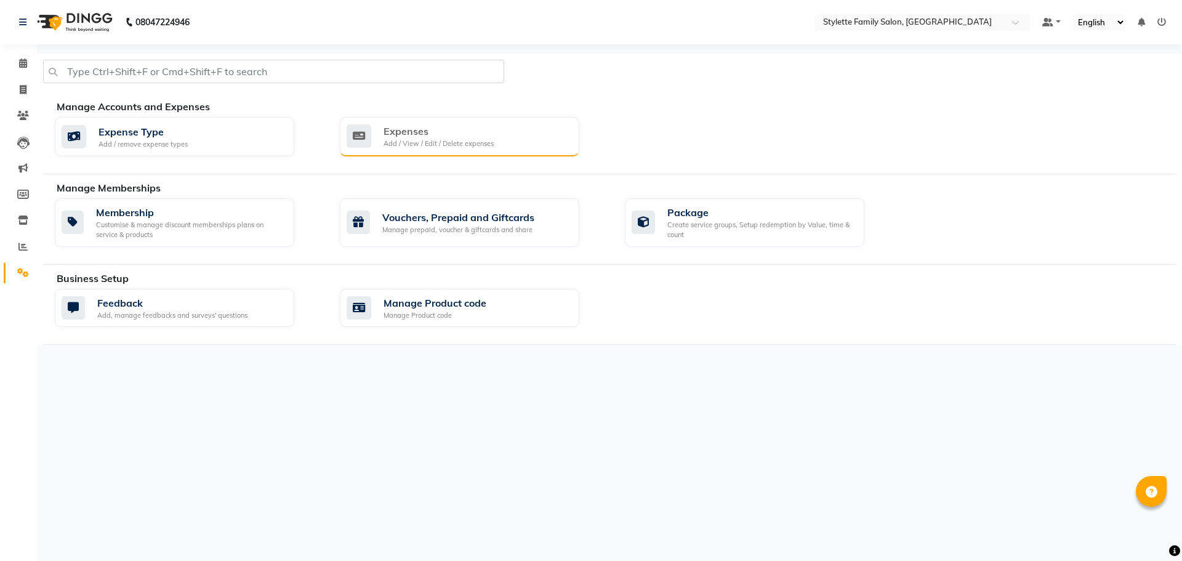
click at [428, 135] on div "Expenses" at bounding box center [438, 131] width 110 height 15
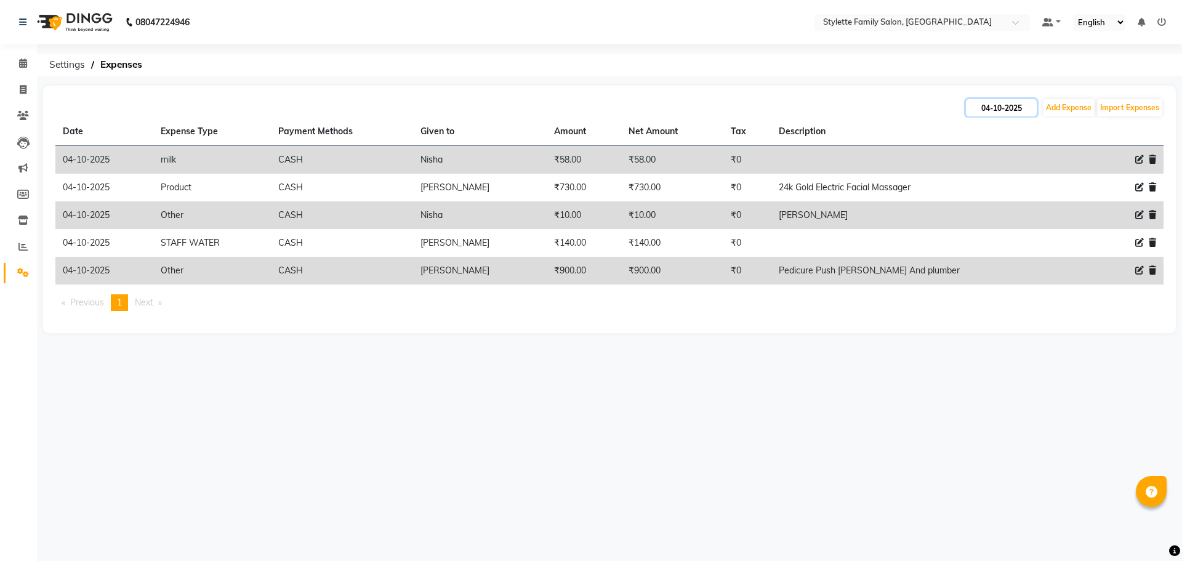
click at [988, 106] on input "04-10-2025" at bounding box center [1001, 107] width 71 height 17
select select "10"
select select "2025"
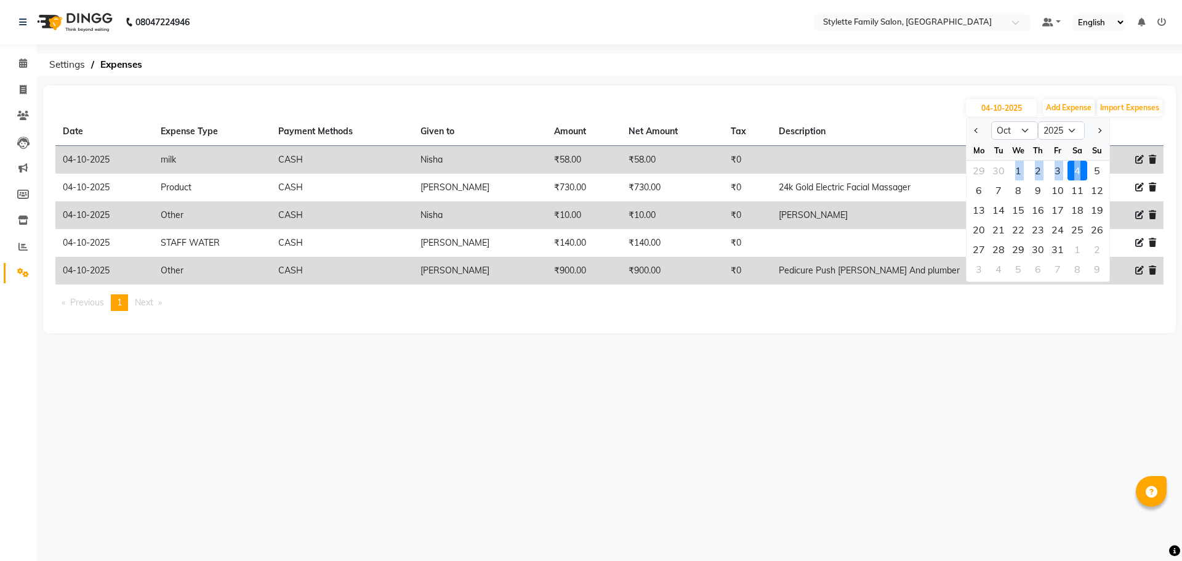
drag, startPoint x: 1017, startPoint y: 169, endPoint x: 1079, endPoint y: 170, distance: 62.2
click at [1079, 170] on div "29 30 1 2 3 4 5" at bounding box center [1037, 171] width 143 height 20
click at [1071, 334] on main "[DATE] Jan Feb Mar Apr May Jun [DATE] Aug Sep Oct Nov [DATE] 2016 2017 2018 201…" at bounding box center [609, 219] width 1145 height 266
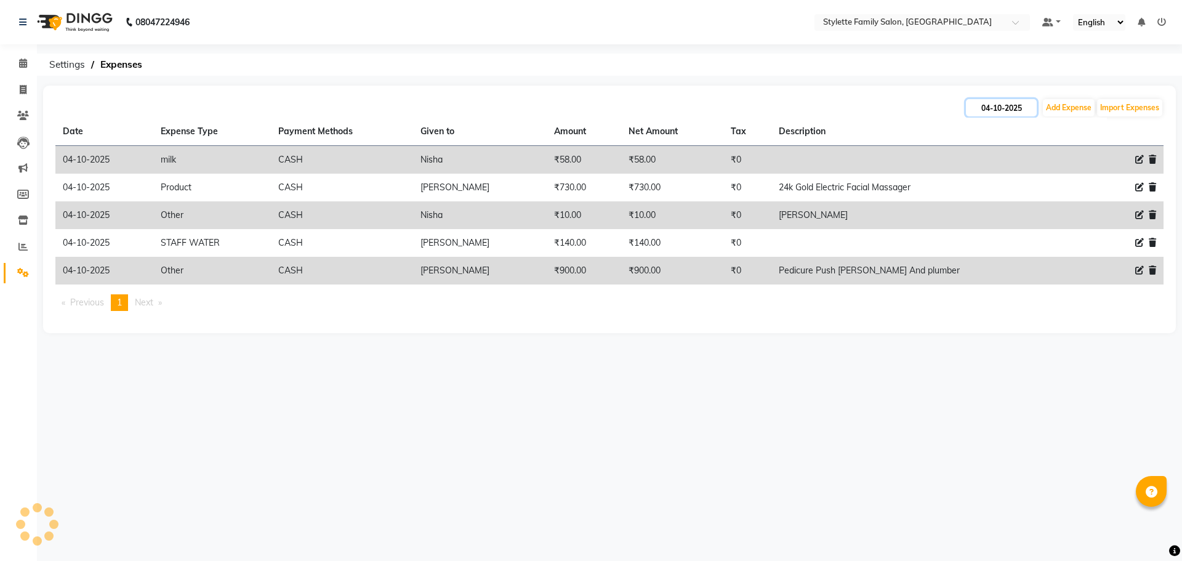
click at [991, 102] on input "04-10-2025" at bounding box center [1001, 107] width 71 height 17
select select "10"
select select "2025"
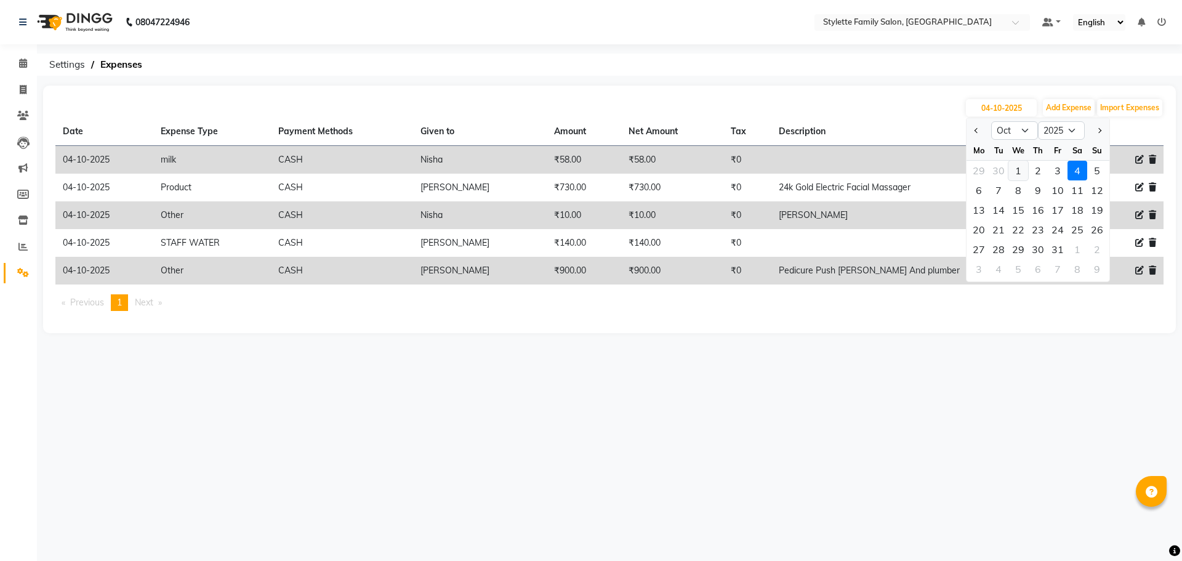
click at [1021, 170] on div "1" at bounding box center [1018, 171] width 20 height 20
type input "01-10-2025"
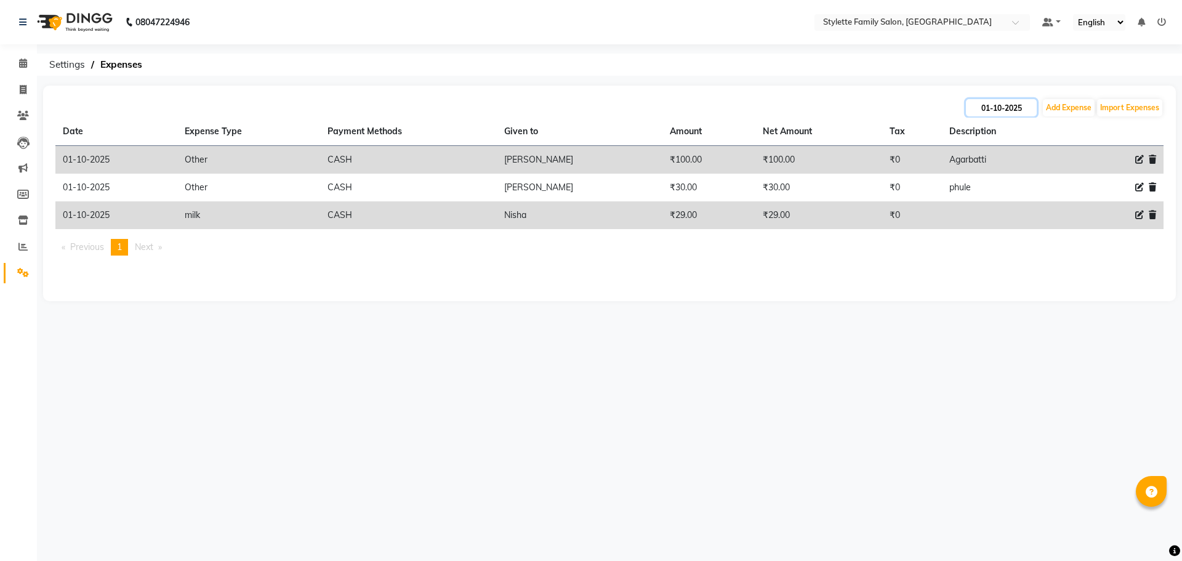
click at [995, 112] on input "01-10-2025" at bounding box center [1001, 107] width 71 height 17
select select "10"
select select "2025"
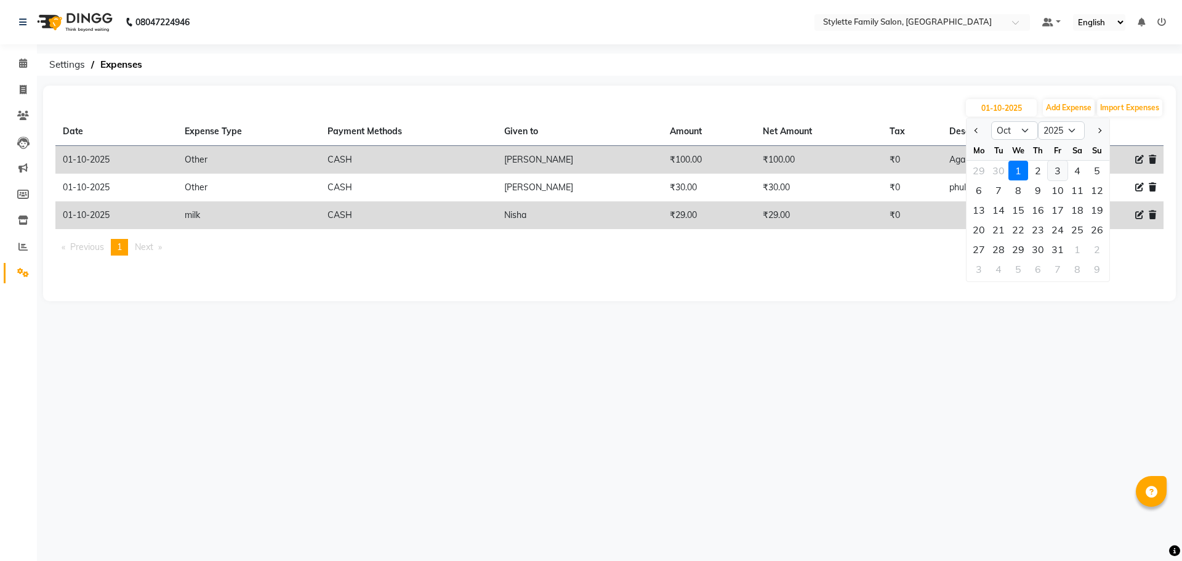
click at [1050, 170] on div "3" at bounding box center [1057, 171] width 20 height 20
type input "03-10-2025"
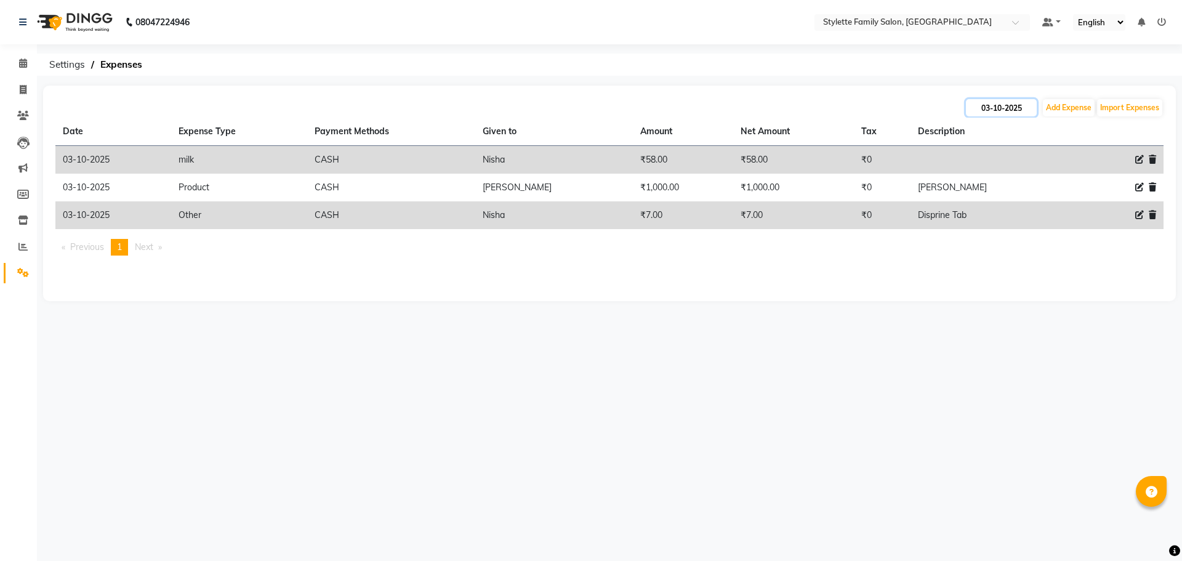
click at [987, 105] on input "03-10-2025" at bounding box center [1001, 107] width 71 height 17
select select "10"
select select "2025"
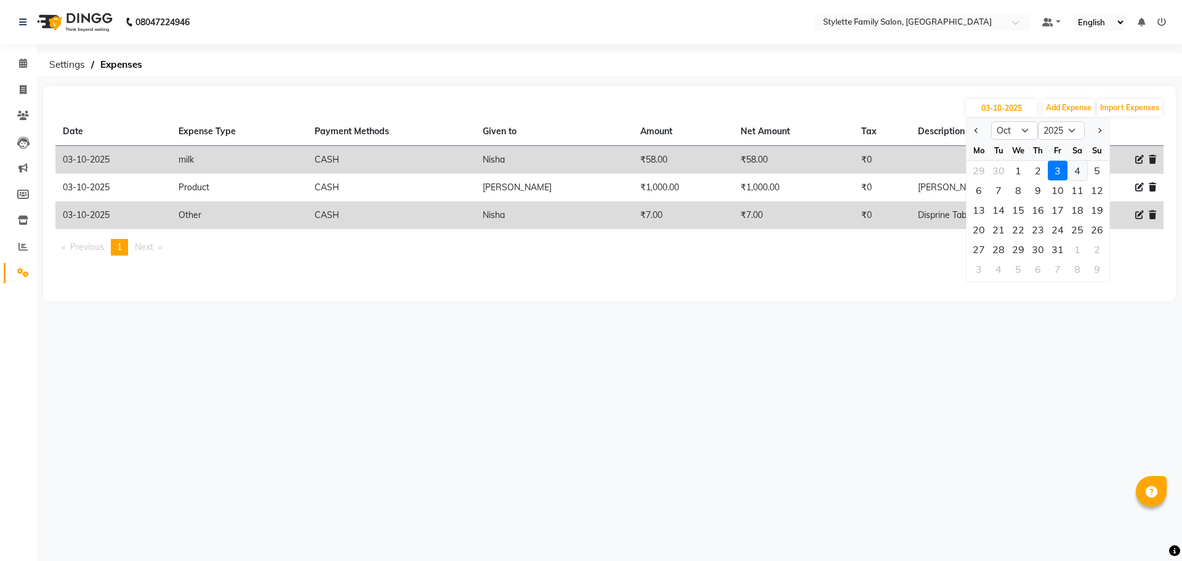
click at [1075, 169] on div "4" at bounding box center [1077, 171] width 20 height 20
type input "04-10-2025"
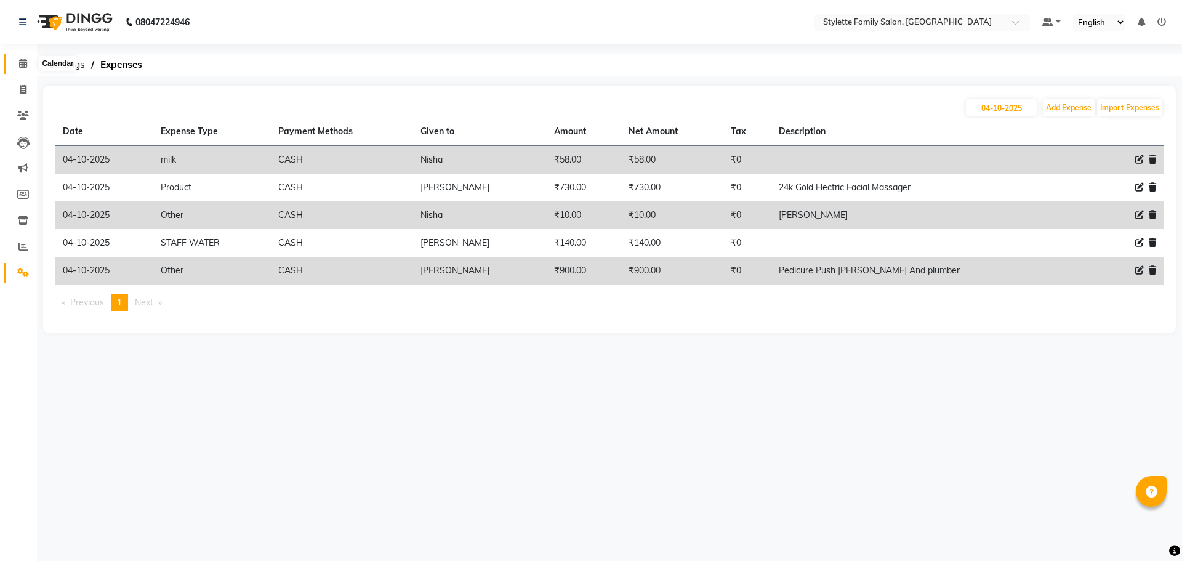
click at [23, 64] on icon at bounding box center [23, 62] width 8 height 9
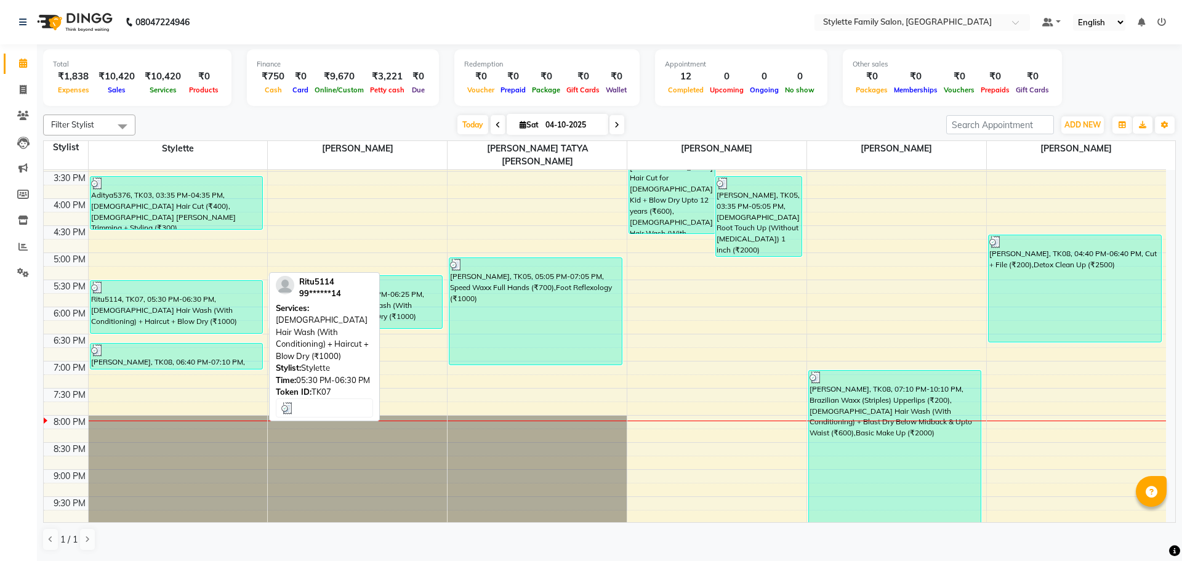
scroll to position [208, 0]
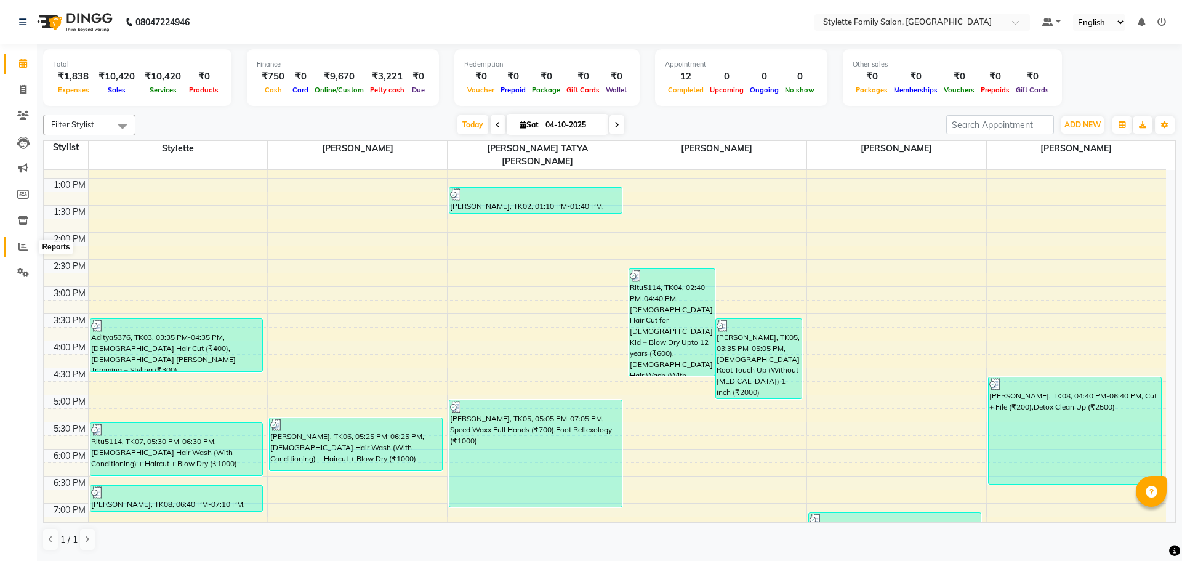
click at [23, 249] on icon at bounding box center [22, 246] width 9 height 9
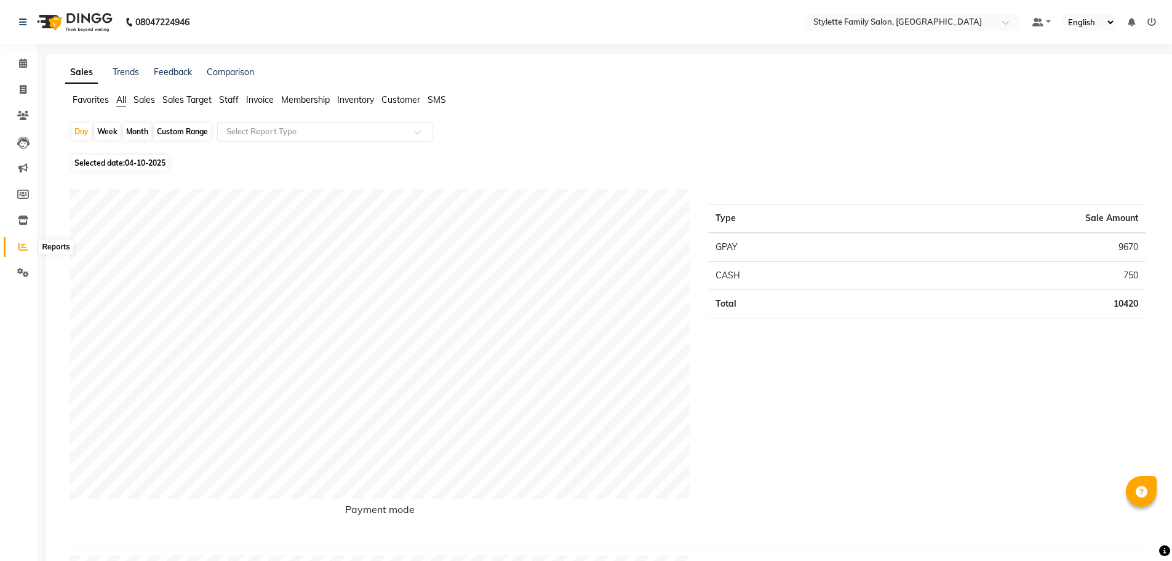
click at [22, 249] on icon at bounding box center [22, 246] width 9 height 9
click at [22, 242] on icon at bounding box center [22, 246] width 9 height 9
click at [17, 65] on span at bounding box center [23, 64] width 22 height 14
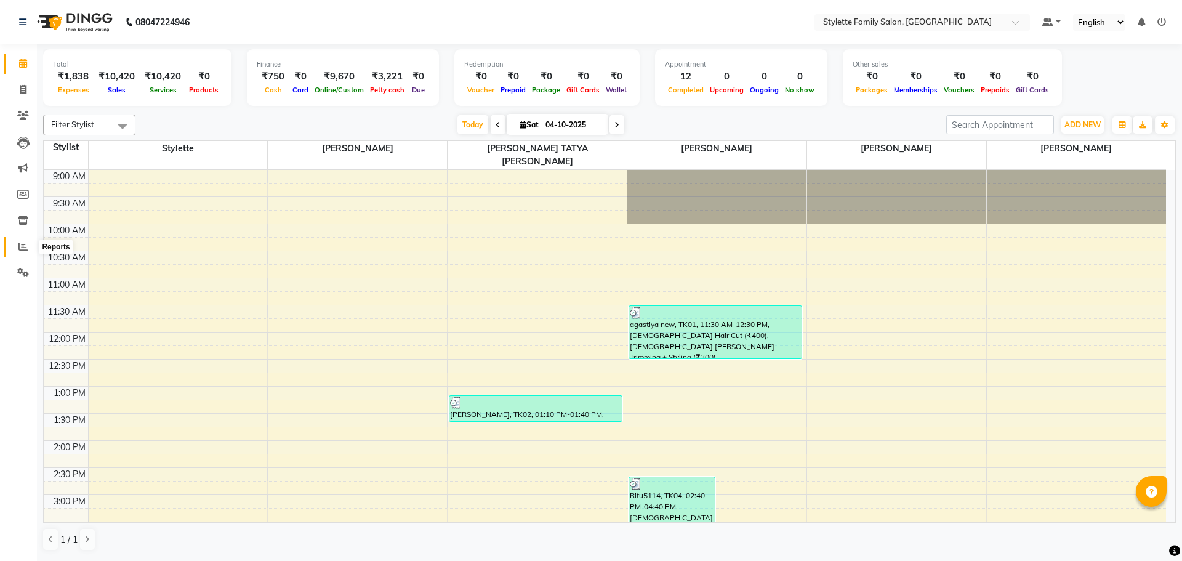
click at [25, 247] on icon at bounding box center [22, 246] width 9 height 9
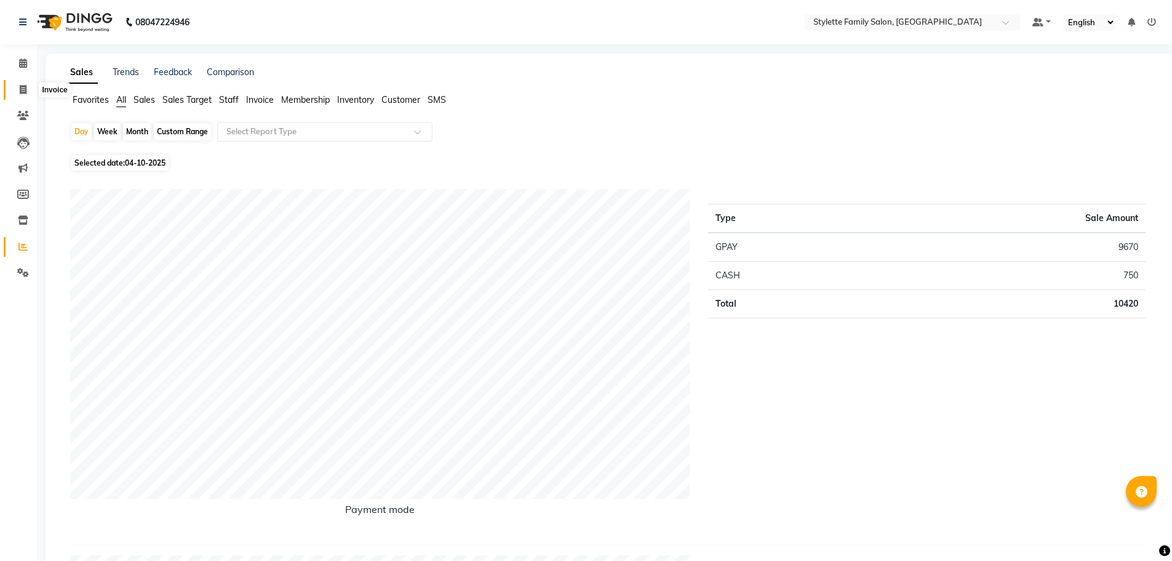
click at [22, 92] on icon at bounding box center [23, 89] width 7 height 9
select select "service"
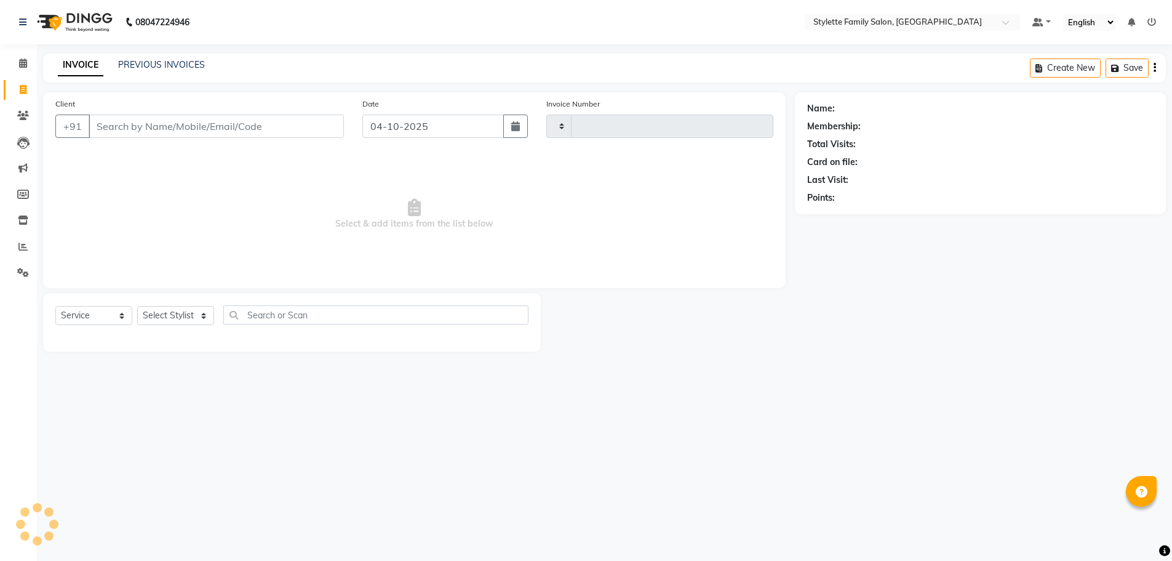
type input "1323"
select select "6990"
drag, startPoint x: 21, startPoint y: 61, endPoint x: 31, endPoint y: 86, distance: 26.5
click at [20, 61] on icon at bounding box center [23, 62] width 8 height 9
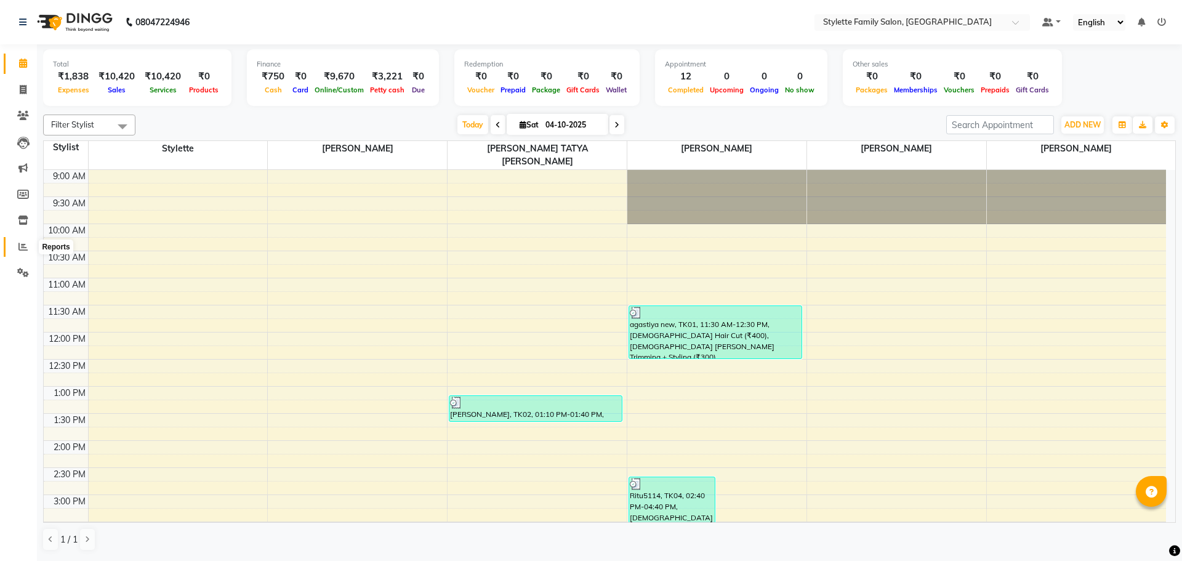
click at [19, 247] on icon at bounding box center [22, 246] width 9 height 9
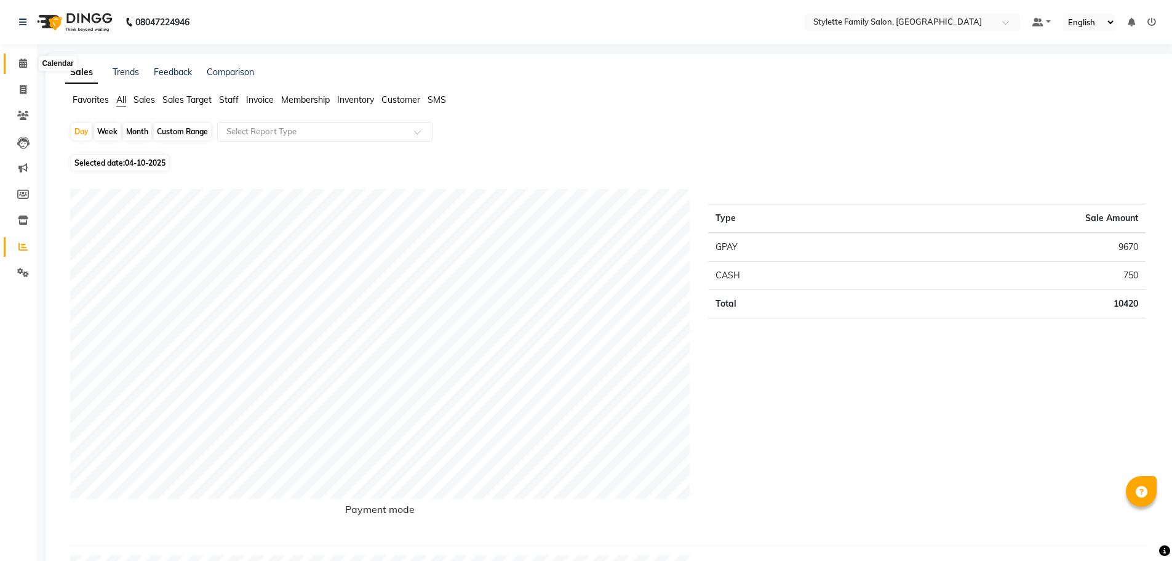
click at [20, 63] on icon at bounding box center [23, 62] width 8 height 9
